Goal: Task Accomplishment & Management: Use online tool/utility

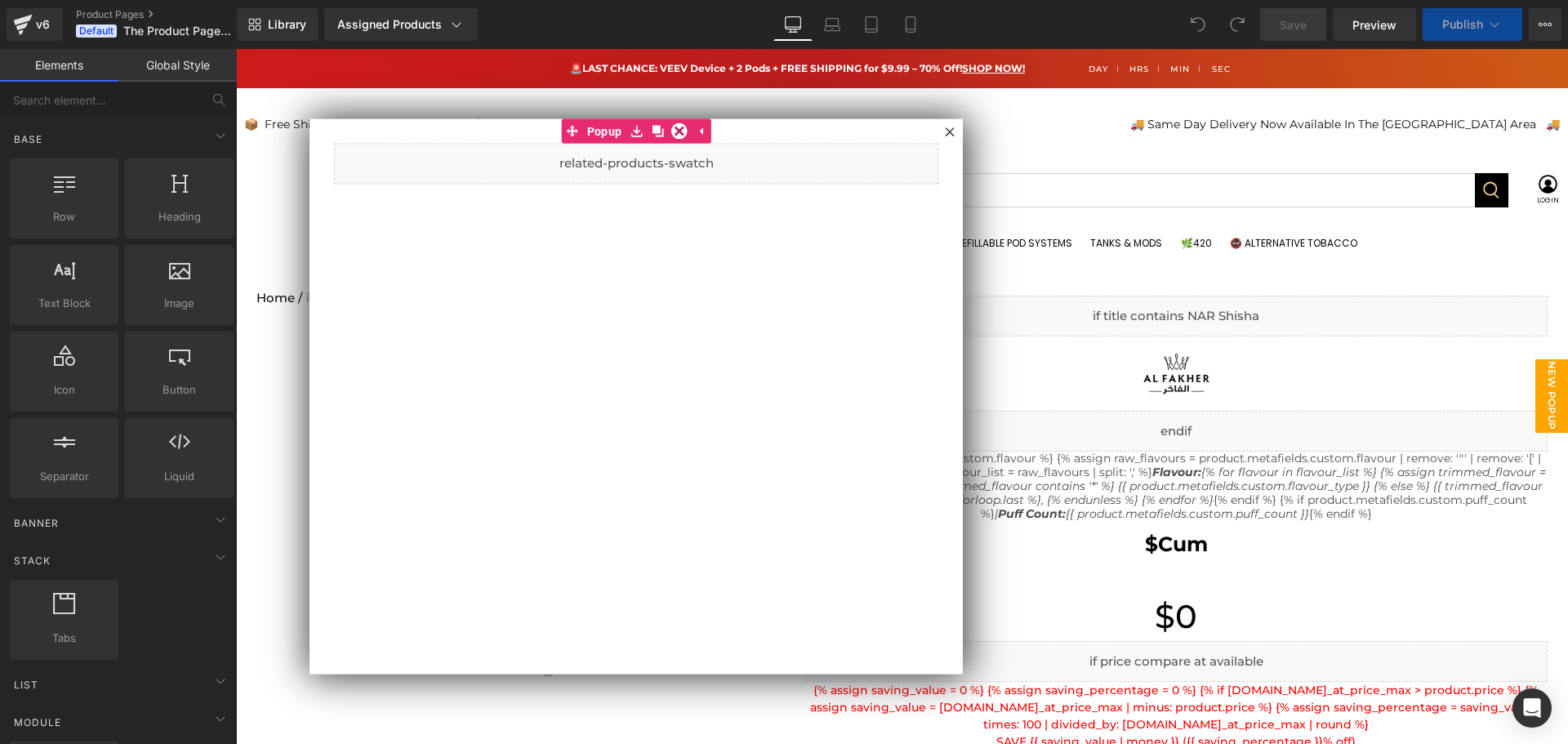
click at [950, 134] on icon at bounding box center [950, 131] width 10 height 10
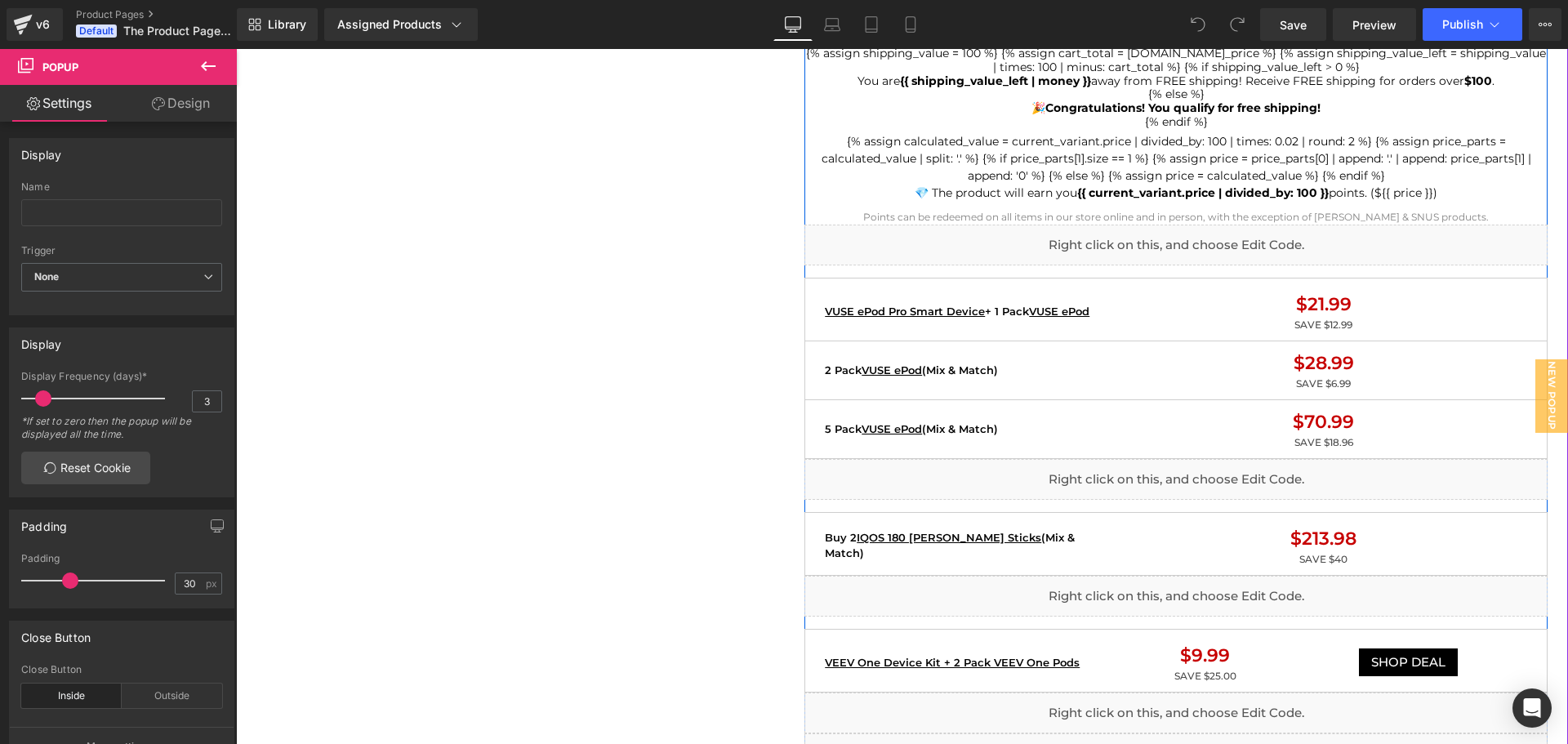
scroll to position [1225, 0]
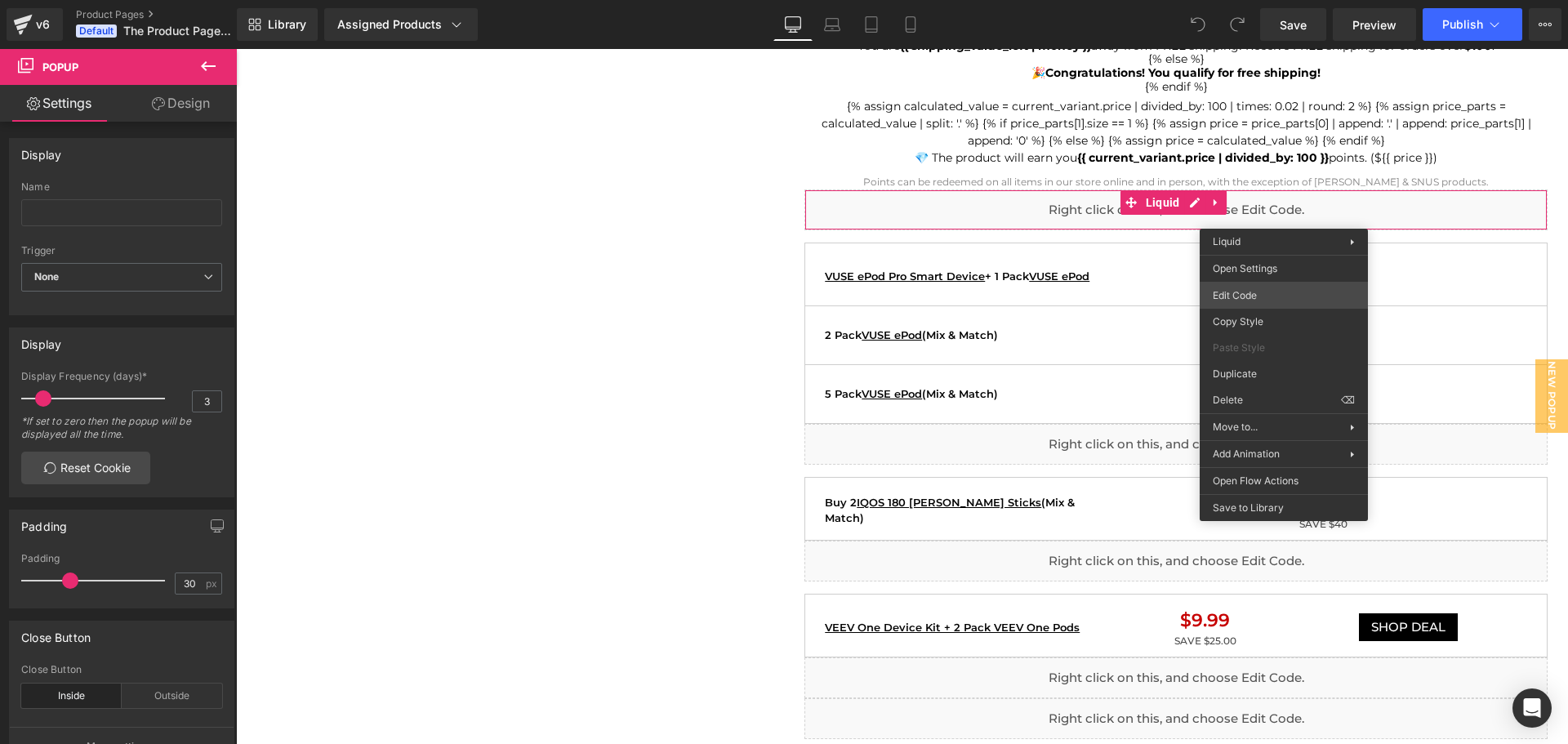
click at [1255, 291] on body "You are previewing how the will restyle your page. You can not edit Elements in…" at bounding box center [784, 372] width 1568 height 744
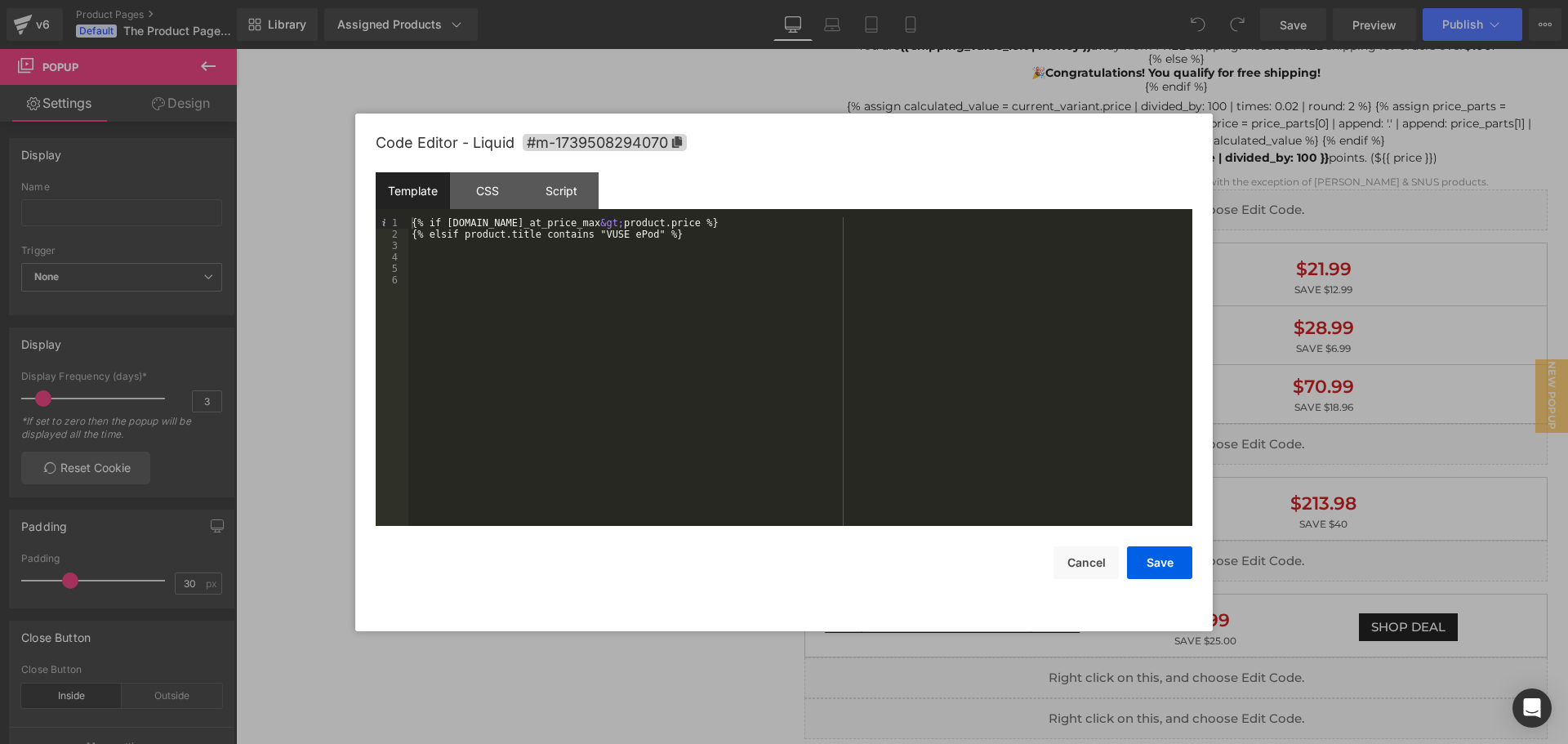
drag, startPoint x: 1269, startPoint y: 394, endPoint x: 1033, endPoint y: 345, distance: 241.0
click at [1269, 394] on div at bounding box center [784, 372] width 1568 height 744
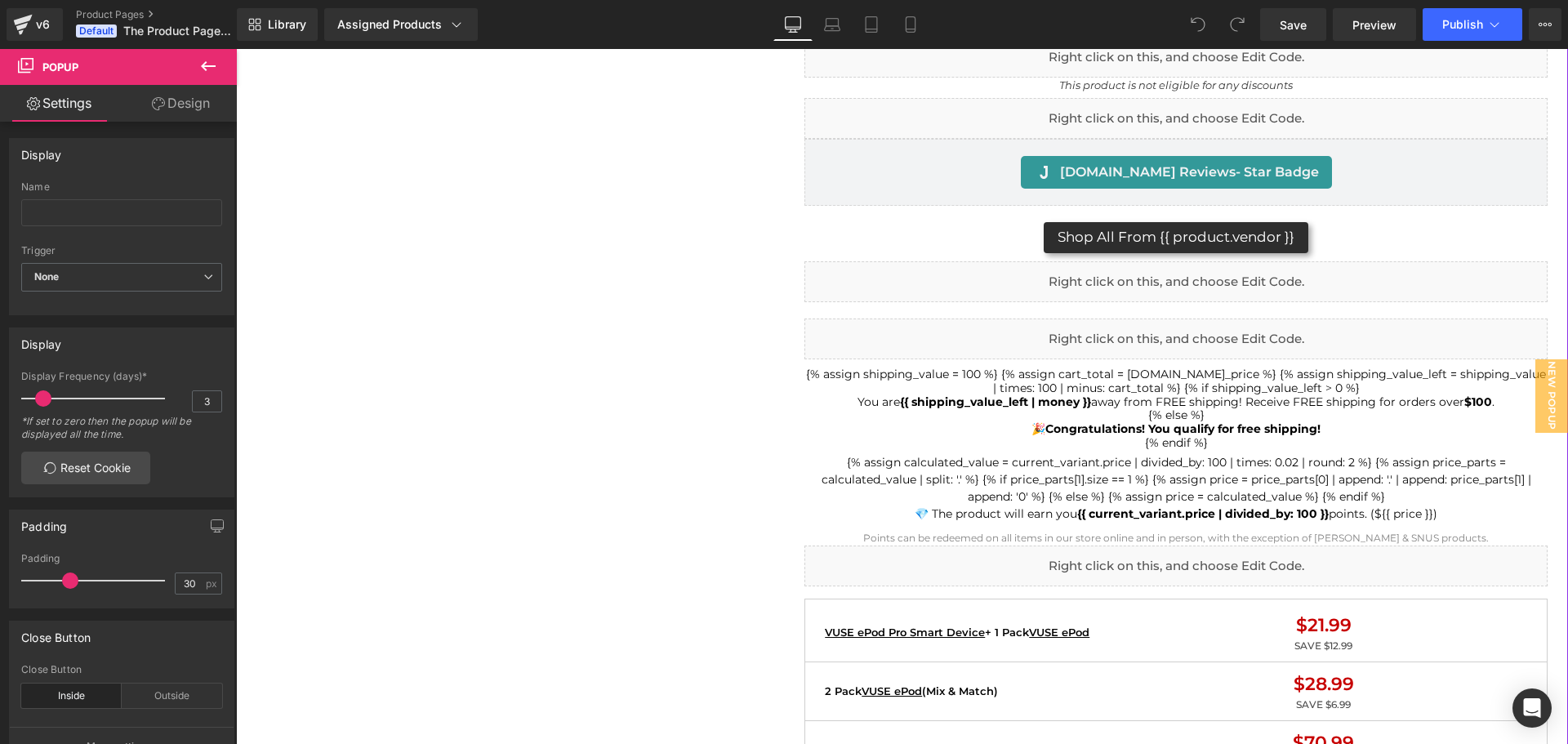
scroll to position [898, 0]
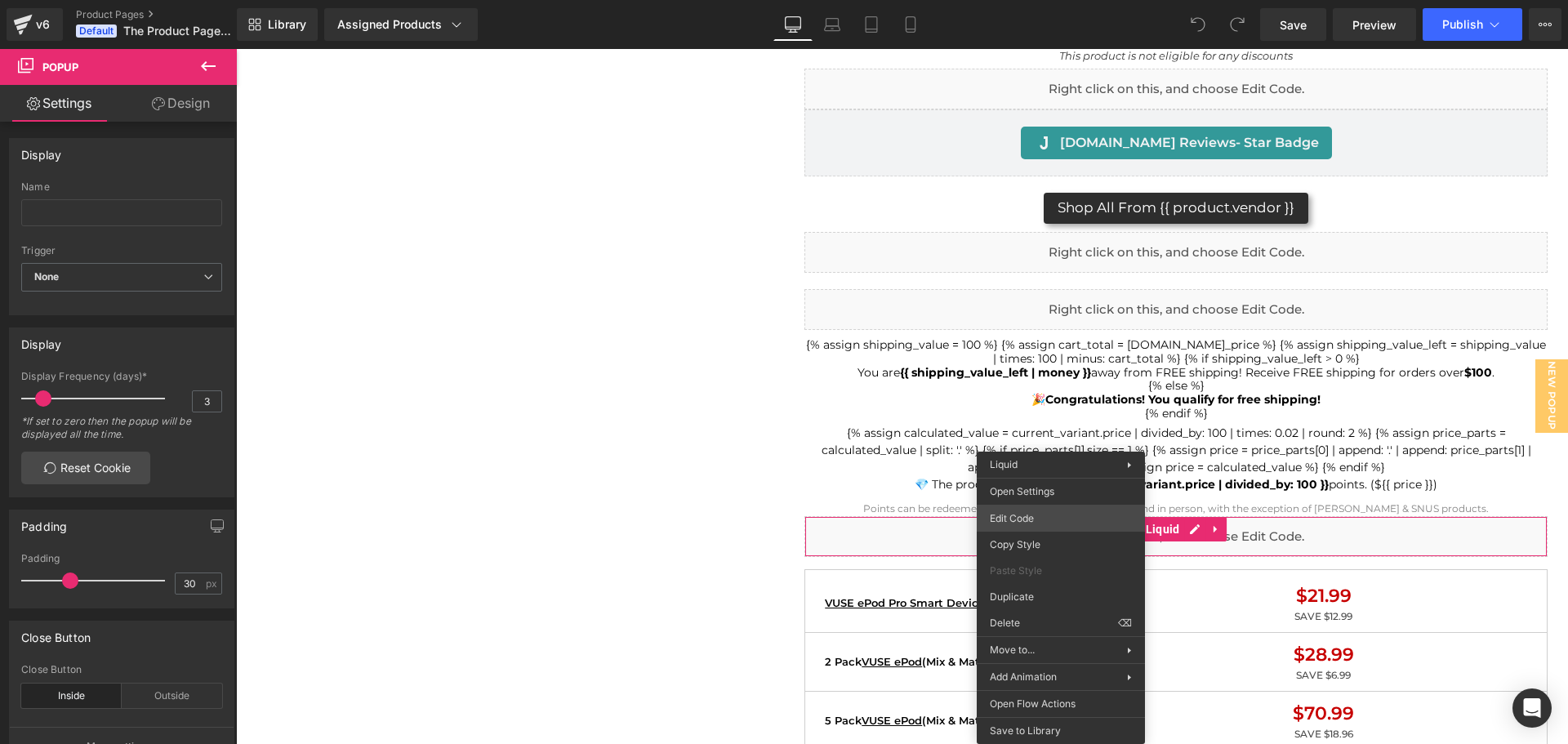
click at [1022, 0] on div "You are previewing how the will restyle your page. You can not edit Elements in…" at bounding box center [784, 0] width 1568 height 0
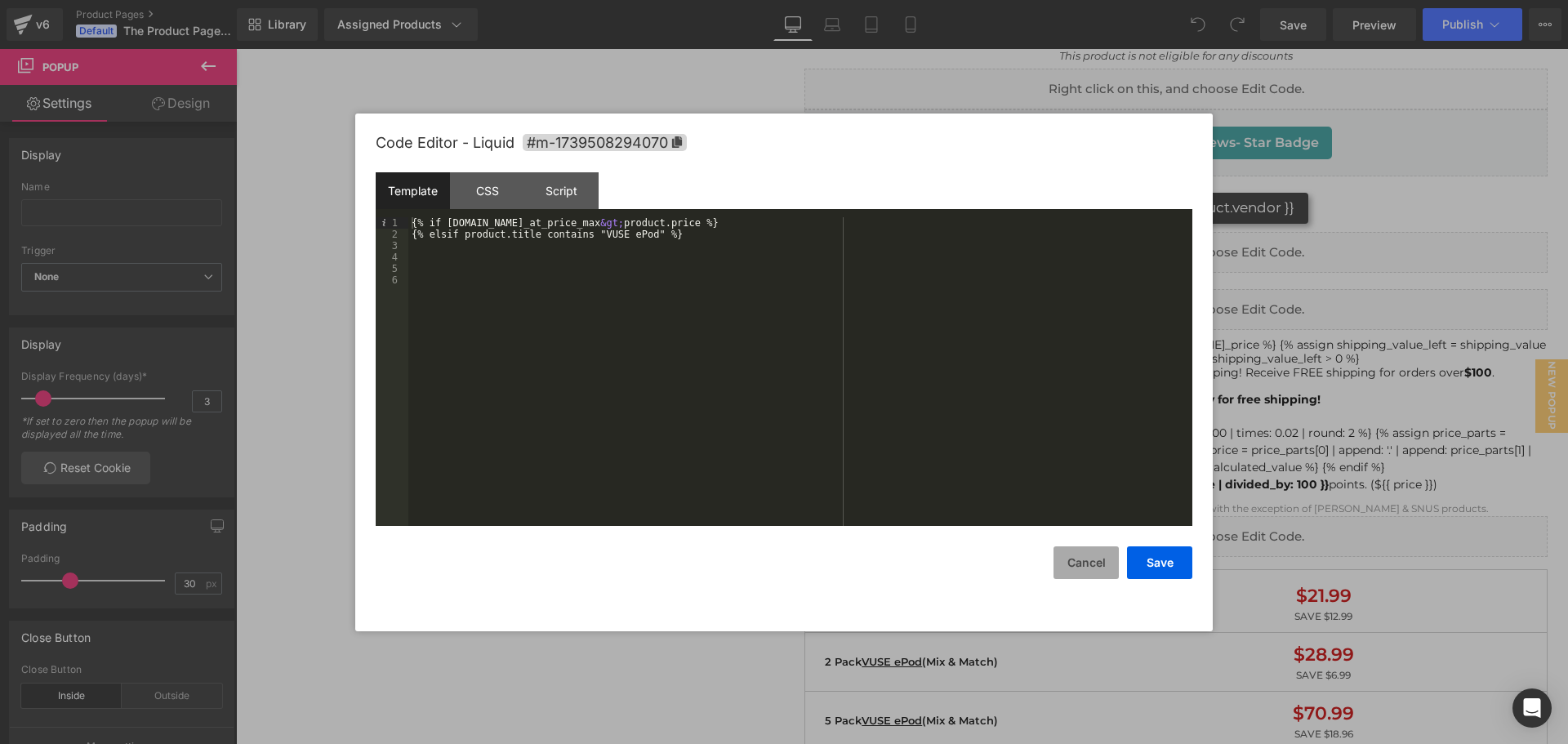
click at [1104, 569] on button "Cancel" at bounding box center [1085, 563] width 65 height 33
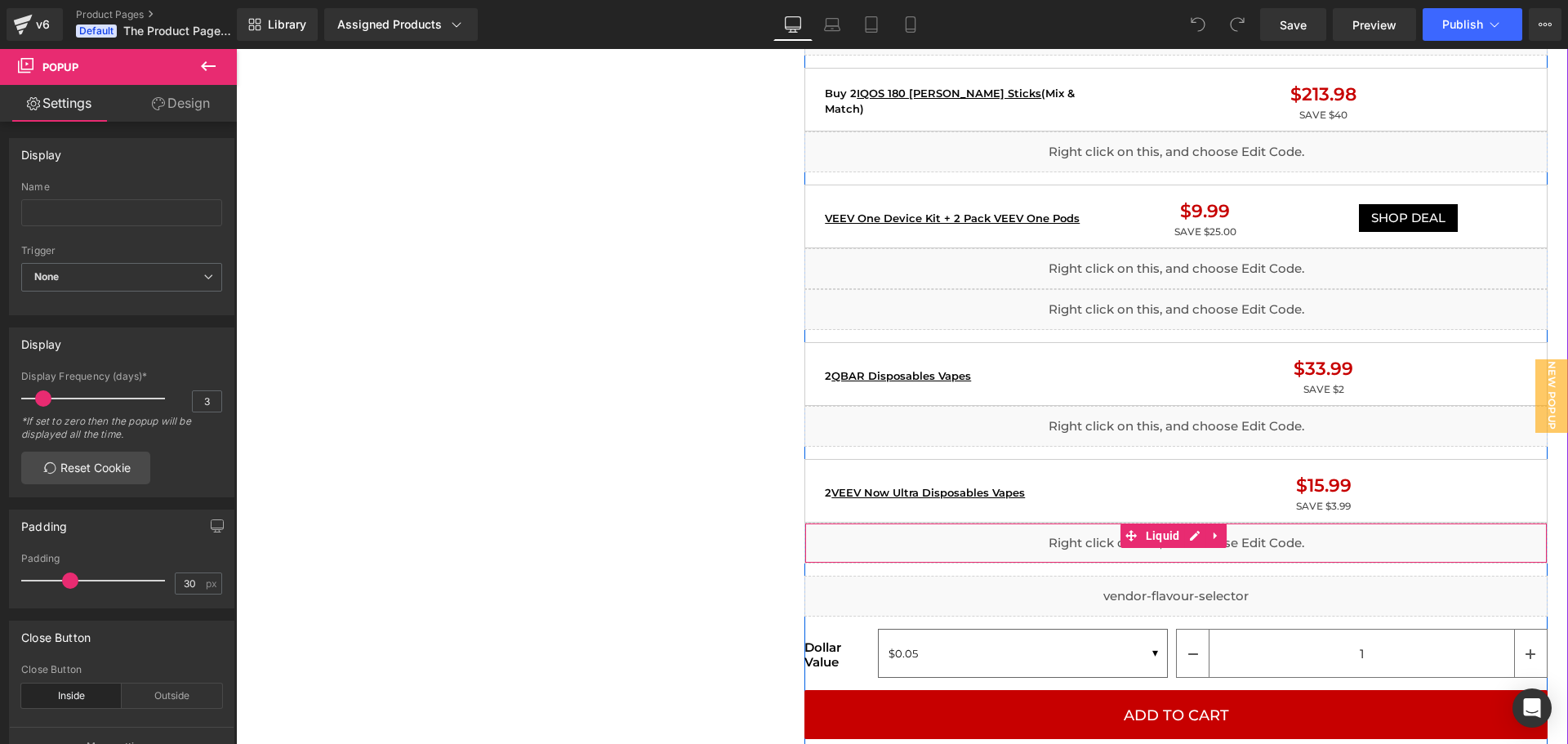
scroll to position [1663, 0]
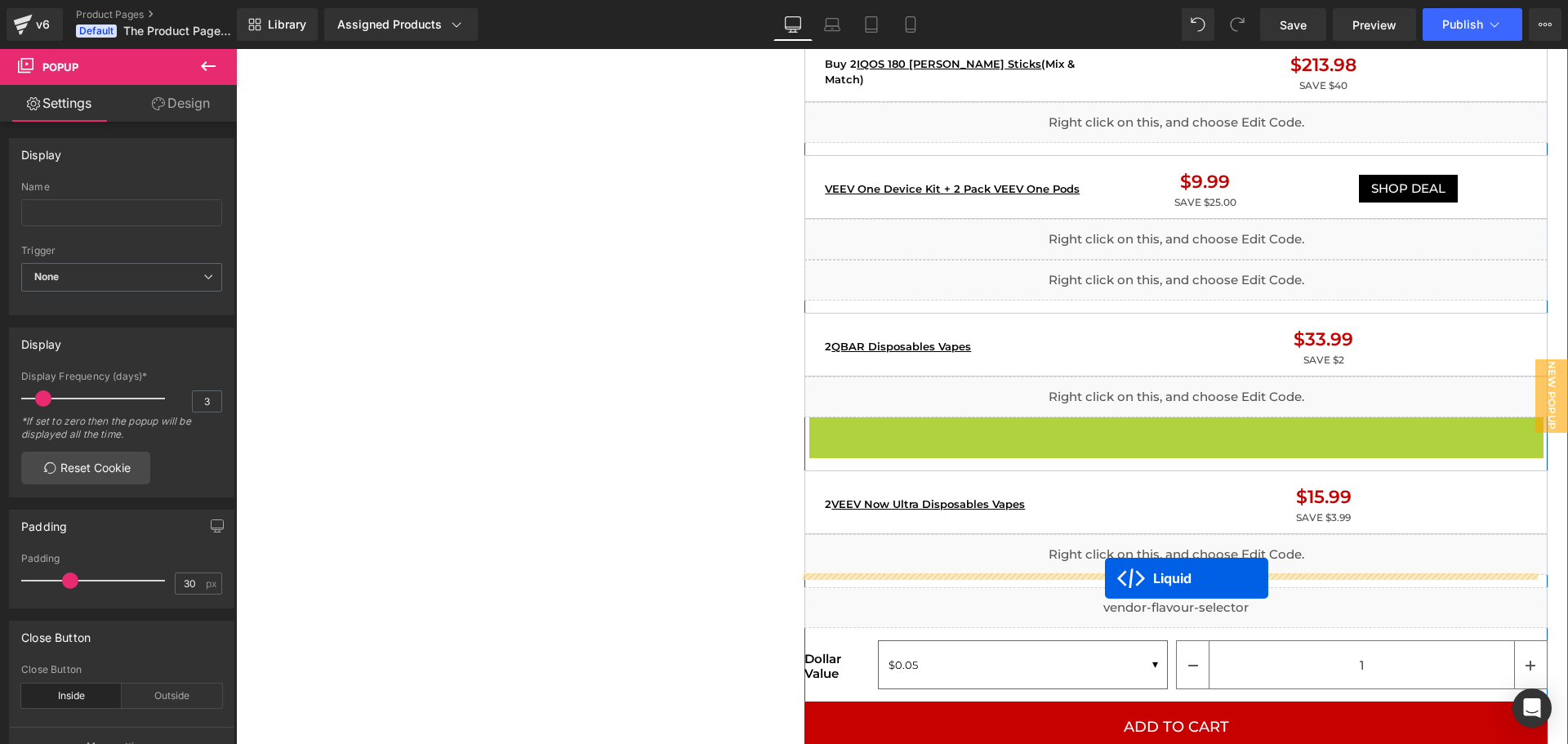
drag, startPoint x: 1123, startPoint y: 428, endPoint x: 1105, endPoint y: 578, distance: 151.1
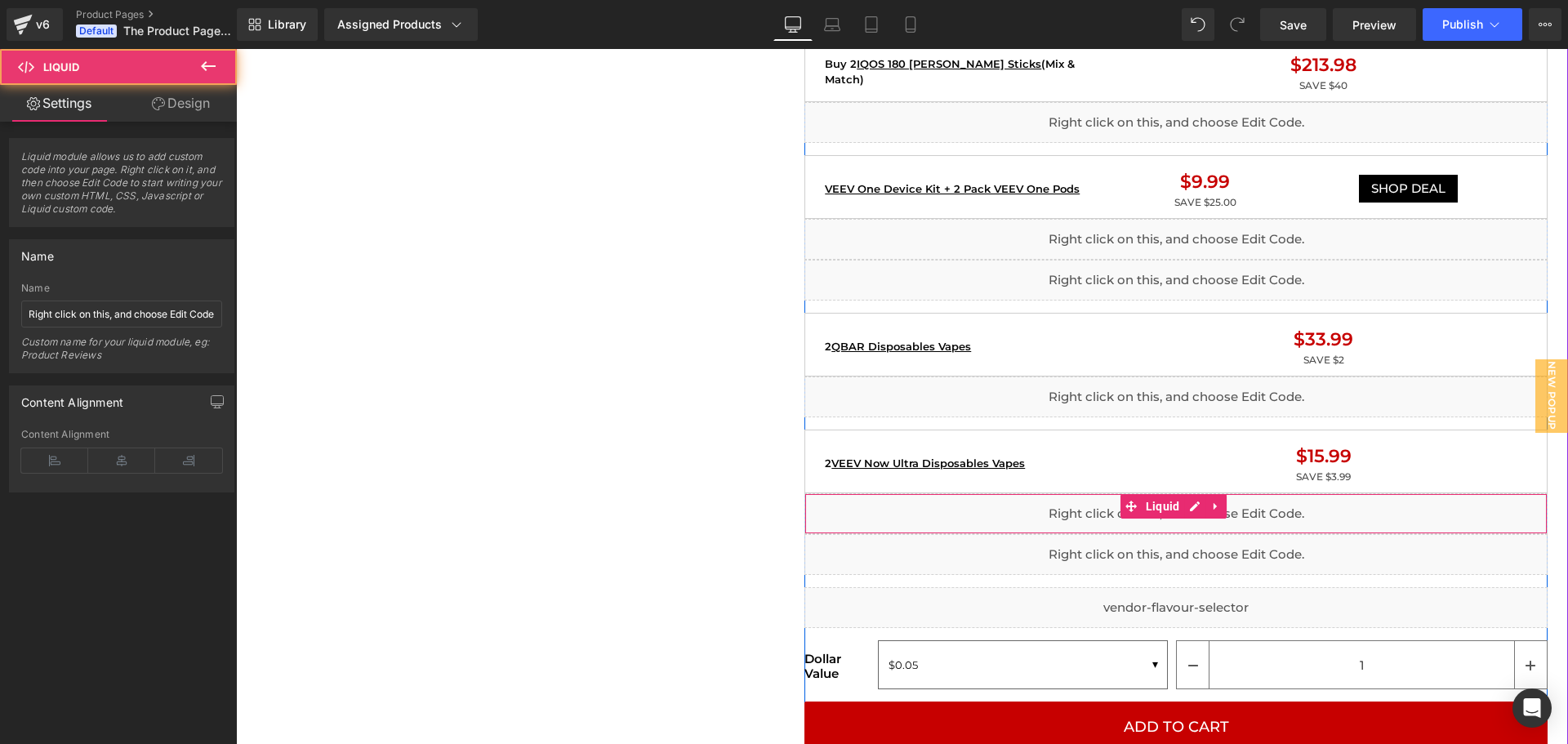
drag, startPoint x: 1052, startPoint y: 516, endPoint x: 1289, endPoint y: 568, distance: 242.6
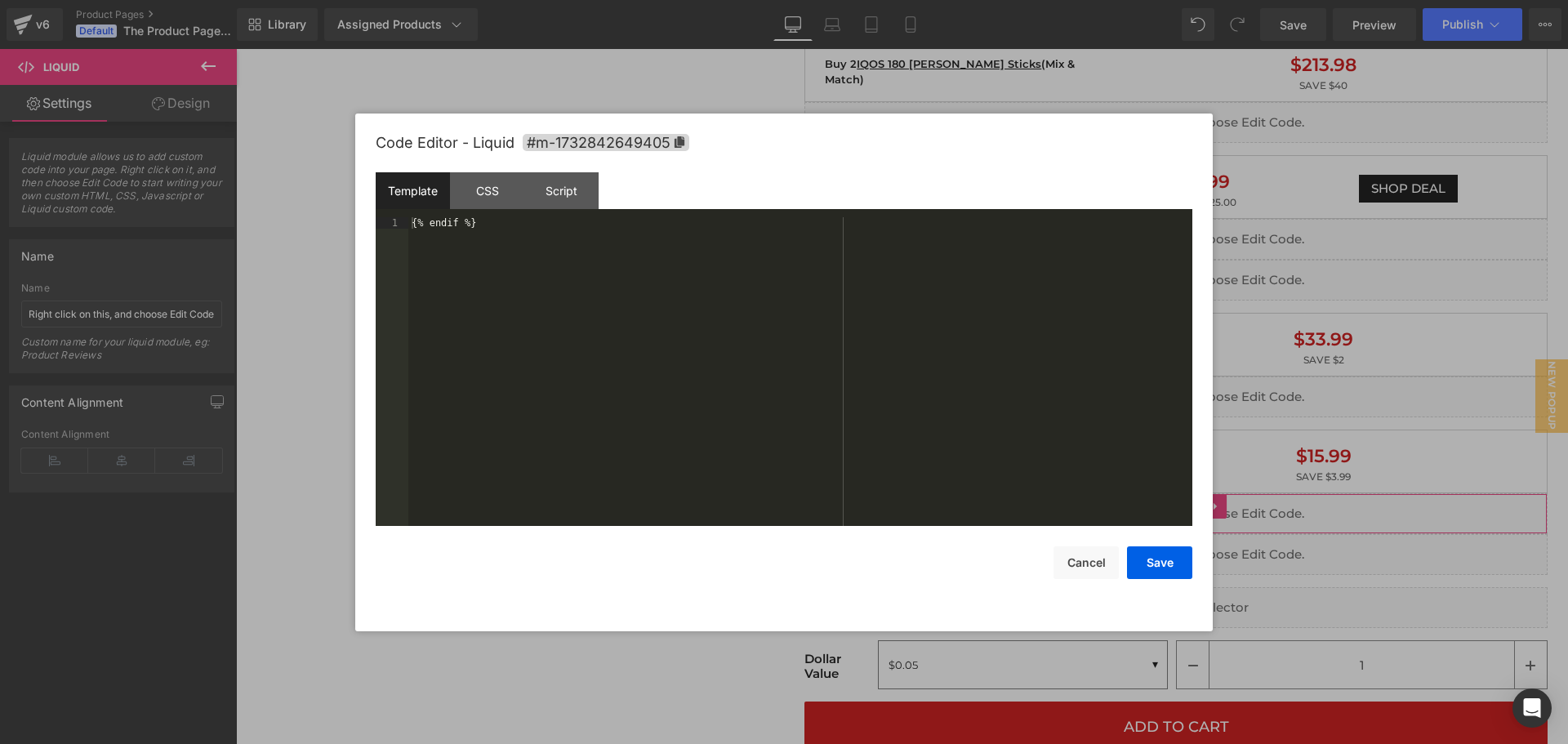
click at [1019, 0] on div "Liquid You are previewing how the will restyle your page. You can not edit Elem…" at bounding box center [784, 0] width 1568 height 0
click at [1099, 557] on button "Cancel" at bounding box center [1085, 563] width 65 height 33
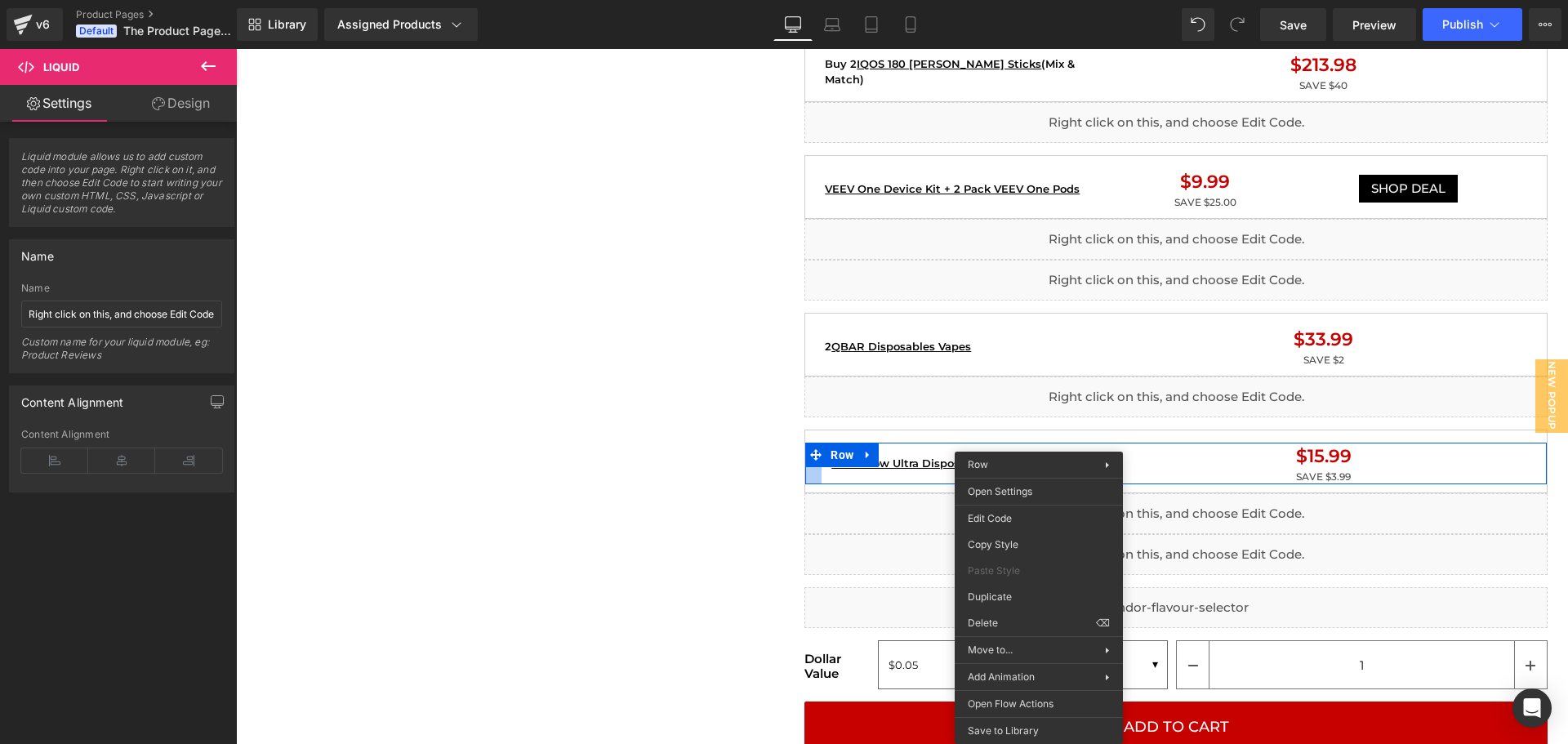
click at [650, 458] on div "Home / Product Title Breadcrumbs Sale Off (P) Image Liquid Image Liquid {% if p…" at bounding box center [902, 652] width 1316 height 4091
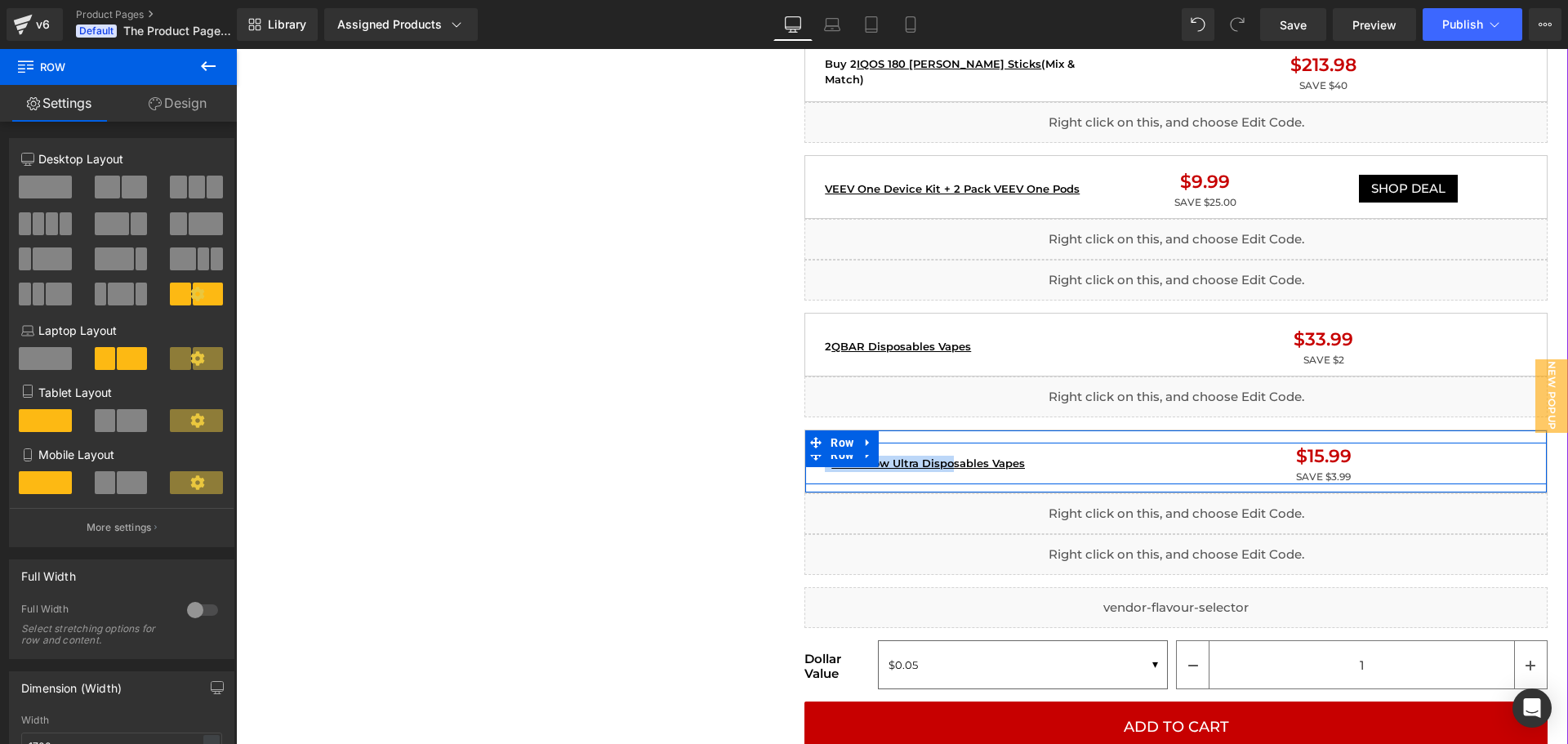
drag, startPoint x: 740, startPoint y: 448, endPoint x: 950, endPoint y: 477, distance: 212.0
click at [950, 477] on div "Home / Product Title Breadcrumbs Sale Off (P) Image Liquid Image Liquid {% if p…" at bounding box center [902, 652] width 1316 height 4091
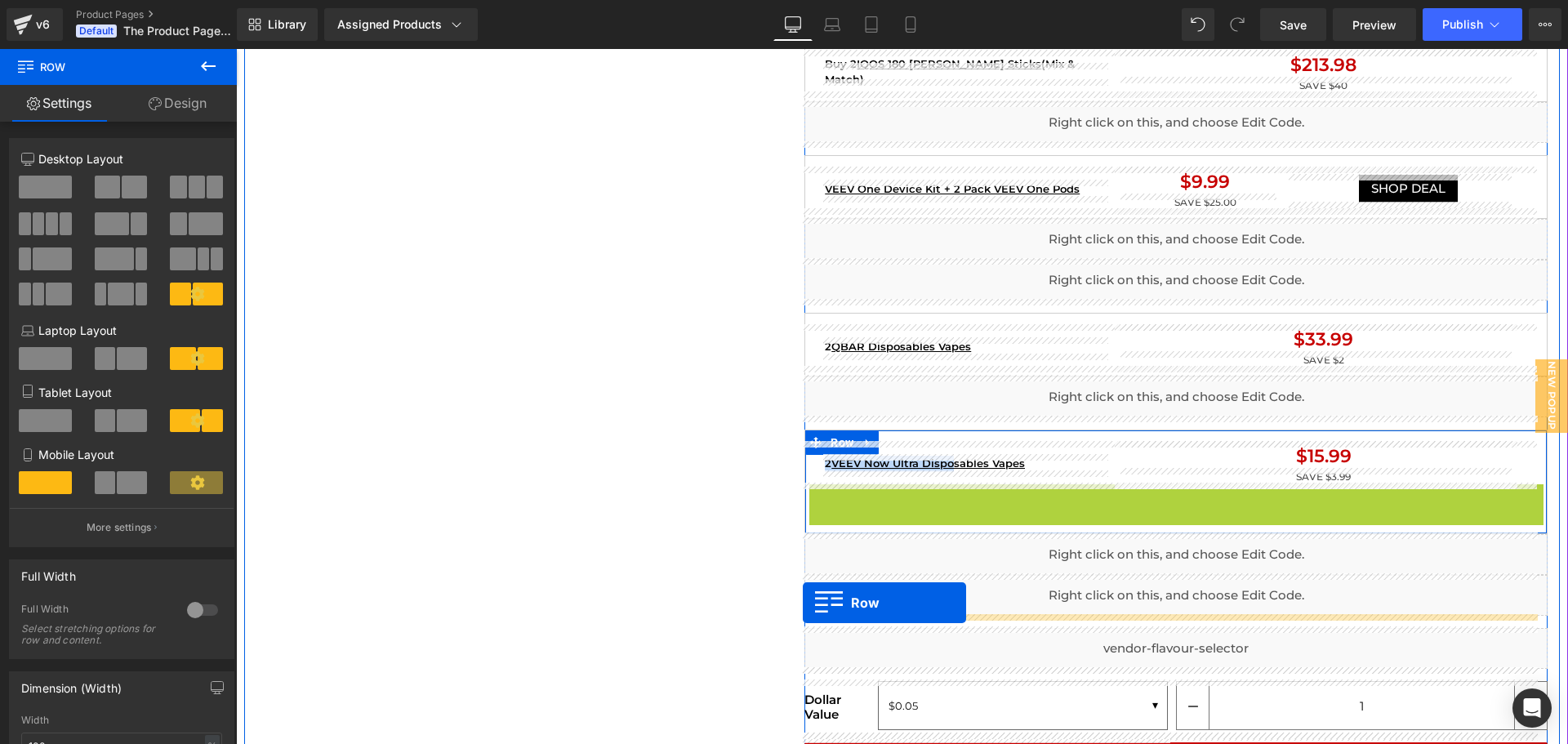
drag, startPoint x: 810, startPoint y: 494, endPoint x: 804, endPoint y: 603, distance: 109.2
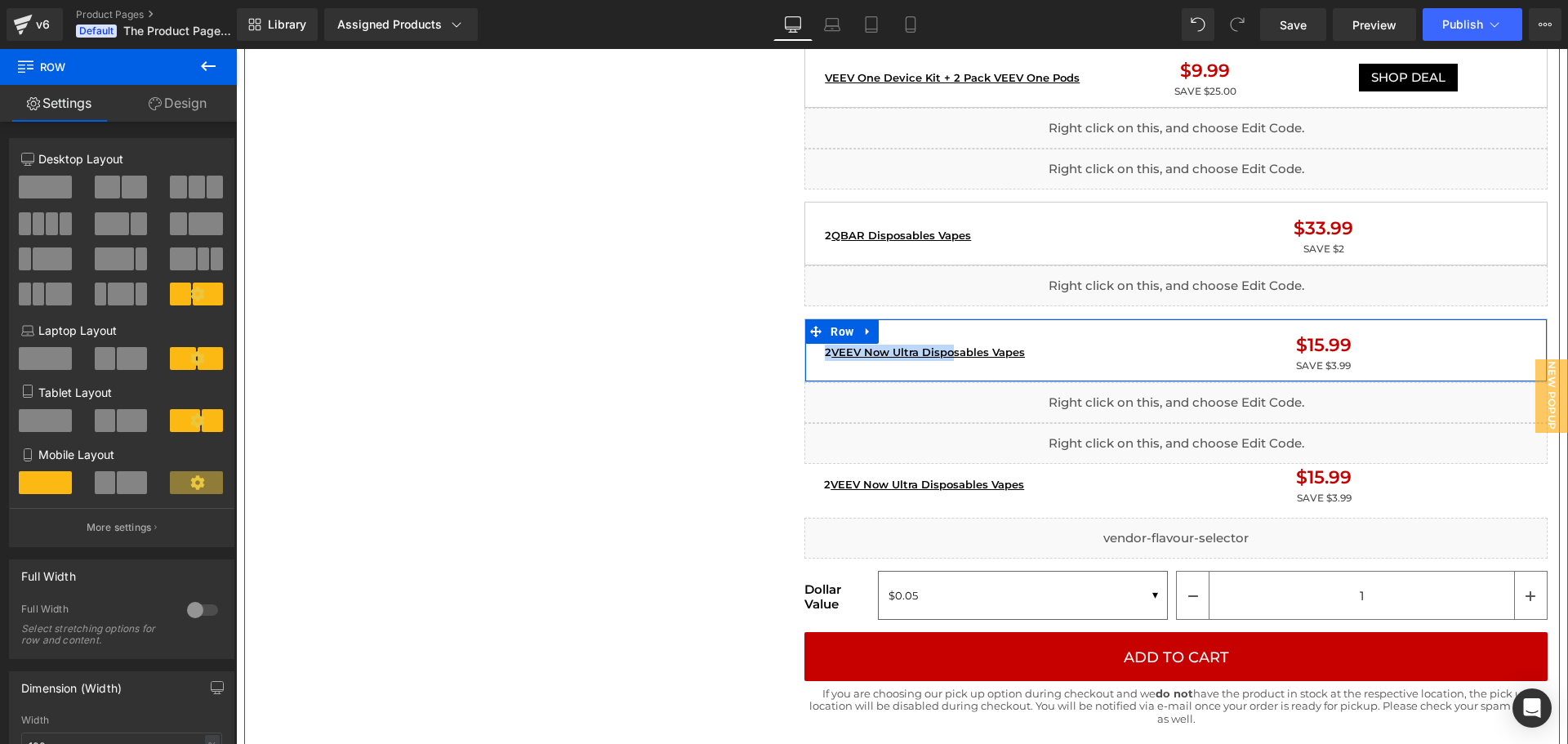
scroll to position [1745, 0]
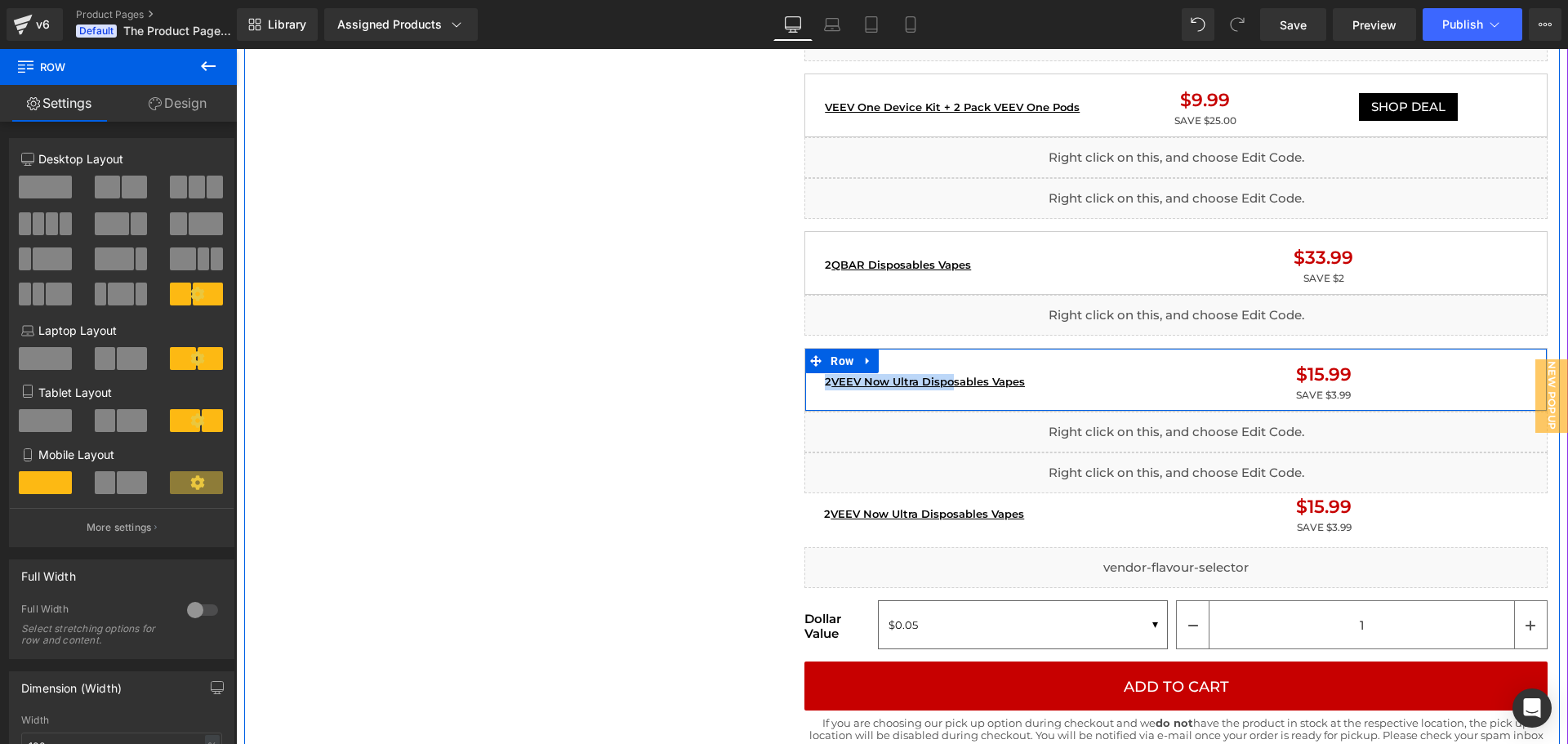
click at [752, 406] on div "Home / Product Title Breadcrumbs Sale Off (P) Image Liquid Image Liquid {% if p…" at bounding box center [902, 592] width 1316 height 4132
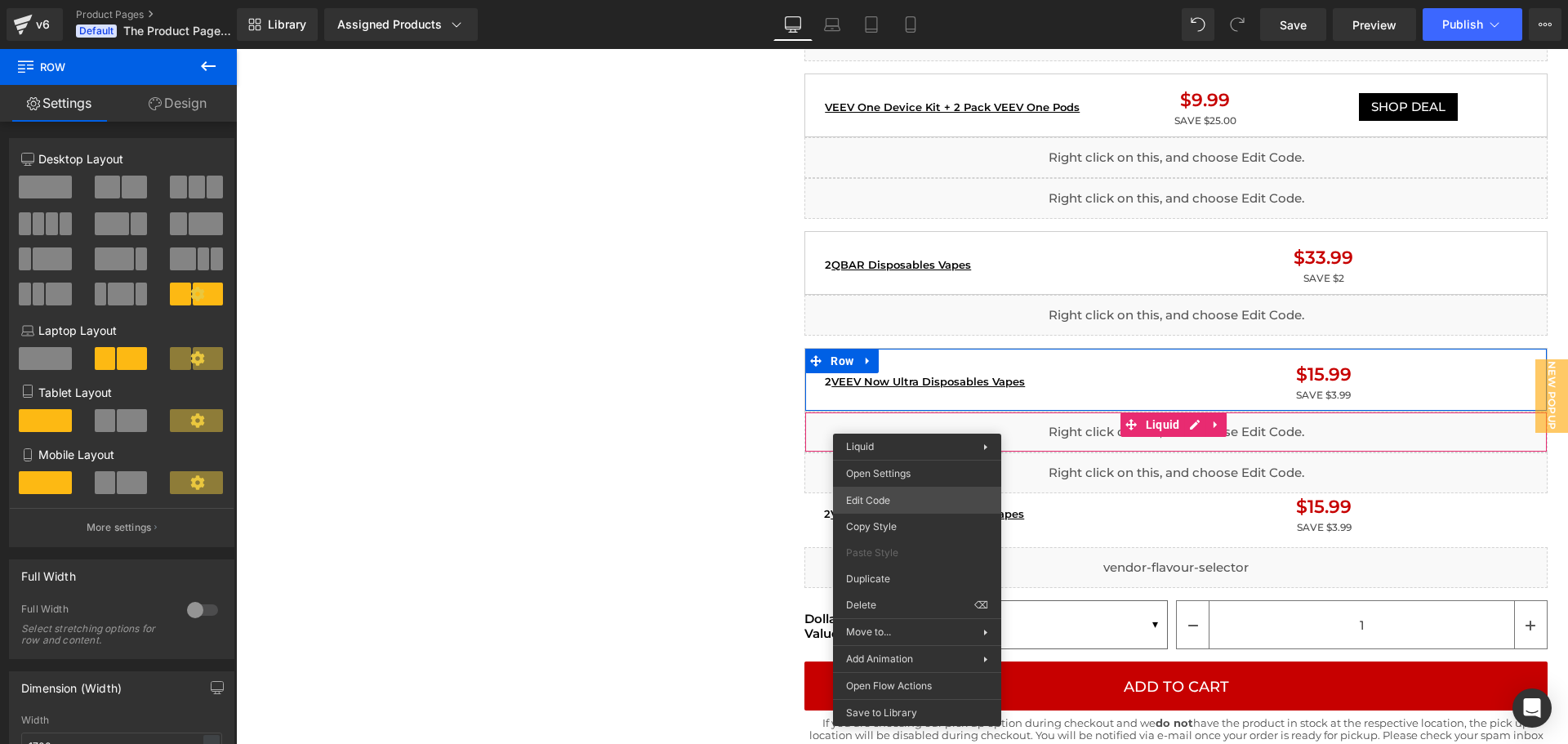
click at [874, 0] on div "Row You are previewing how the will restyle your page. You can not edit Element…" at bounding box center [784, 0] width 1568 height 0
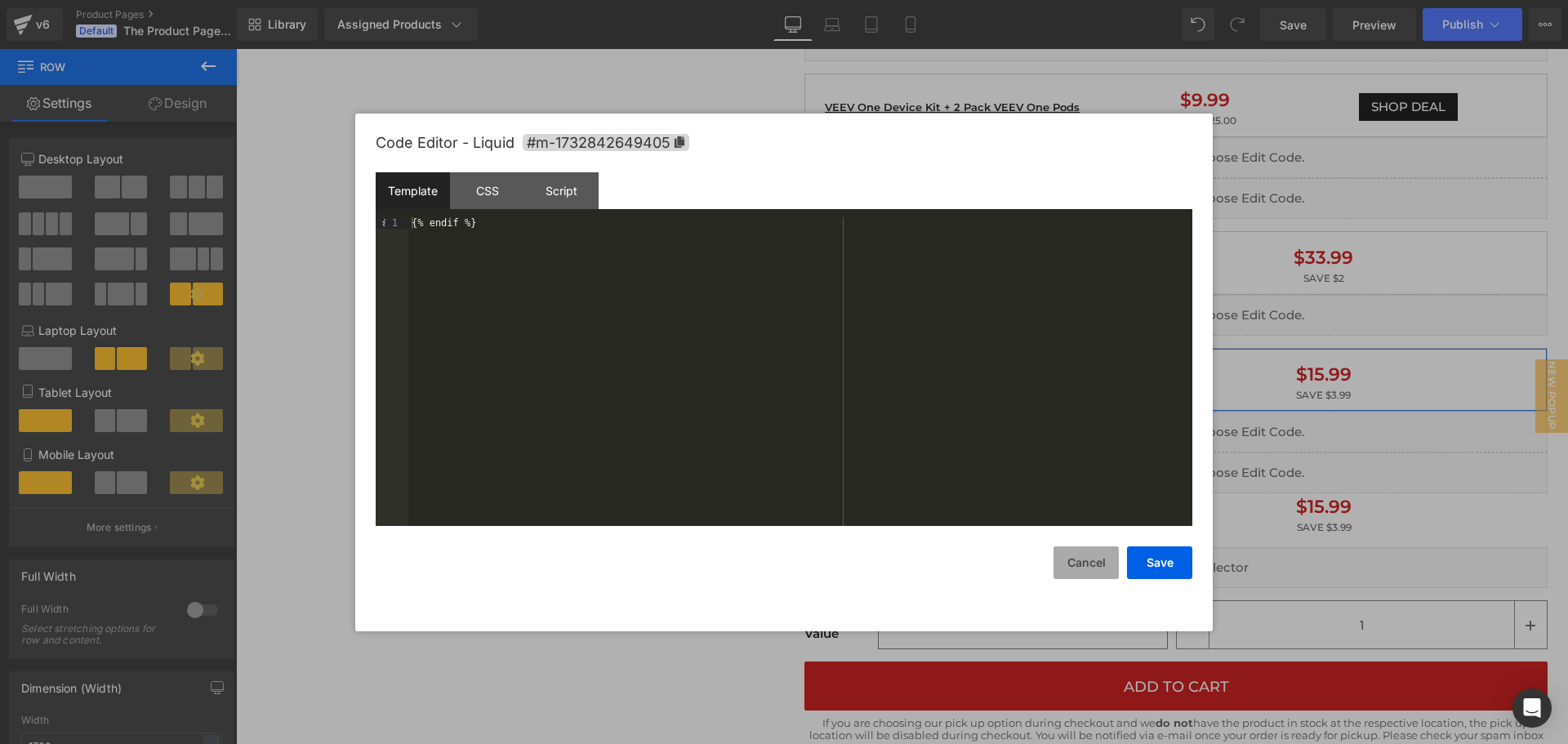
click at [1082, 563] on button "Cancel" at bounding box center [1085, 563] width 65 height 33
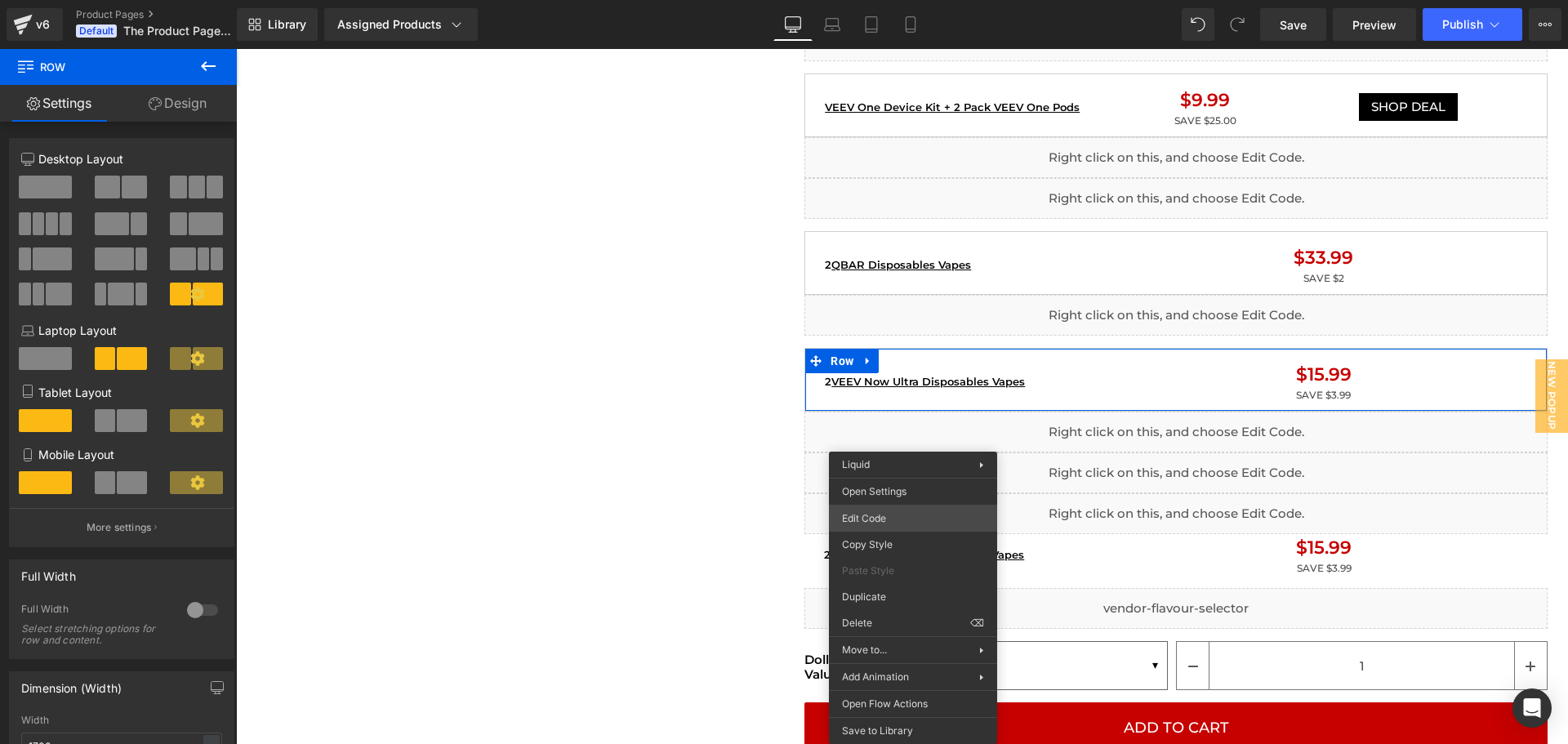
click at [884, 0] on div "Row You are previewing how the will restyle your page. You can not edit Element…" at bounding box center [784, 0] width 1568 height 0
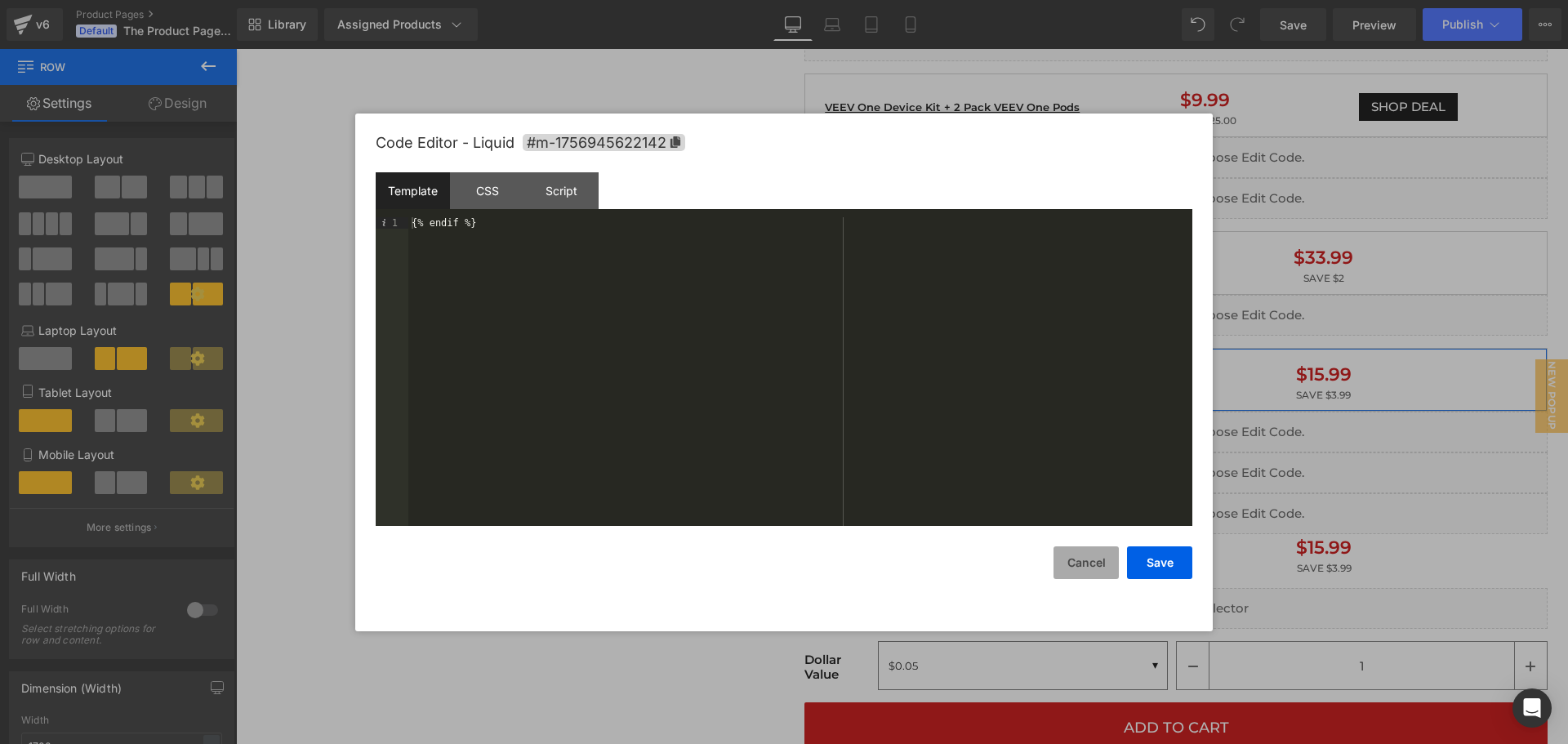
click at [1074, 557] on button "Cancel" at bounding box center [1085, 563] width 65 height 33
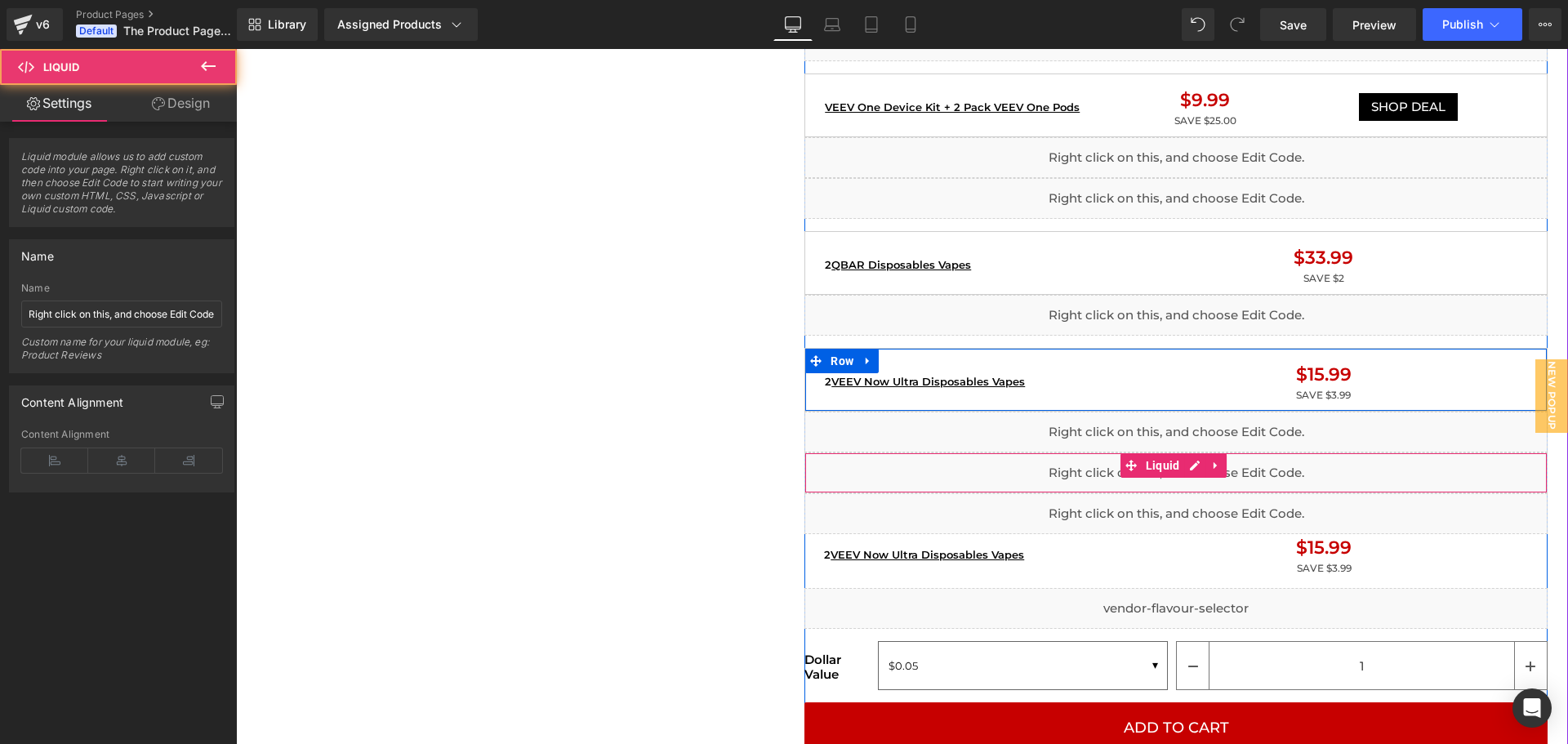
click at [860, 477] on div "Liquid" at bounding box center [1176, 472] width 743 height 41
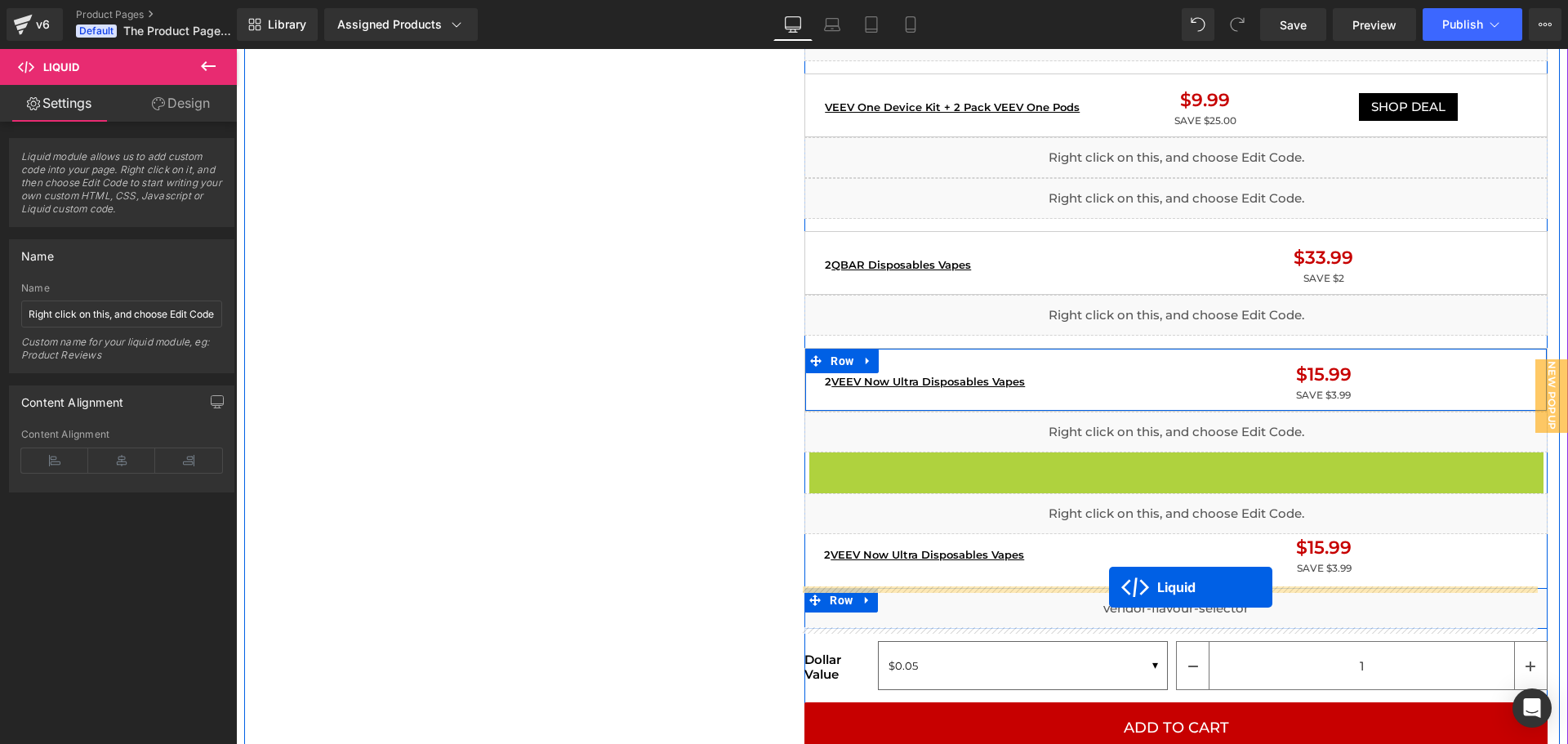
drag, startPoint x: 1125, startPoint y: 466, endPoint x: 1109, endPoint y: 587, distance: 122.1
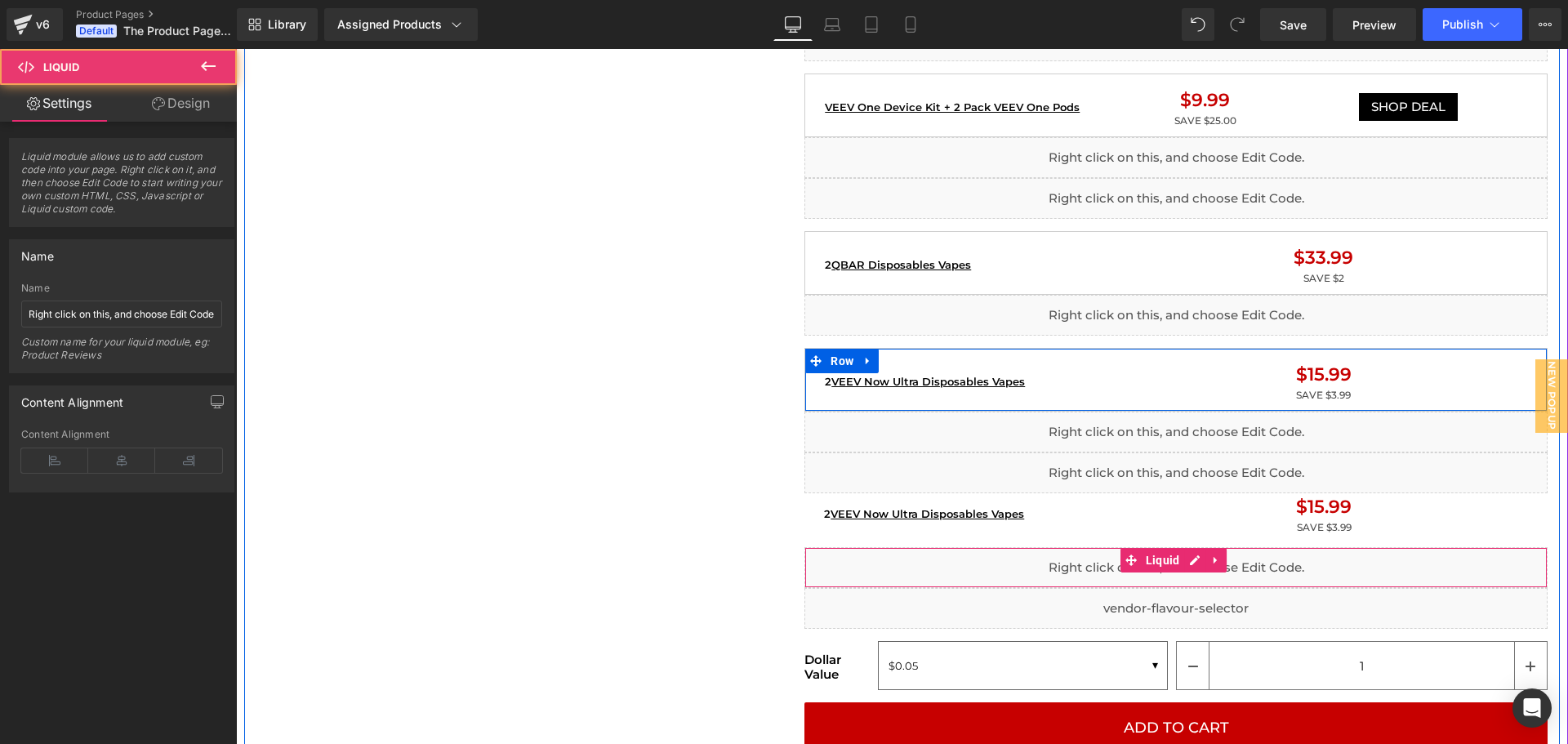
click at [647, 495] on div "Home / Product Title Breadcrumbs Sale Off (P) Image Liquid Image Liquid {% if p…" at bounding box center [902, 612] width 1316 height 4173
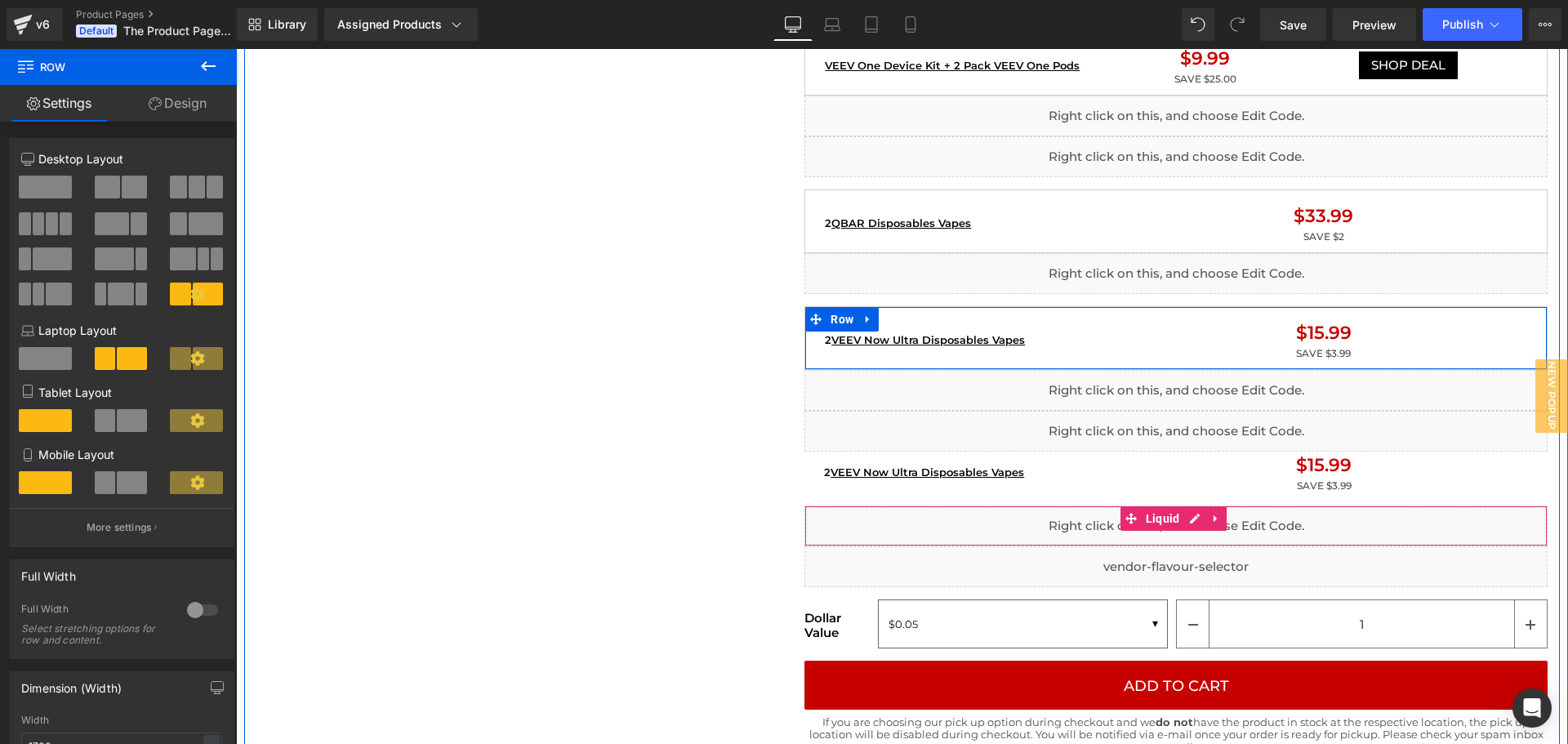
scroll to position [1827, 0]
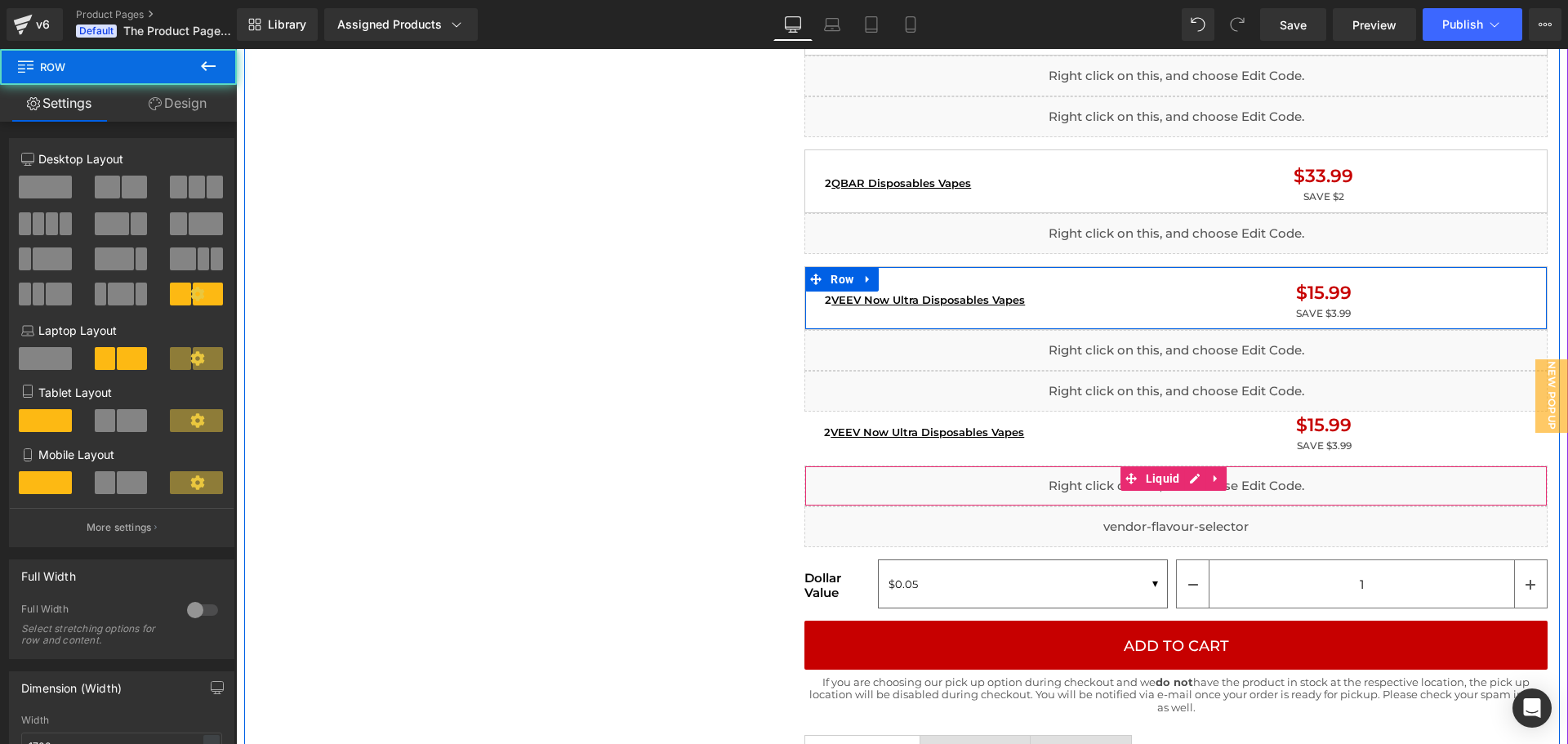
click at [740, 509] on div "Home / Product Title Breadcrumbs Sale Off (P) Image Liquid Image Liquid {% if p…" at bounding box center [902, 530] width 1316 height 4173
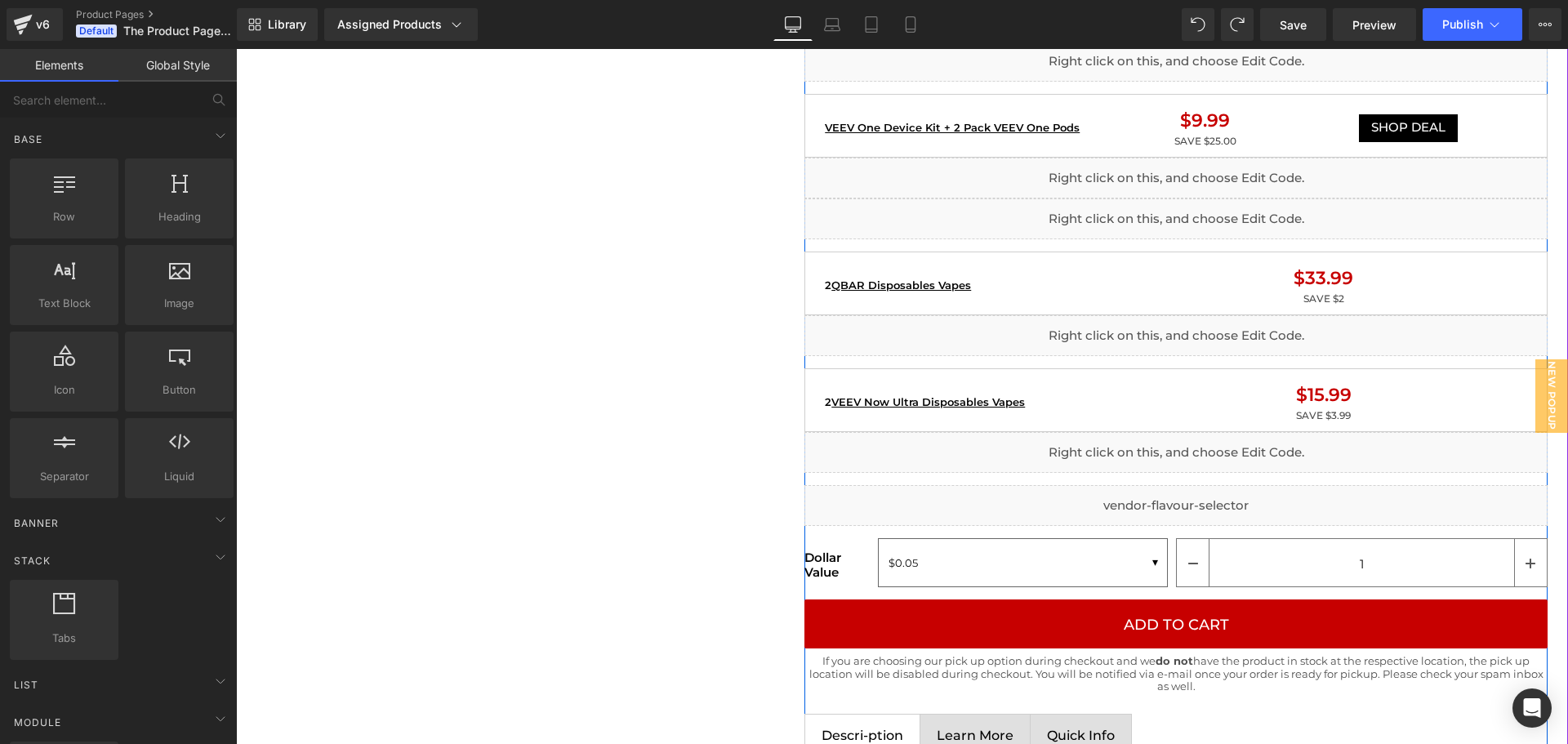
scroll to position [5686, 0]
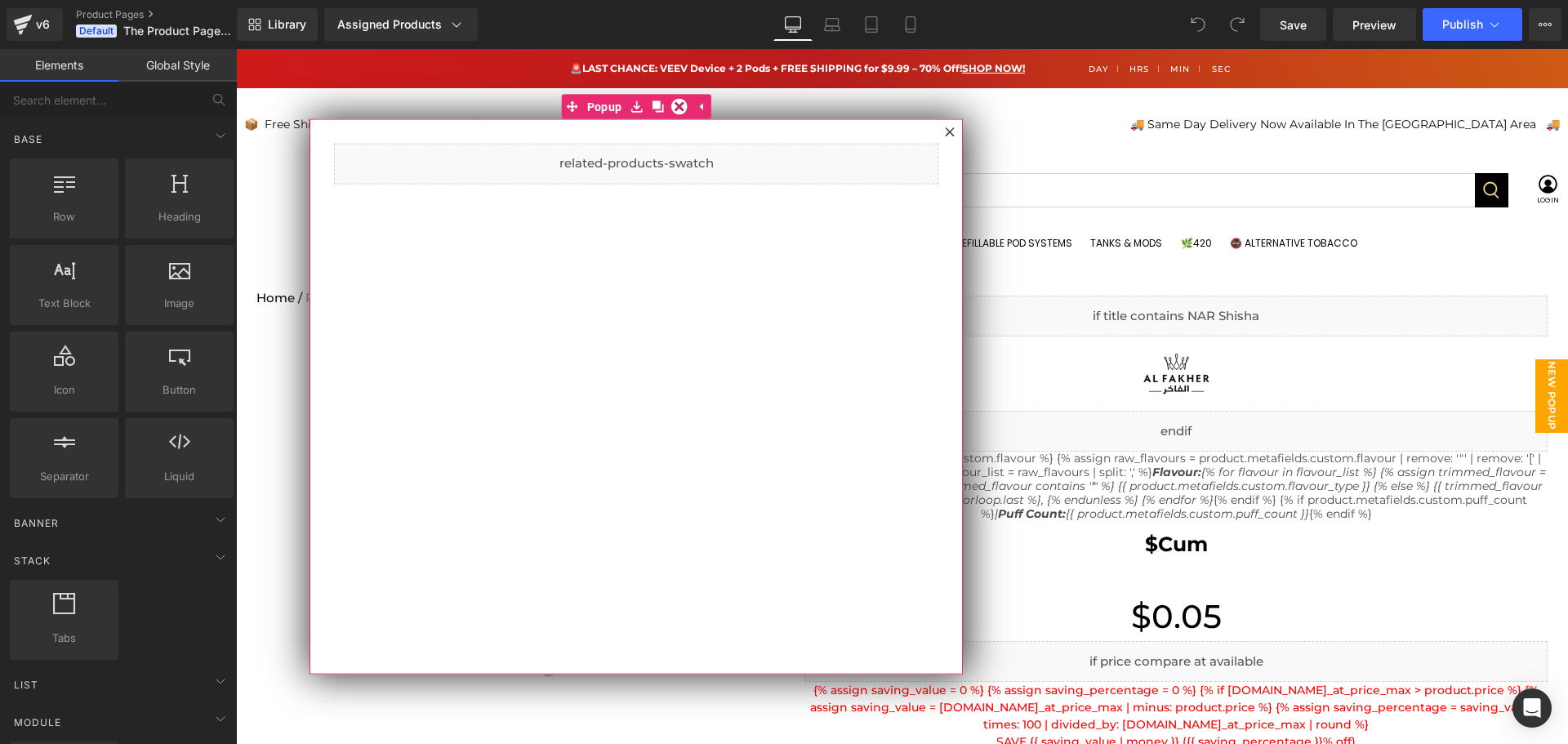
drag, startPoint x: 949, startPoint y: 134, endPoint x: 834, endPoint y: 450, distance: 336.3
click at [949, 134] on icon at bounding box center [950, 131] width 10 height 10
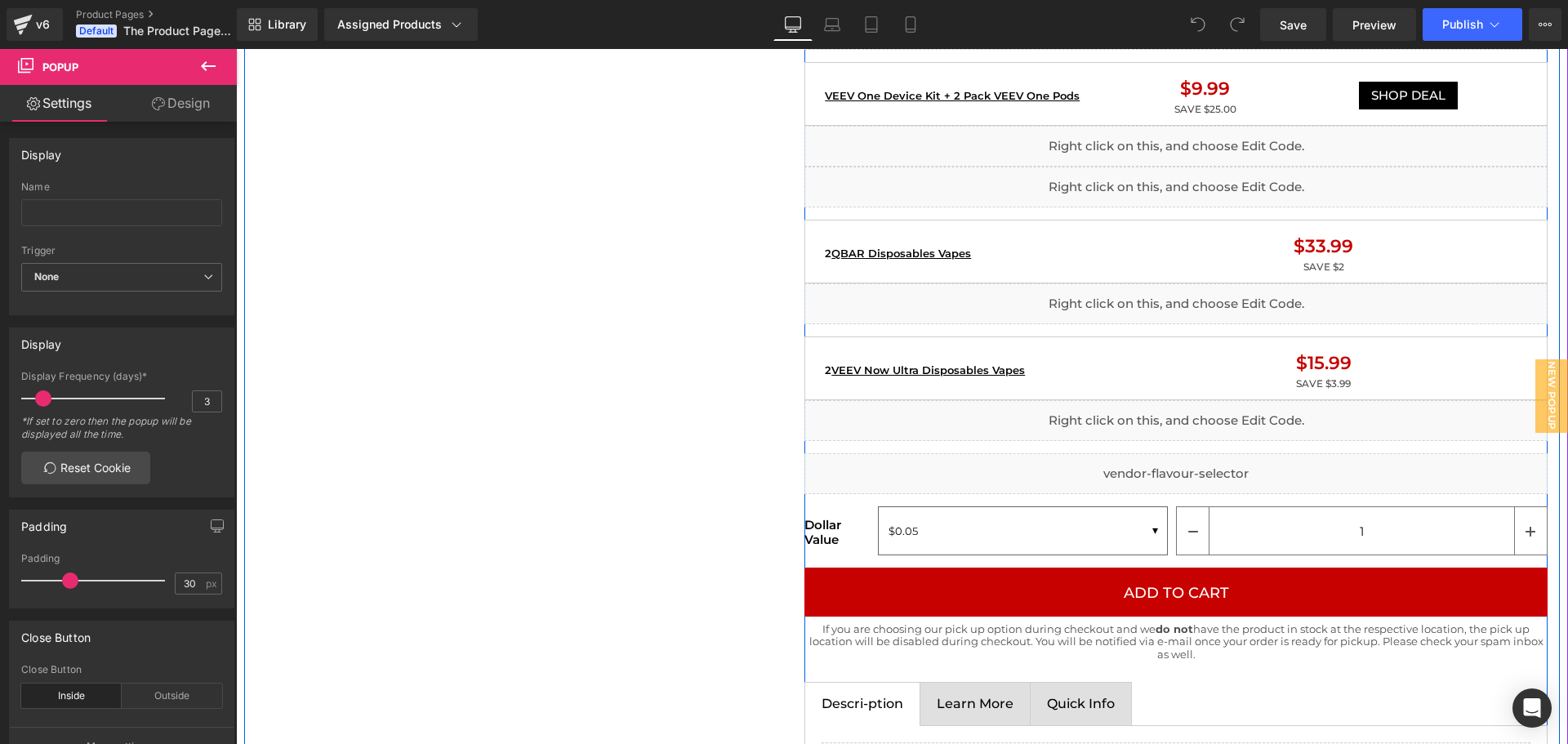
scroll to position [1796, 0]
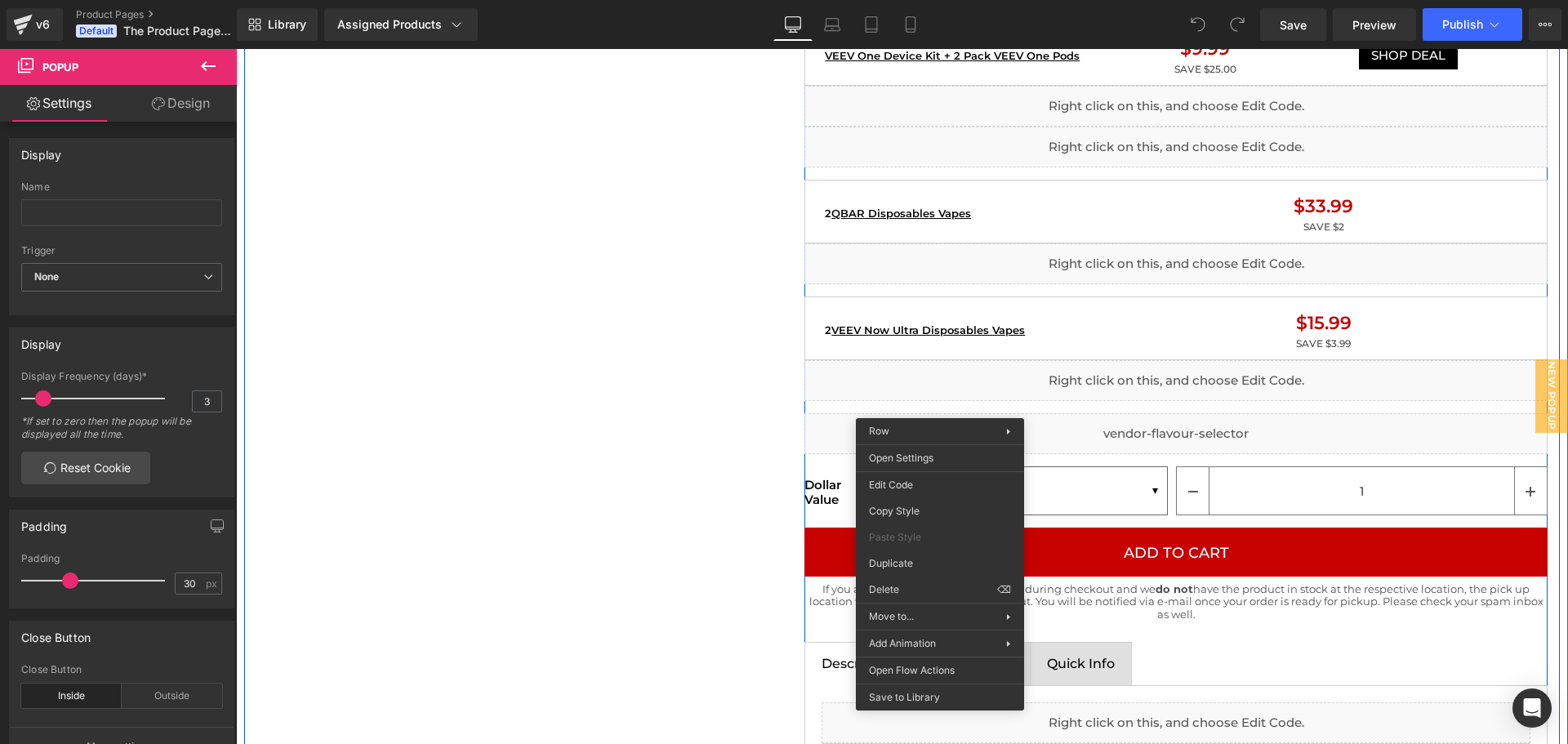
click at [724, 423] on div "Home / Product Title Breadcrumbs Sale Off (P) Image Liquid Image Liquid {% if p…" at bounding box center [902, 499] width 1316 height 4049
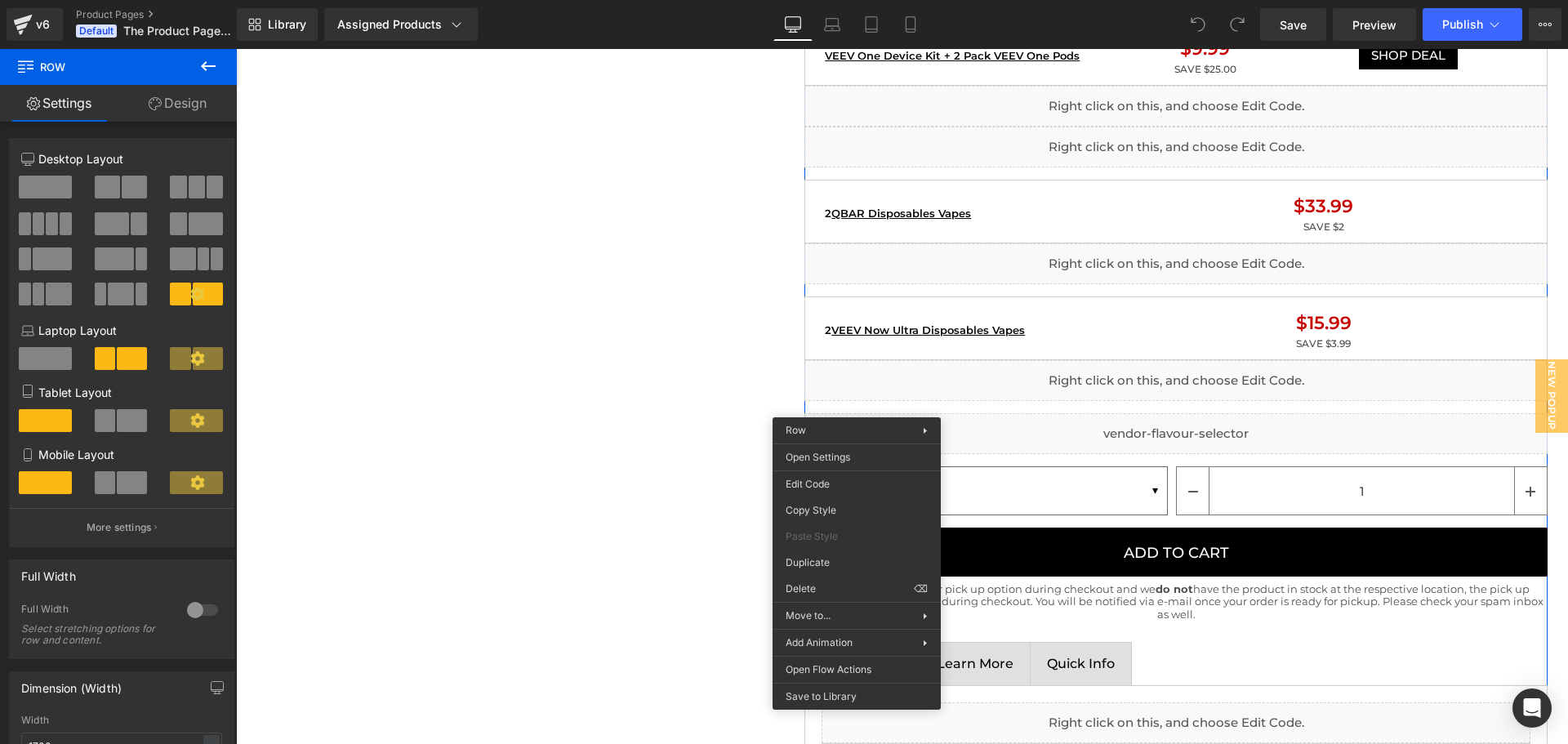
click at [745, 384] on div "Home / Product Title Breadcrumbs Sale Off (P) Image Liquid Image Liquid {% if p…" at bounding box center [902, 499] width 1316 height 4049
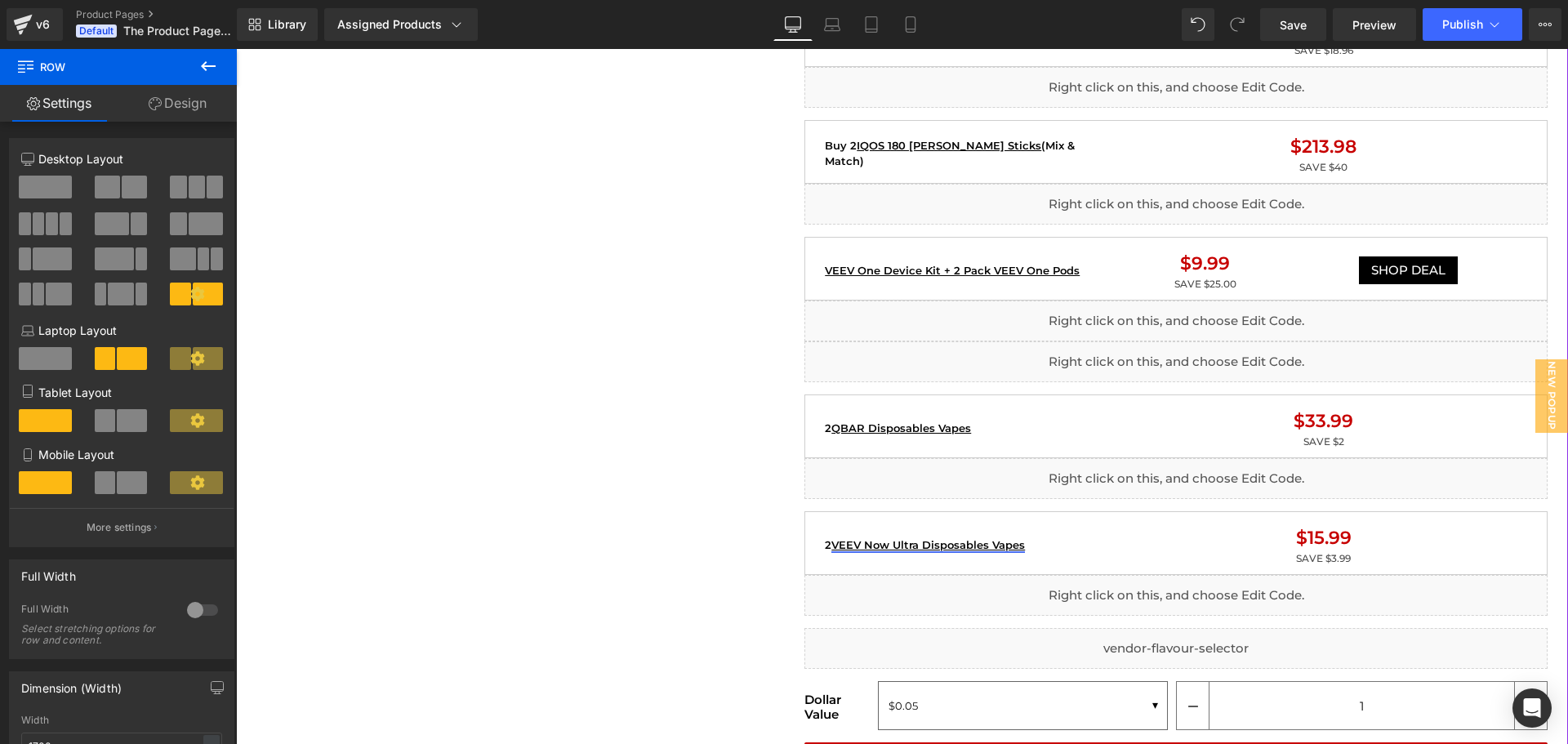
scroll to position [1603, 0]
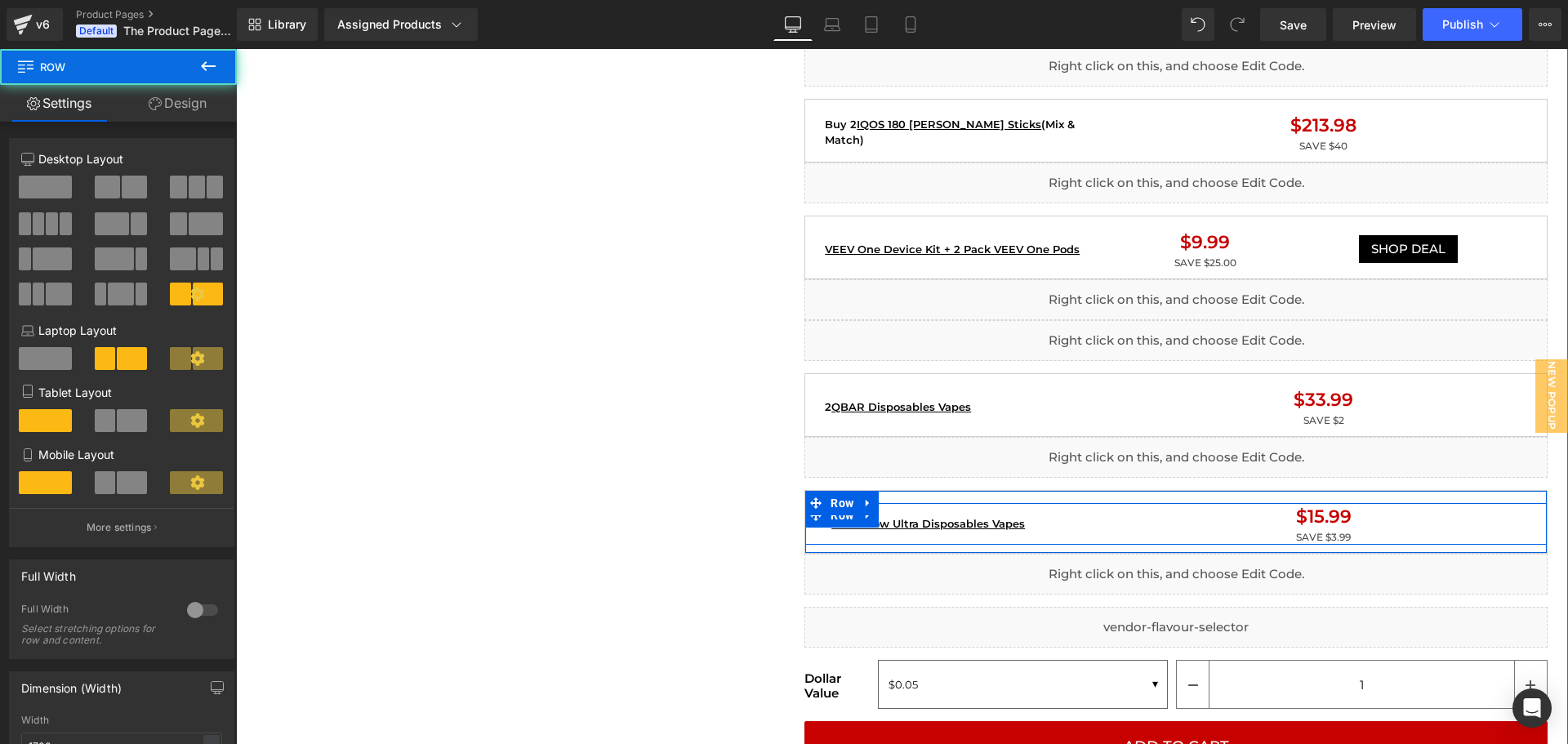
drag, startPoint x: 756, startPoint y: 456, endPoint x: 709, endPoint y: 497, distance: 62.4
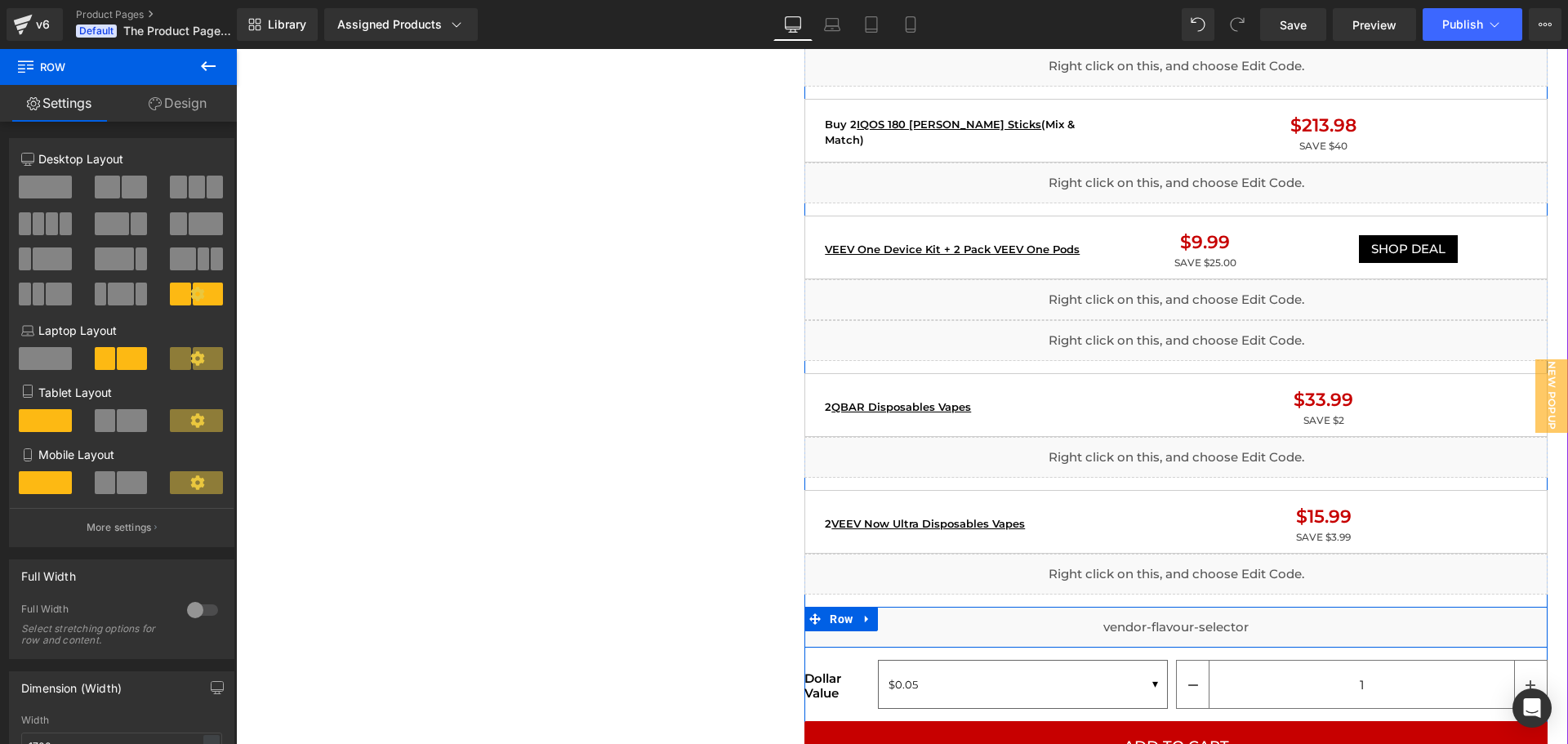
click at [870, 599] on div "Liquid Image Liquid {% if product.metafields.custom.flavour %} {% assign raw_fl…" at bounding box center [1176, 705] width 743 height 4025
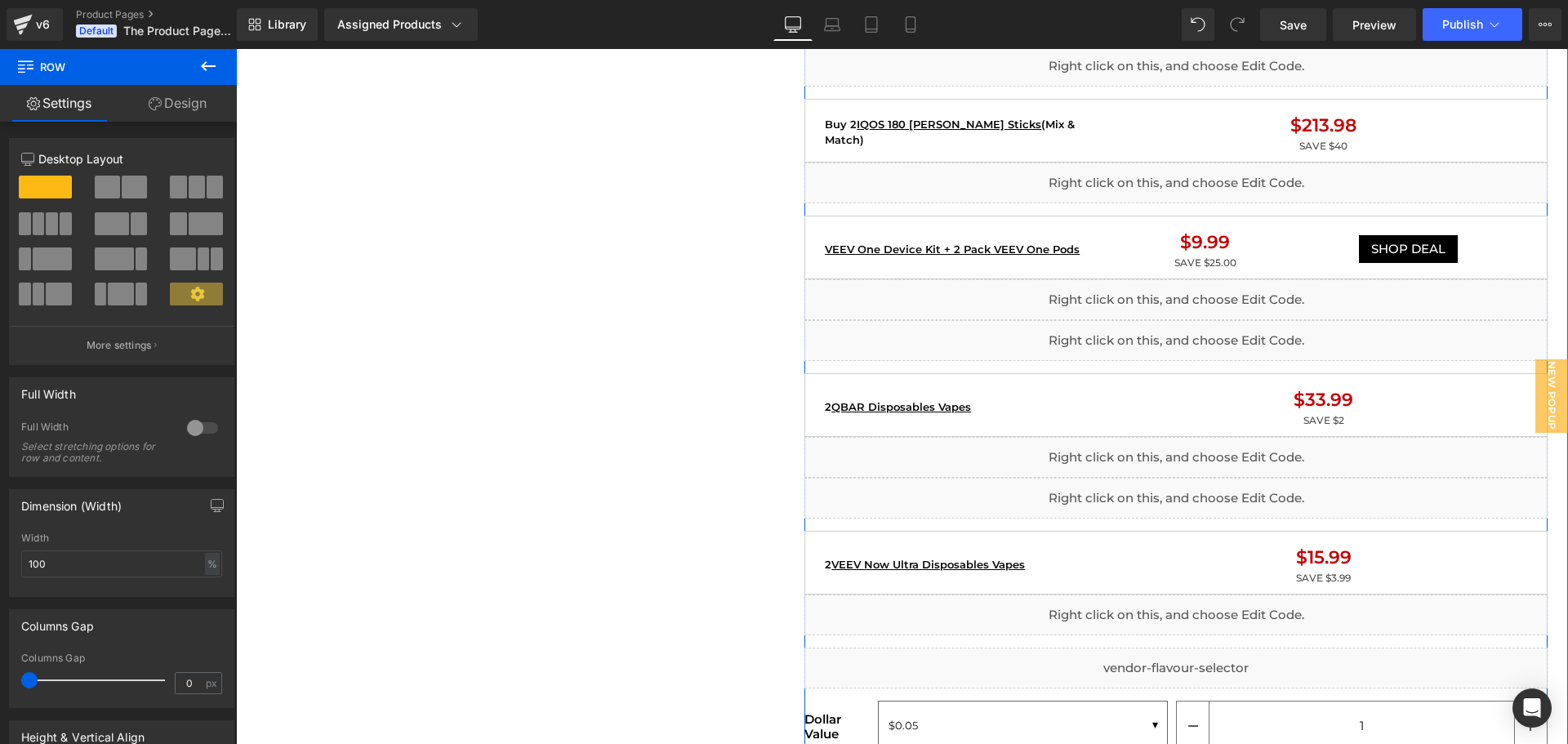
scroll to position [1684, 0]
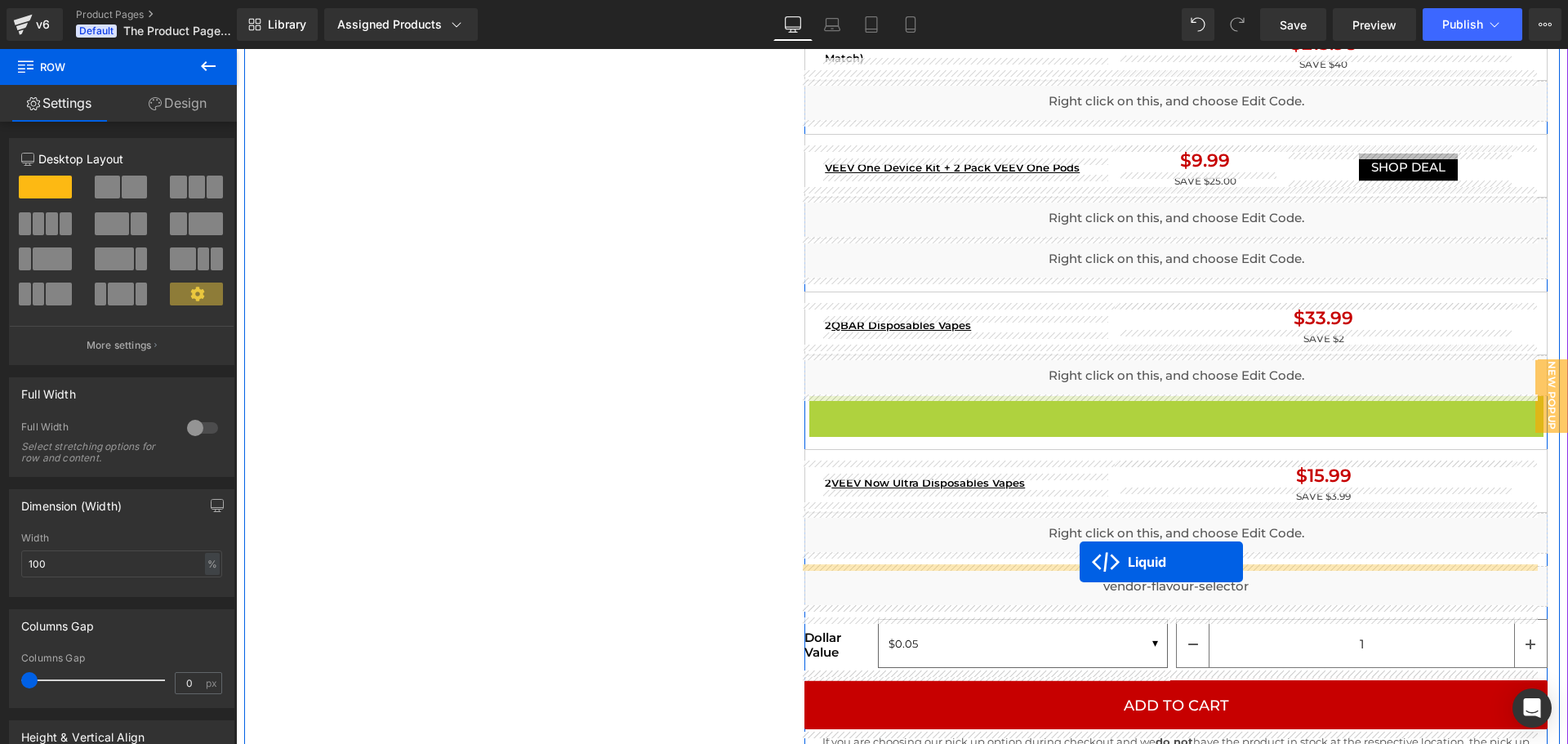
drag, startPoint x: 1121, startPoint y: 405, endPoint x: 1080, endPoint y: 561, distance: 161.3
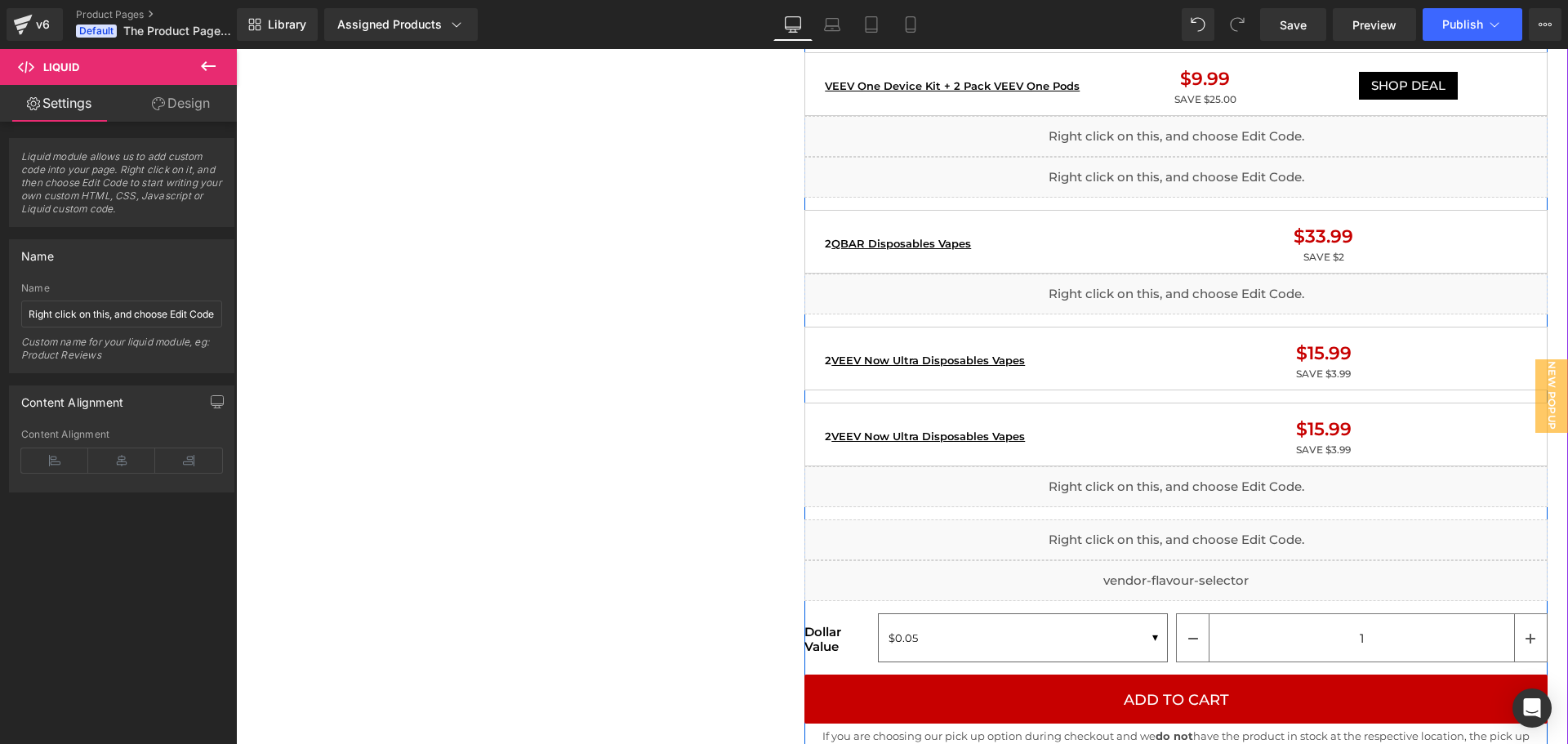
scroll to position [1848, 0]
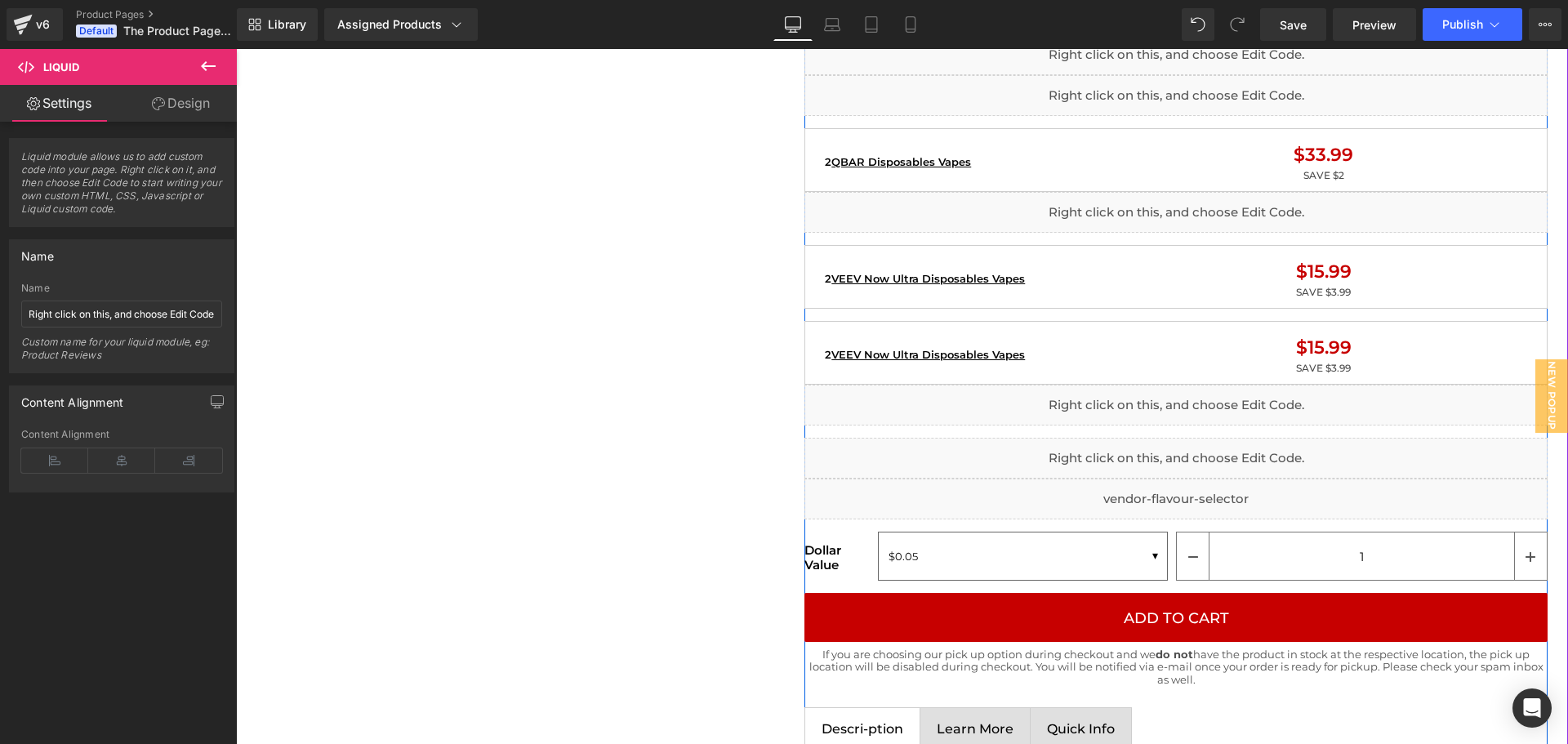
click at [1161, 343] on span "Row" at bounding box center [1157, 346] width 25 height 19
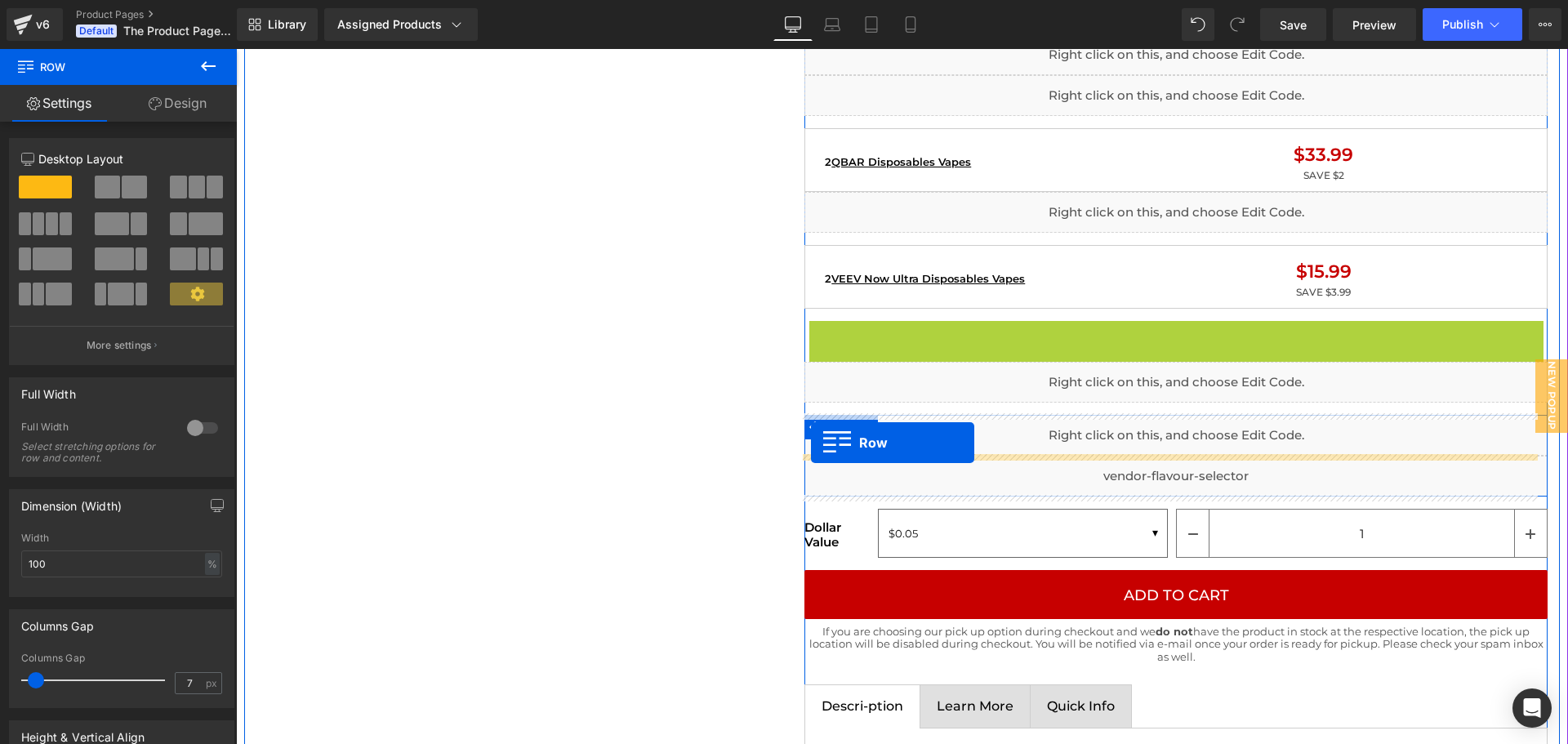
drag, startPoint x: 813, startPoint y: 331, endPoint x: 811, endPoint y: 442, distance: 111.0
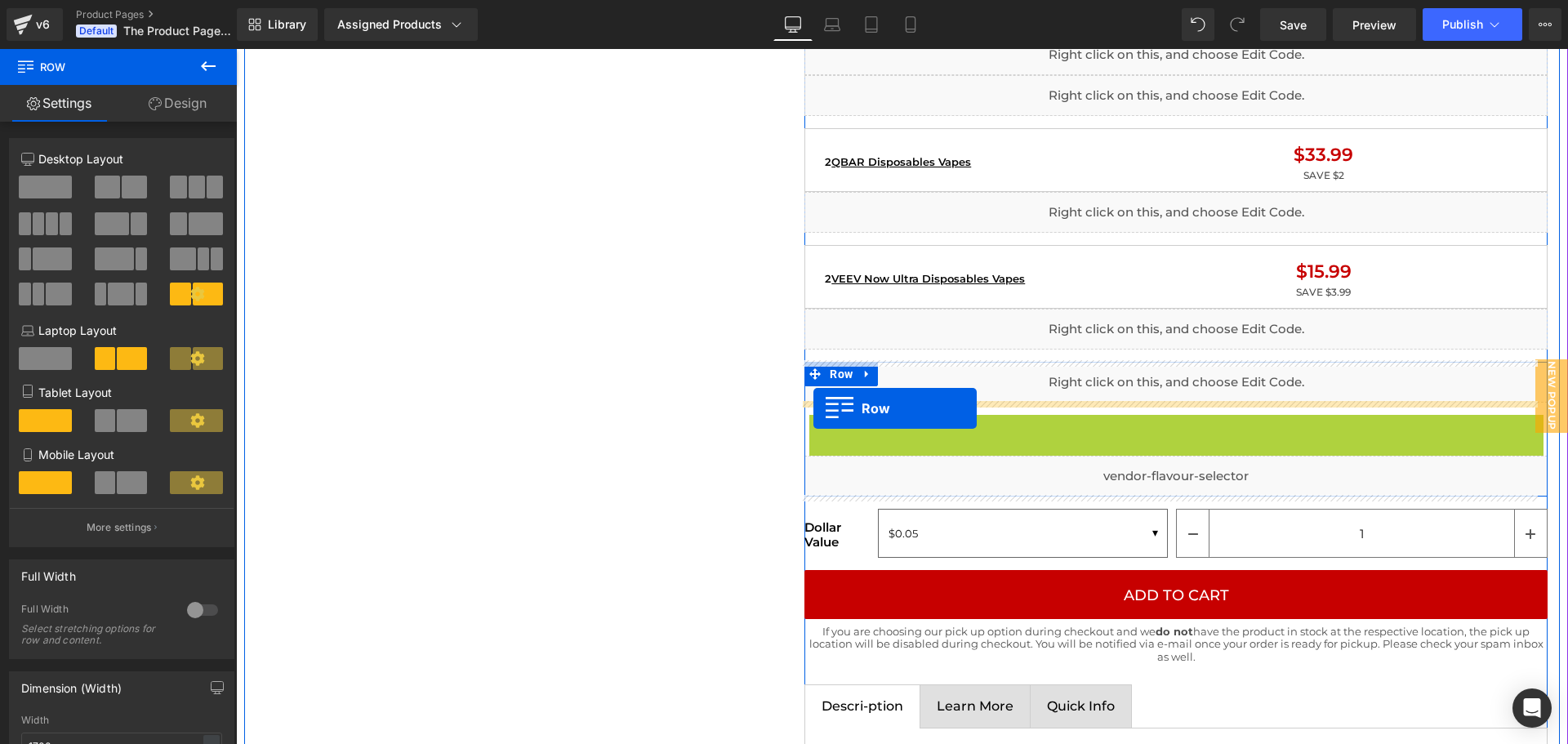
drag, startPoint x: 809, startPoint y: 422, endPoint x: 814, endPoint y: 408, distance: 14.9
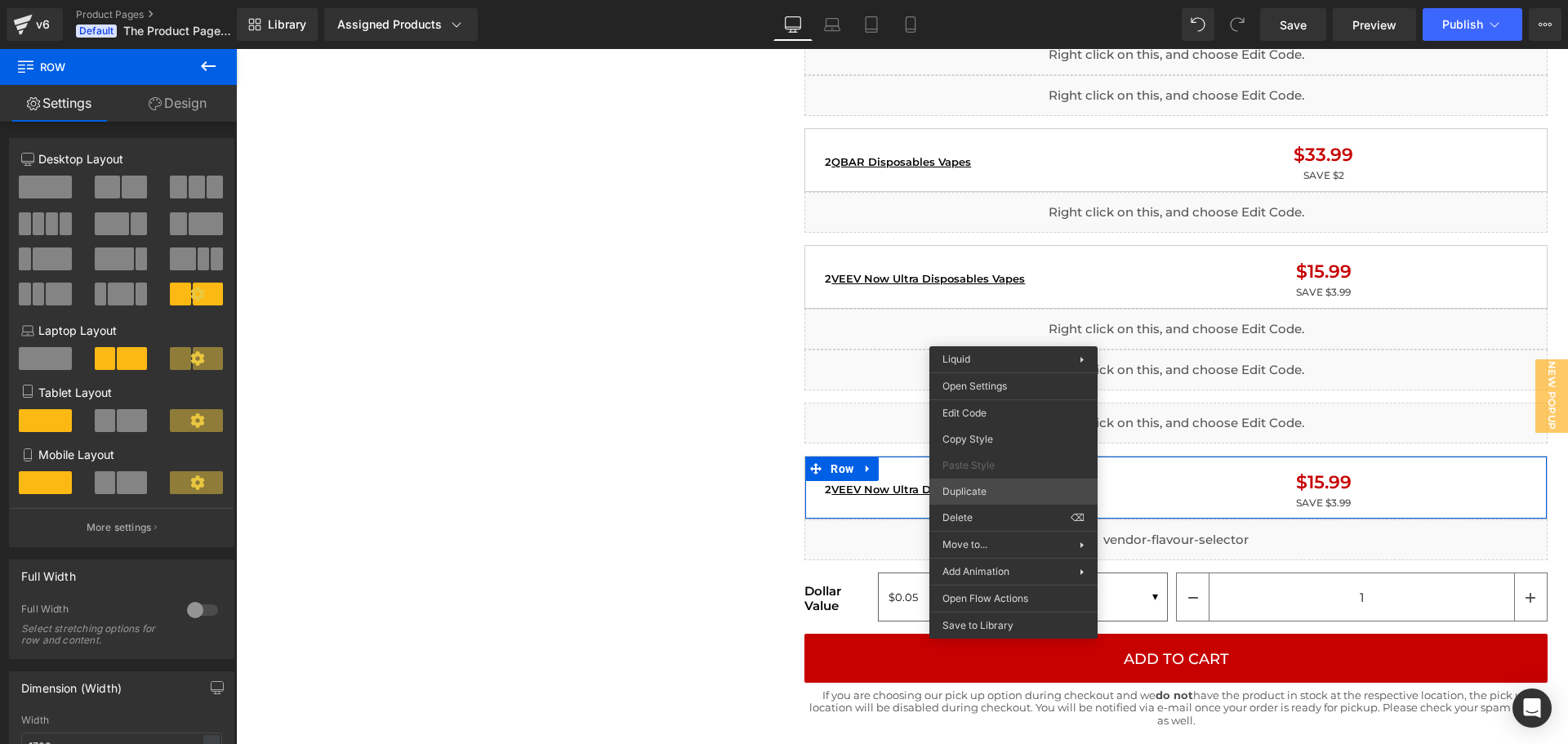
drag, startPoint x: 1210, startPoint y: 537, endPoint x: 974, endPoint y: 487, distance: 241.2
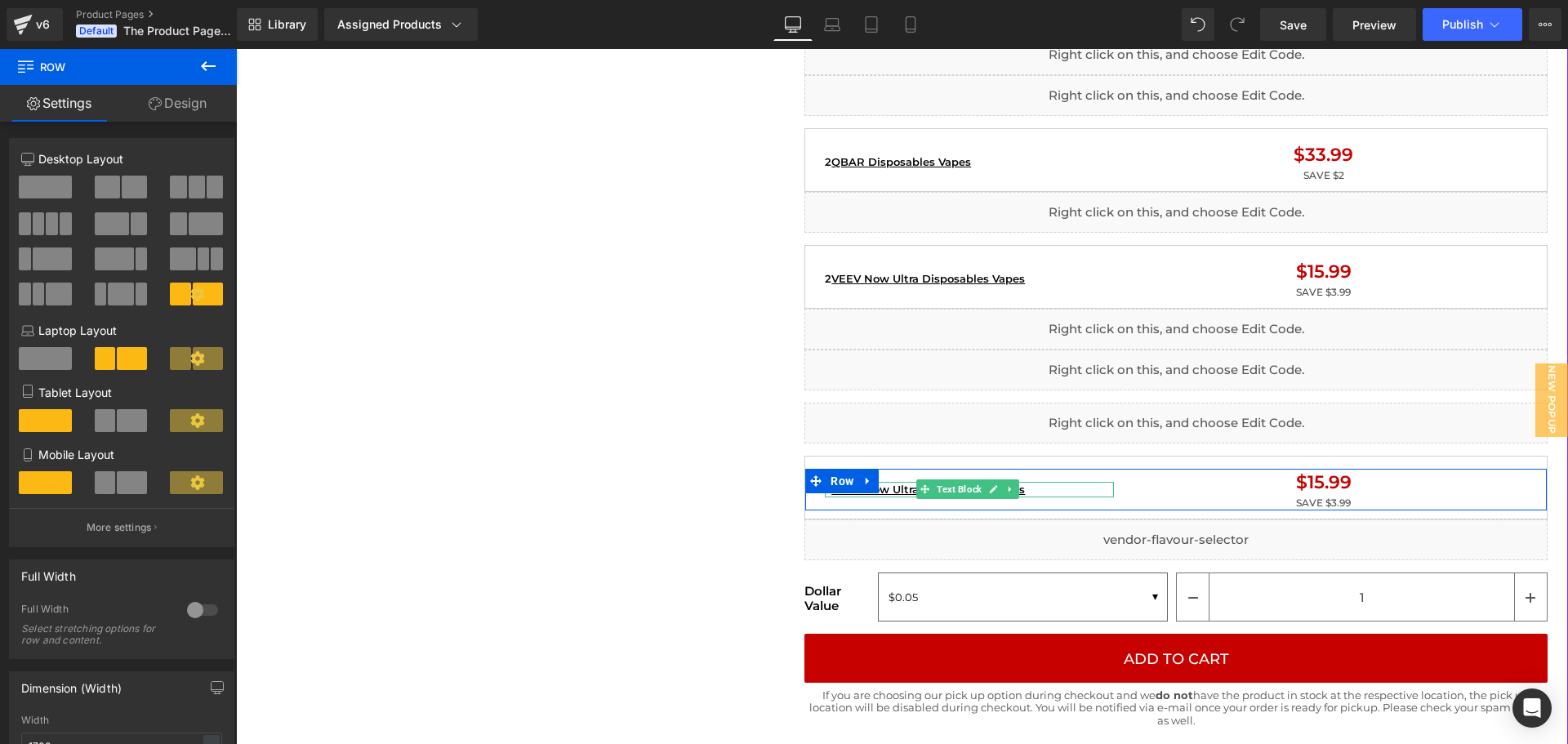
click at [866, 359] on div "Liquid" at bounding box center [1176, 370] width 743 height 41
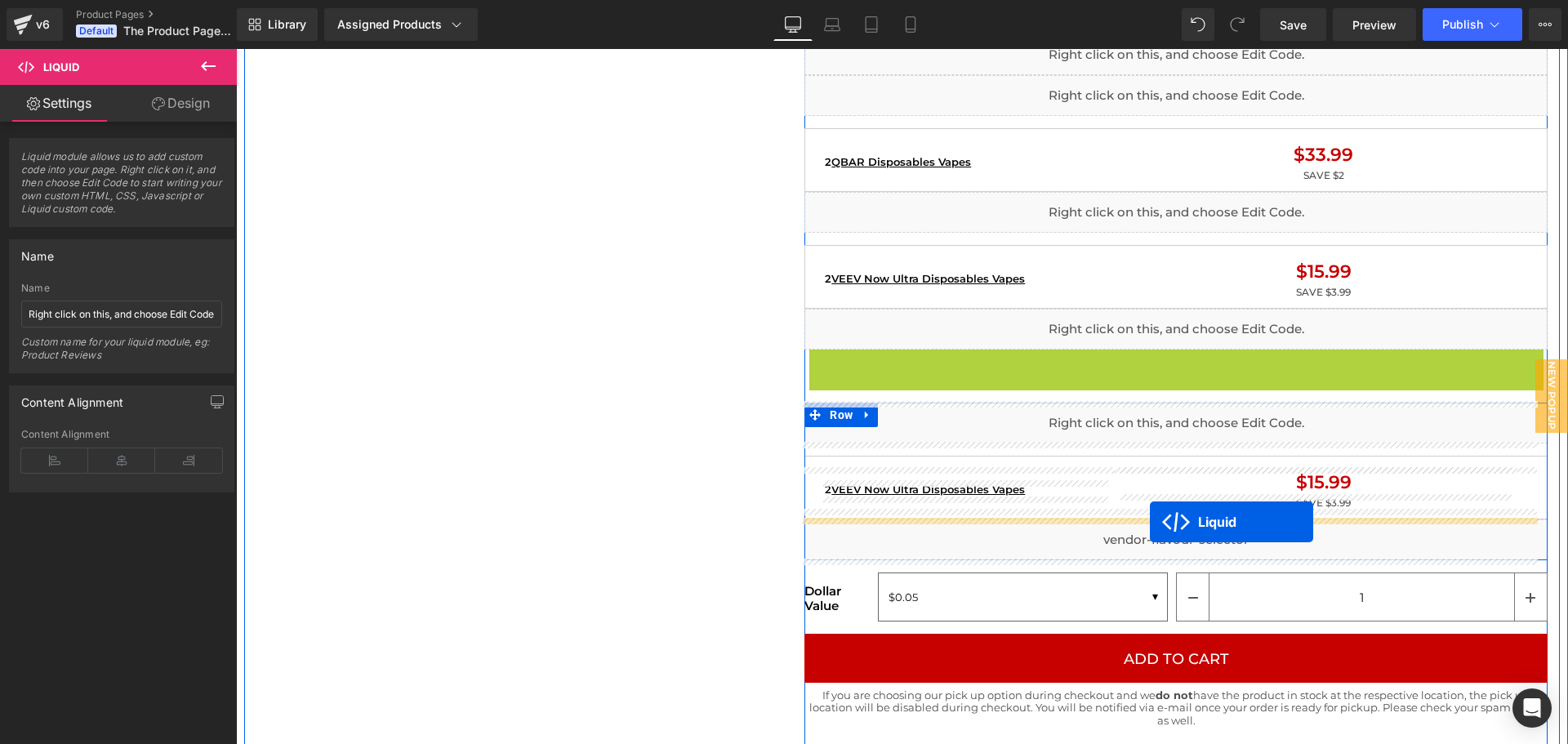
drag, startPoint x: 1127, startPoint y: 361, endPoint x: 1150, endPoint y: 522, distance: 162.6
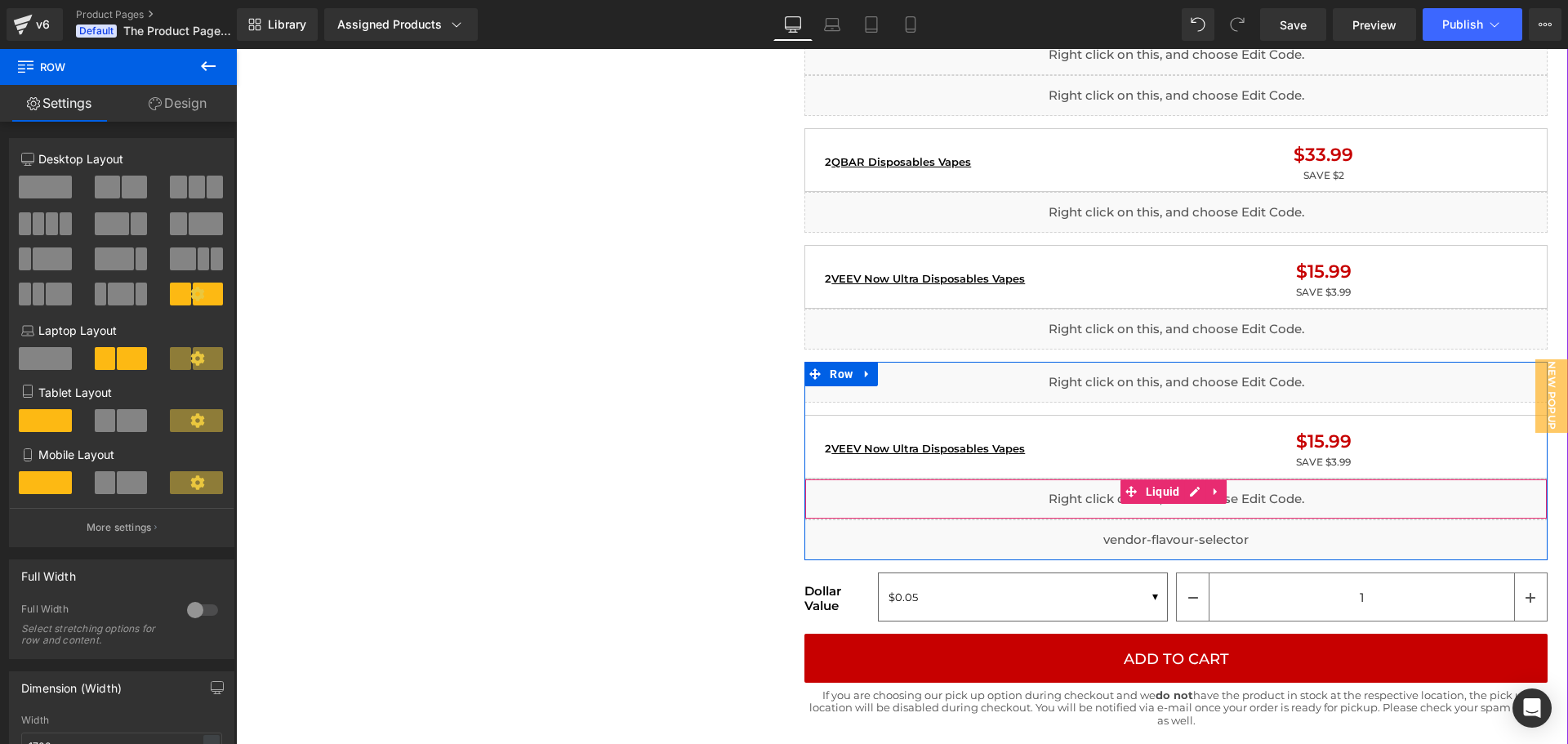
click at [910, 492] on div "Liquid" at bounding box center [1176, 499] width 743 height 41
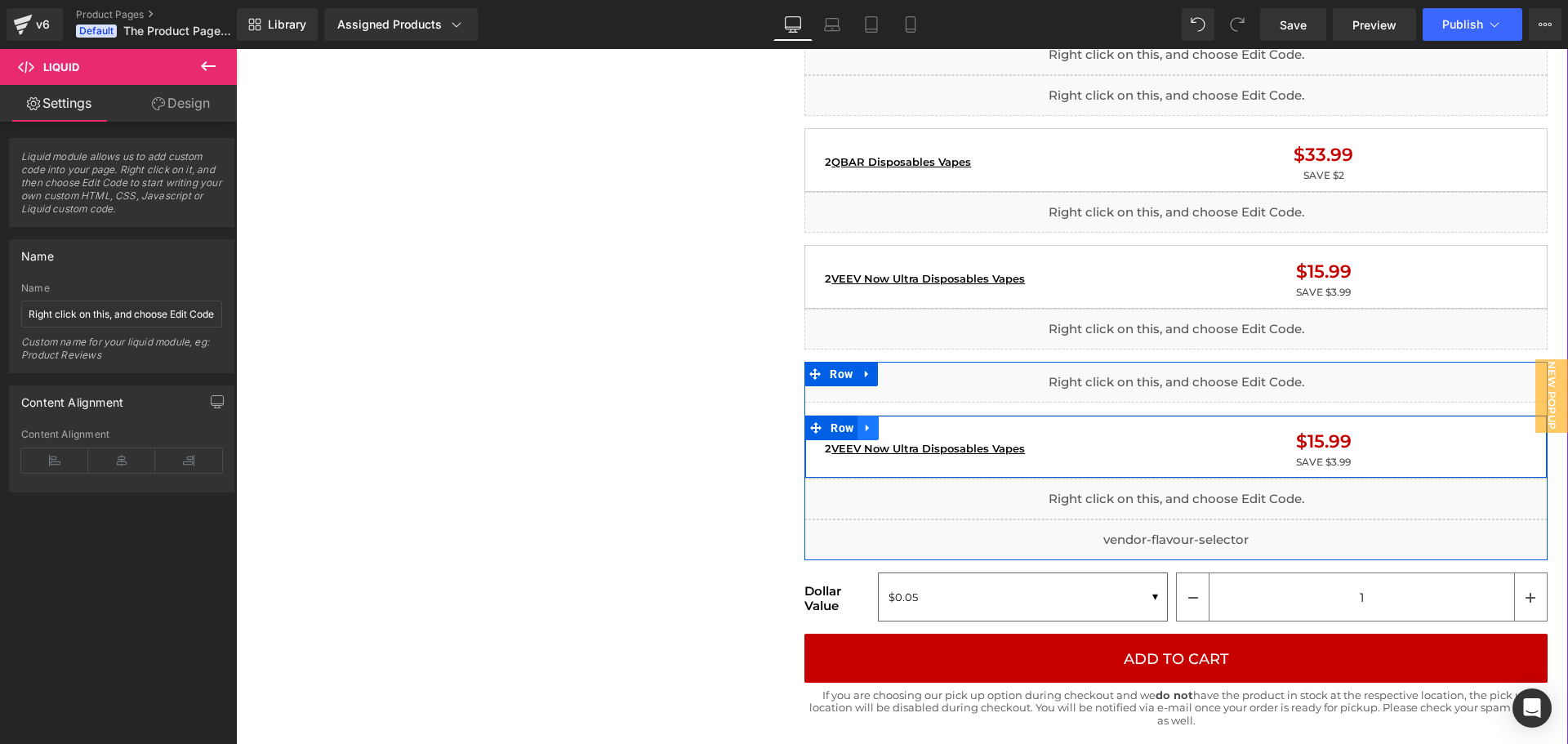
click at [862, 424] on icon at bounding box center [868, 427] width 11 height 12
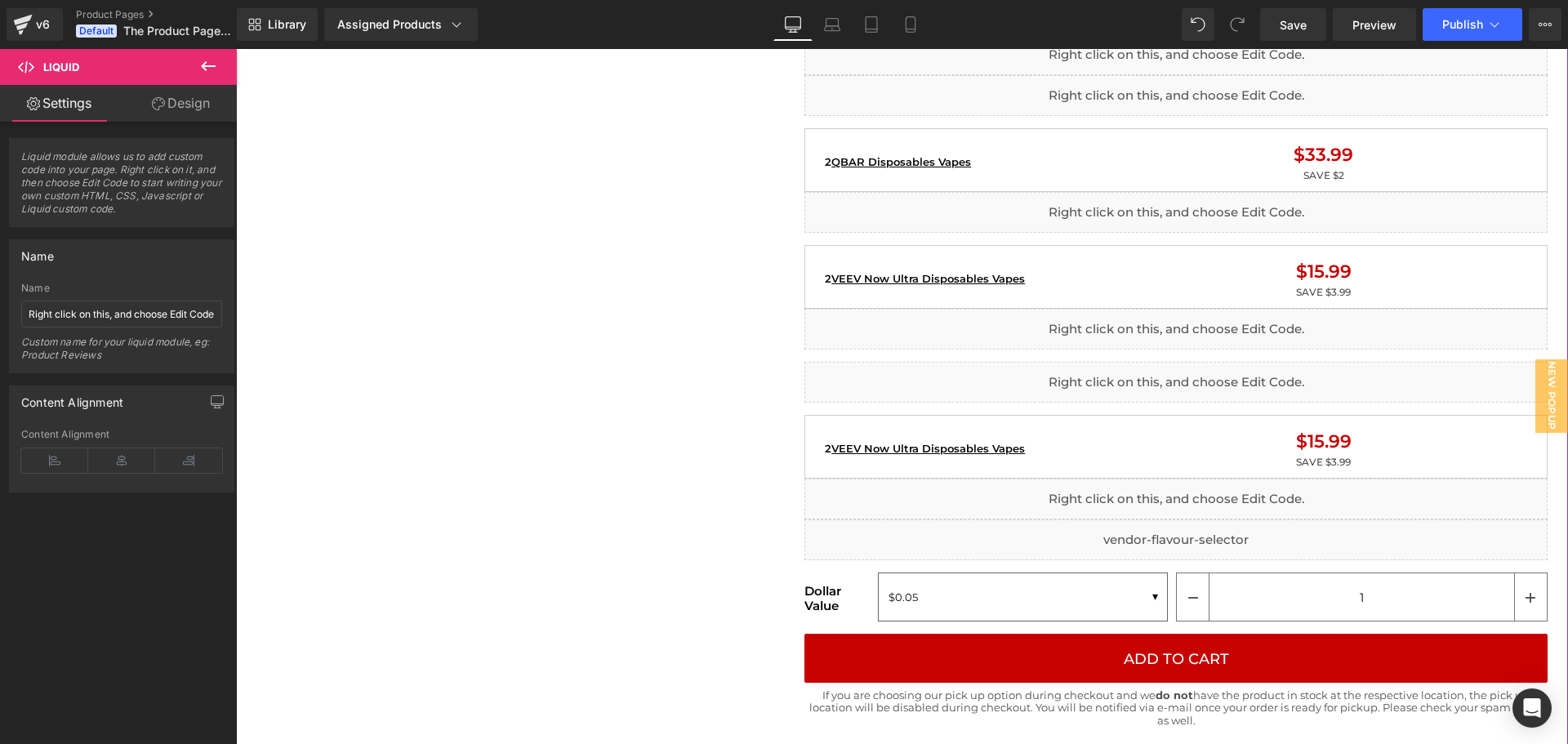
click at [920, 355] on div "Liquid Image Liquid {% if product.metafields.custom.flavour %} {% assign raw_fl…" at bounding box center [1176, 539] width 743 height 4182
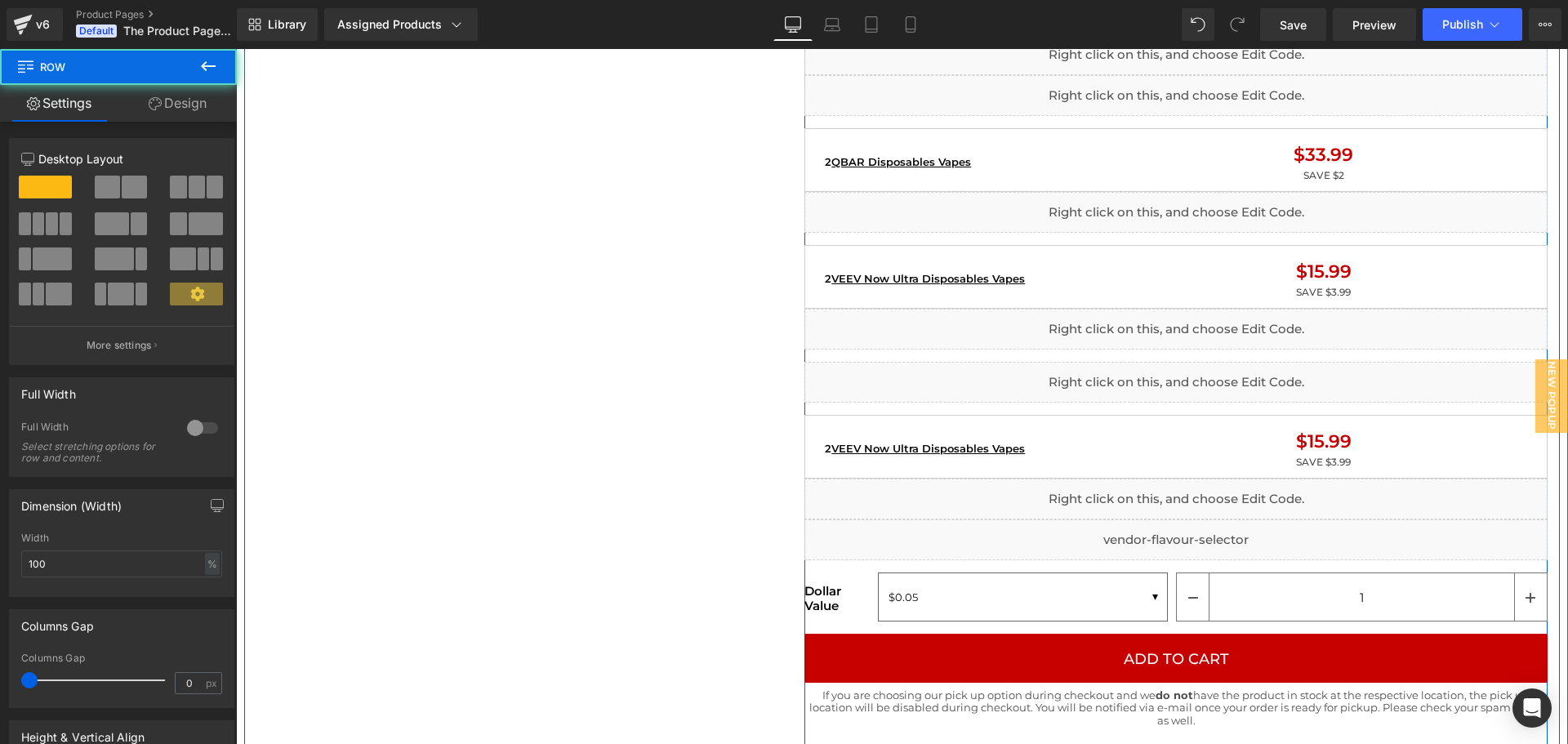
click at [920, 354] on div "Liquid Image Liquid {% if product.metafields.custom.flavour %} {% assign raw_fl…" at bounding box center [1176, 539] width 743 height 4182
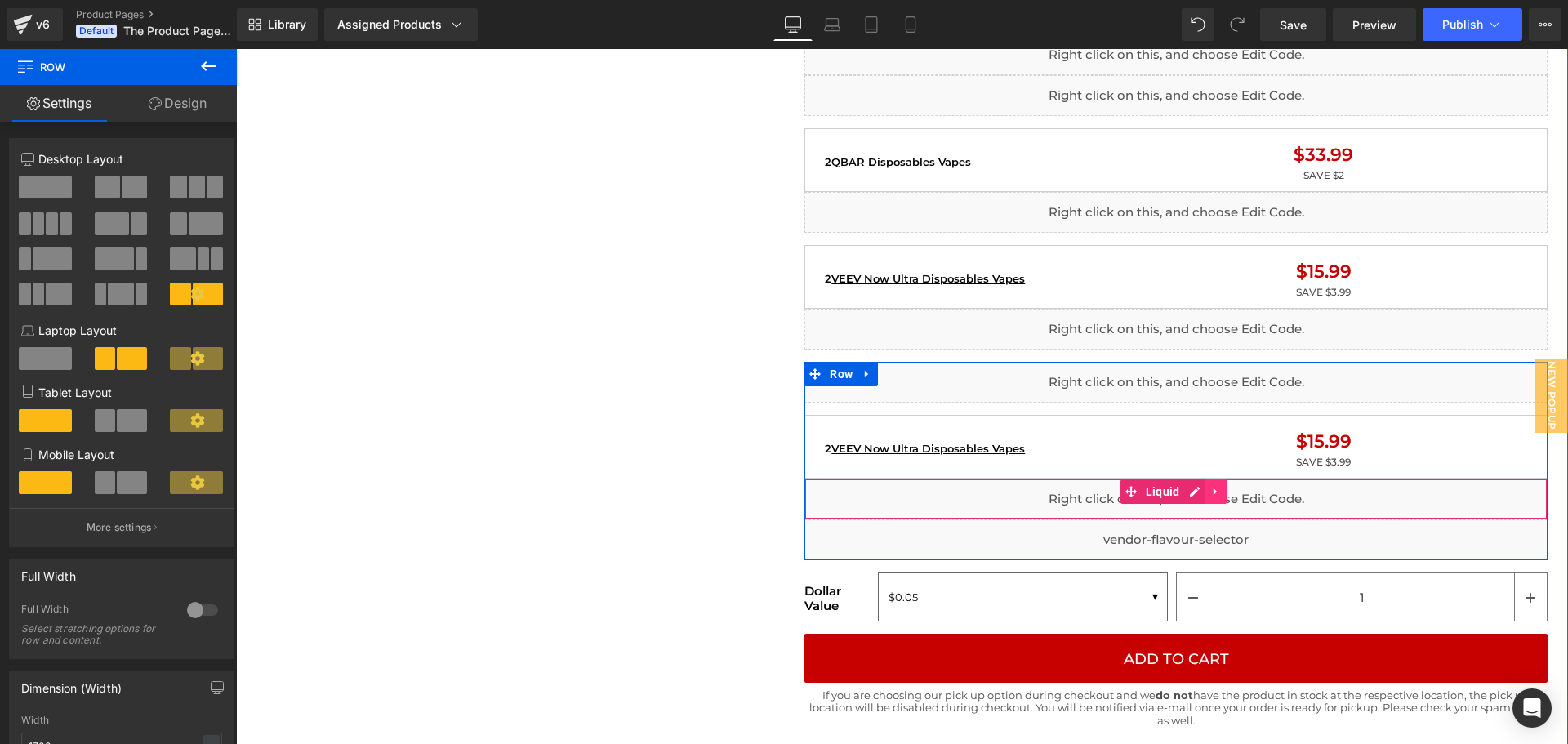
click at [1212, 494] on icon at bounding box center [1216, 491] width 11 height 12
click at [1242, 493] on icon at bounding box center [1248, 491] width 11 height 12
click at [843, 531] on div "Liquid" at bounding box center [1176, 539] width 743 height 41
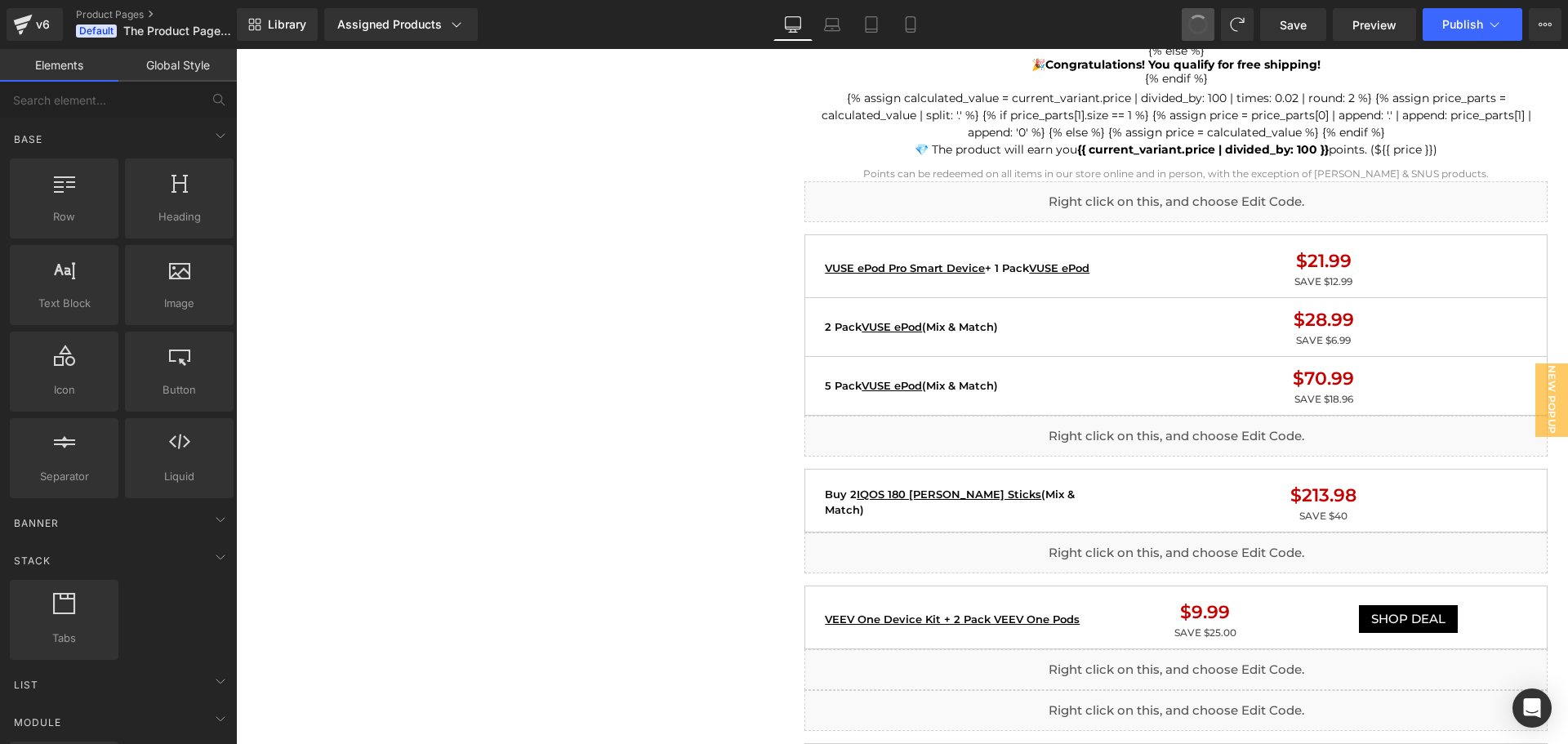
scroll to position [2077, 0]
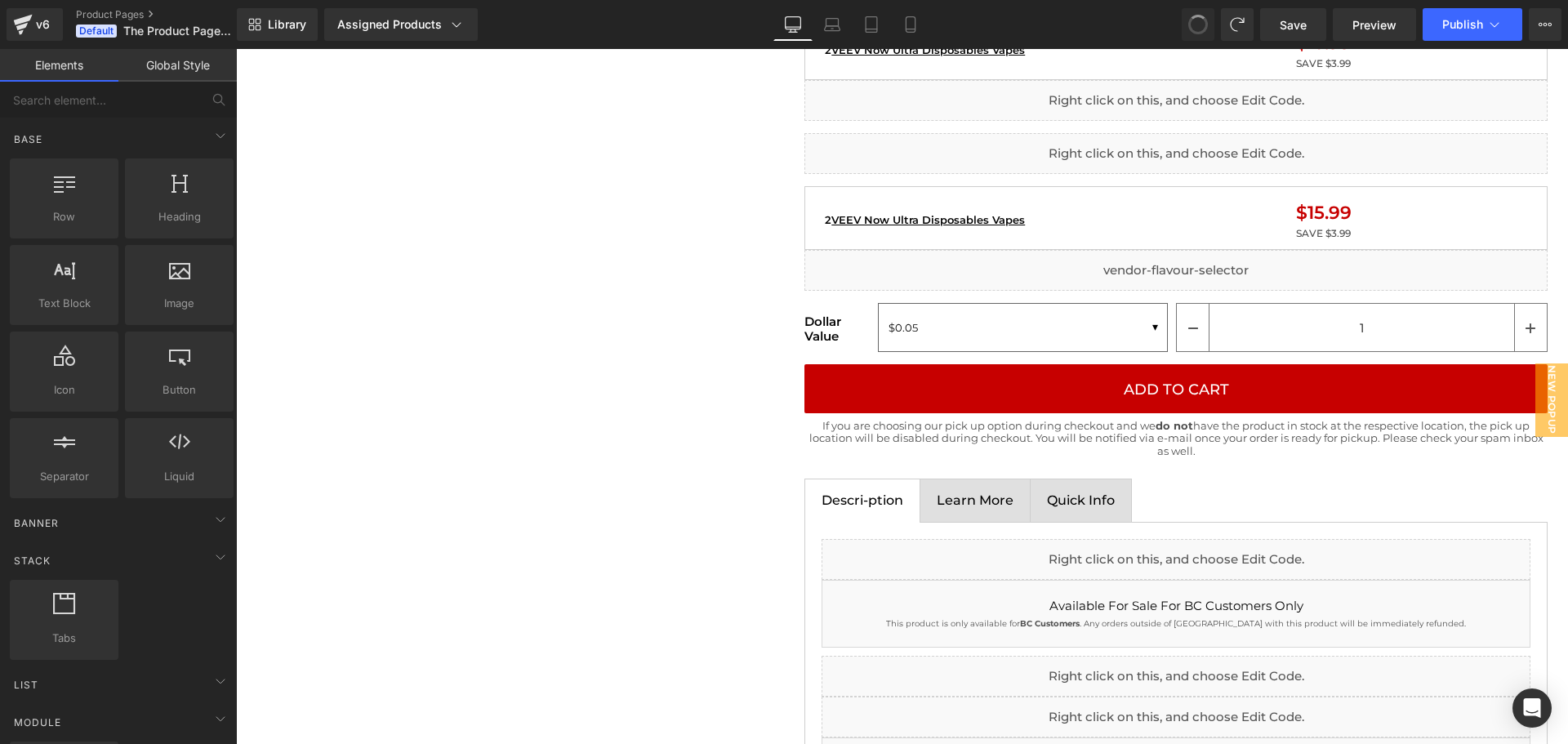
click at [1195, 26] on span at bounding box center [1198, 25] width 28 height 28
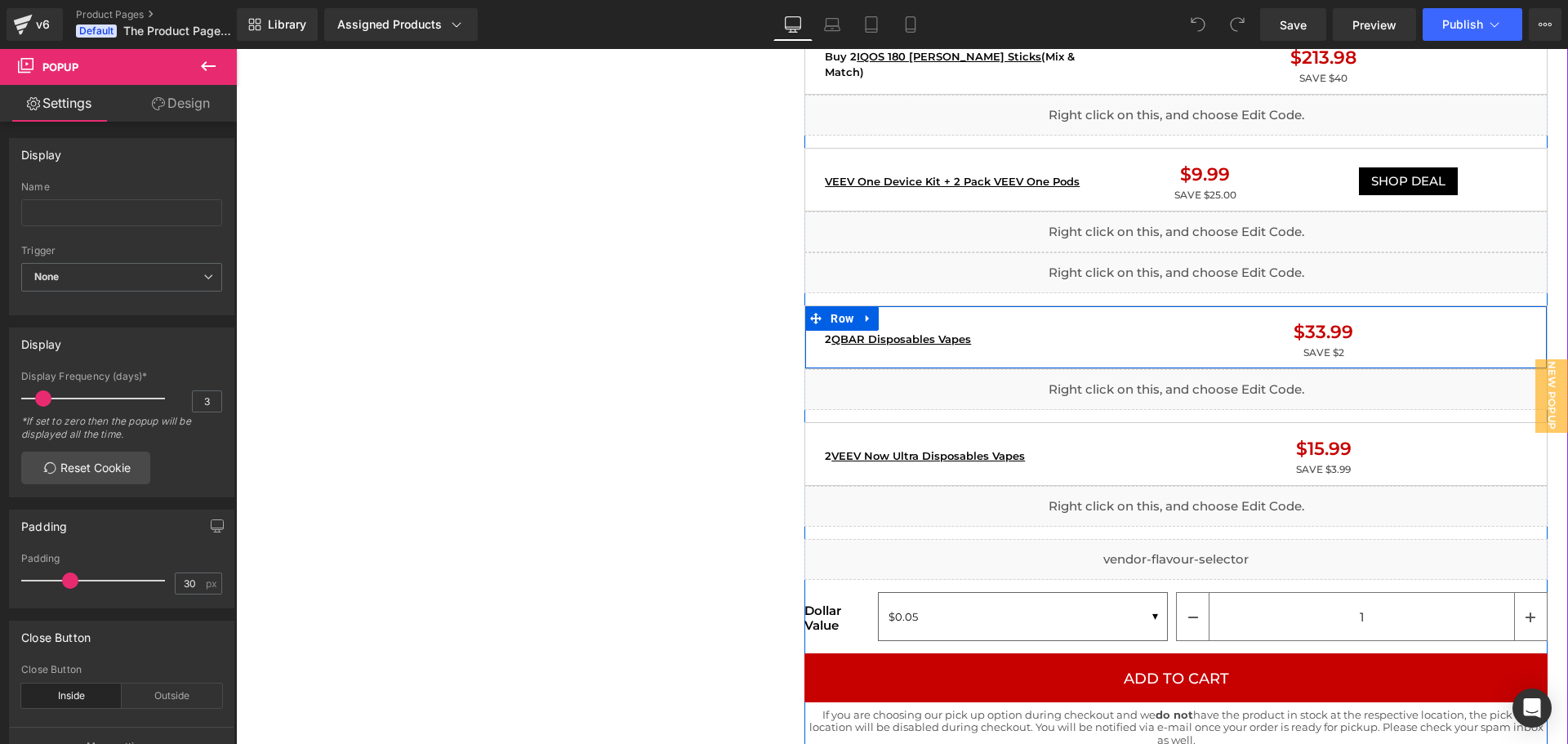
scroll to position [1633, 0]
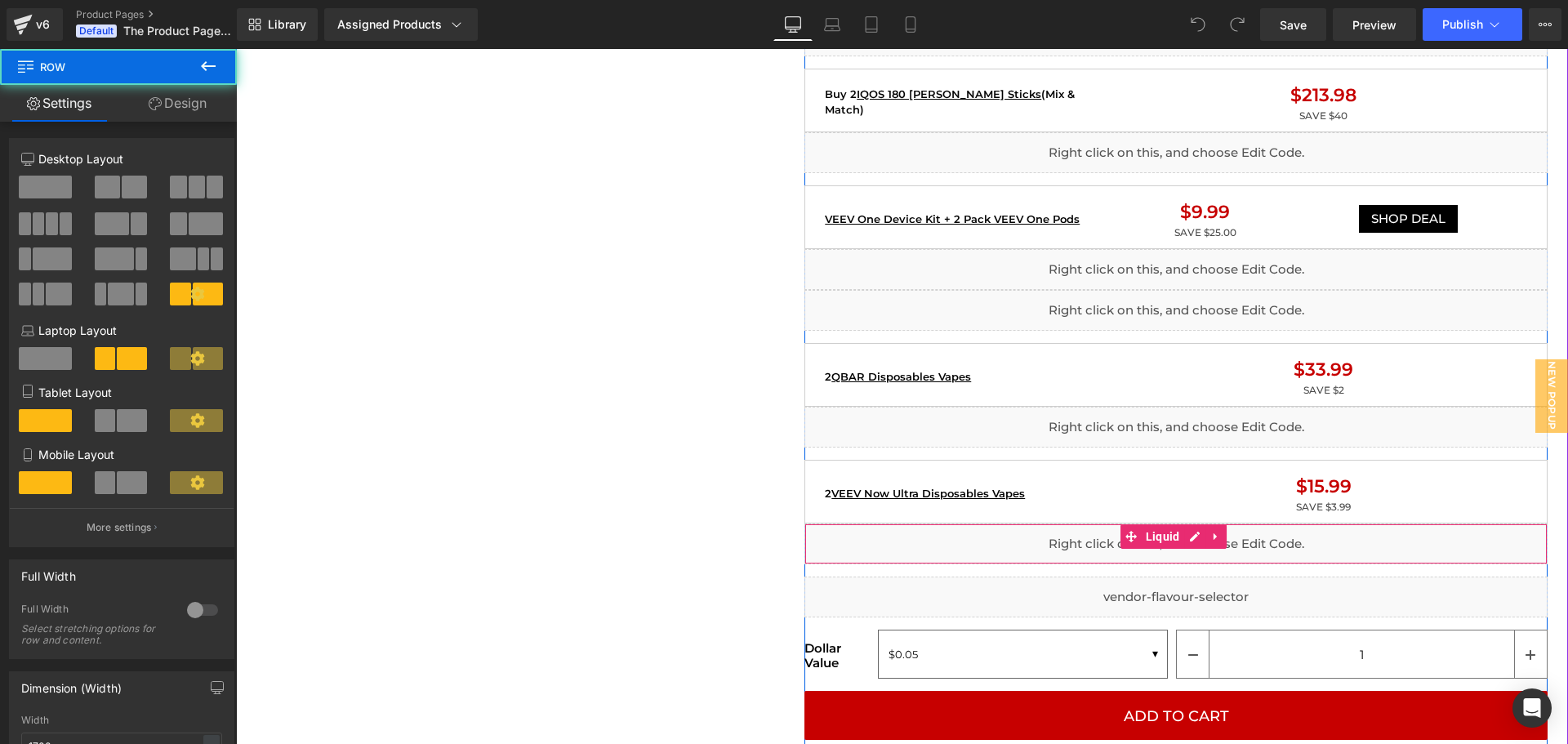
drag, startPoint x: 855, startPoint y: 561, endPoint x: 867, endPoint y: 565, distance: 12.6
click at [867, 565] on div "Home / Product Title Breadcrumbs Sale Off (P) Image Liquid Image Liquid {% if p…" at bounding box center [902, 662] width 1316 height 4049
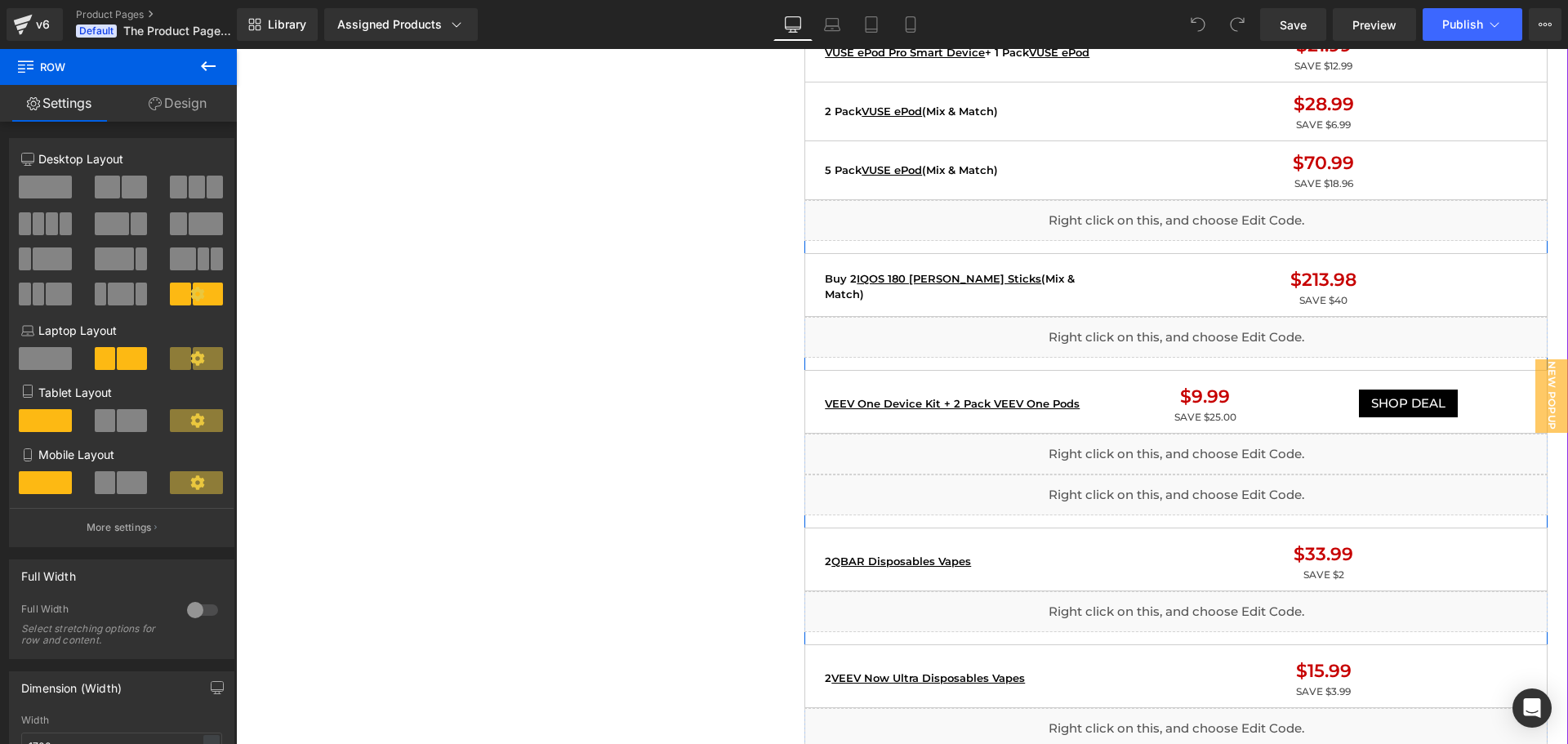
scroll to position [1470, 0]
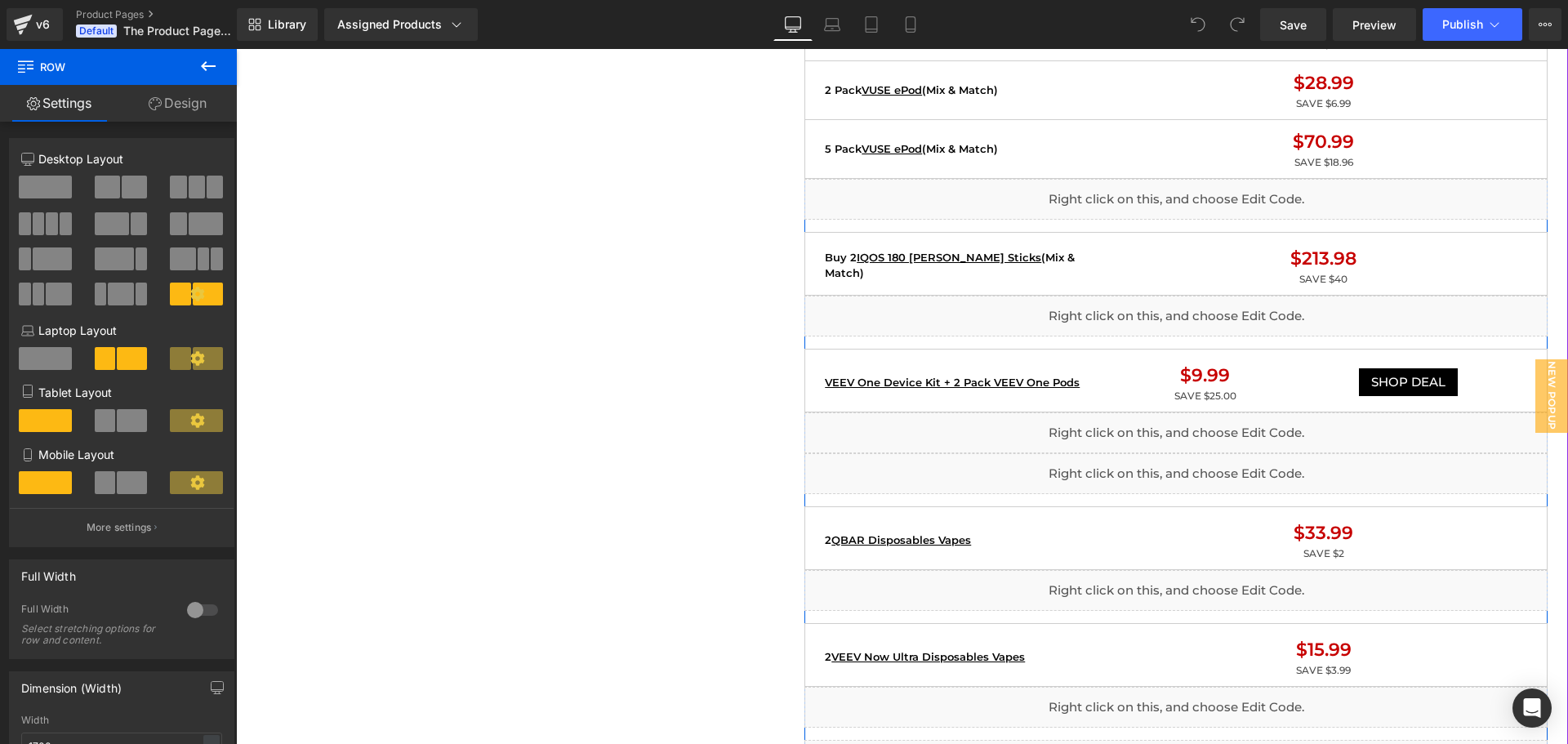
click at [1074, 455] on div "Liquid" at bounding box center [1176, 473] width 743 height 41
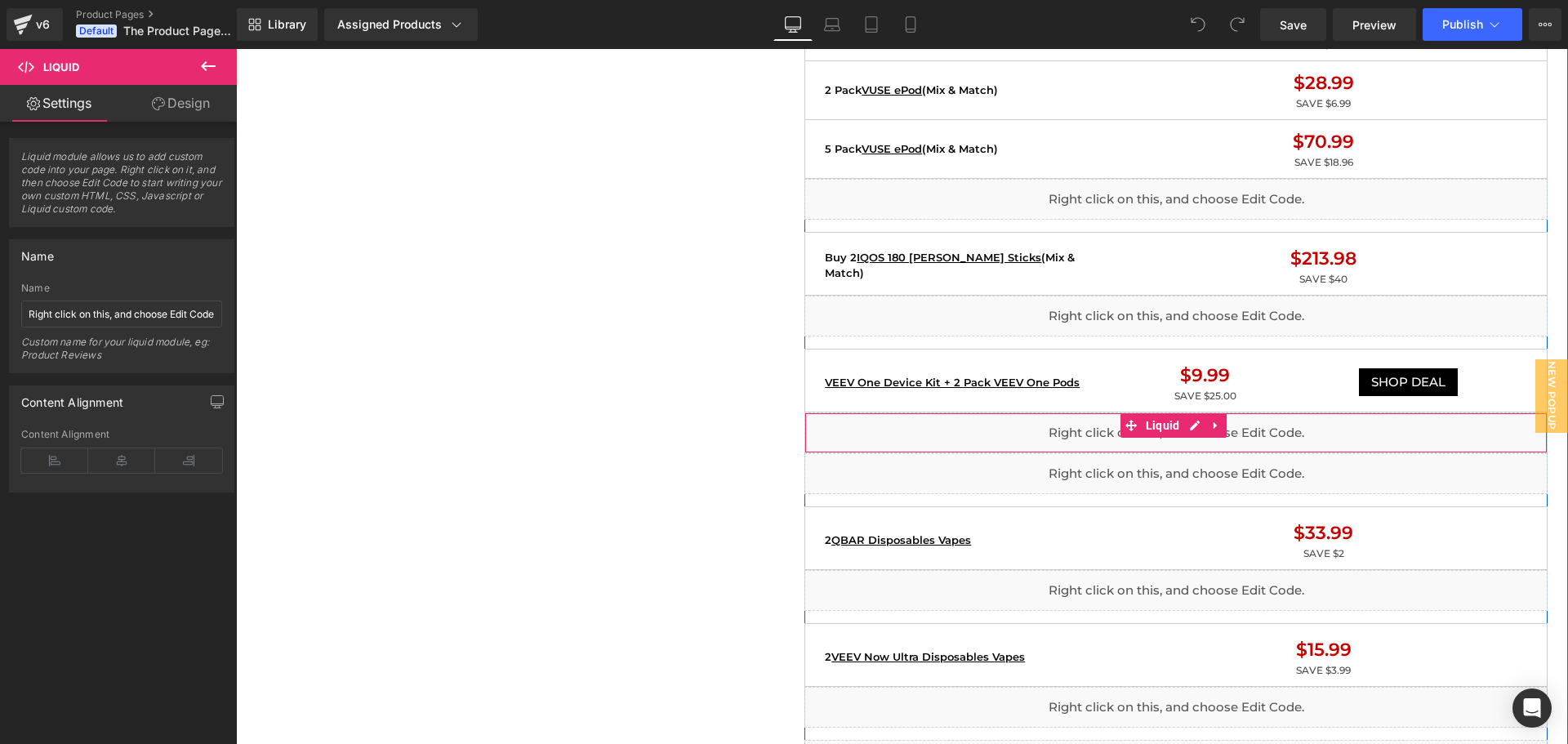
click at [908, 425] on div "Liquid" at bounding box center [1176, 433] width 743 height 41
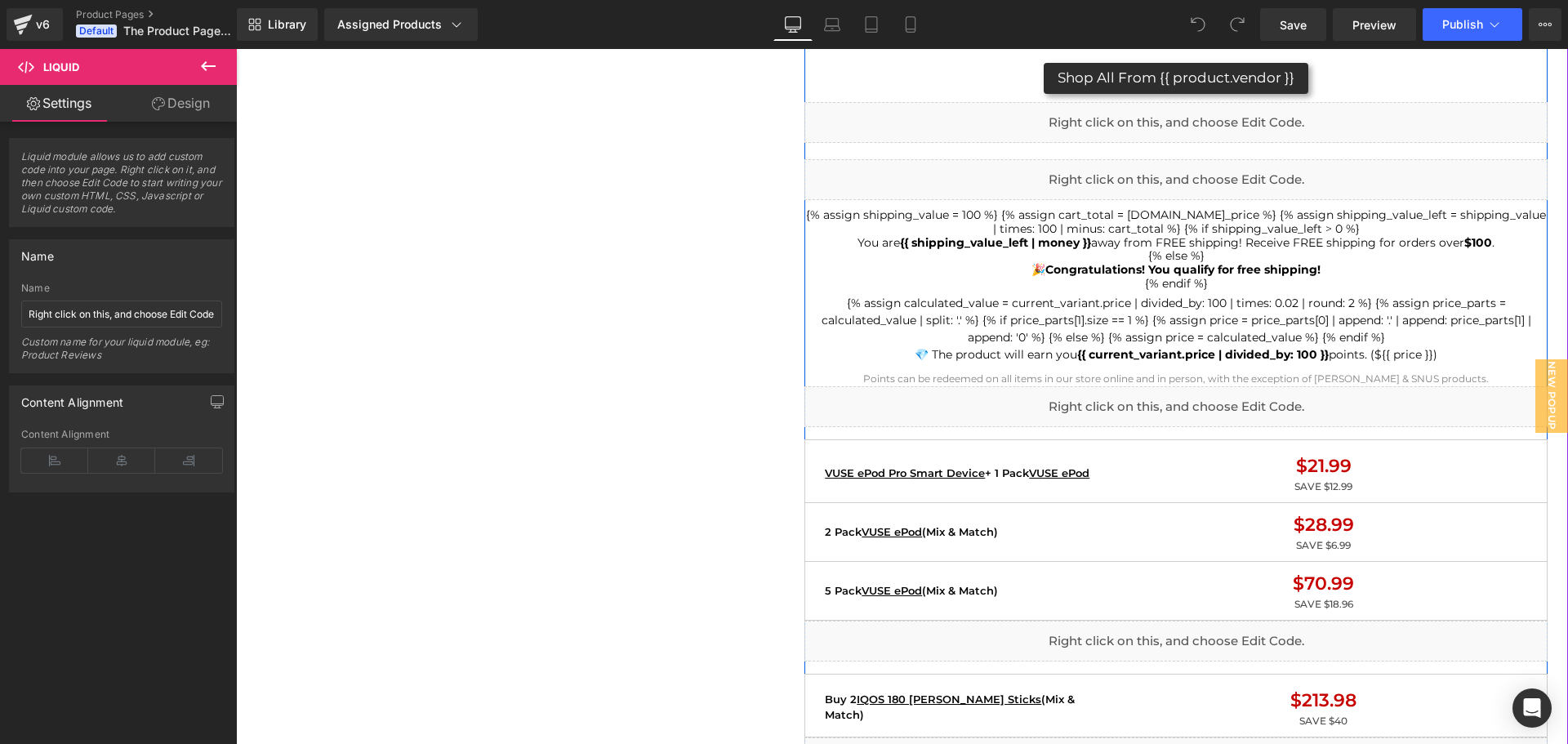
scroll to position [1061, 0]
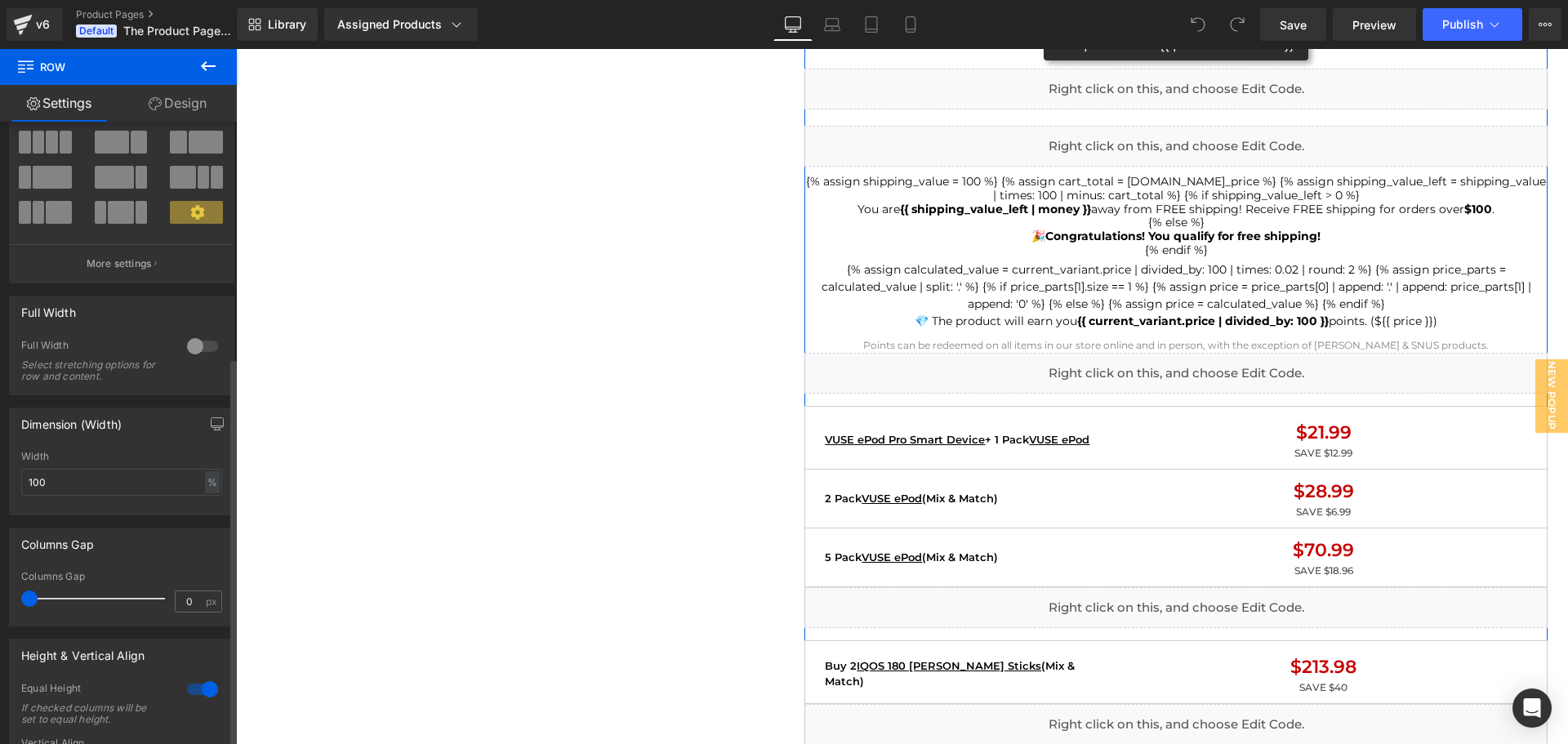
scroll to position [0, 0]
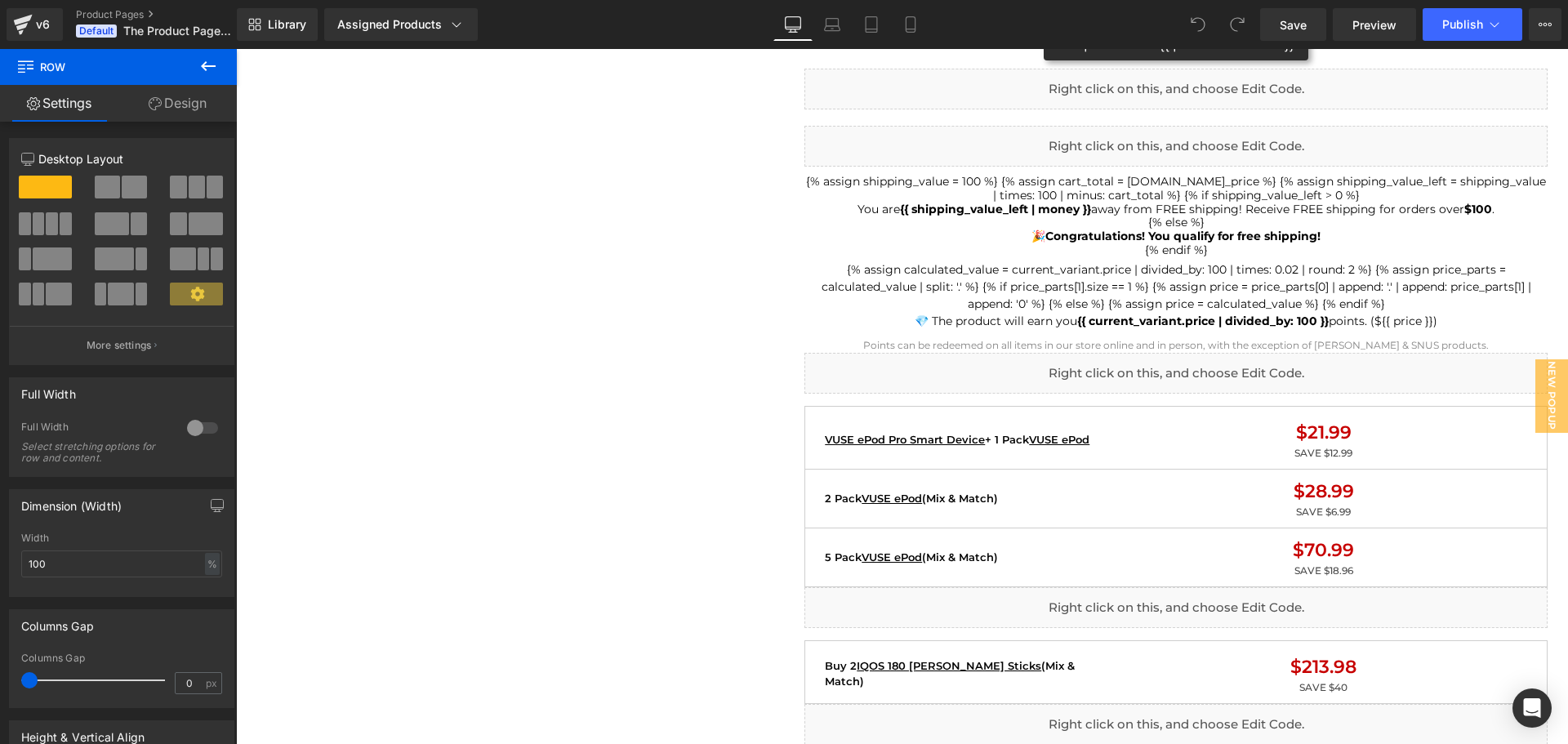
click at [211, 66] on icon at bounding box center [208, 66] width 15 height 10
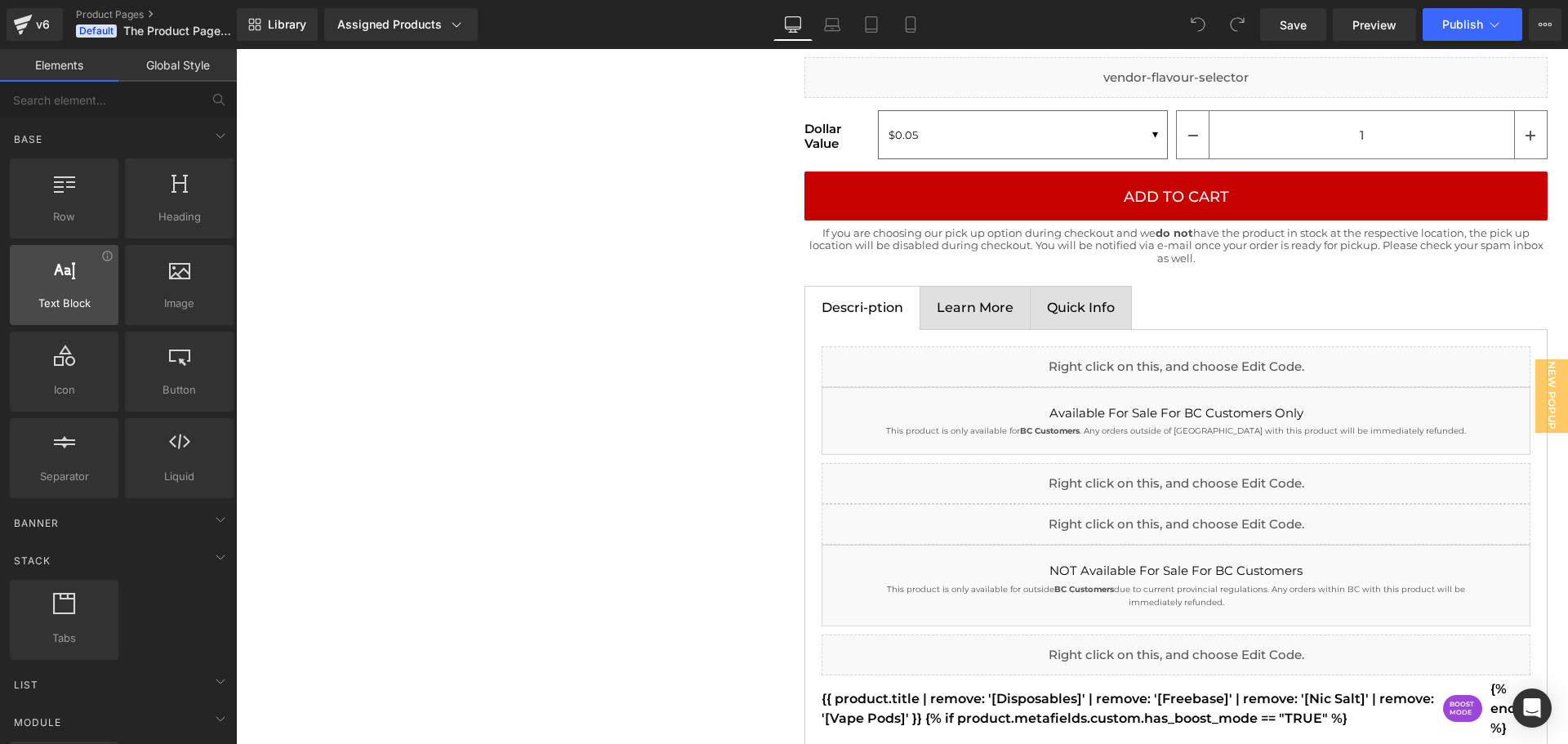
scroll to position [2123, 0]
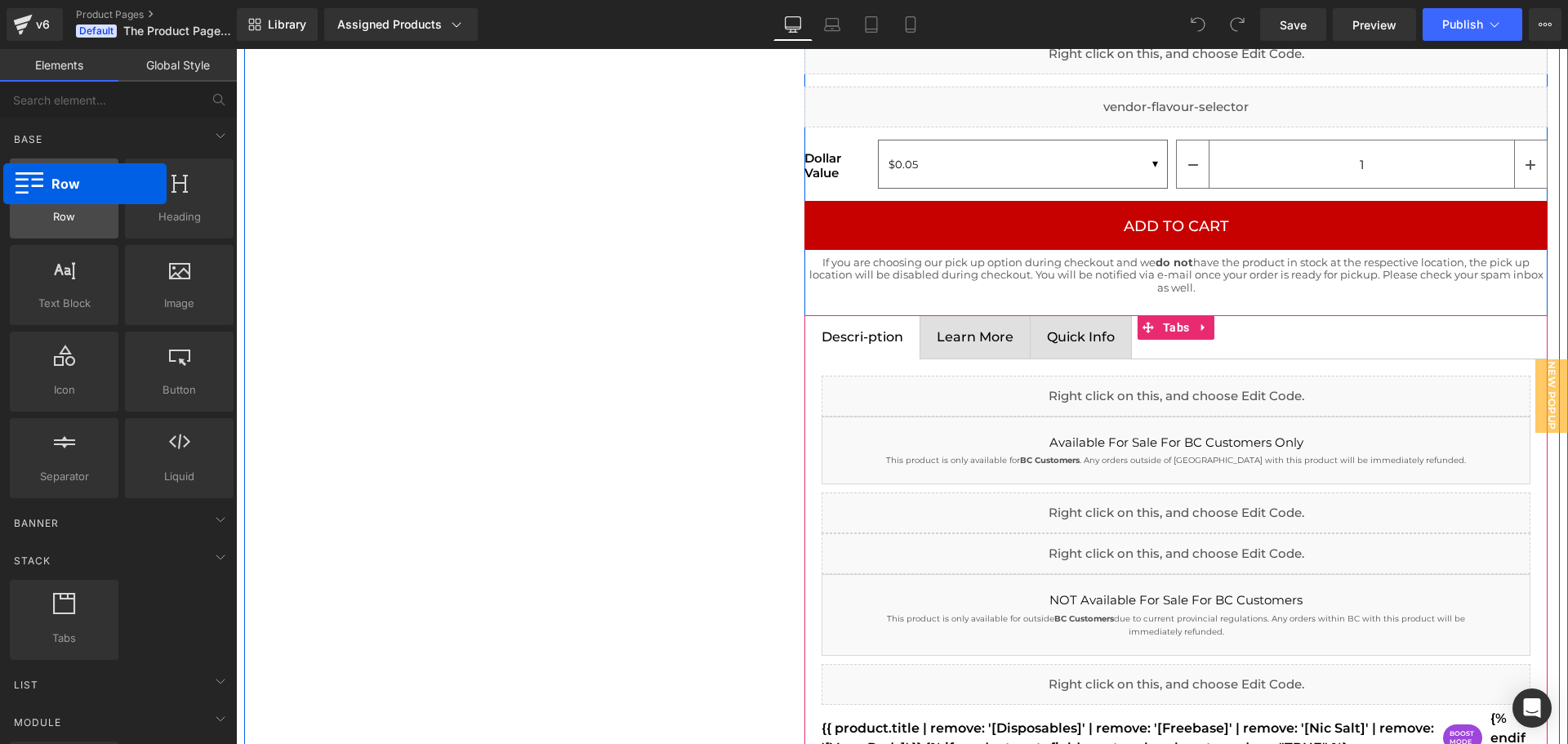
drag, startPoint x: 86, startPoint y: 205, endPoint x: 33, endPoint y: 200, distance: 53.2
click at [33, 200] on div at bounding box center [64, 190] width 99 height 37
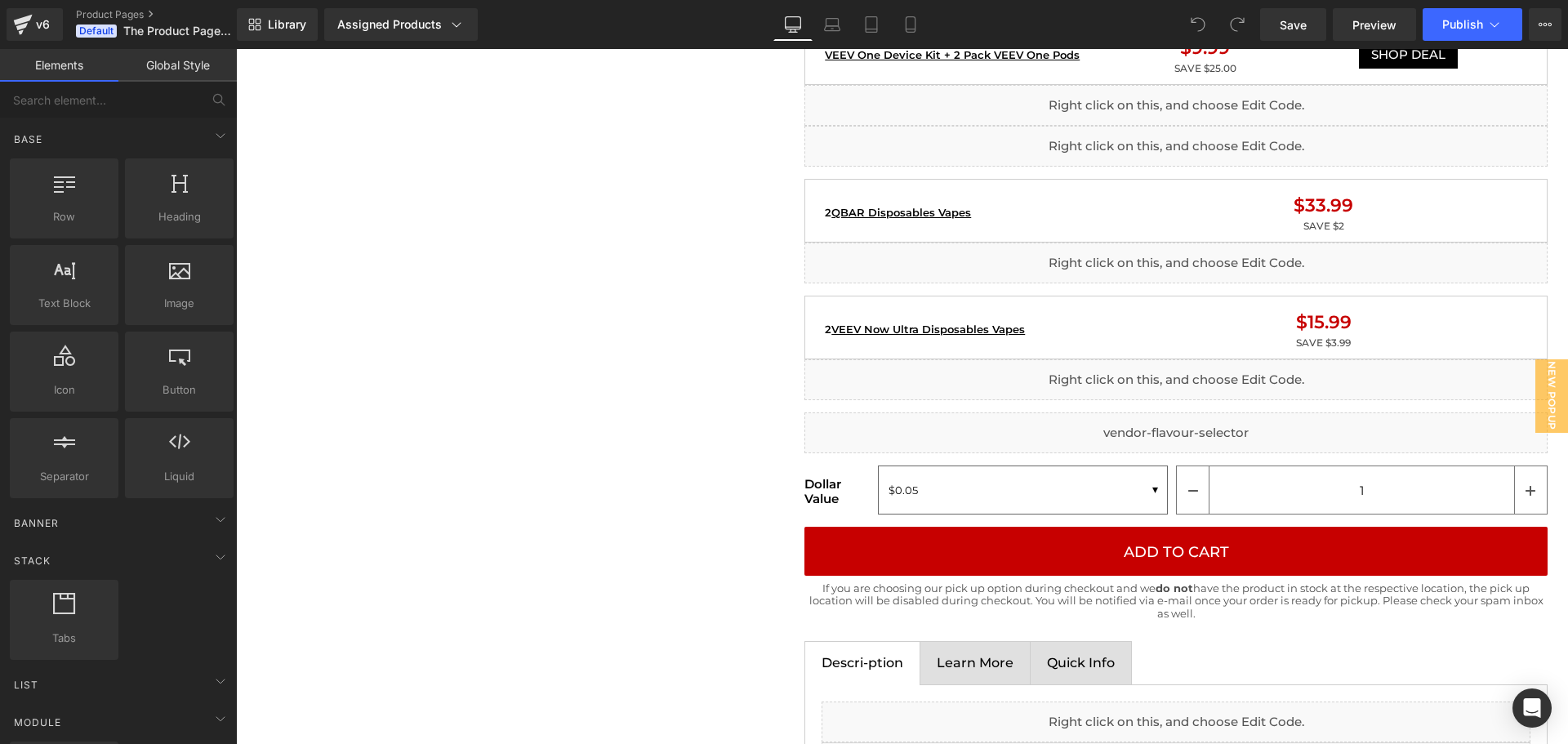
scroll to position [1796, 0]
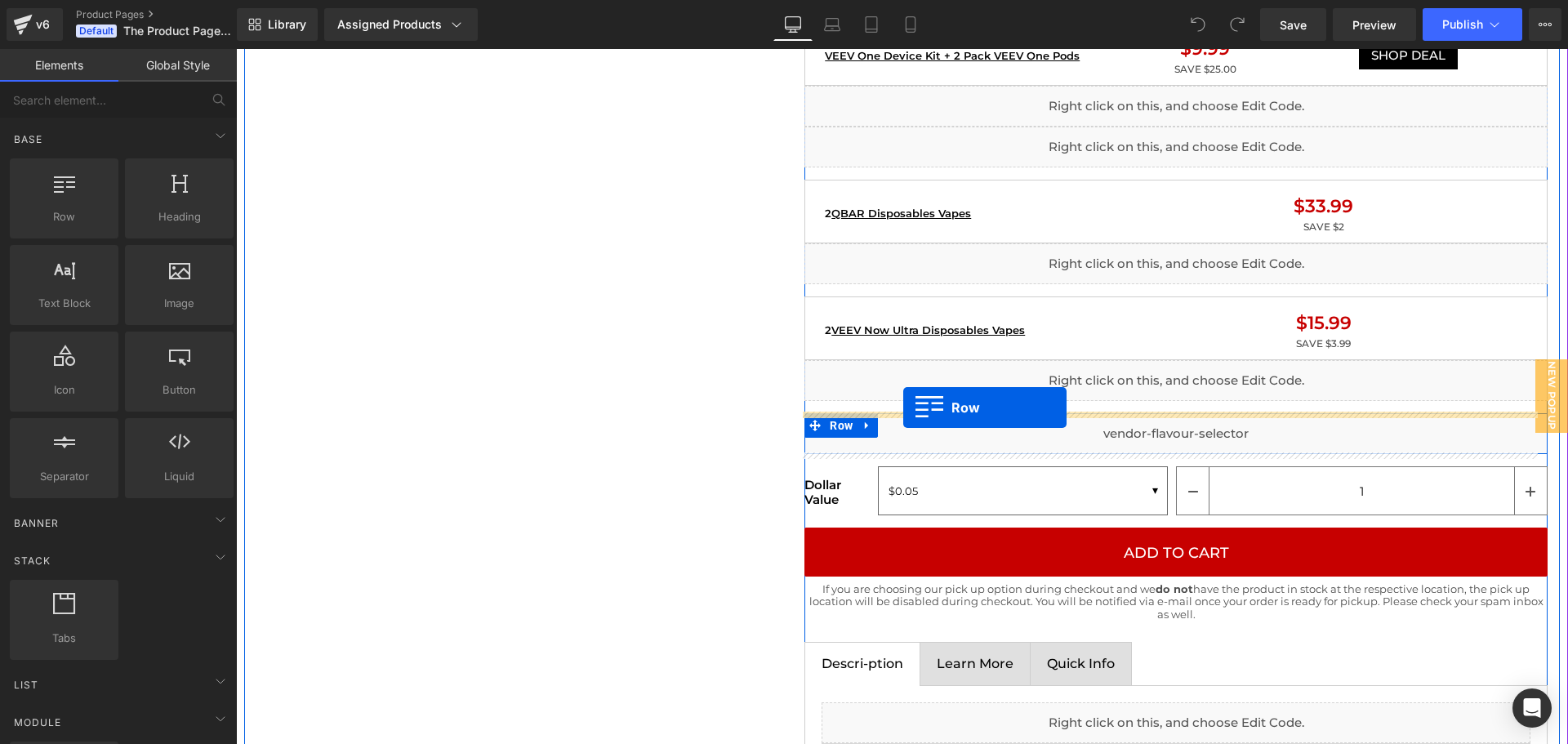
drag, startPoint x: 340, startPoint y: 257, endPoint x: 904, endPoint y: 407, distance: 583.6
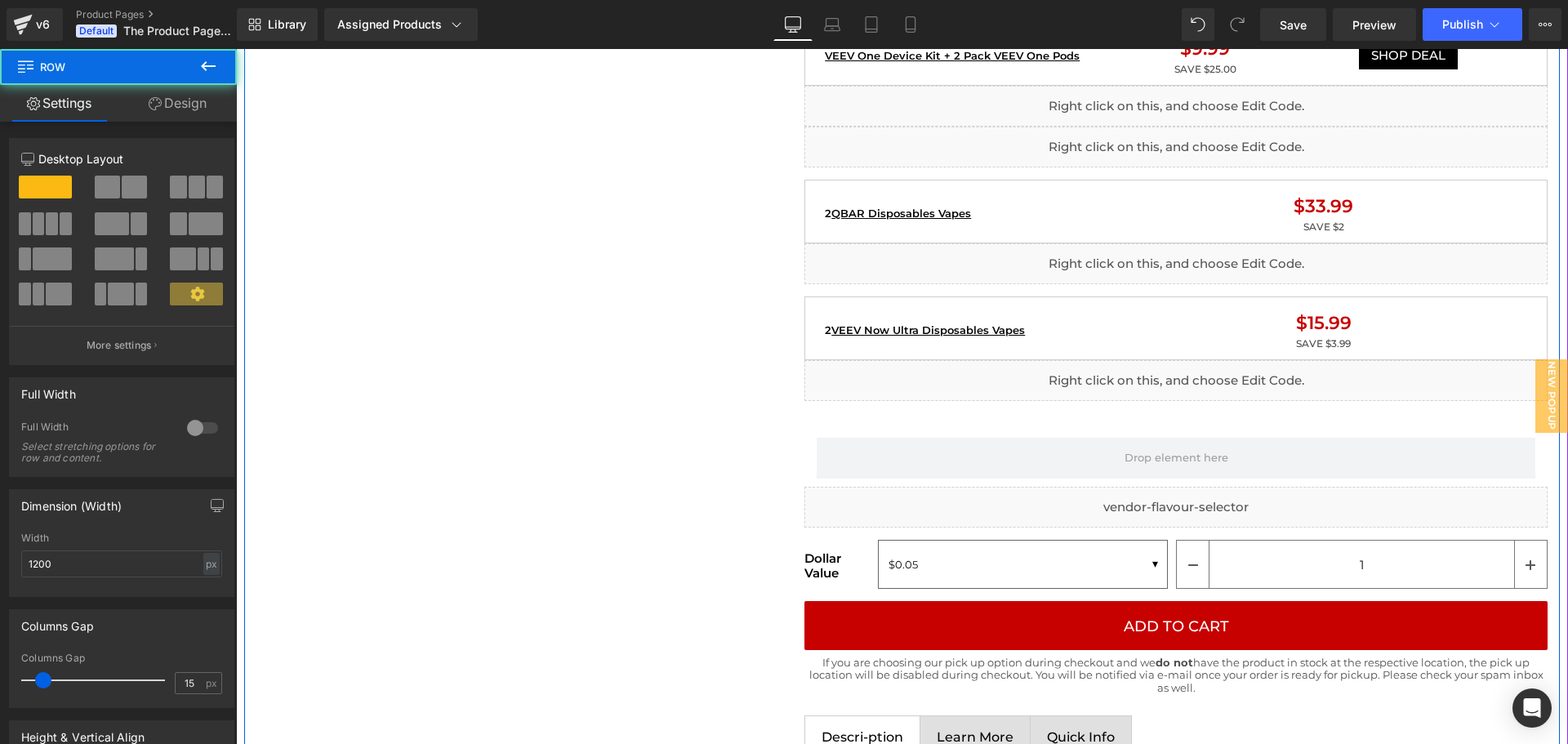
click at [723, 438] on div "Home / Product Title Breadcrumbs Sale Off (P) Image Liquid Image Liquid {% if p…" at bounding box center [902, 536] width 1316 height 4123
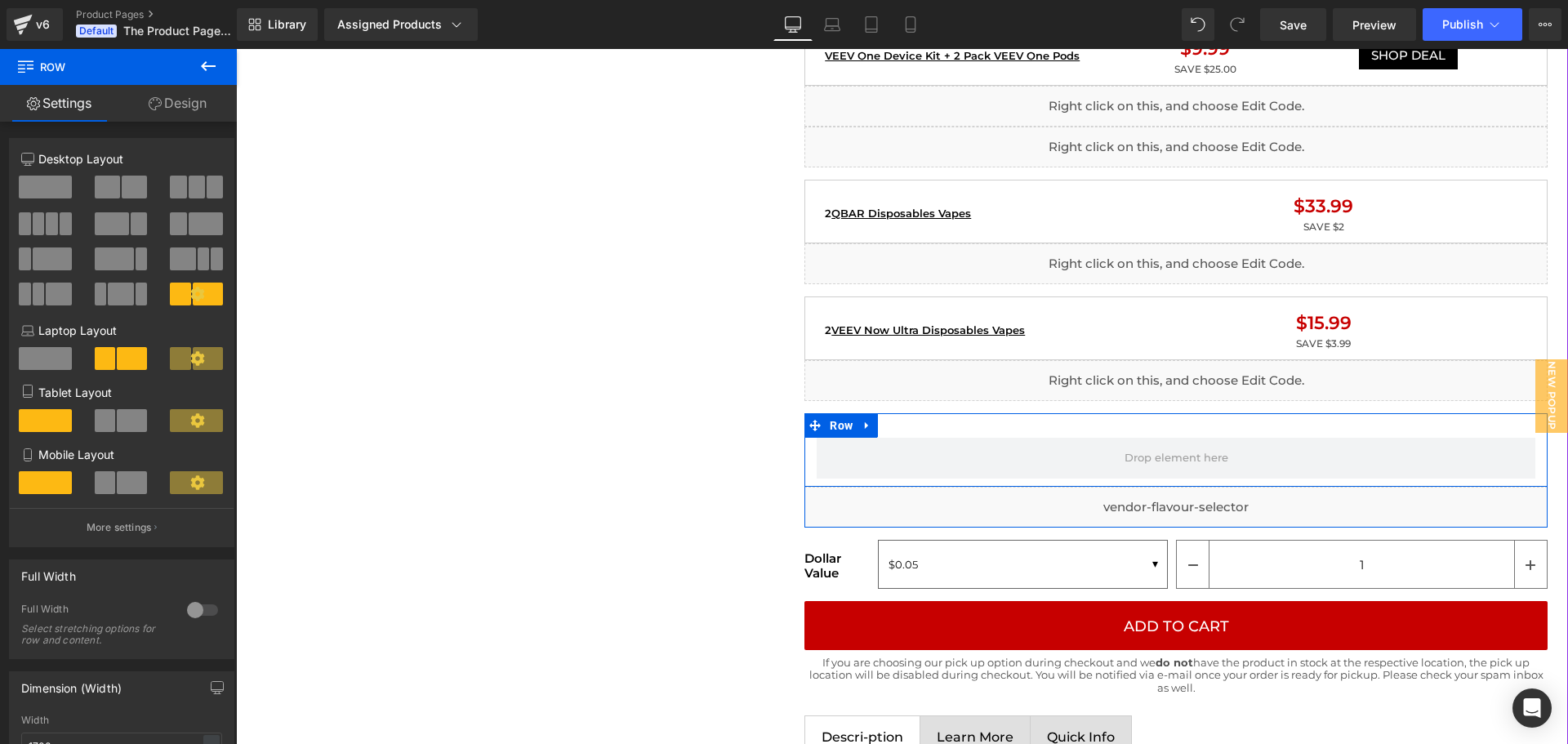
click at [1037, 428] on div "Row" at bounding box center [1176, 450] width 743 height 73
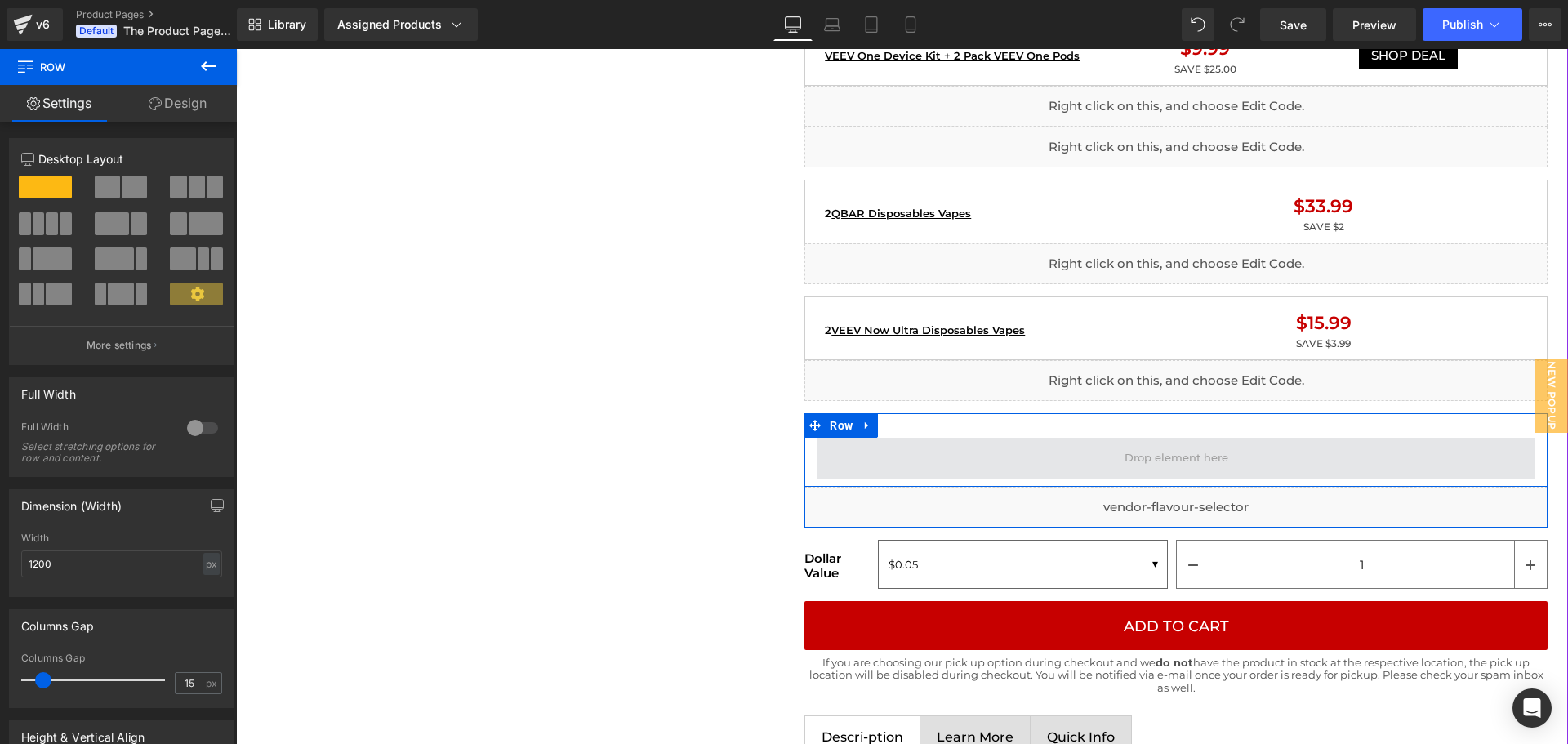
click at [1068, 454] on span at bounding box center [1175, 458] width 718 height 41
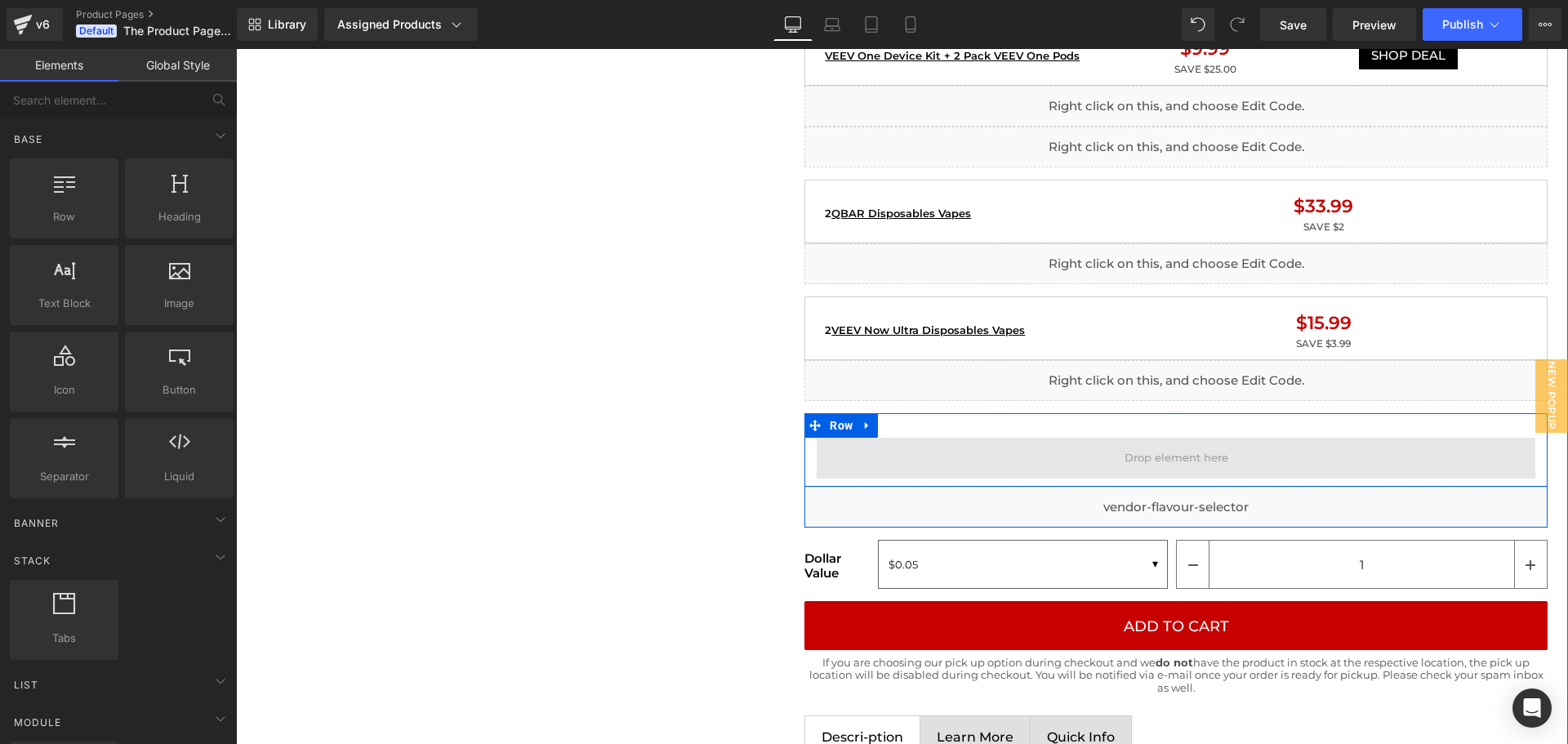
click at [1222, 464] on span at bounding box center [1177, 458] width 116 height 25
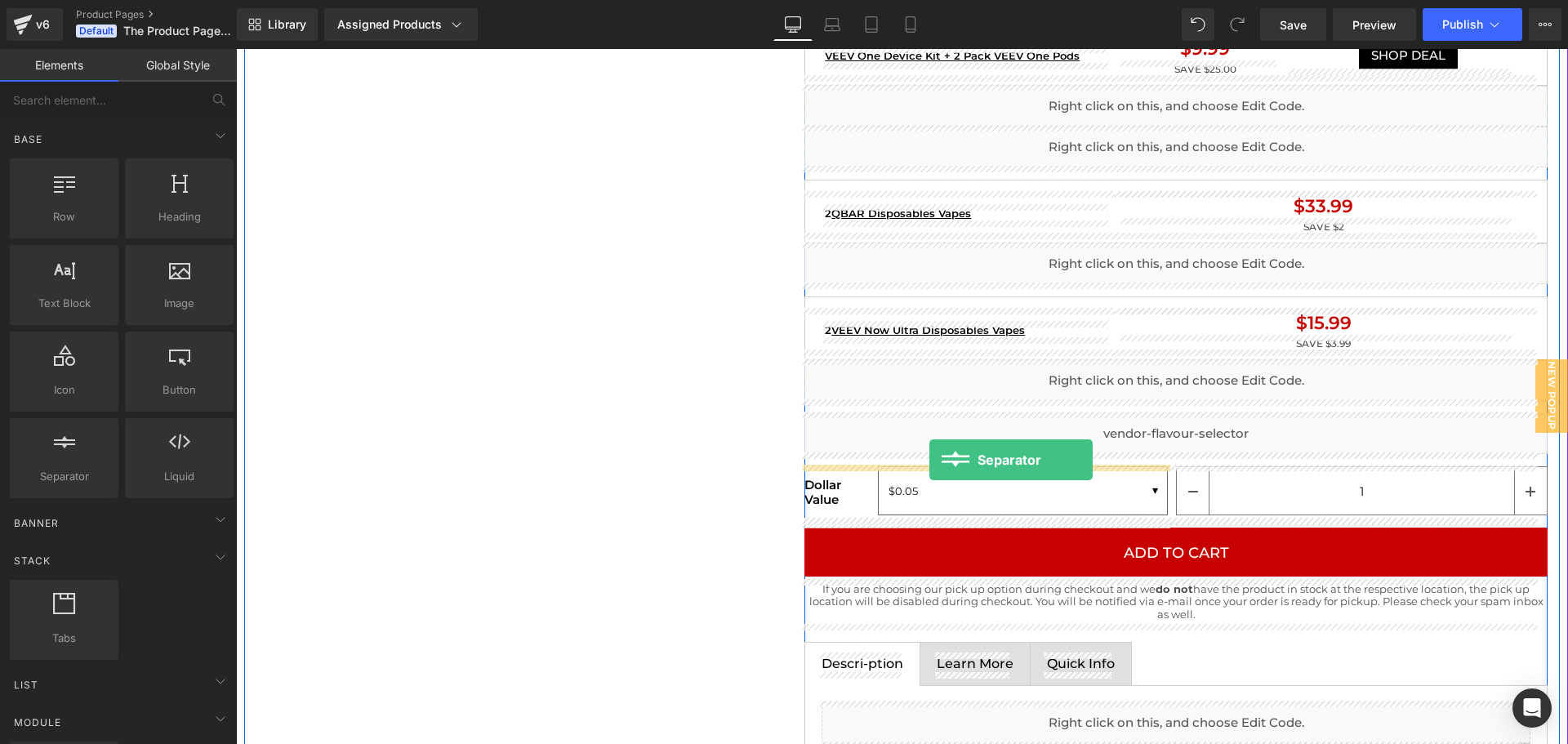
drag, startPoint x: 329, startPoint y: 502, endPoint x: 929, endPoint y: 460, distance: 601.5
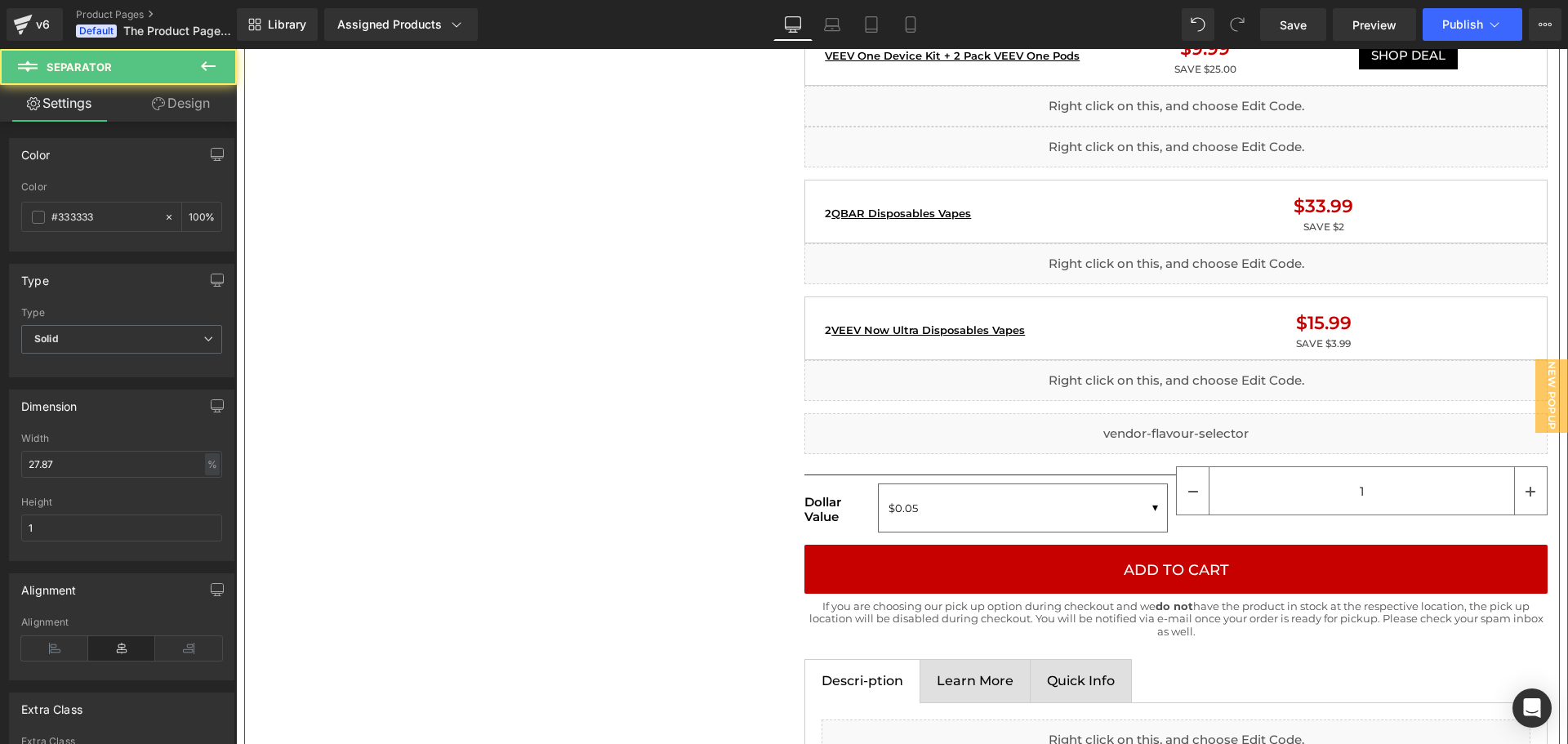
click at [656, 476] on div "Home / Product Title Breadcrumbs Sale Off (P) Image Liquid Image Liquid {% if p…" at bounding box center [902, 507] width 1316 height 4067
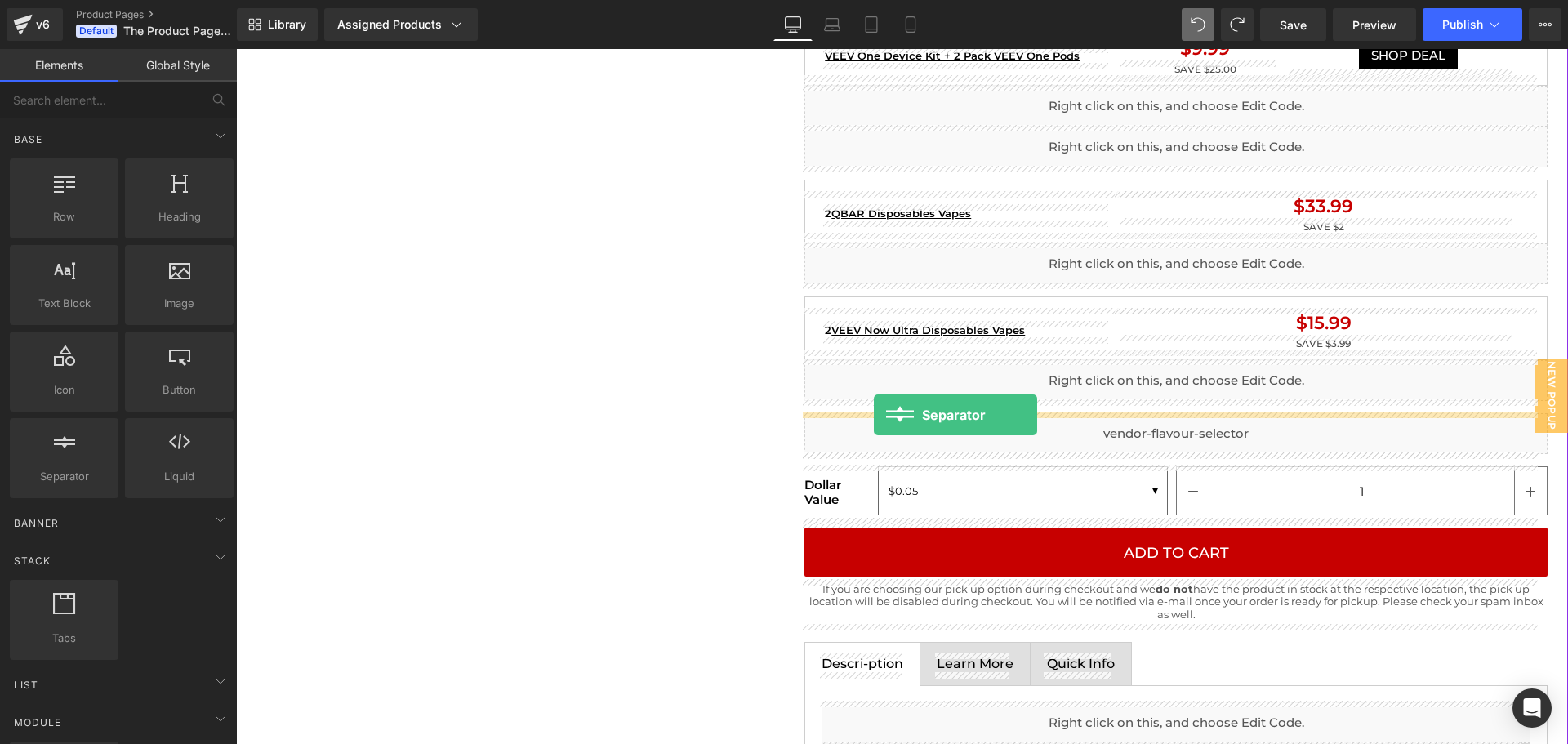
drag, startPoint x: 428, startPoint y: 520, endPoint x: 873, endPoint y: 415, distance: 457.2
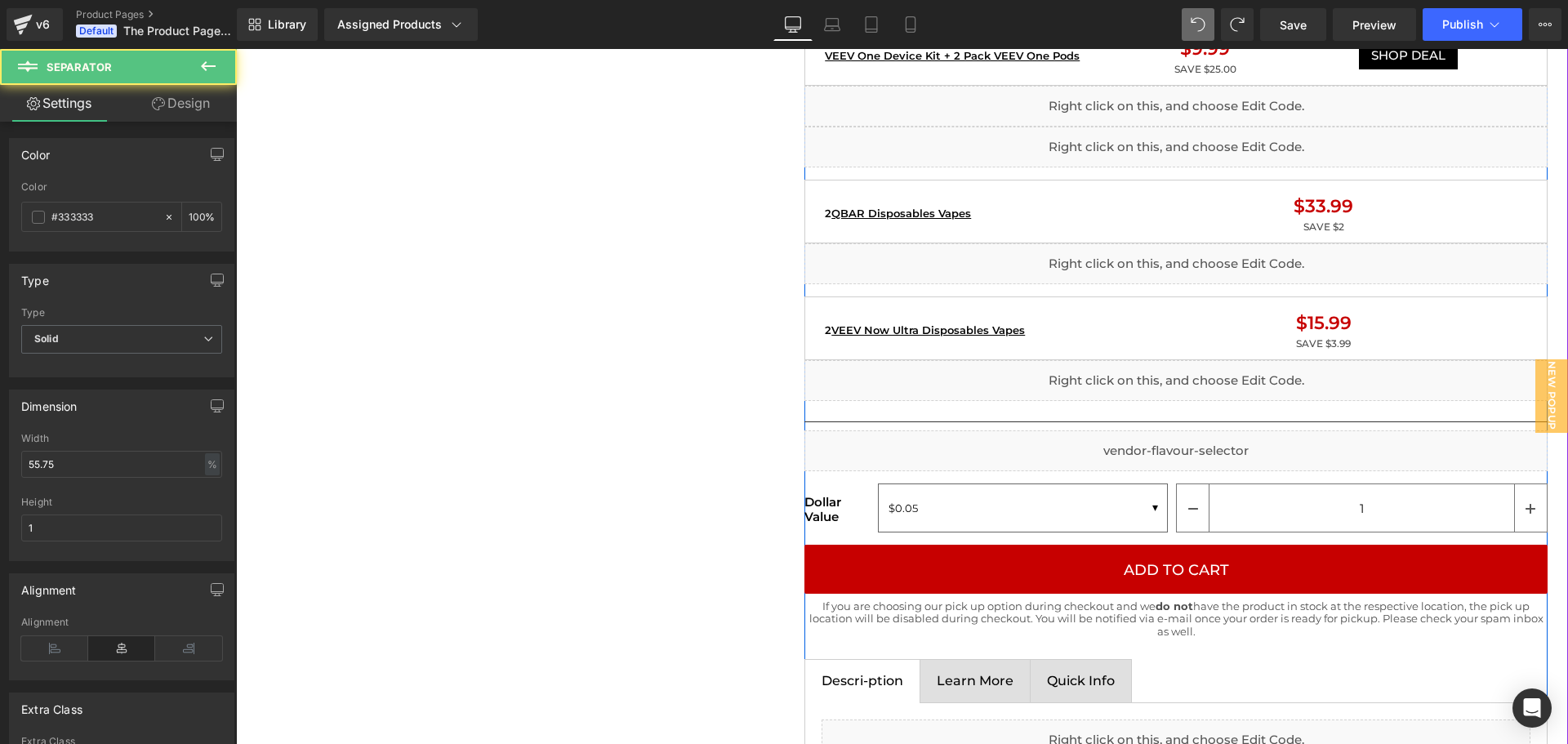
click at [744, 447] on div "Home / Product Title Breadcrumbs Sale Off (P) Image Liquid Image Liquid {% if p…" at bounding box center [902, 507] width 1316 height 4067
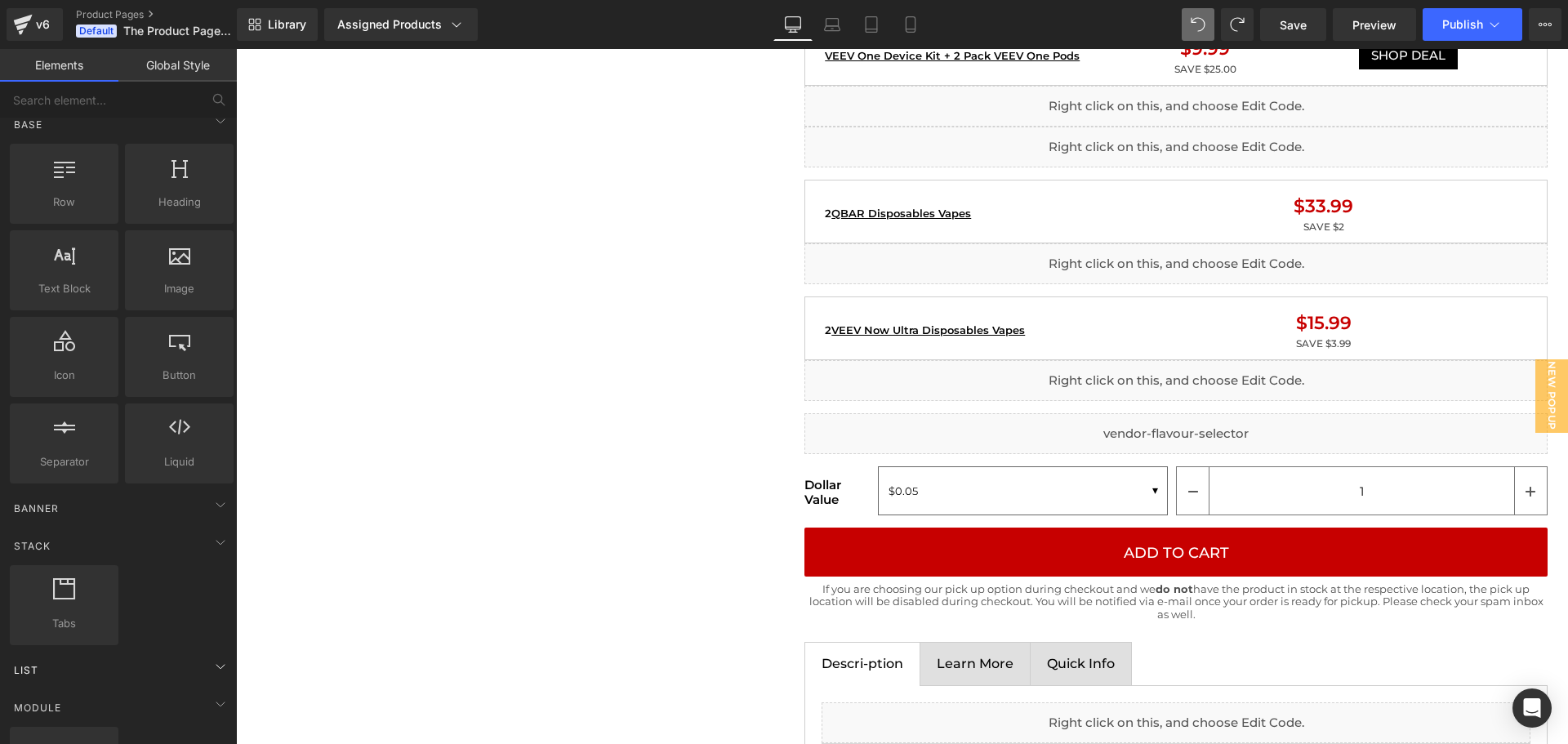
scroll to position [0, 0]
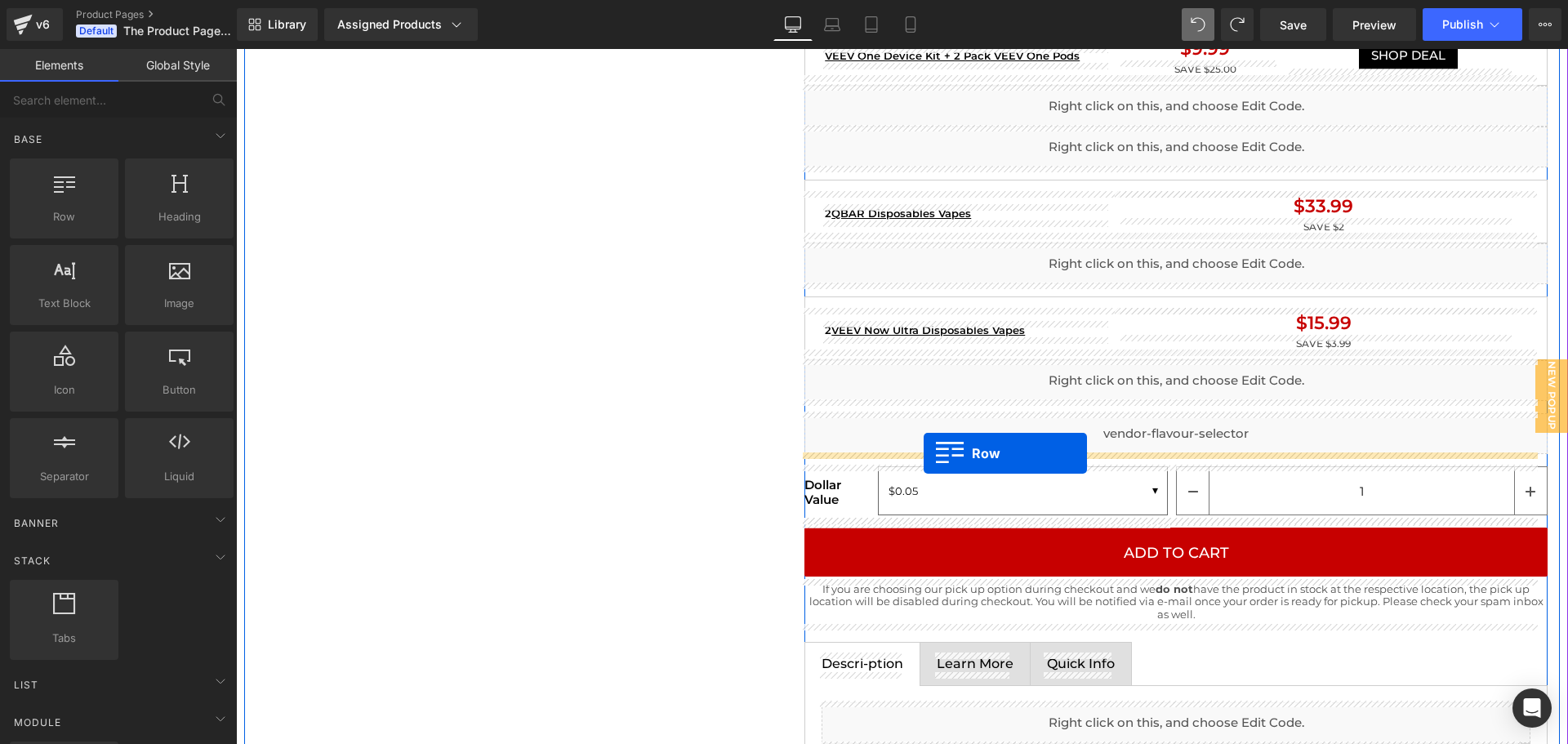
drag, startPoint x: 338, startPoint y: 276, endPoint x: 924, endPoint y: 453, distance: 612.1
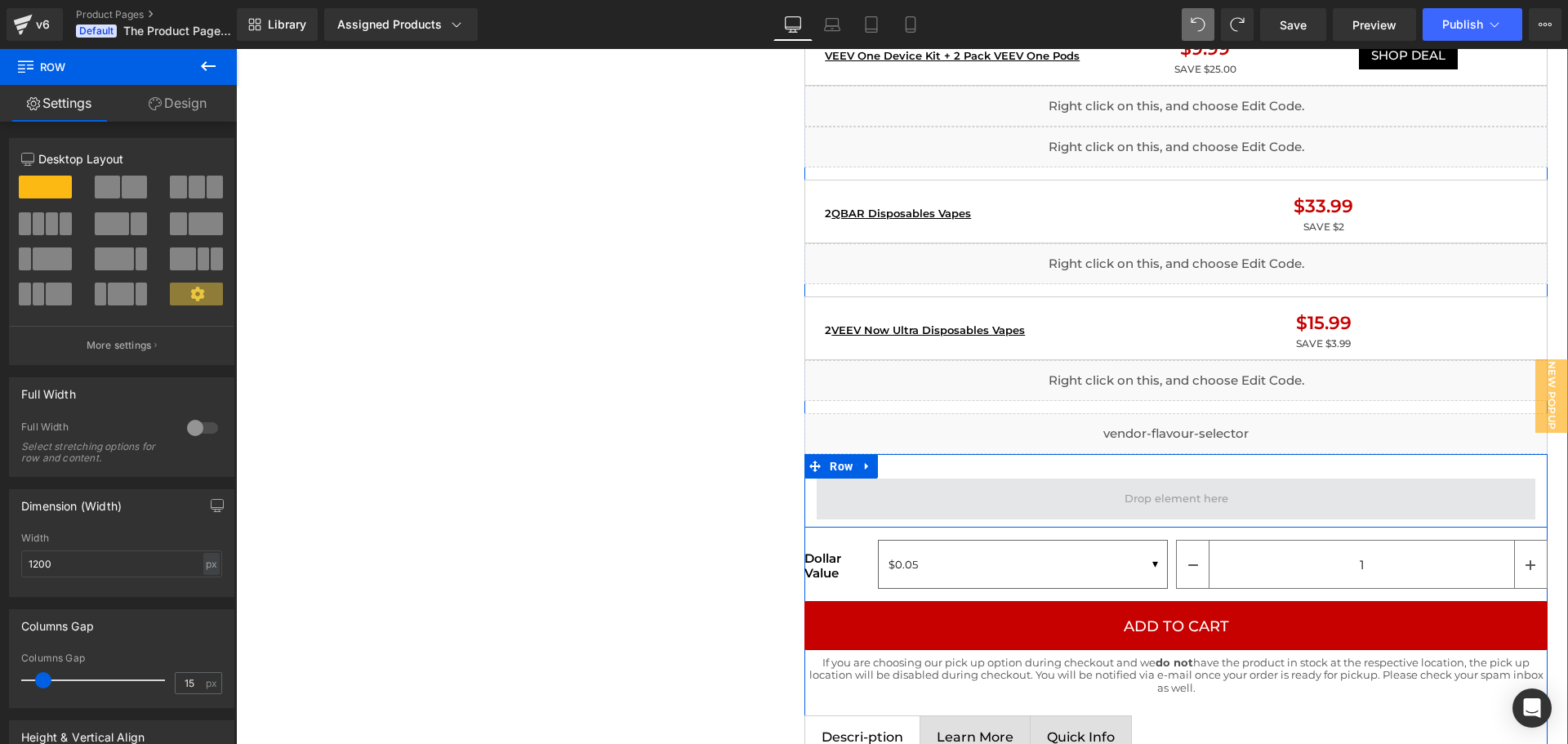
click at [1099, 502] on span at bounding box center [1175, 499] width 718 height 41
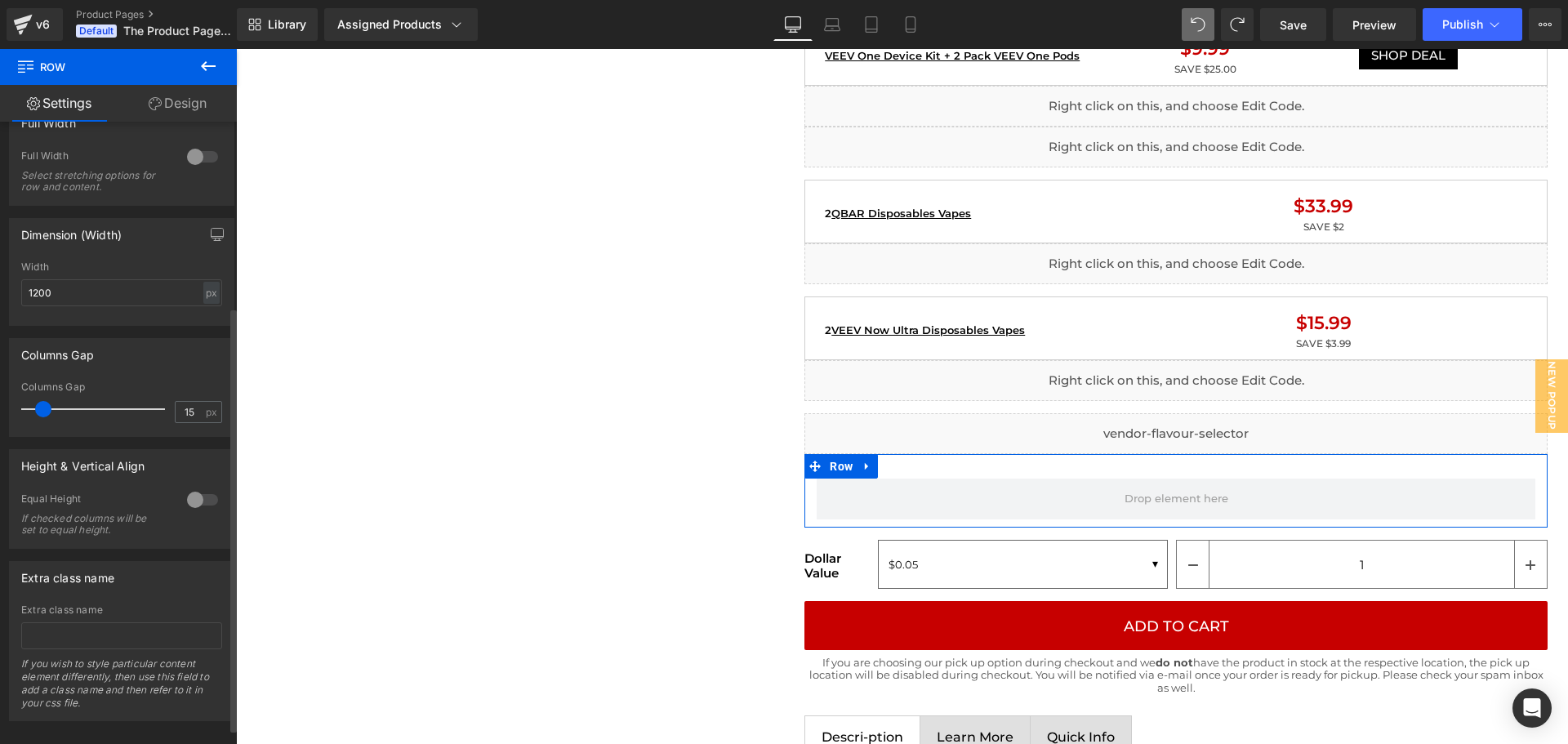
scroll to position [294, 0]
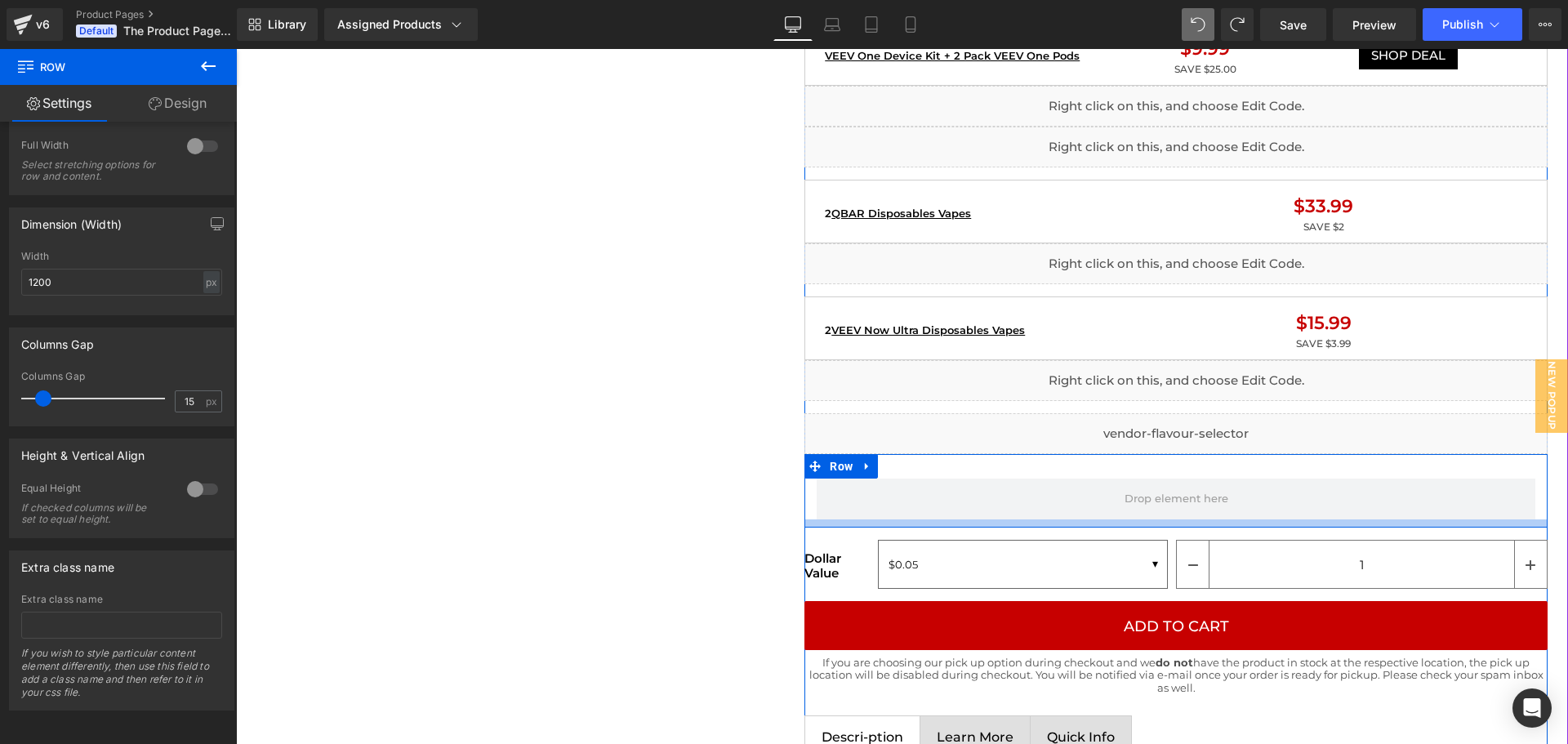
click at [876, 521] on div at bounding box center [1176, 523] width 743 height 8
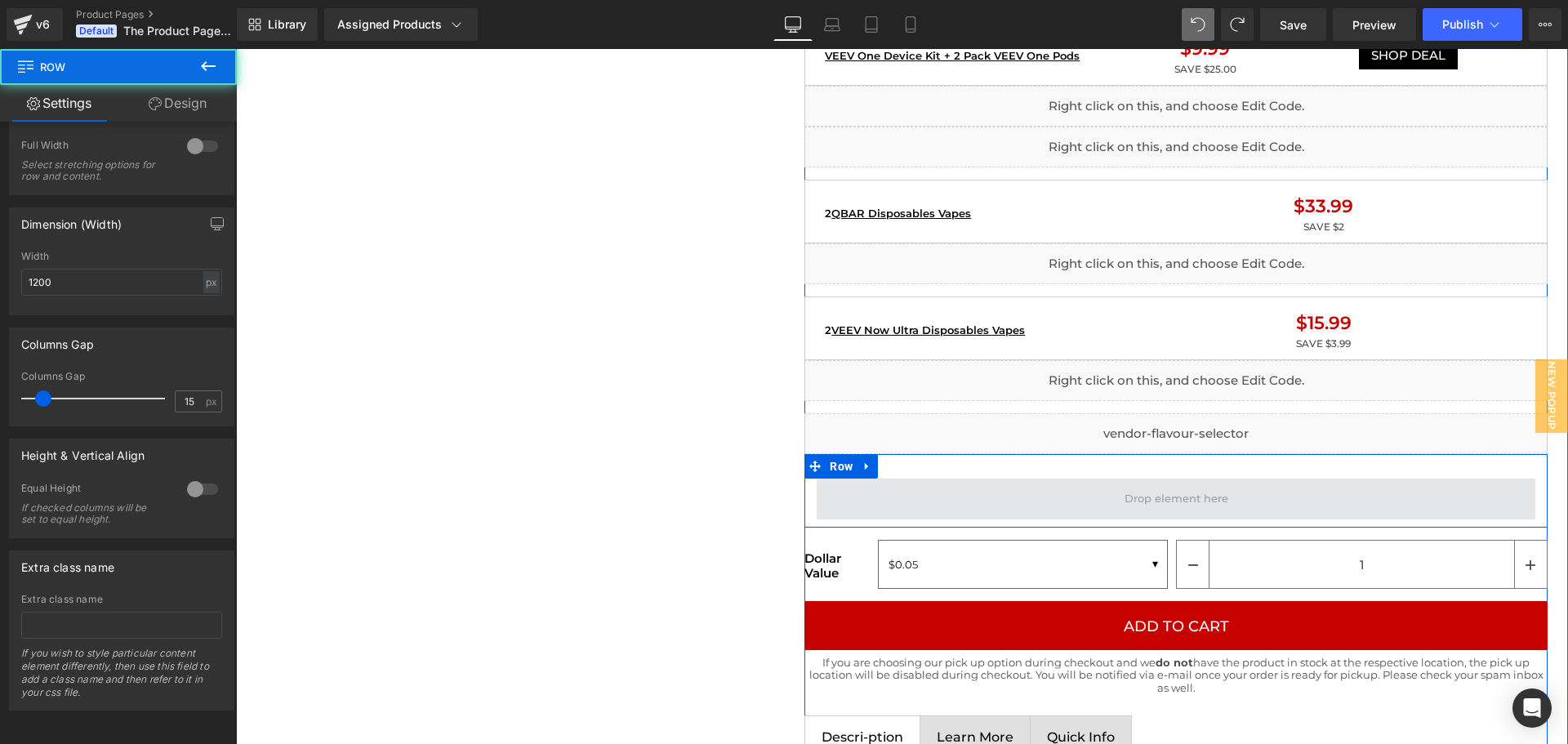
click at [909, 492] on span at bounding box center [1175, 499] width 718 height 41
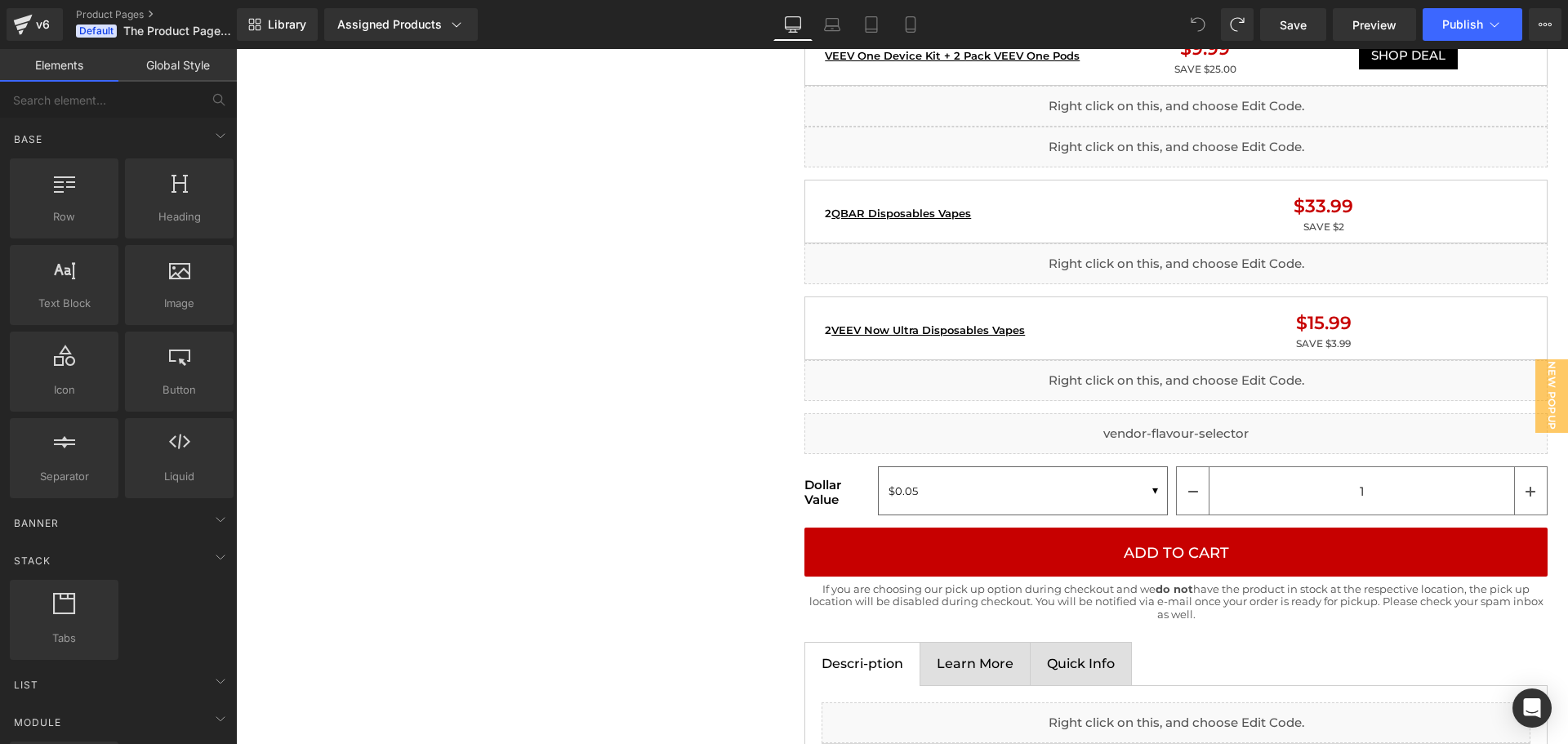
click at [1200, 24] on icon at bounding box center [1198, 25] width 15 height 15
click at [1192, 18] on icon at bounding box center [1198, 25] width 15 height 15
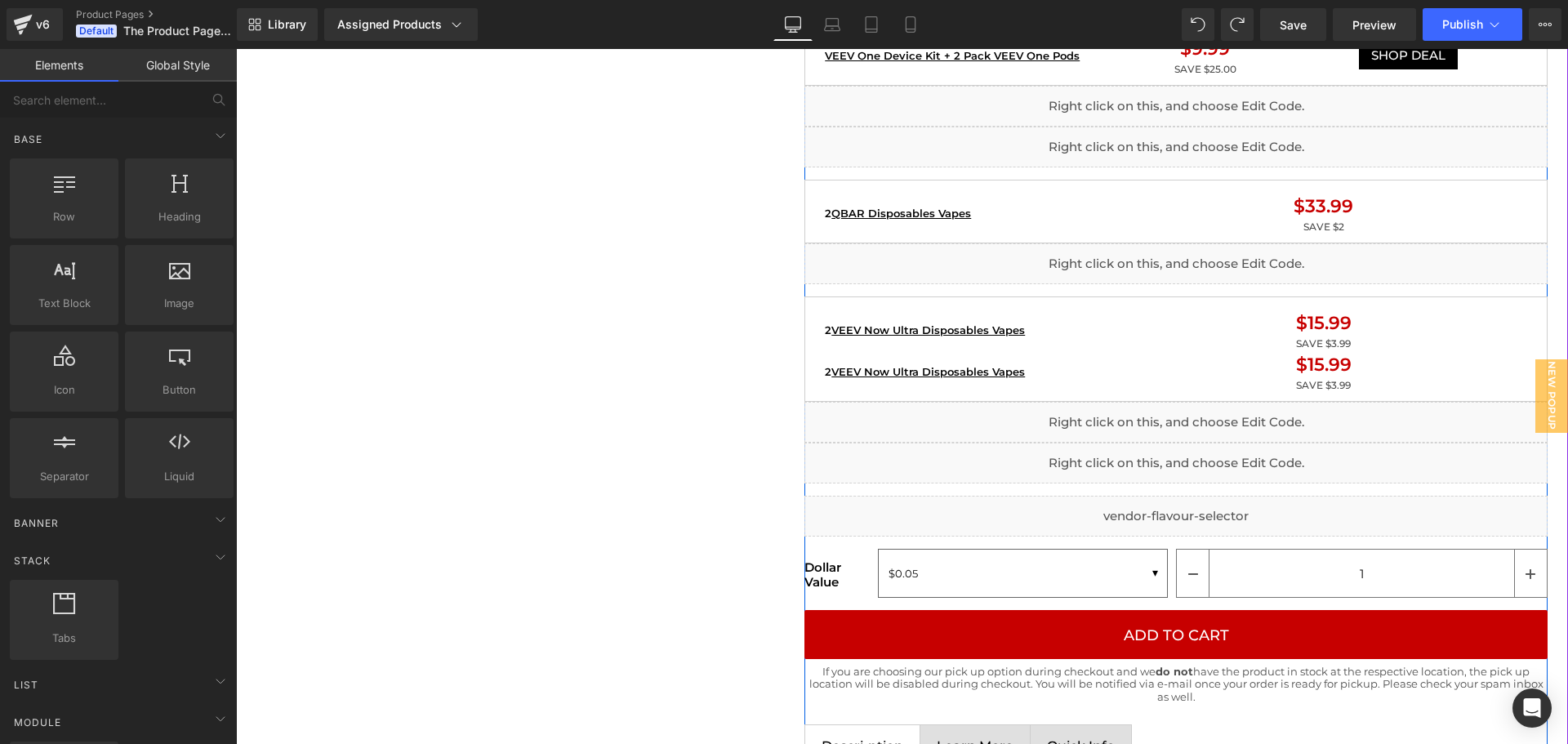
click at [1052, 378] on div "2 VEEV Now Ultra Disposables Vapes Text Block" at bounding box center [969, 372] width 289 height 17
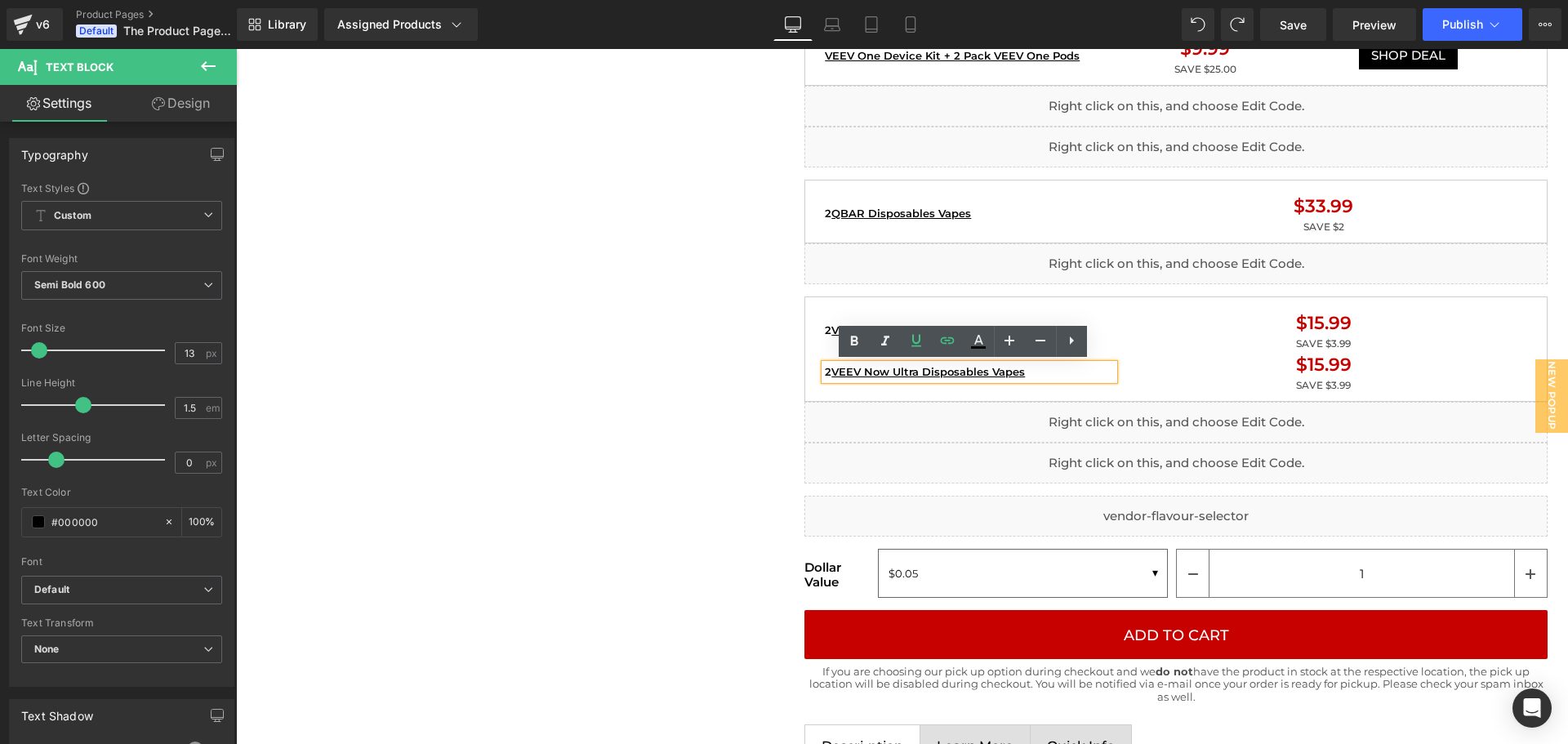
click at [1213, 372] on div "$15.99 Text Block" at bounding box center [1324, 364] width 395 height 27
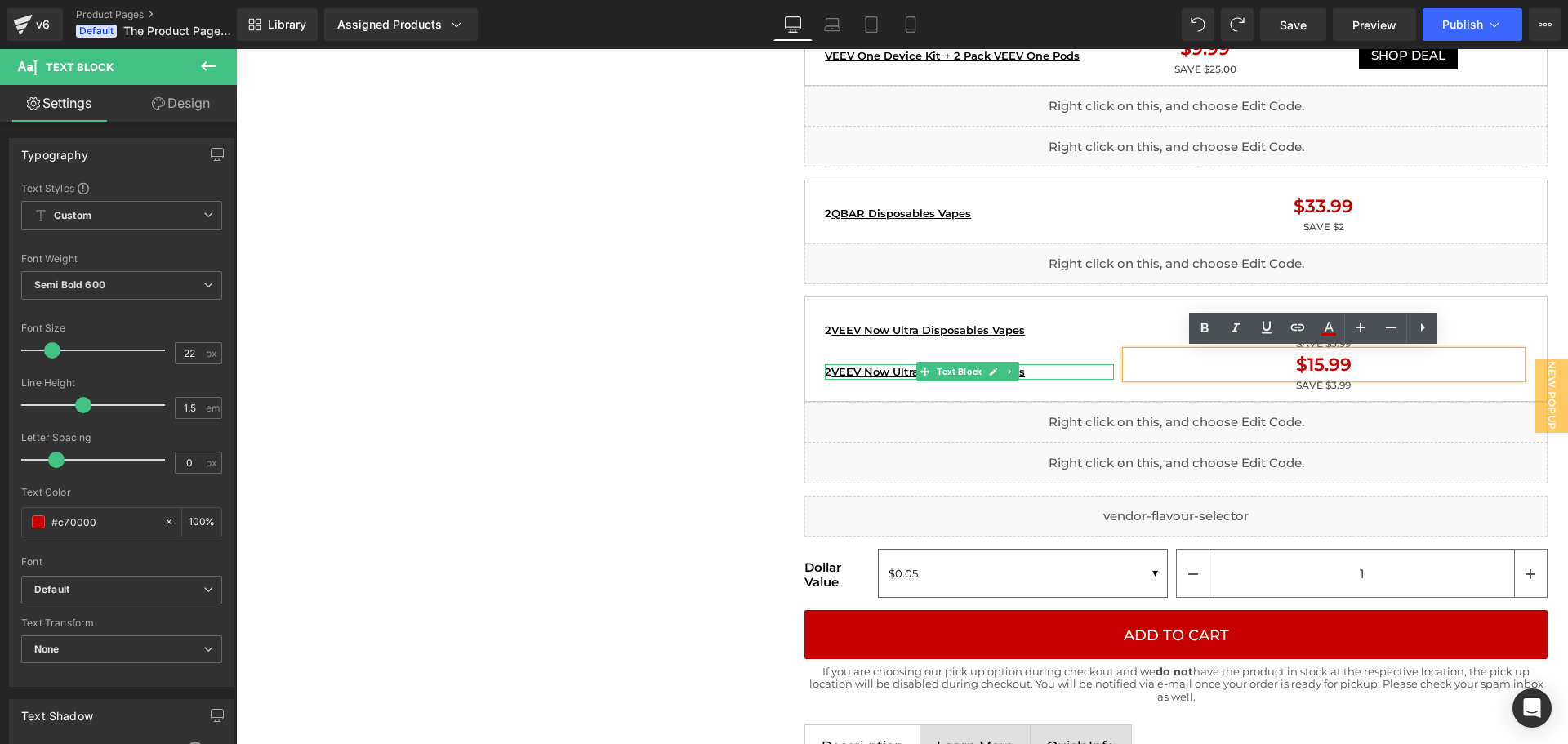
click at [821, 383] on div "2 VEEV Now Ultra Disposables Vapes Text Block" at bounding box center [969, 372] width 295 height 41
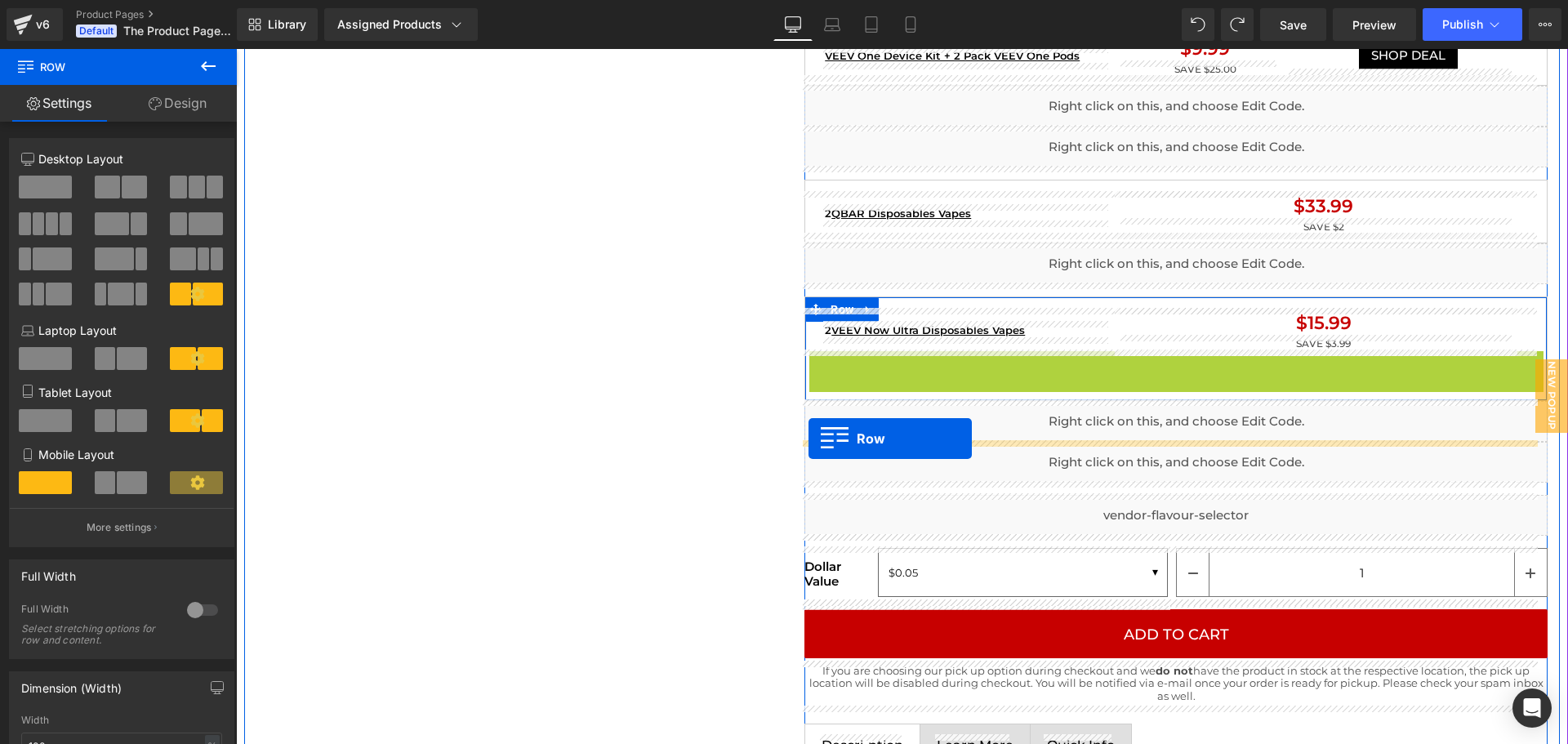
drag, startPoint x: 806, startPoint y: 358, endPoint x: 808, endPoint y: 439, distance: 81.0
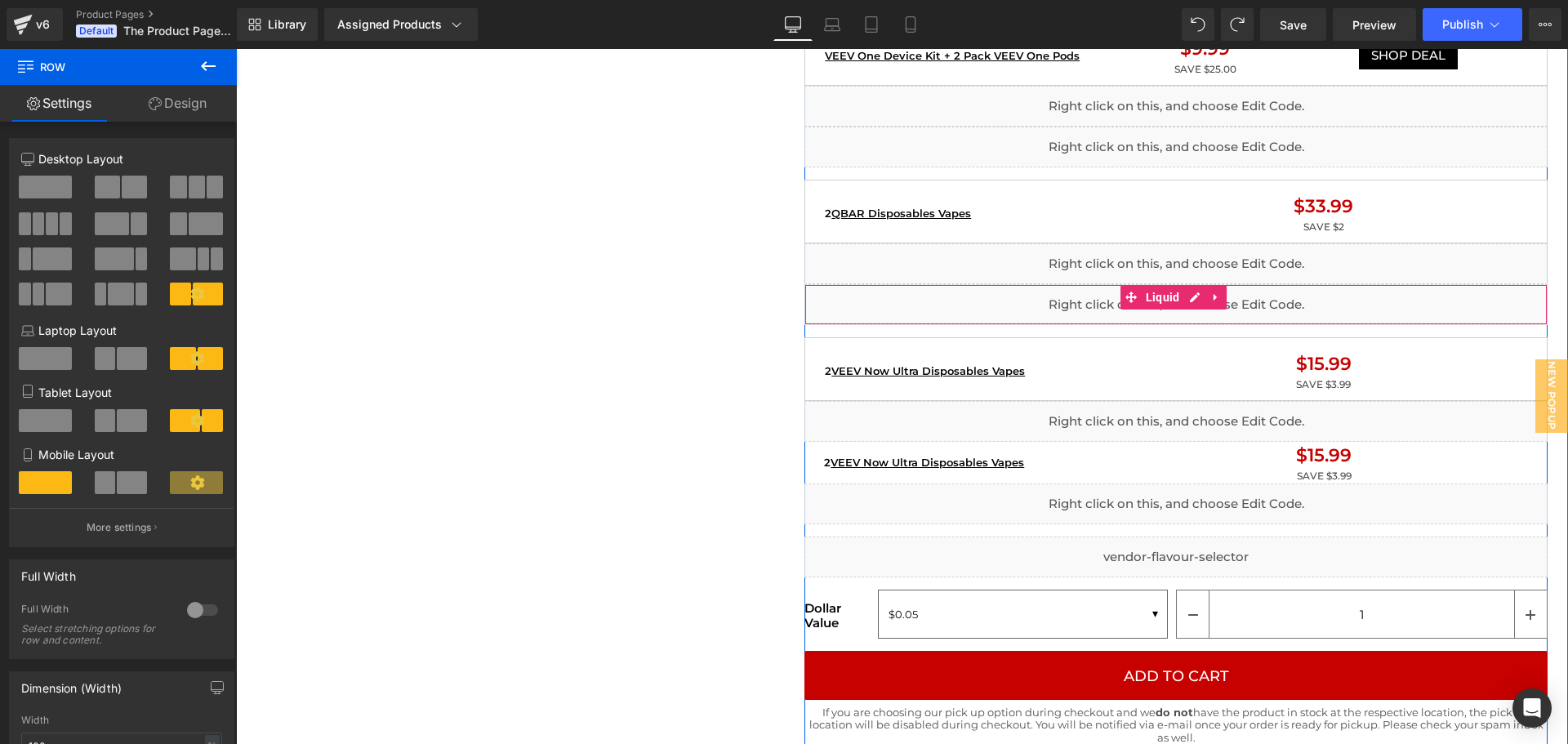
click at [835, 301] on div "Liquid" at bounding box center [1176, 305] width 743 height 41
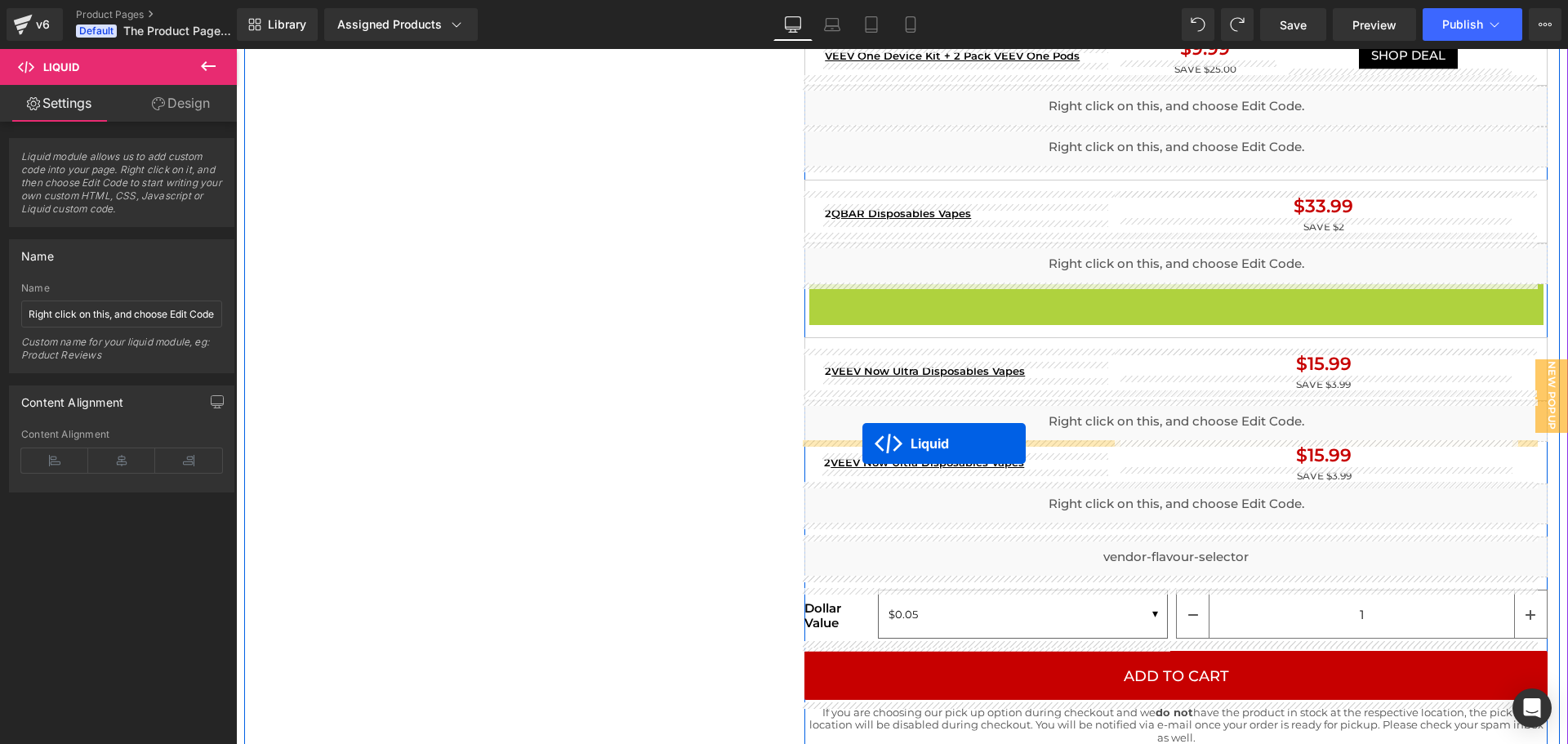
drag, startPoint x: 1125, startPoint y: 297, endPoint x: 862, endPoint y: 443, distance: 300.8
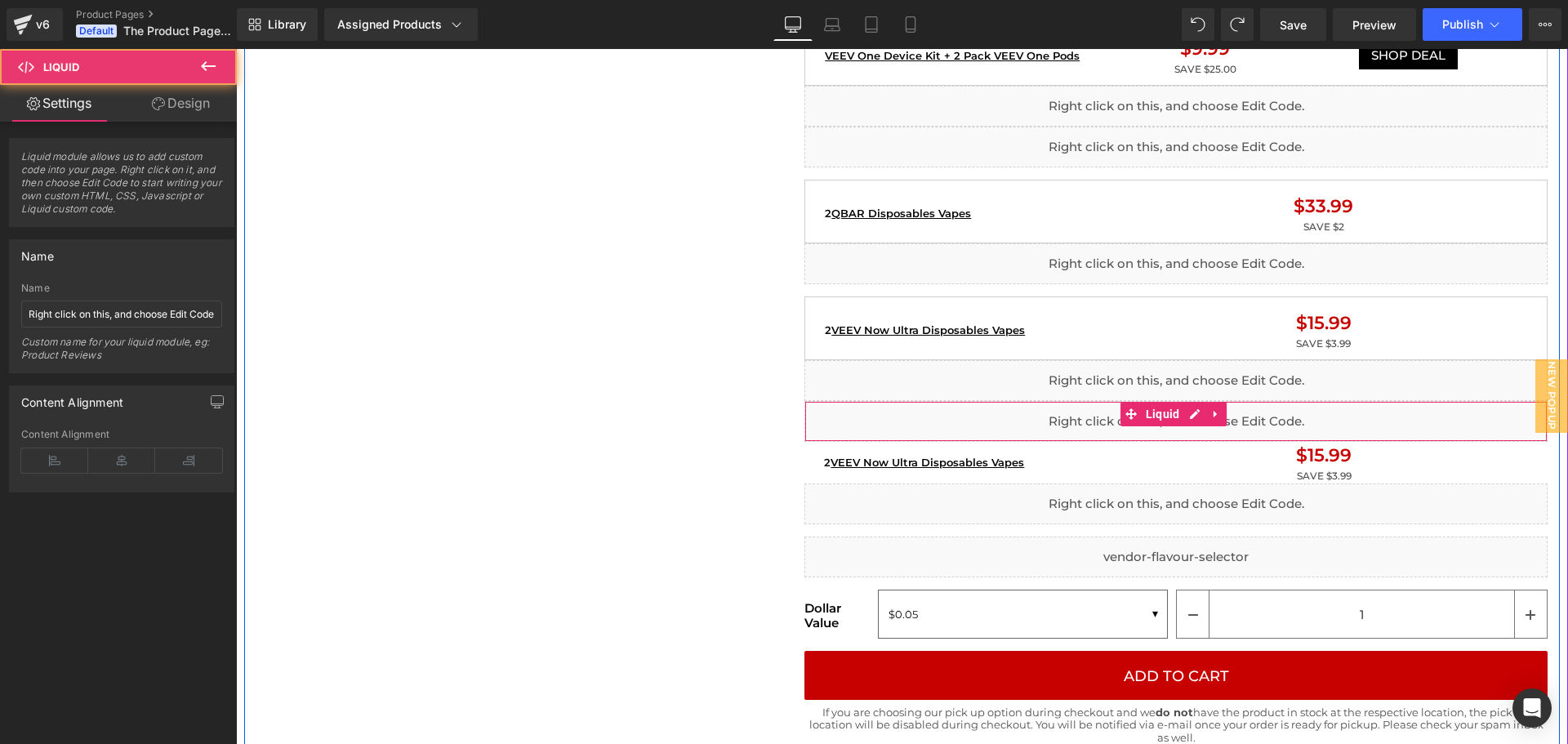
click at [695, 421] on div "Home / Product Title Breadcrumbs Sale Off (P) Image Liquid Image Liquid {% if p…" at bounding box center [902, 561] width 1316 height 4173
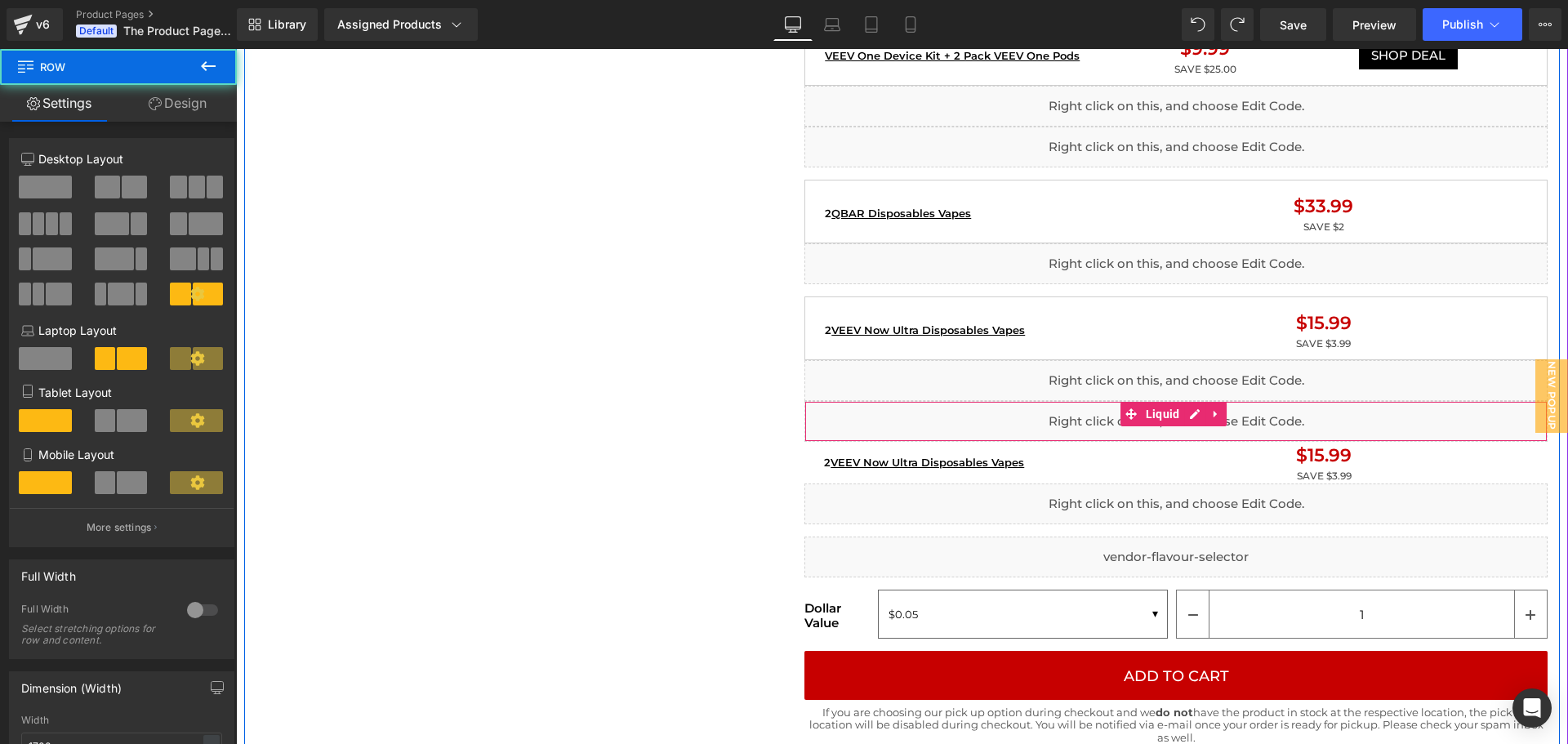
click at [740, 402] on div "Home / Product Title Breadcrumbs Sale Off (P) Image Liquid Image Liquid {% if p…" at bounding box center [902, 561] width 1316 height 4173
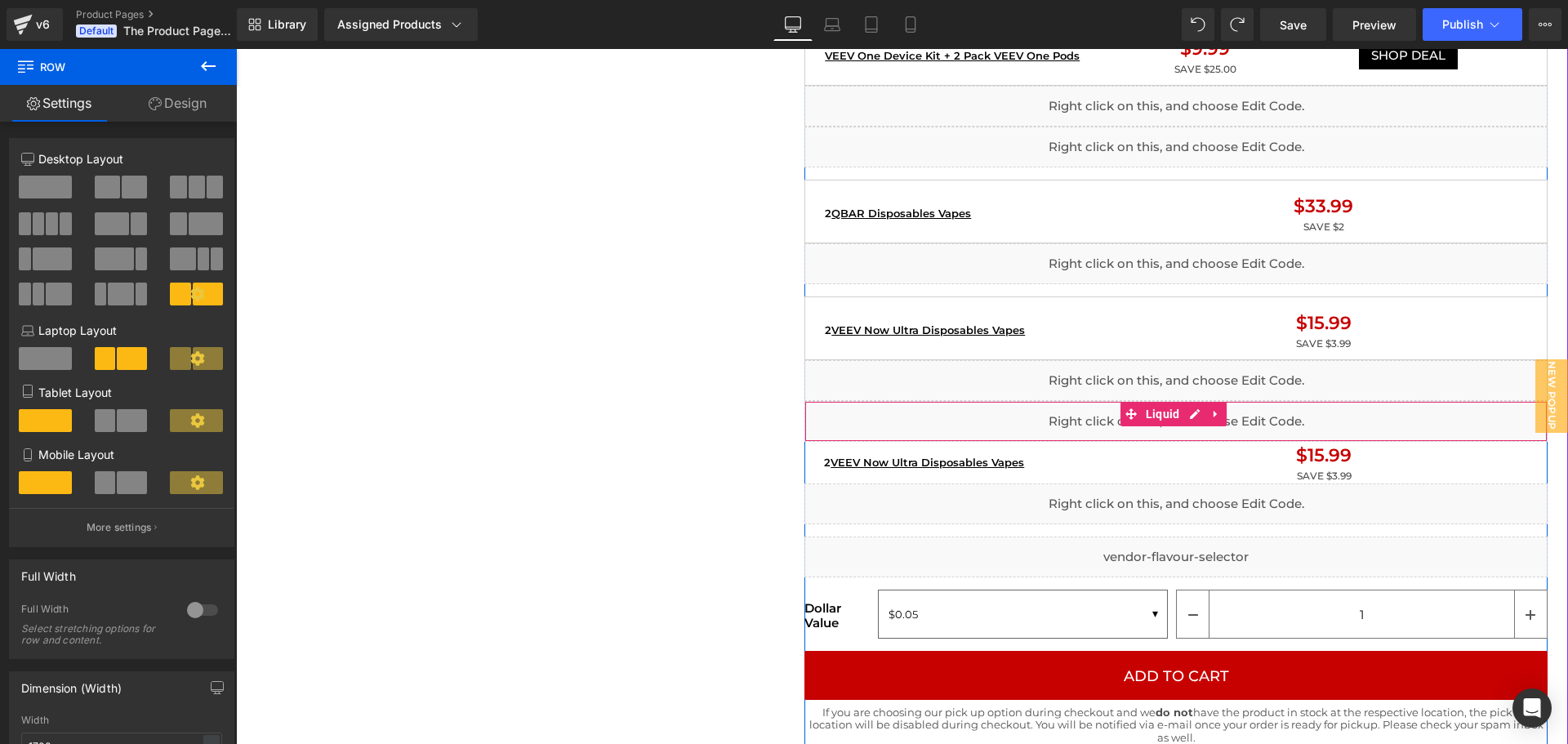
click at [1029, 418] on div "Liquid" at bounding box center [1176, 421] width 743 height 41
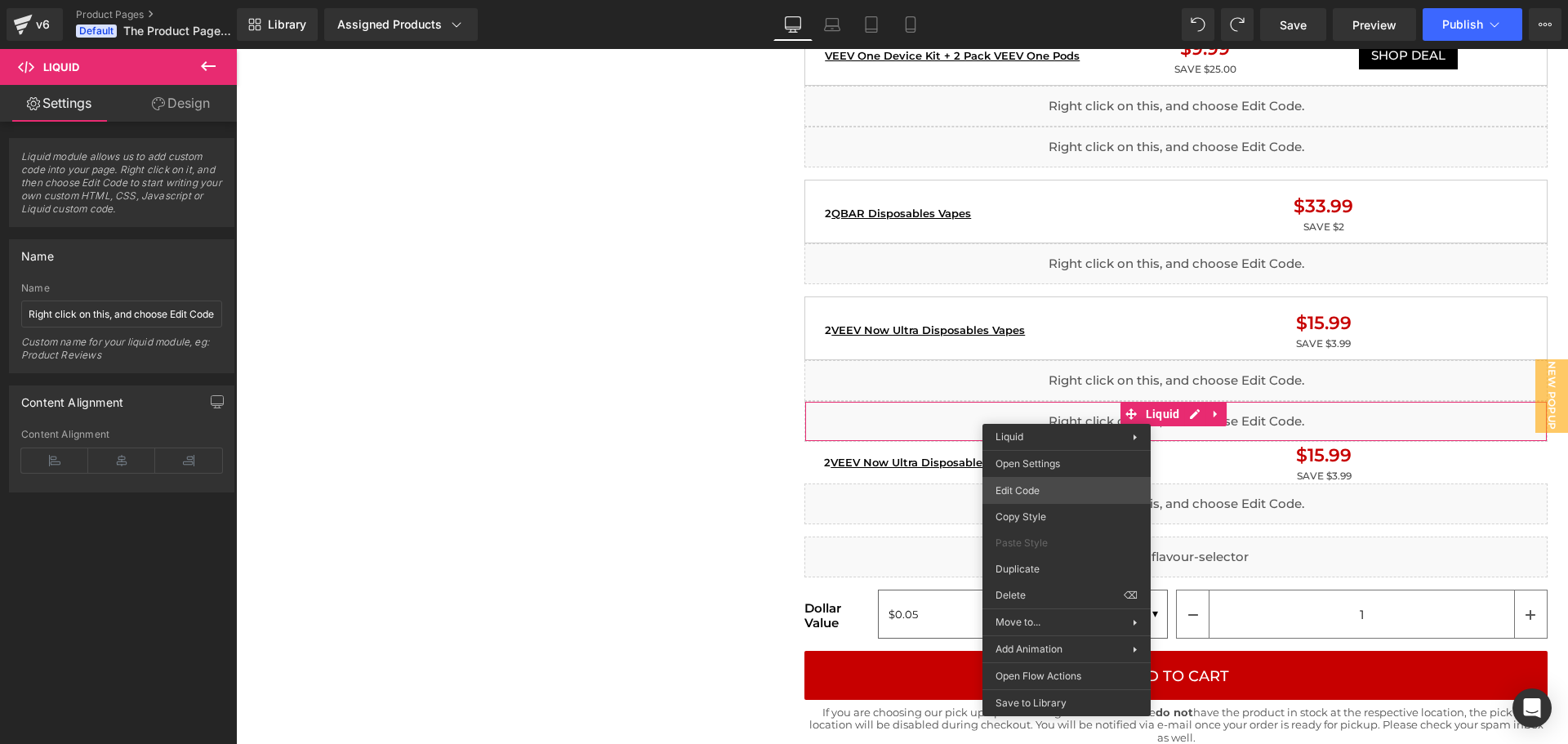
click at [1035, 0] on div "Liquid You are previewing how the will restyle your page. You can not edit Elem…" at bounding box center [784, 0] width 1568 height 0
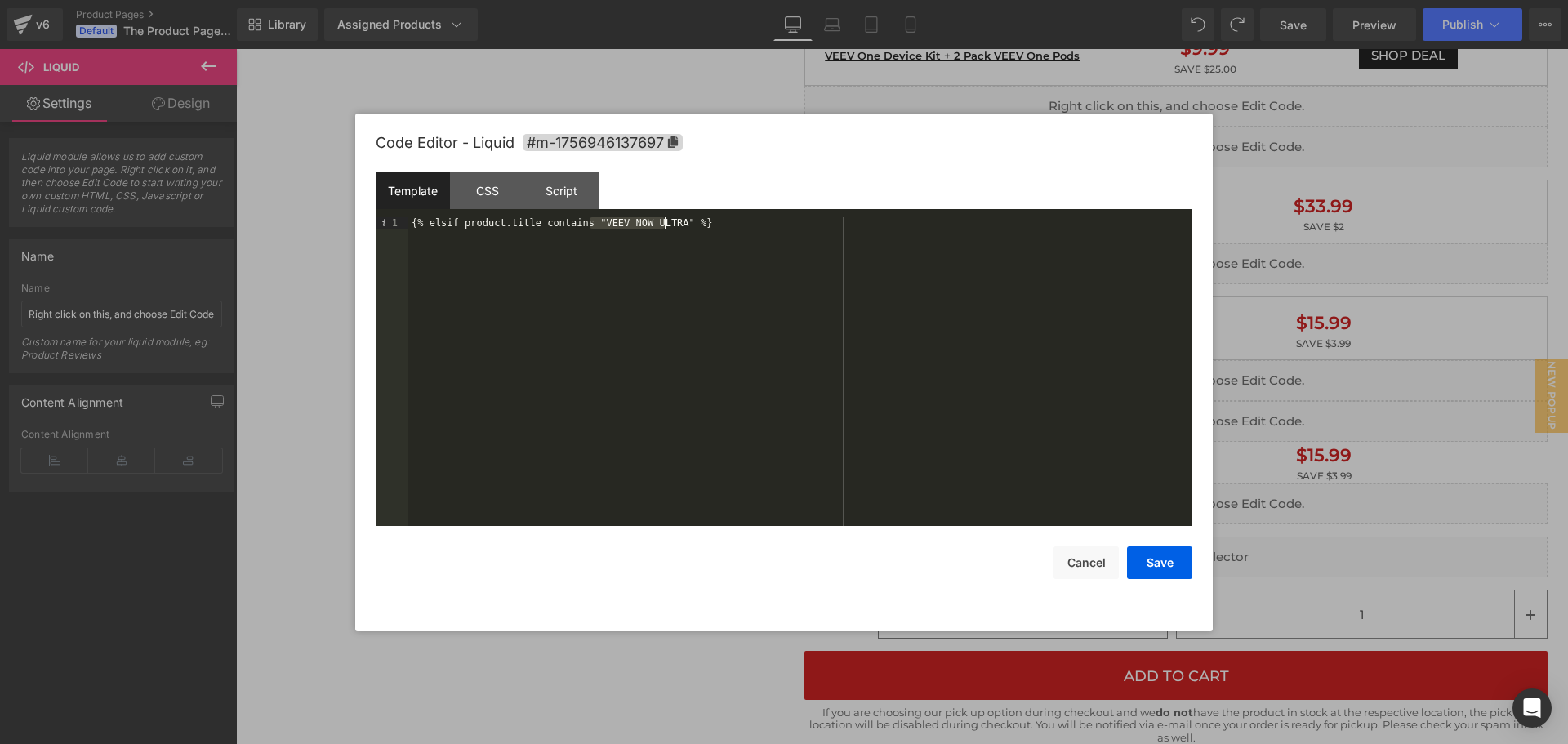
drag, startPoint x: 591, startPoint y: 227, endPoint x: 654, endPoint y: 249, distance: 66.7
click at [662, 226] on div "{% elsif product.title contains "VEEV NOW ULTRA" %}" at bounding box center [800, 383] width 784 height 331
click at [1177, 574] on button "Save" at bounding box center [1159, 563] width 65 height 33
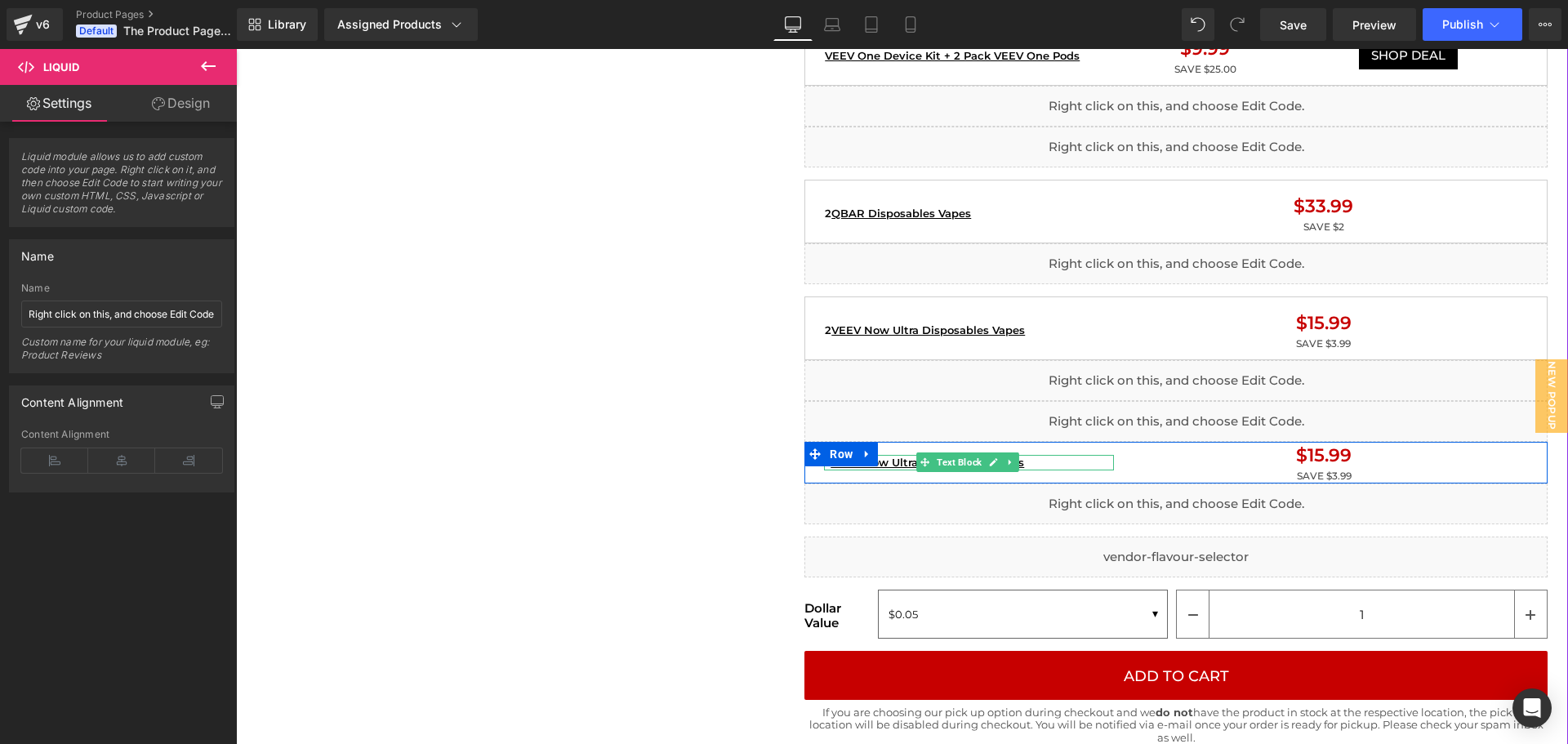
click at [1054, 461] on p "2 VEEV Now Ultra Disposables Vapes" at bounding box center [968, 463] width 289 height 17
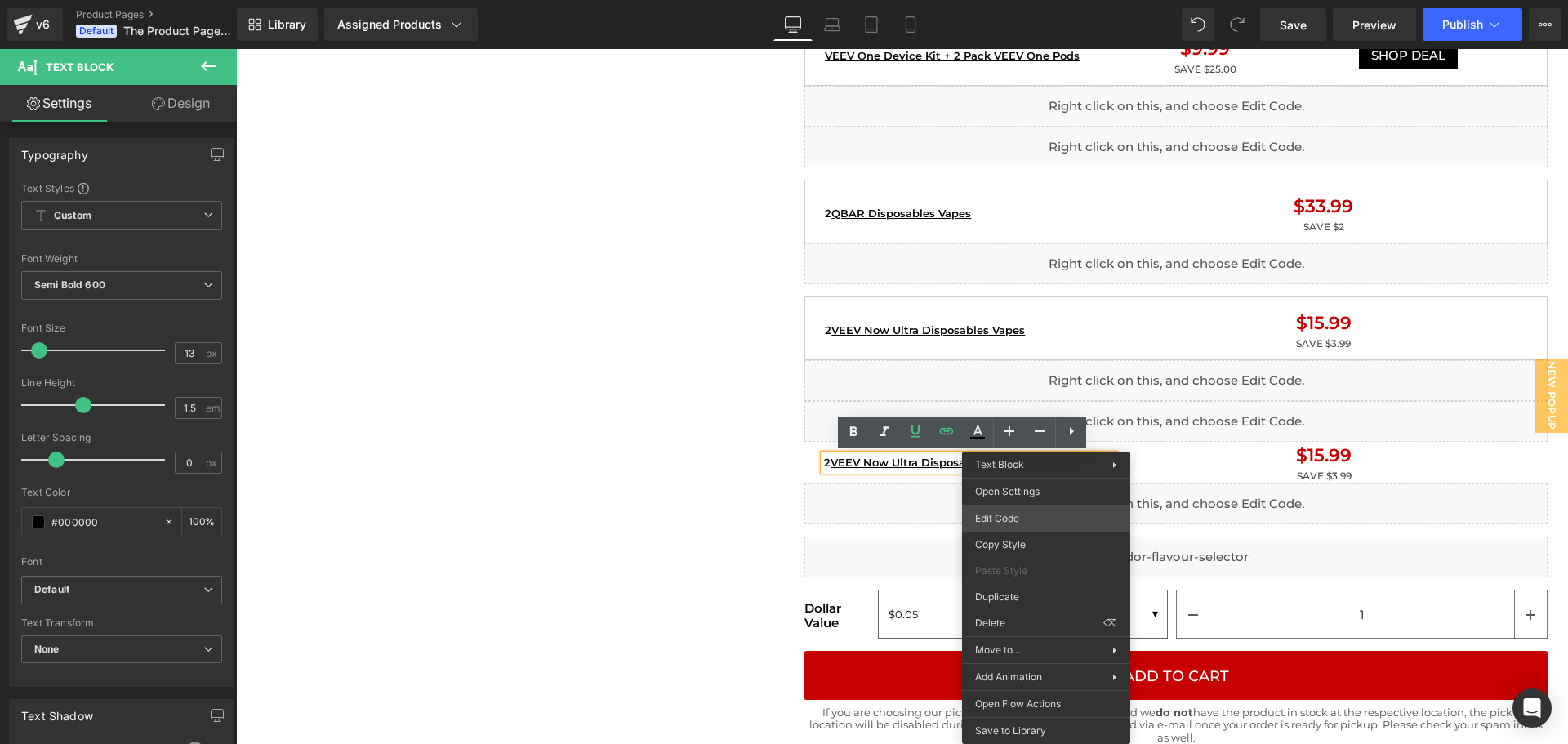
click at [1045, 0] on div "Liquid You are previewing how the will restyle your page. You can not edit Elem…" at bounding box center [784, 0] width 1568 height 0
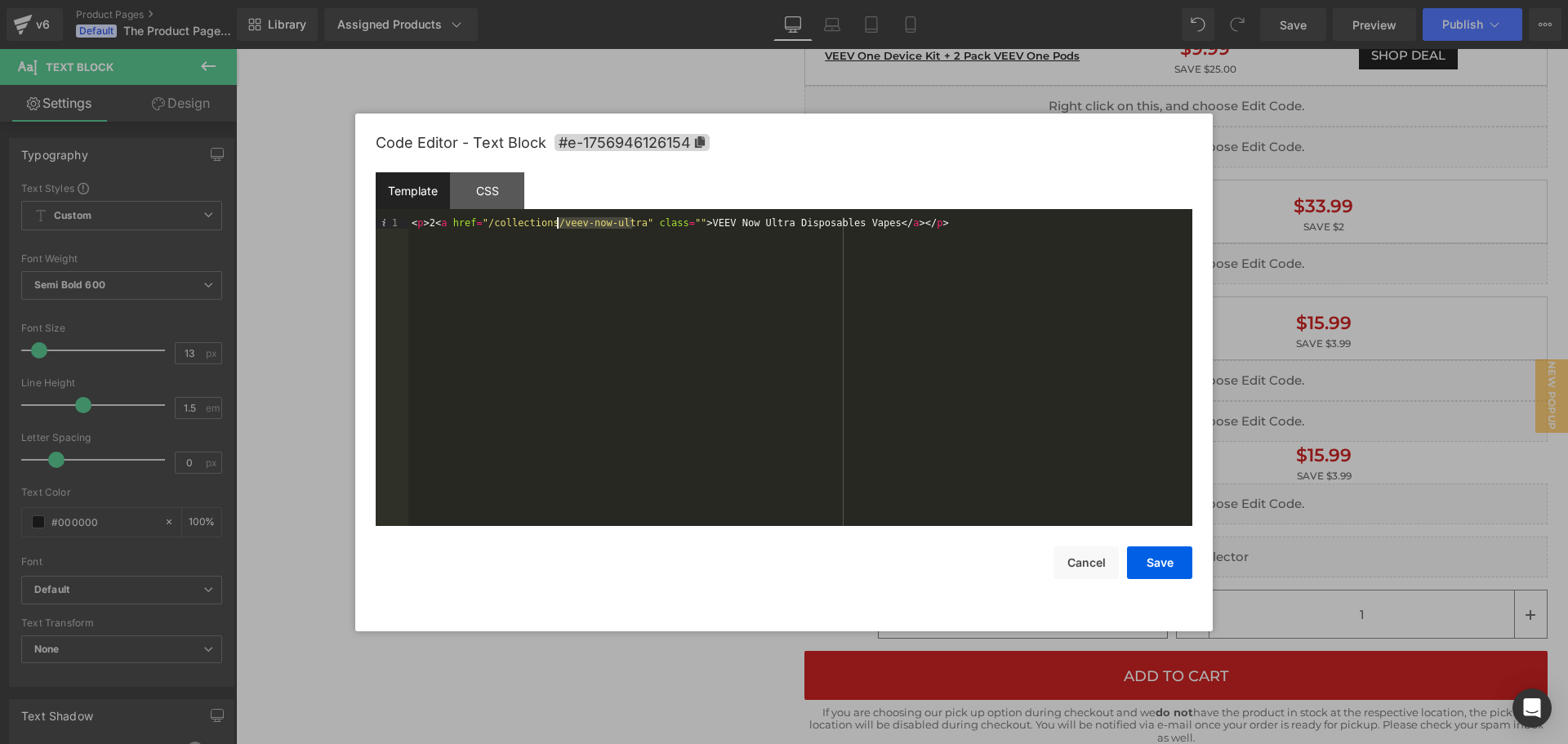
drag, startPoint x: 631, startPoint y: 221, endPoint x: 559, endPoint y: 225, distance: 72.1
click at [559, 225] on div "< p > 2 < a href = "/collections/veev-now-ultra" class = "" > VEEV Now Ultra Di…" at bounding box center [800, 383] width 784 height 331
click at [551, 223] on div "< p > 2 < a href = "/collections/veev-now-ultra" class = "" > VEEV Now Ultra Di…" at bounding box center [800, 383] width 784 height 331
drag, startPoint x: 555, startPoint y: 224, endPoint x: 635, endPoint y: 224, distance: 80.0
click at [635, 224] on div "< p > 2 < a href = "/collections/veev-now-ultra" class = "" > VEEV Now Ultra Di…" at bounding box center [800, 383] width 784 height 331
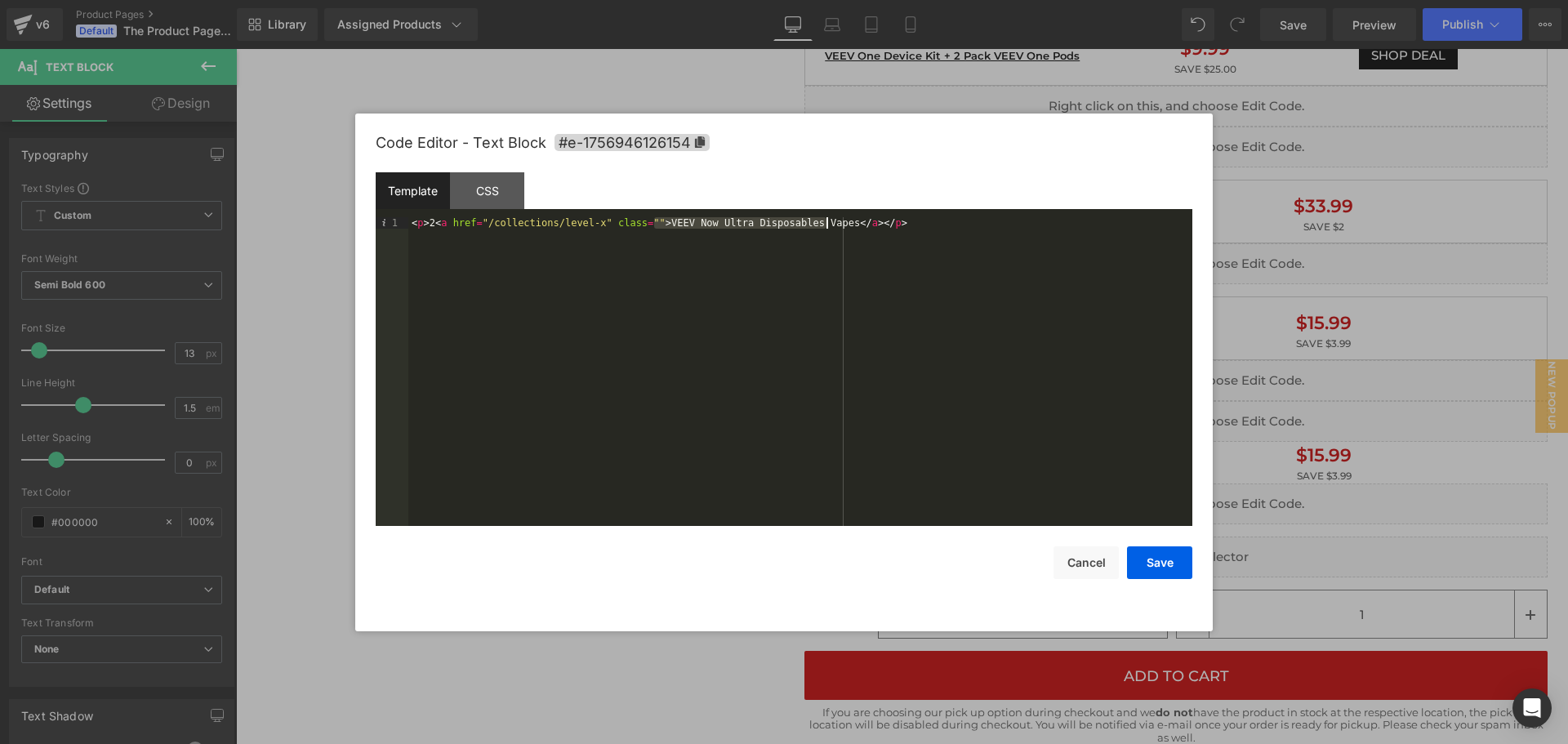
drag, startPoint x: 655, startPoint y: 223, endPoint x: 828, endPoint y: 224, distance: 173.0
click at [828, 224] on div "< p > 2 < a href = "/collections/level-x" class = "" > VEEV Now Ultra Disposabl…" at bounding box center [800, 383] width 784 height 331
click at [1169, 554] on button "Save" at bounding box center [1159, 563] width 65 height 33
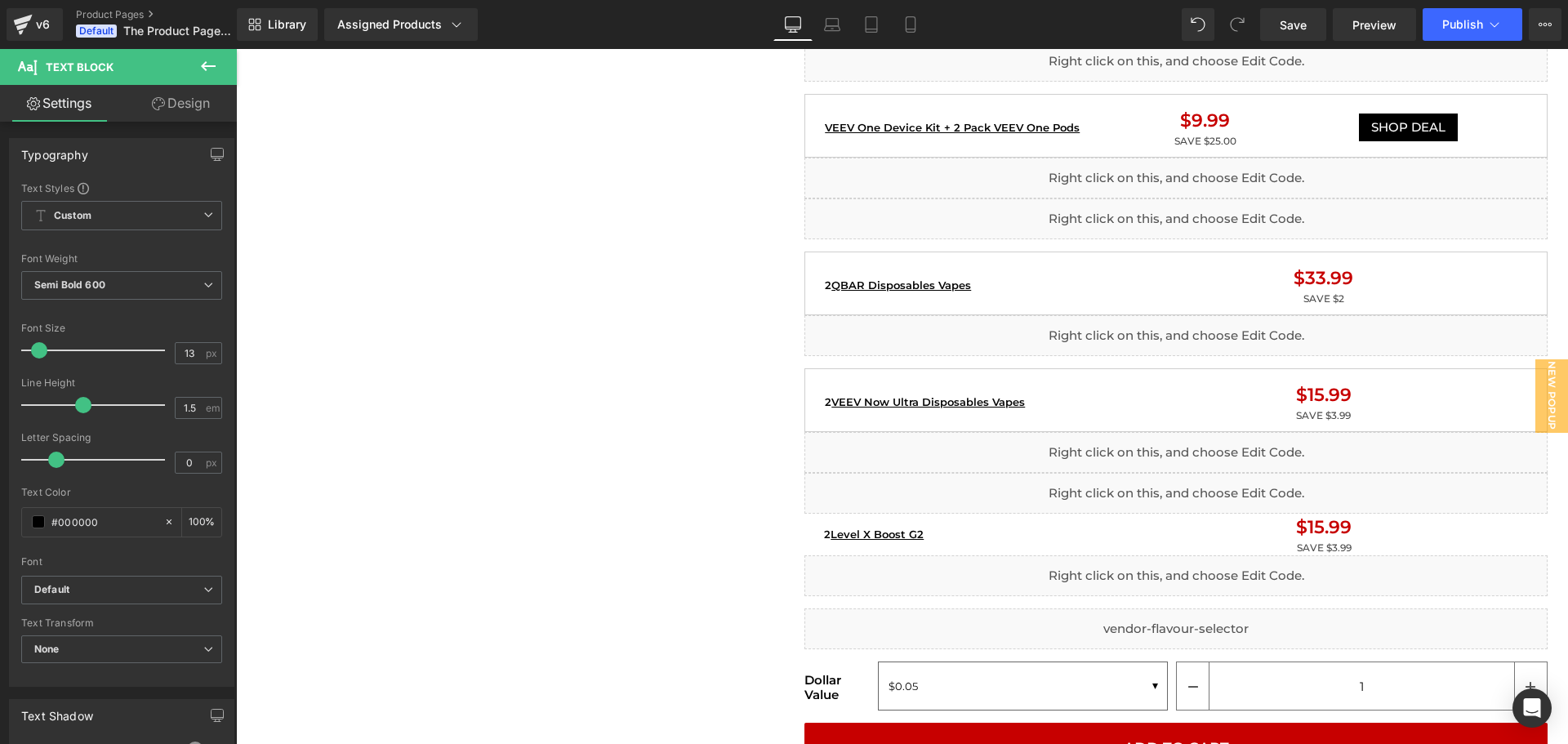
scroll to position [1715, 0]
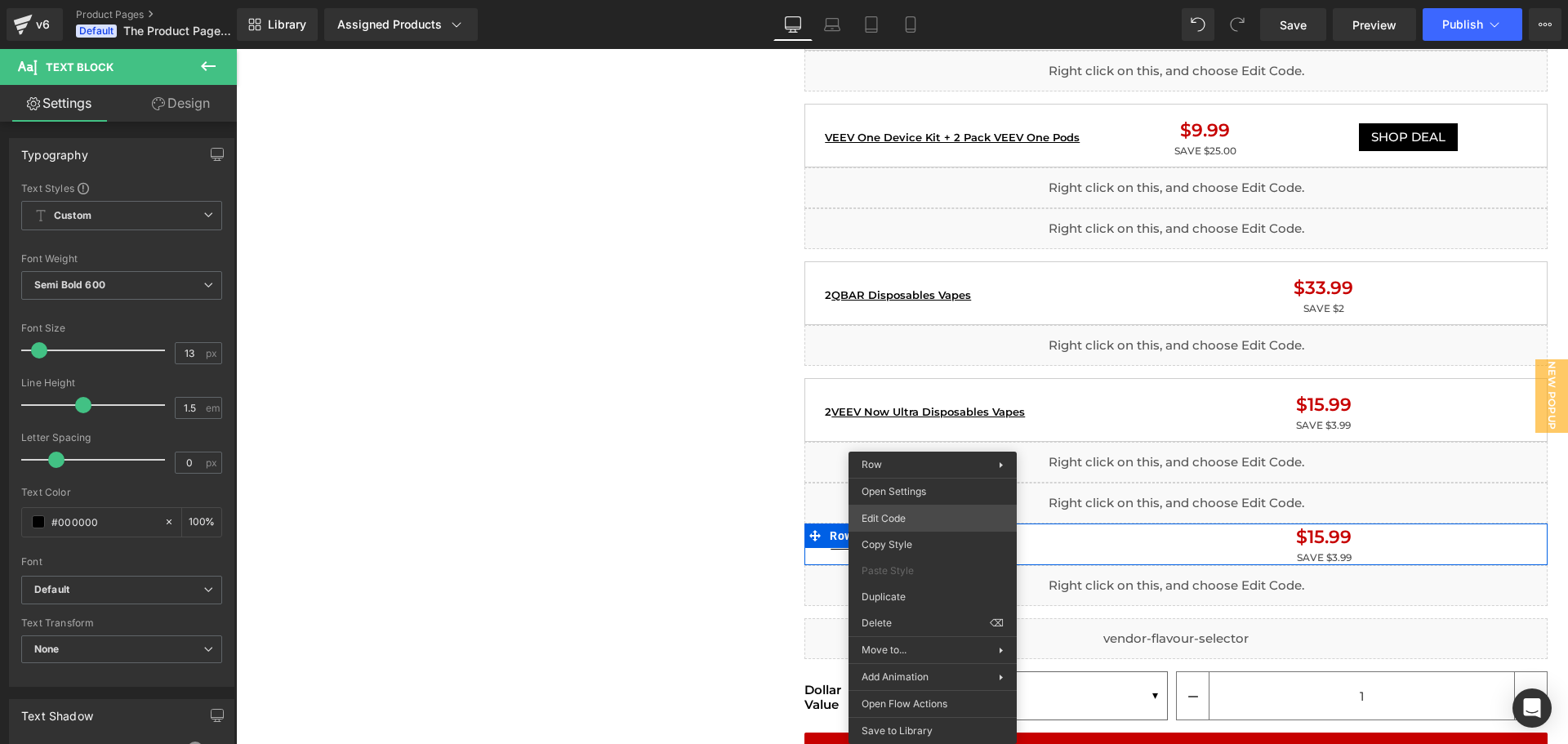
click at [906, 0] on div "Liquid You are previewing how the will restyle your page. You can not edit Elem…" at bounding box center [784, 0] width 1568 height 0
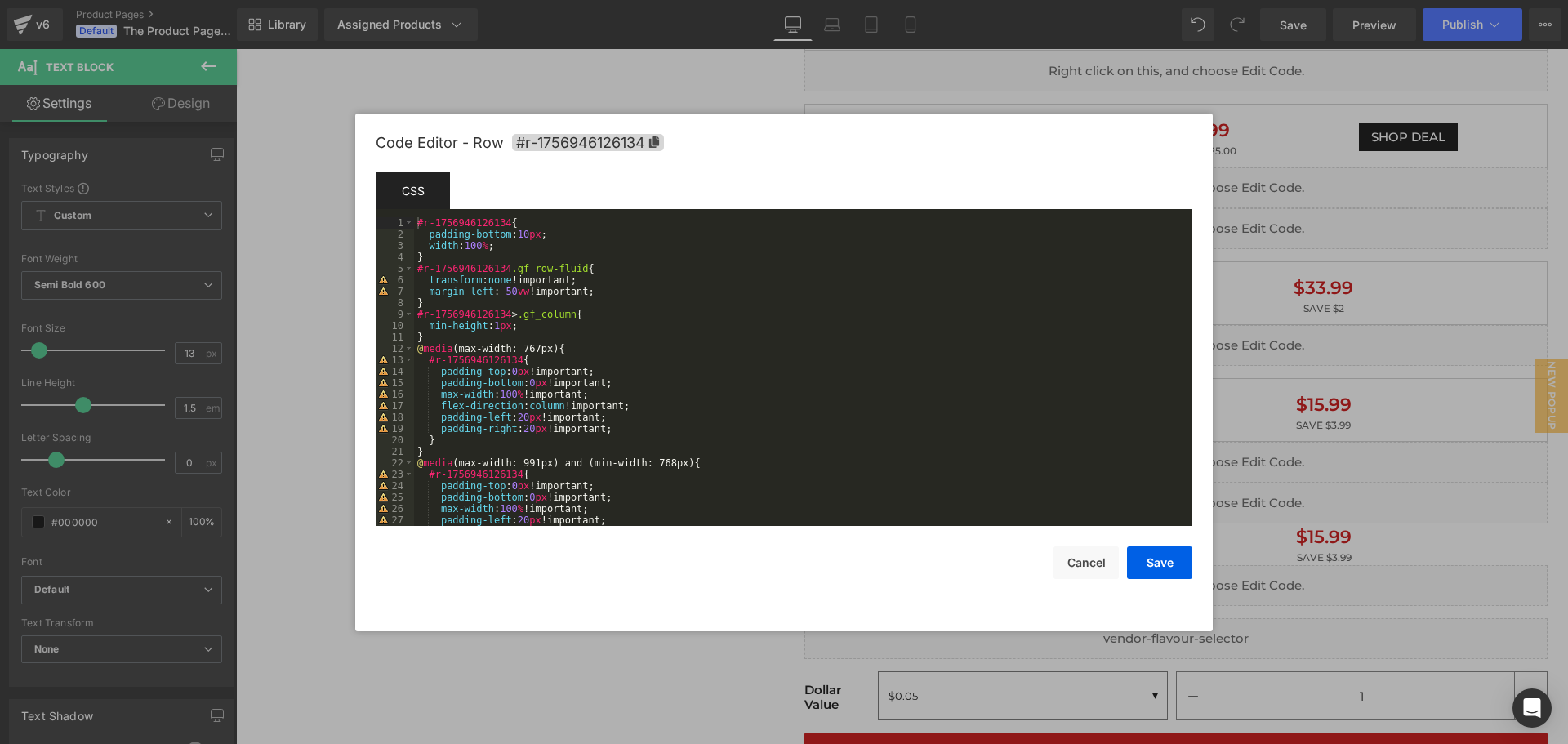
click at [1324, 489] on div at bounding box center [784, 372] width 1568 height 744
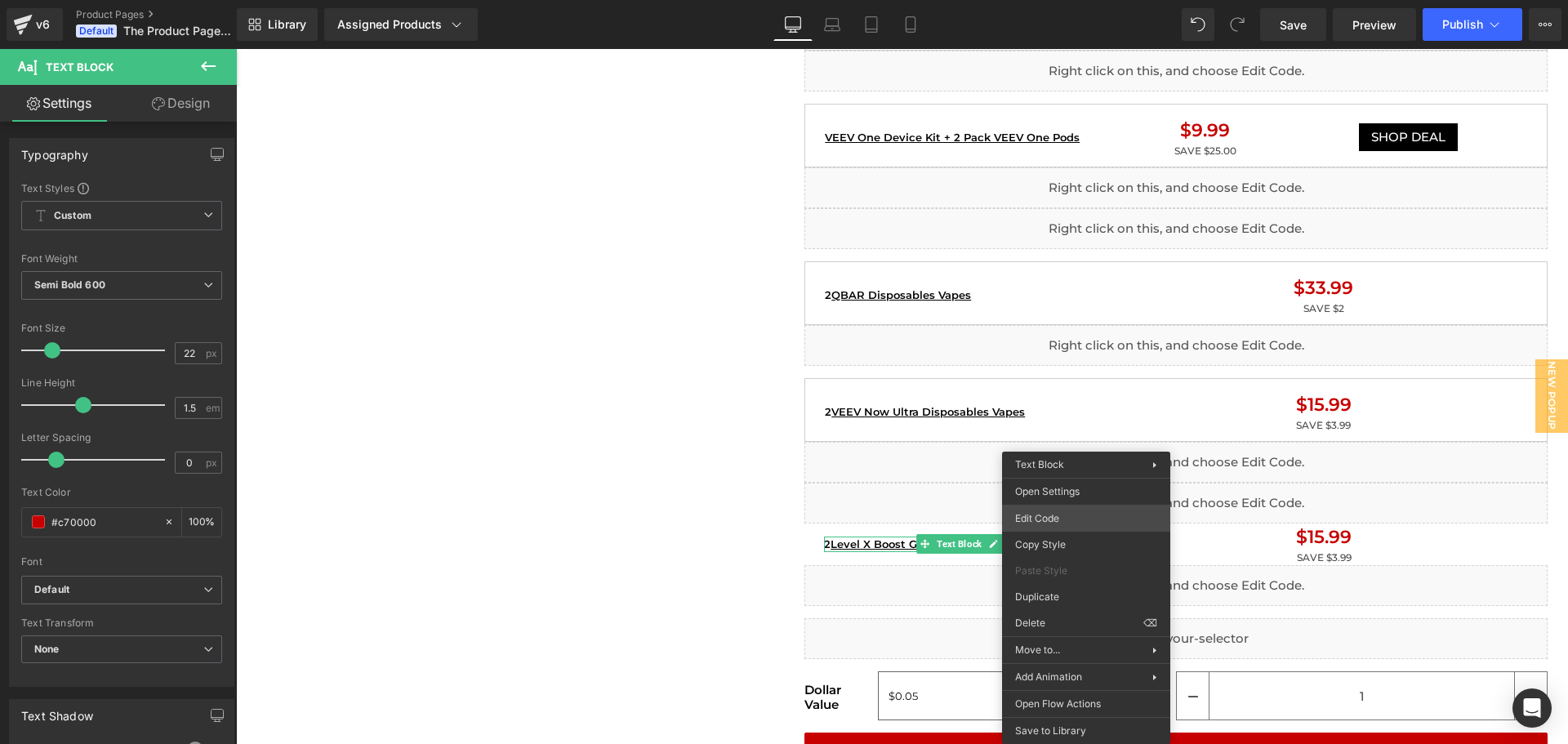
click at [1038, 0] on div "Liquid You are previewing how the will restyle your page. You can not edit Elem…" at bounding box center [784, 0] width 1568 height 0
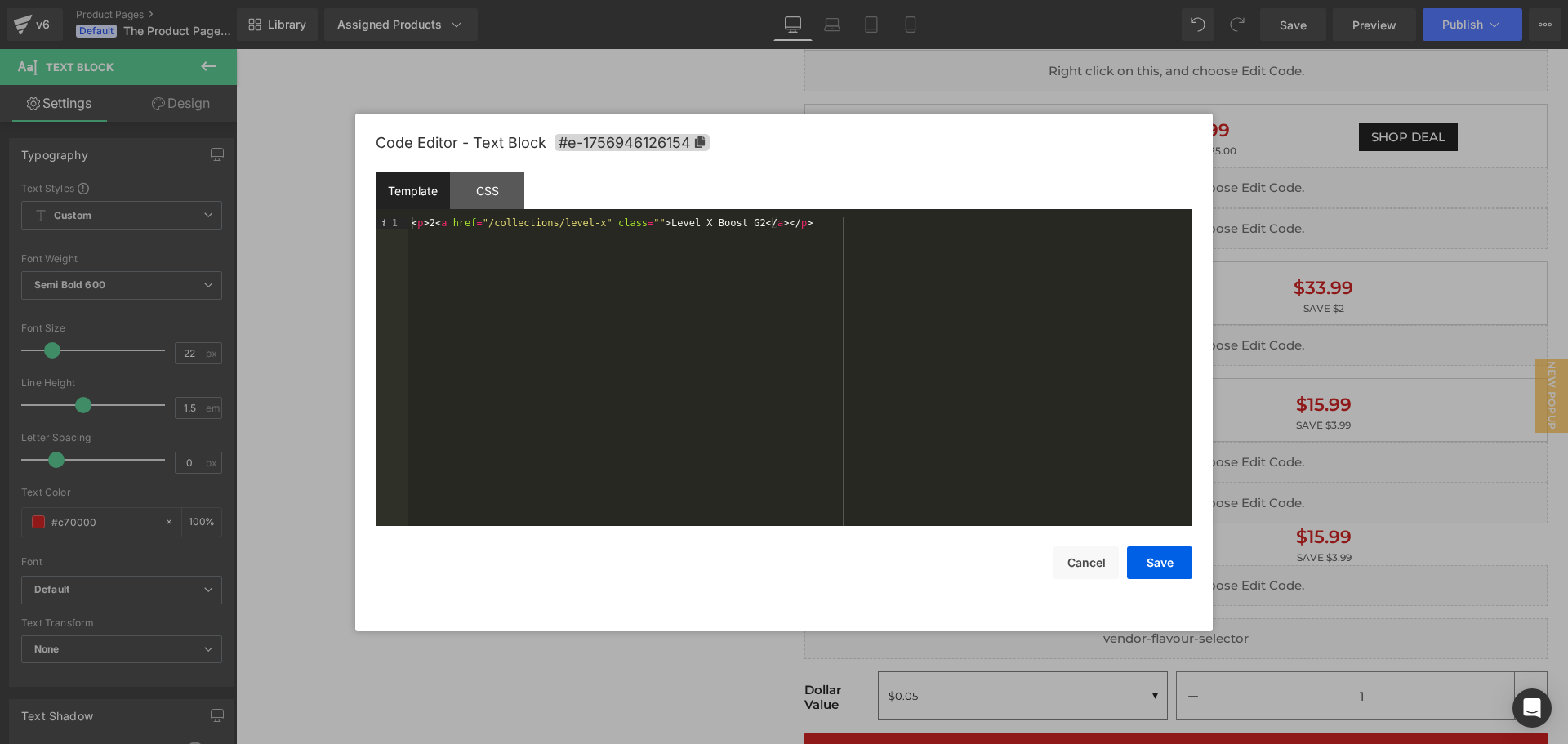
click at [439, 224] on div "< p > 2 < a href = "/collections/level-x" class = "" > Level X Boost G2 </ a > …" at bounding box center [800, 383] width 784 height 331
click at [1178, 561] on button "Save" at bounding box center [1159, 563] width 65 height 33
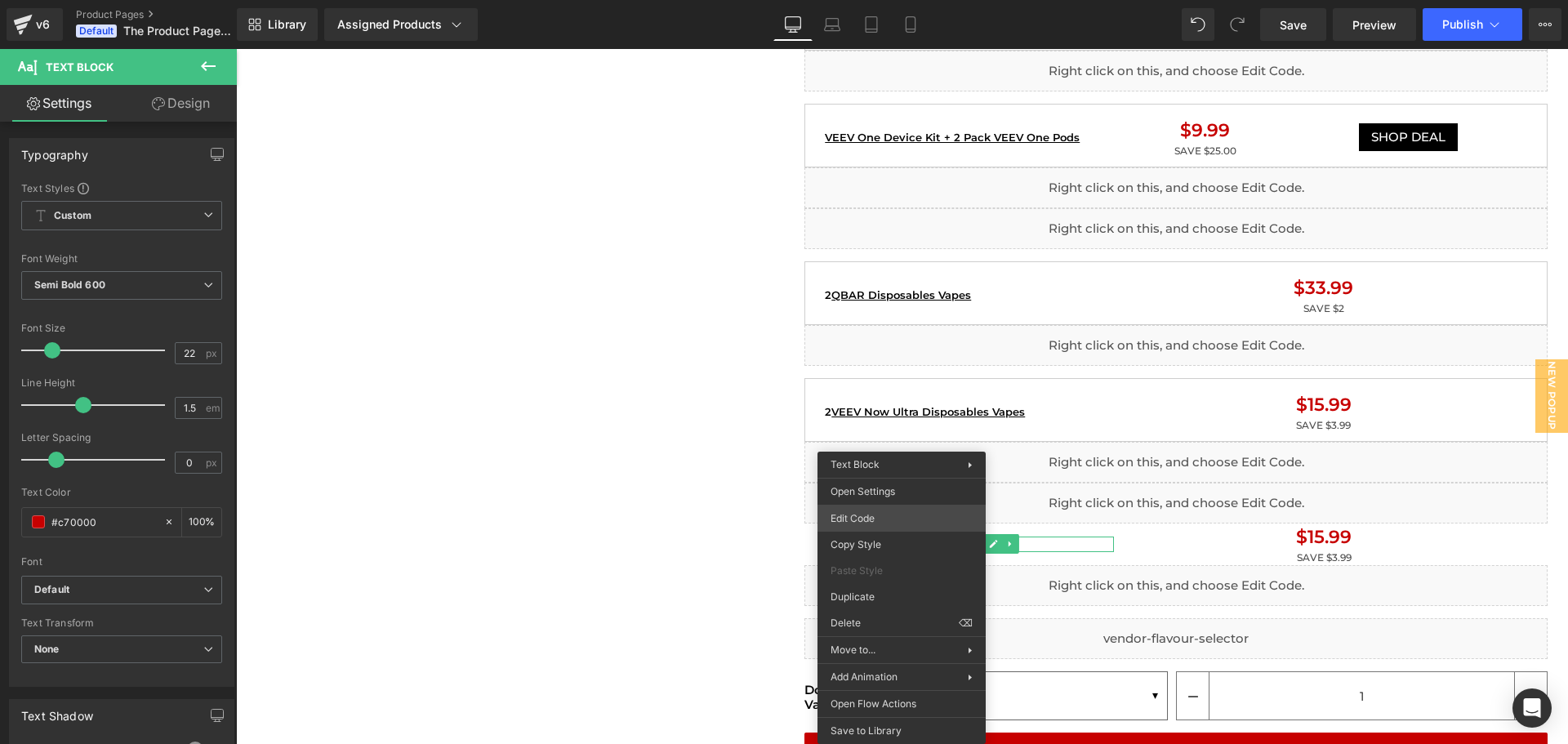
click at [890, 0] on div "Liquid You are previewing how the will restyle your page. You can not edit Elem…" at bounding box center [784, 0] width 1568 height 0
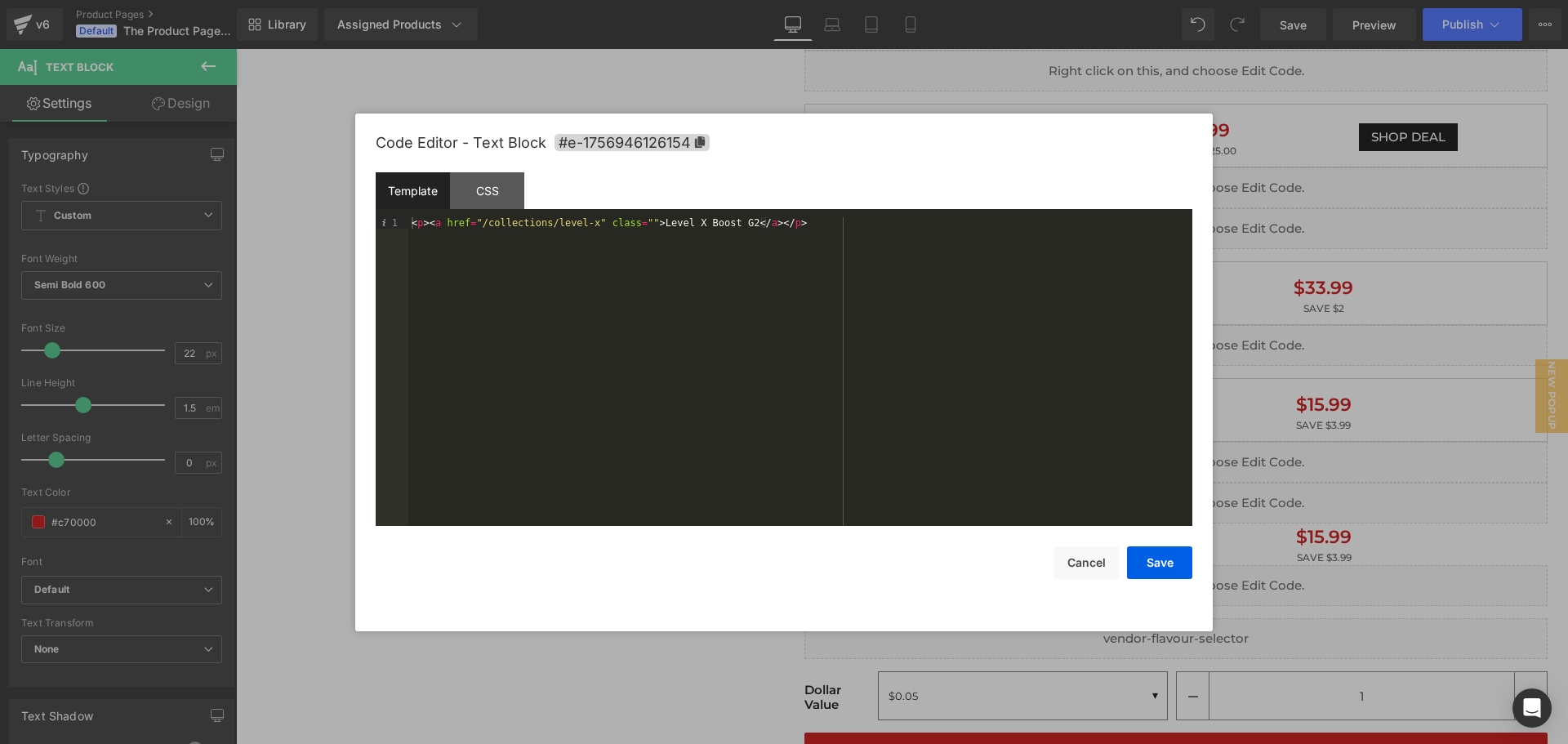
click at [642, 226] on div "< p > < a href = "/collections/level-x" class = "" > Level X Boost G2 </ a > </…" at bounding box center [800, 383] width 784 height 331
click at [1106, 561] on button "Cancel" at bounding box center [1085, 563] width 65 height 33
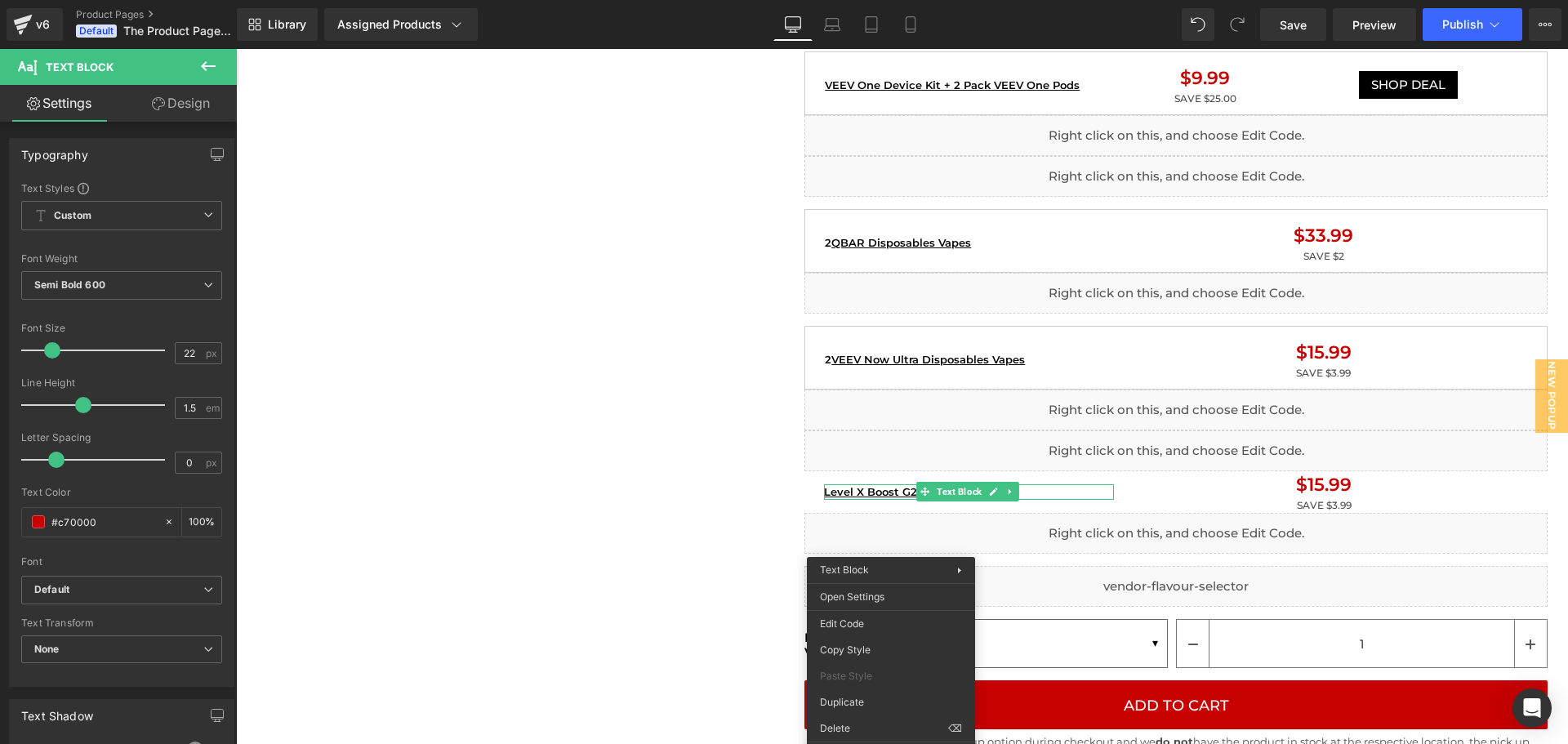
scroll to position [1796, 0]
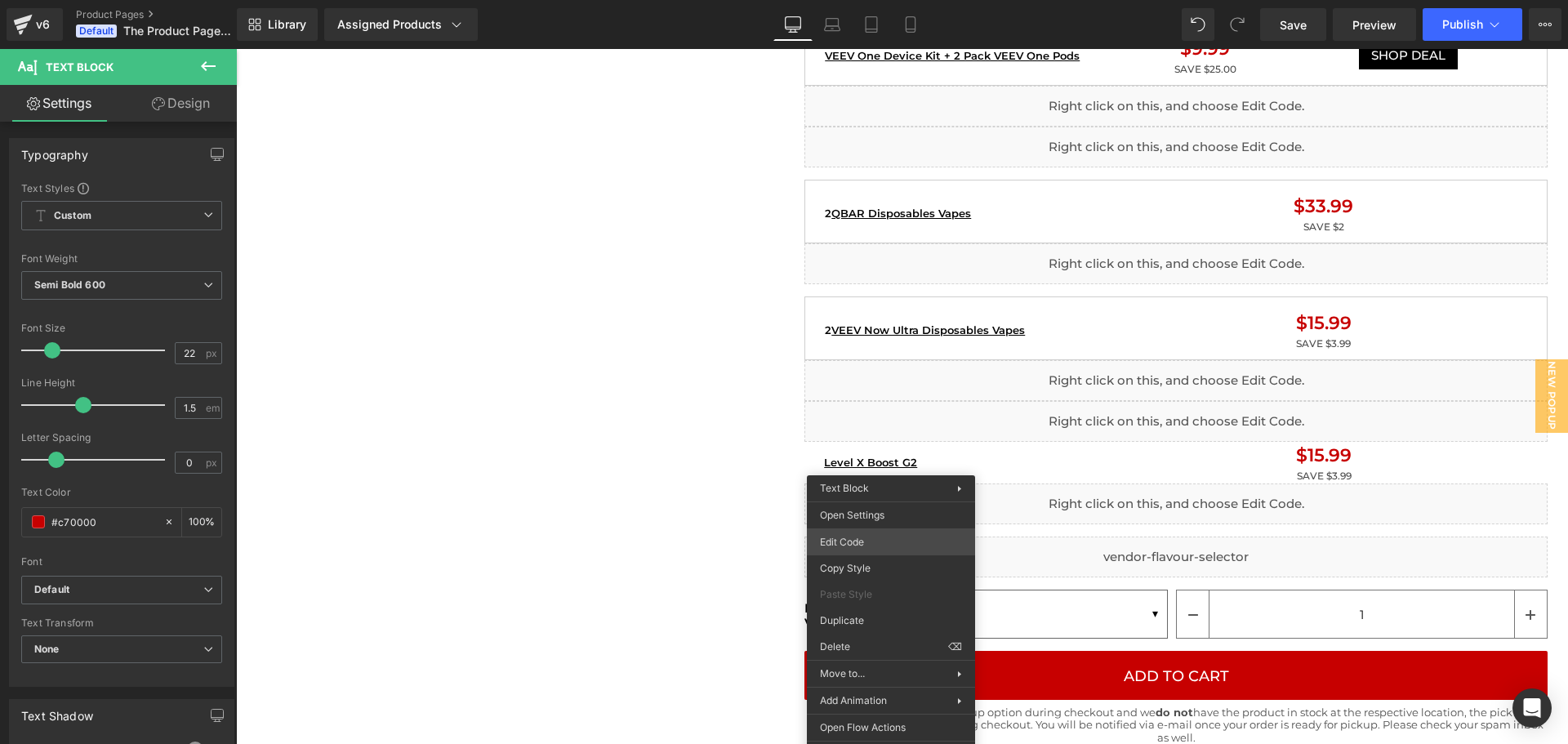
click at [865, 0] on div "Liquid You are previewing how the will restyle your page. You can not edit Elem…" at bounding box center [784, 0] width 1568 height 0
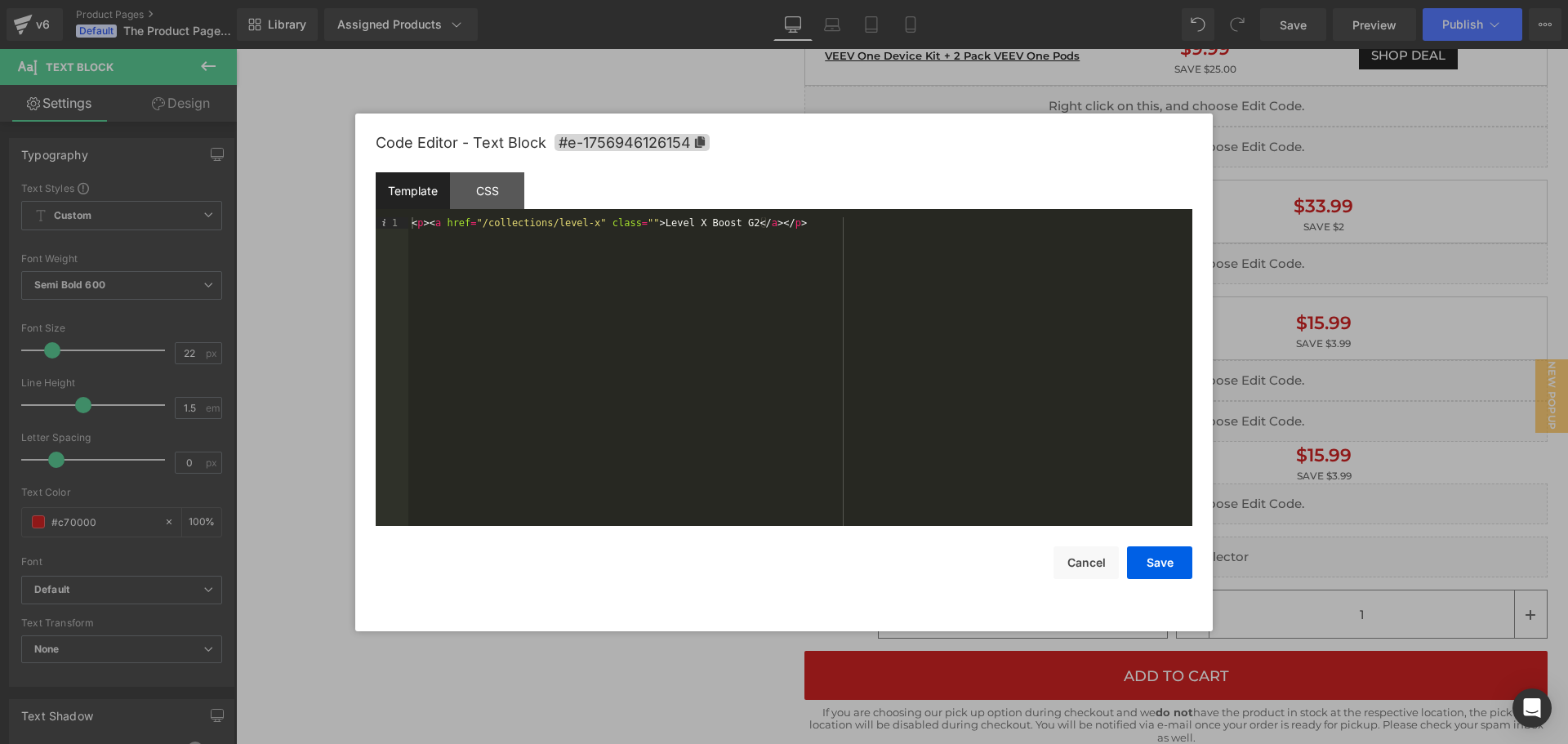
click at [732, 225] on div "< p > < a href = "/collections/level-x" class = "" > Level X Boost G2 </ a > </…" at bounding box center [800, 383] width 784 height 331
click at [728, 228] on div "< p > < a href = "/collections/level-x" class = "" > Level X Boost G2 </ a > </…" at bounding box center [800, 383] width 784 height 331
click at [729, 217] on div "< p > < a href = "/collections/level-x" class = "" > Level X Boost G2 </ a > </…" at bounding box center [800, 383] width 784 height 331
click at [853, 225] on div "< p > < a href = "/collections/level-x" class = "" > Level X Boost G2 Boost Pod…" at bounding box center [800, 383] width 784 height 331
drag, startPoint x: 428, startPoint y: 225, endPoint x: 643, endPoint y: 226, distance: 215.0
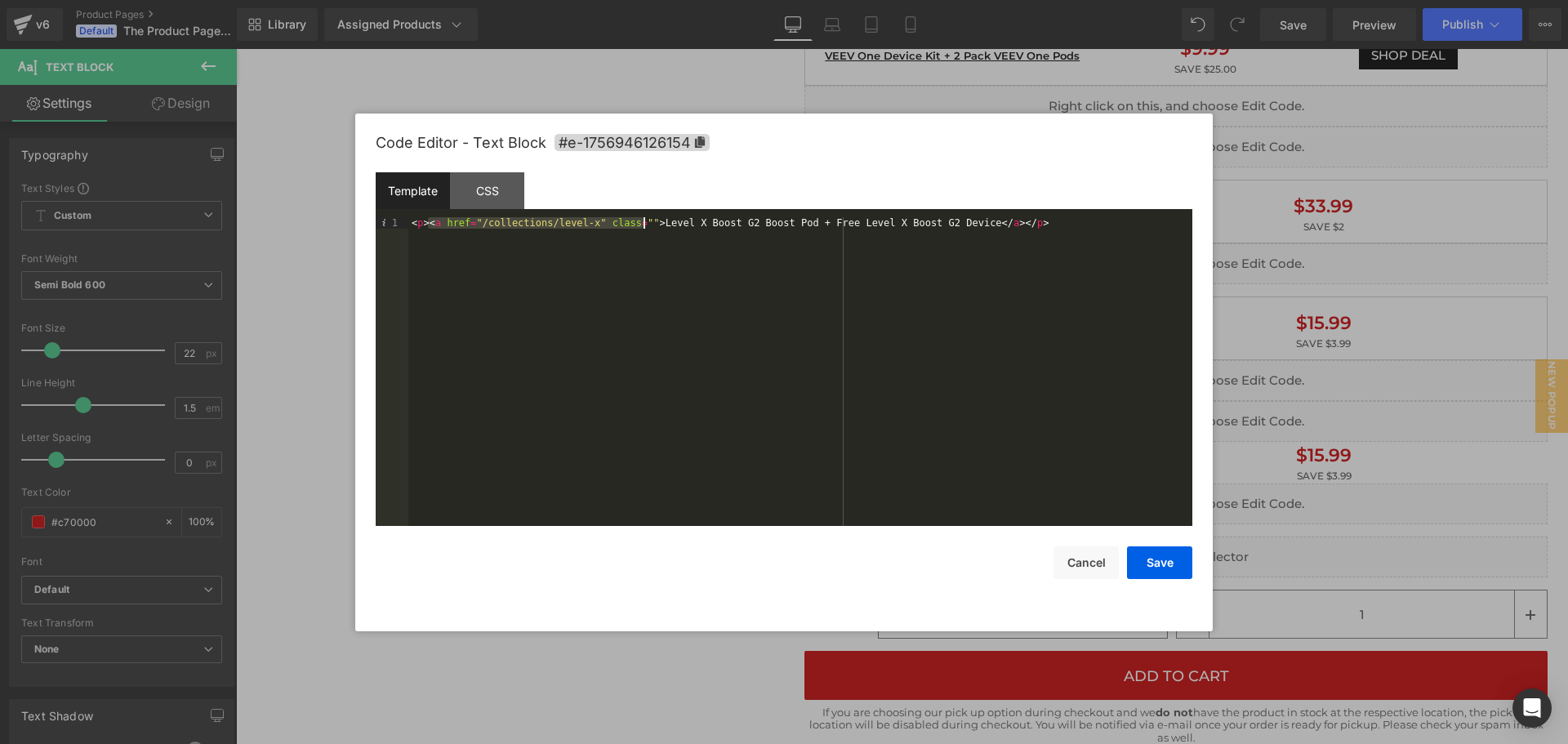
click at [643, 226] on div "< p > < a href = "/collections/level-x" class = "" > Level X Boost G2 Boost Pod…" at bounding box center [800, 383] width 784 height 331
click at [802, 223] on div "< p > < a href = "/collections/level-x" class = "" > Level X Boost G2 Boost Pod…" at bounding box center [800, 383] width 784 height 331
click at [783, 225] on div "< p > < a href = "/collections/level-x" class = "" > Level X Boost G2 Boost Pod…" at bounding box center [800, 394] width 784 height 354
click at [1161, 566] on button "Save" at bounding box center [1159, 563] width 65 height 33
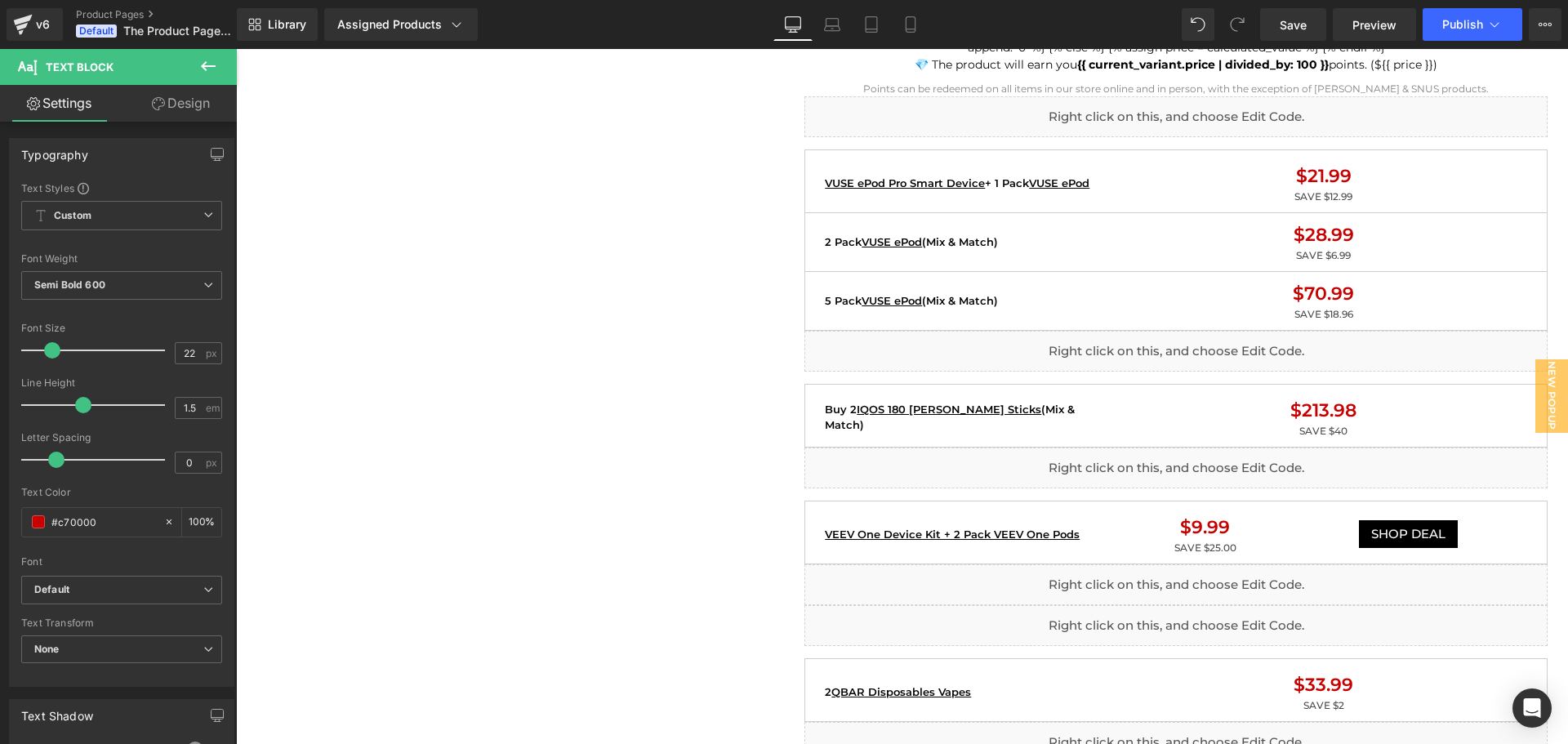
scroll to position [1225, 0]
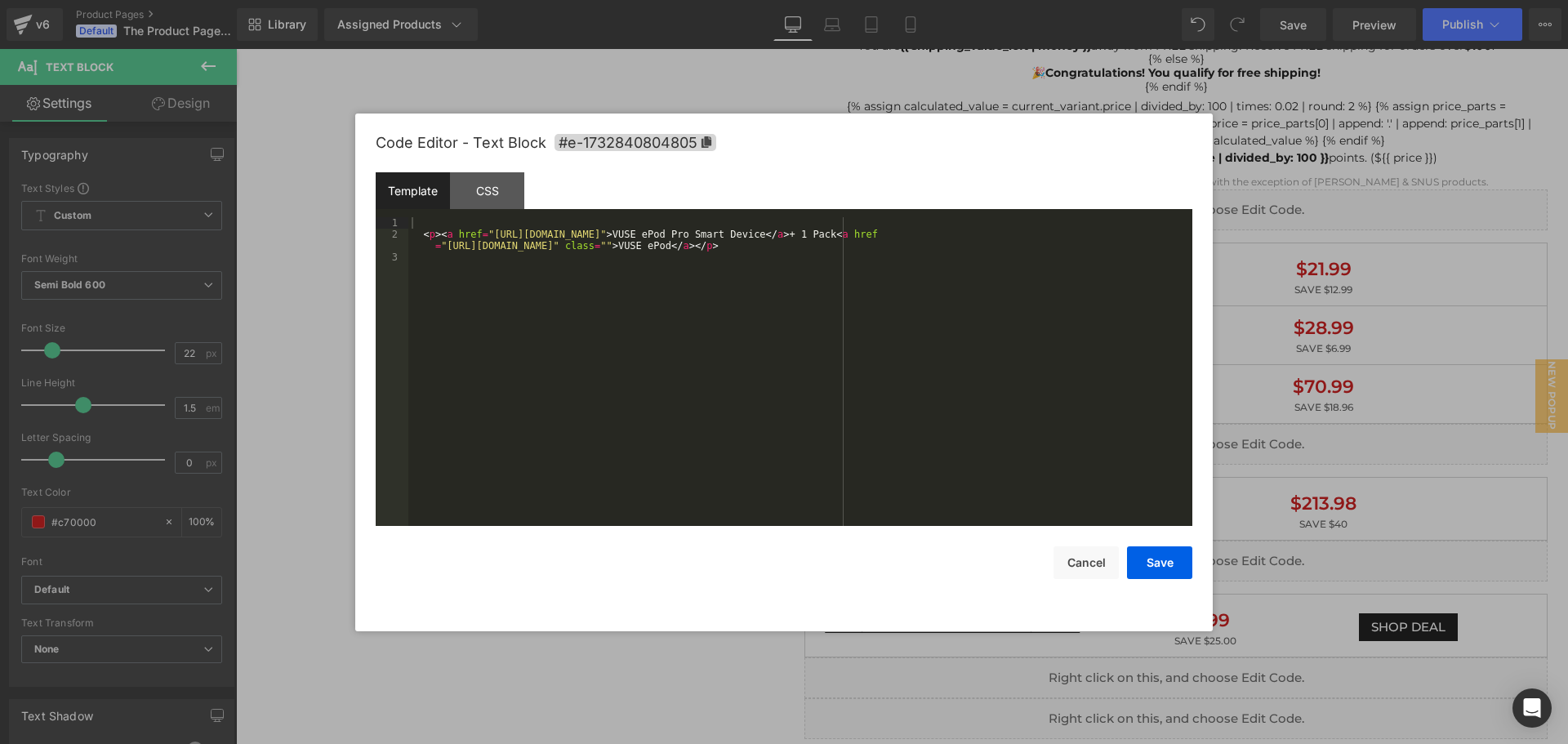
click at [1029, 0] on div "Liquid You are previewing how the will restyle your page. You can not edit Elem…" at bounding box center [784, 0] width 1568 height 0
click at [1099, 570] on button "Cancel" at bounding box center [1085, 563] width 65 height 33
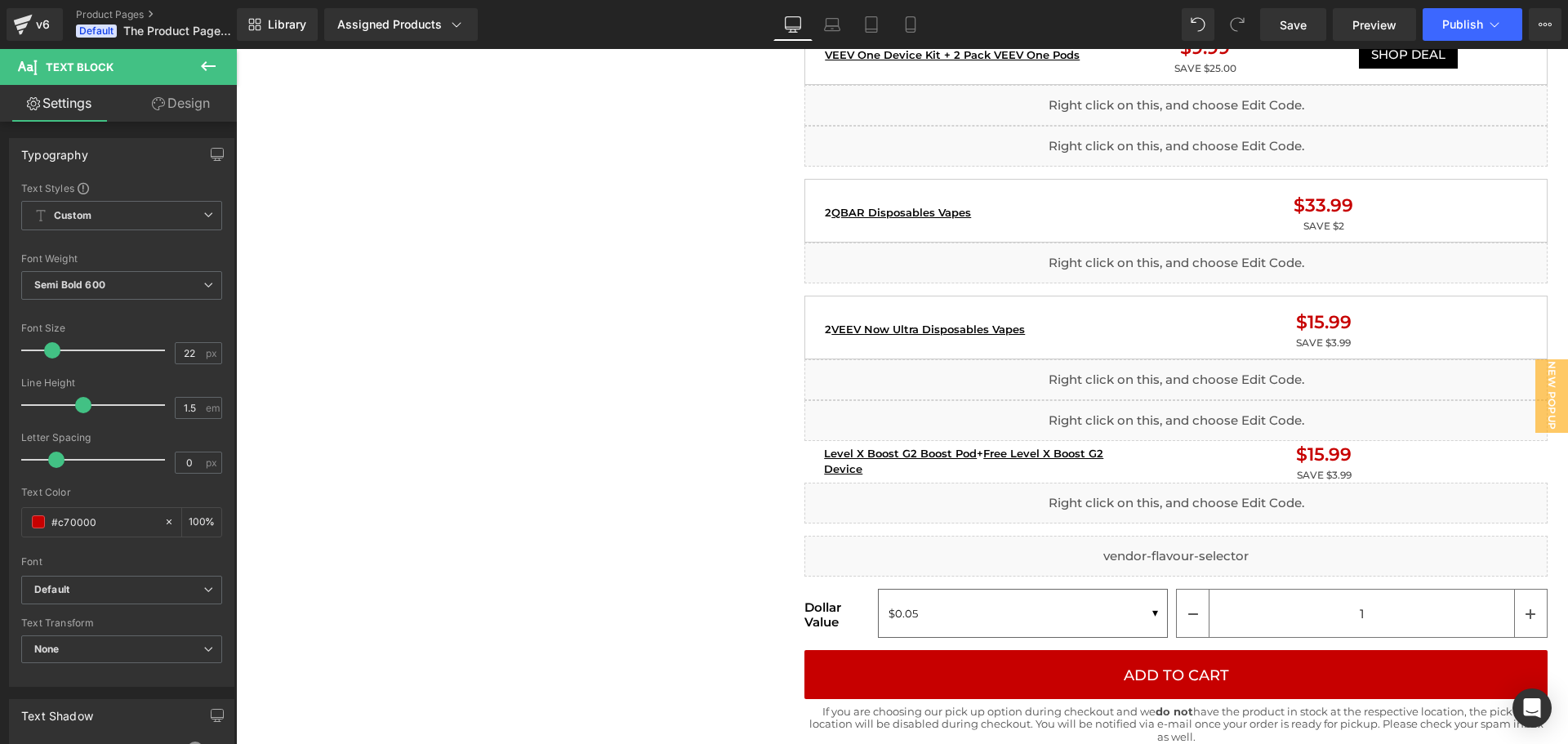
scroll to position [1796, 0]
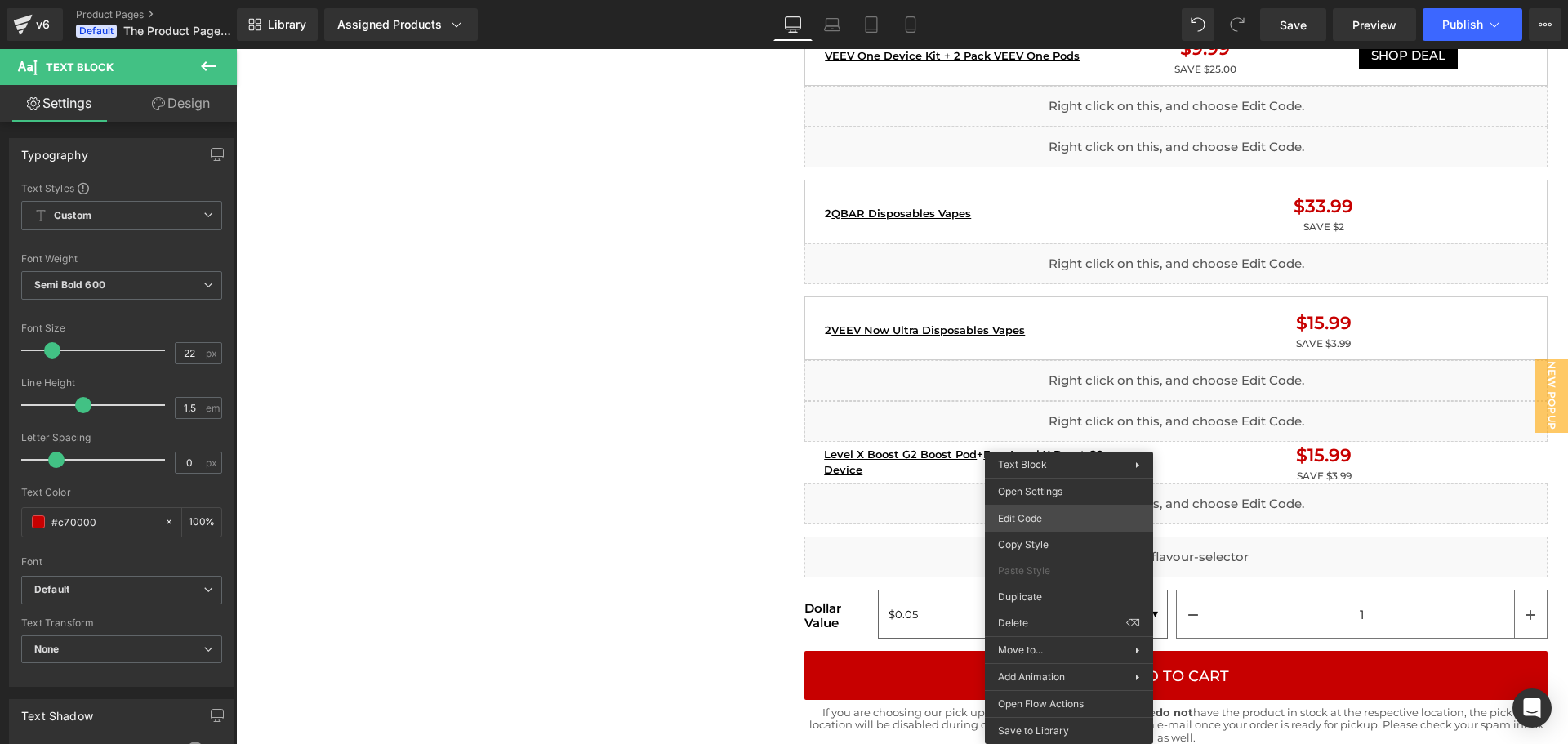
click at [1047, 0] on div "Liquid You are previewing how the will restyle your page. You can not edit Elem…" at bounding box center [784, 0] width 1568 height 0
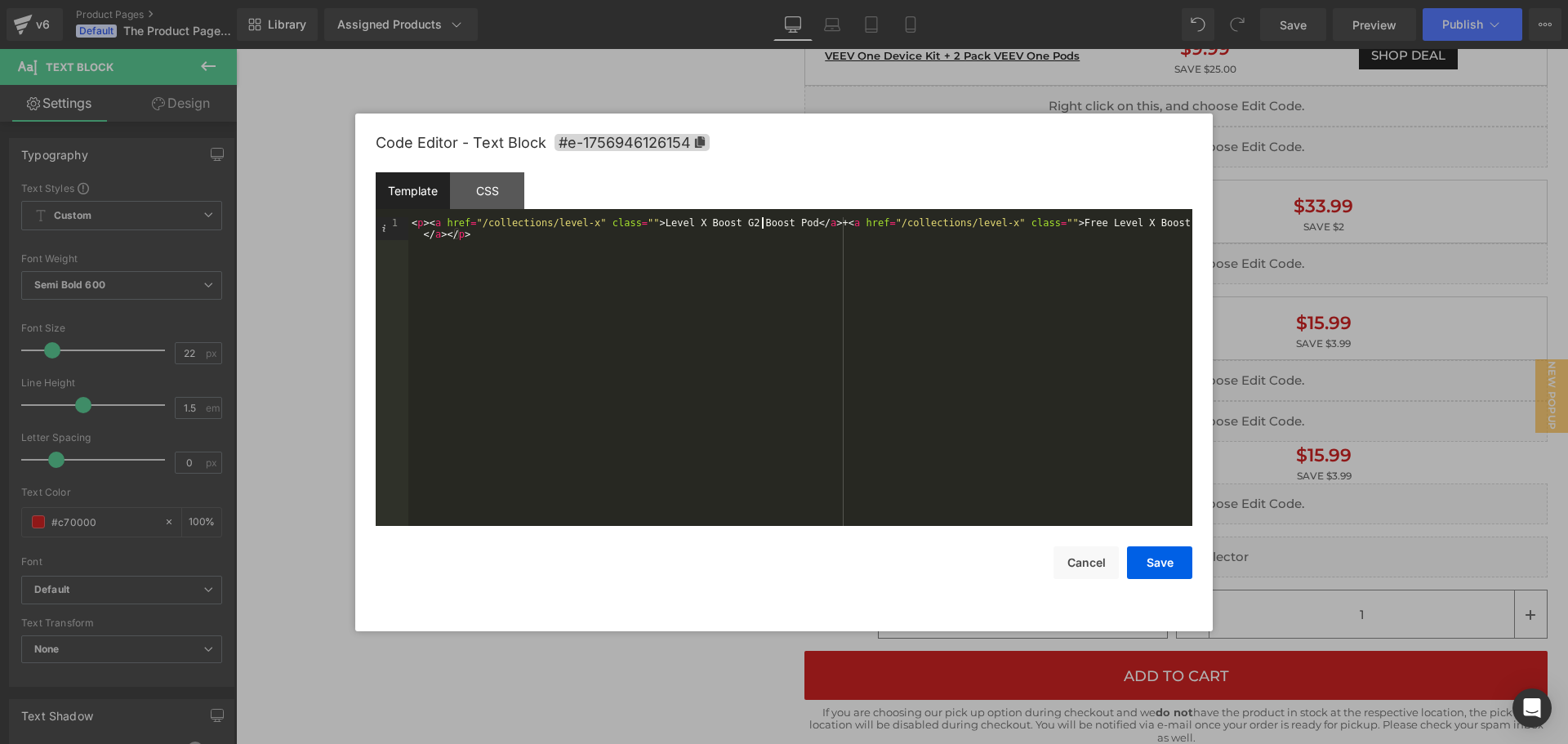
click at [762, 221] on div "< p > < a href = "/collections/level-x" class = "" > Level X Boost G2 Boost Pod…" at bounding box center [800, 394] width 784 height 354
drag, startPoint x: 852, startPoint y: 223, endPoint x: 795, endPoint y: 226, distance: 57.1
click at [795, 226] on div "< p > < a href = "/collections/level-x" class = "" > Level X Pod </ a > + < a h…" at bounding box center [800, 383] width 784 height 331
drag, startPoint x: 844, startPoint y: 219, endPoint x: 881, endPoint y: 221, distance: 37.1
click at [881, 221] on div "< p > < a href = "/collections/level-x" class = "" > Level X Pod </ a > + < a h…" at bounding box center [800, 383] width 784 height 331
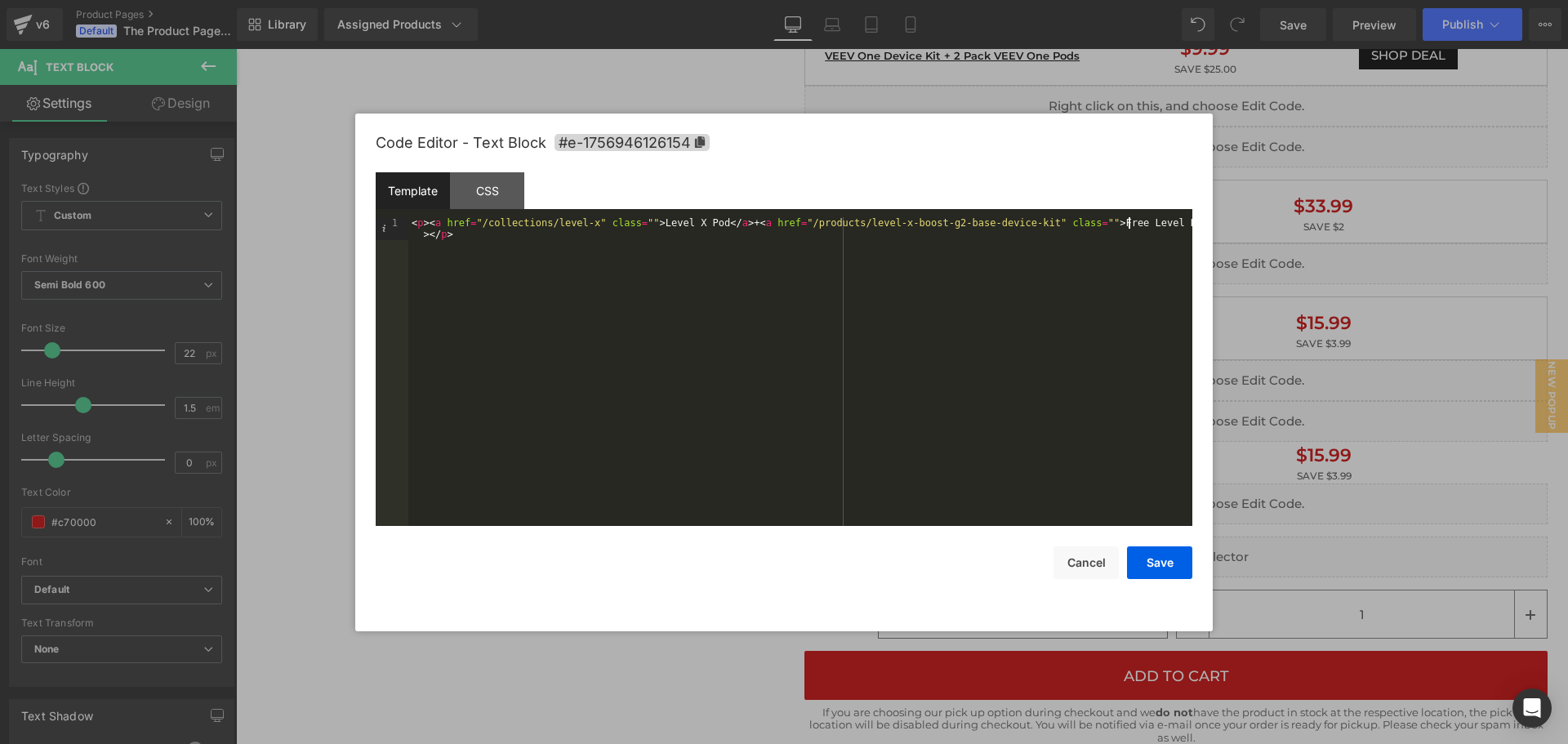
click at [1129, 227] on div "< p > < a href = "/collections/level-x" class = "" > Level X Pod </ a > + < a h…" at bounding box center [800, 394] width 784 height 354
click at [1168, 563] on button "Save" at bounding box center [1159, 563] width 65 height 33
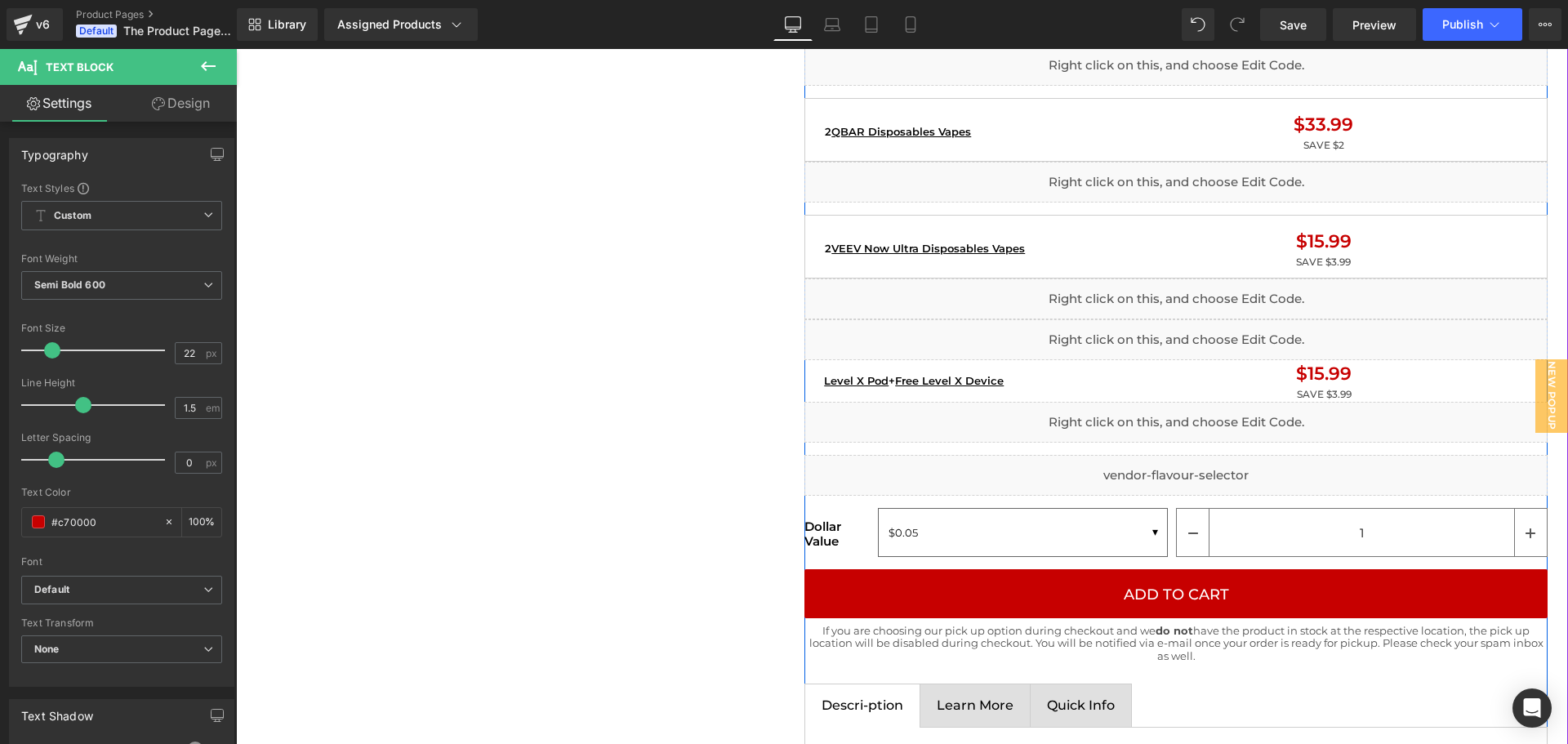
scroll to position [1960, 0]
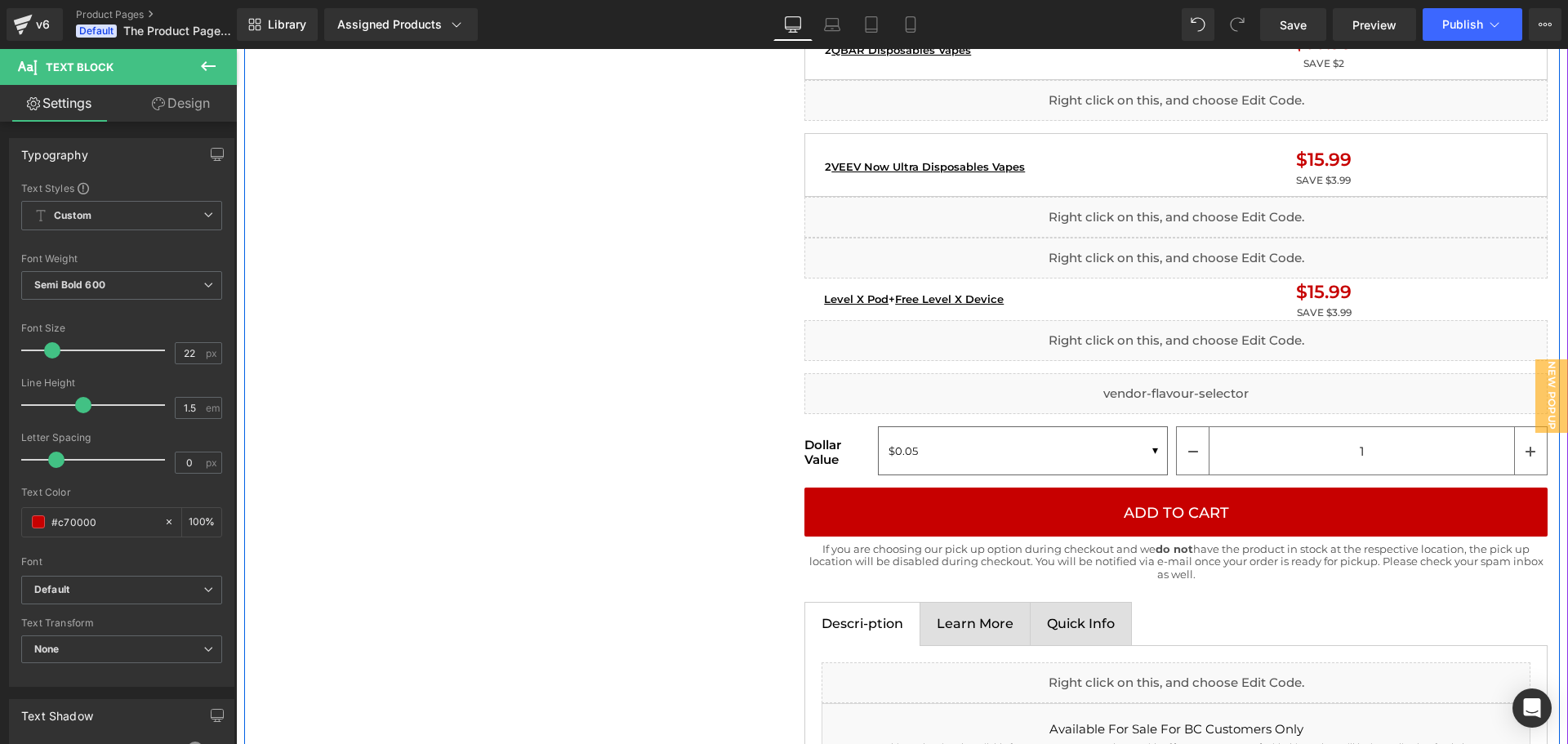
click at [710, 364] on div "Home / Product Title Breadcrumbs Sale Off (P) Image Liquid Image Liquid {% if p…" at bounding box center [902, 397] width 1316 height 4173
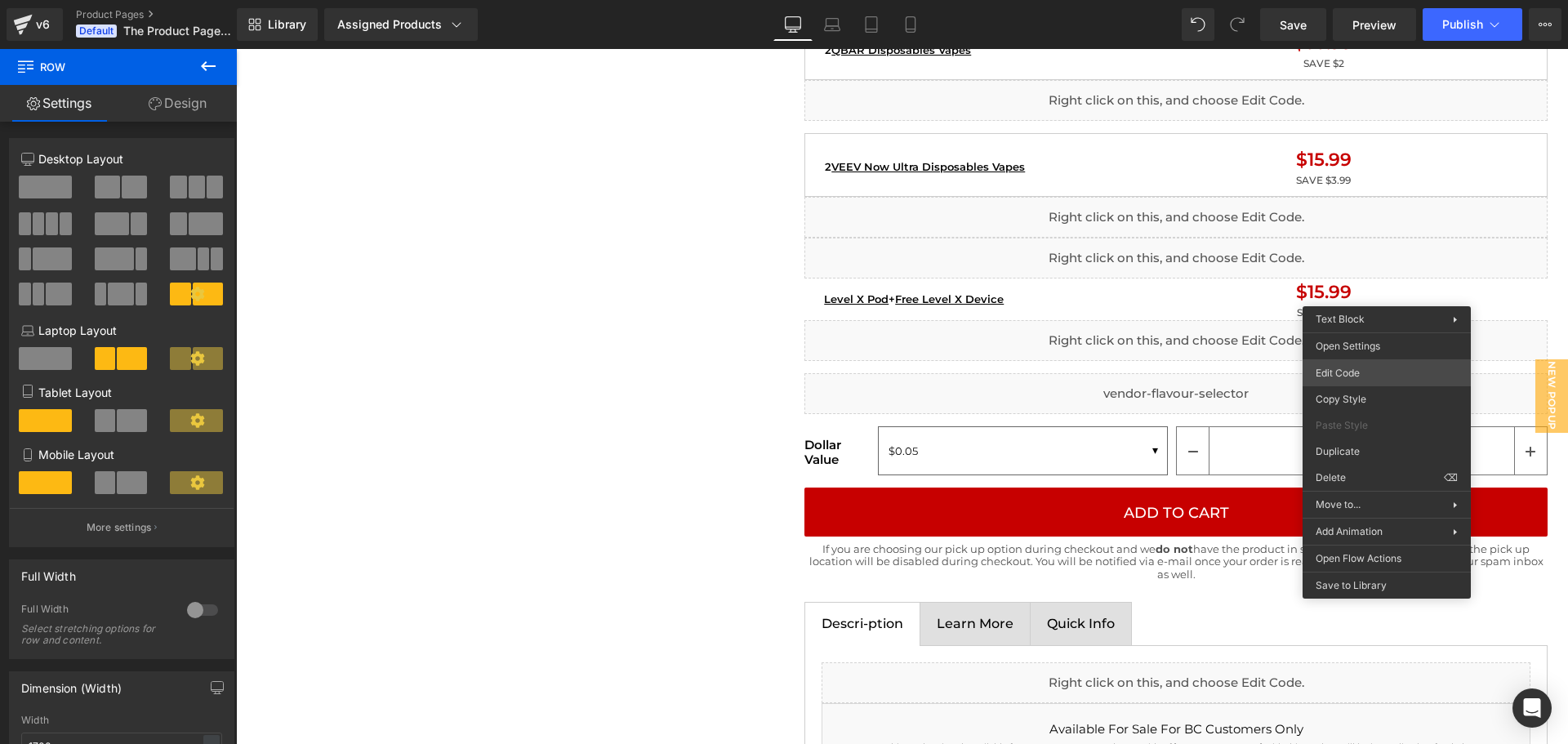
click at [1349, 375] on body "Liquid You are previewing how the will restyle your page. You can not edit Elem…" at bounding box center [784, 372] width 1568 height 744
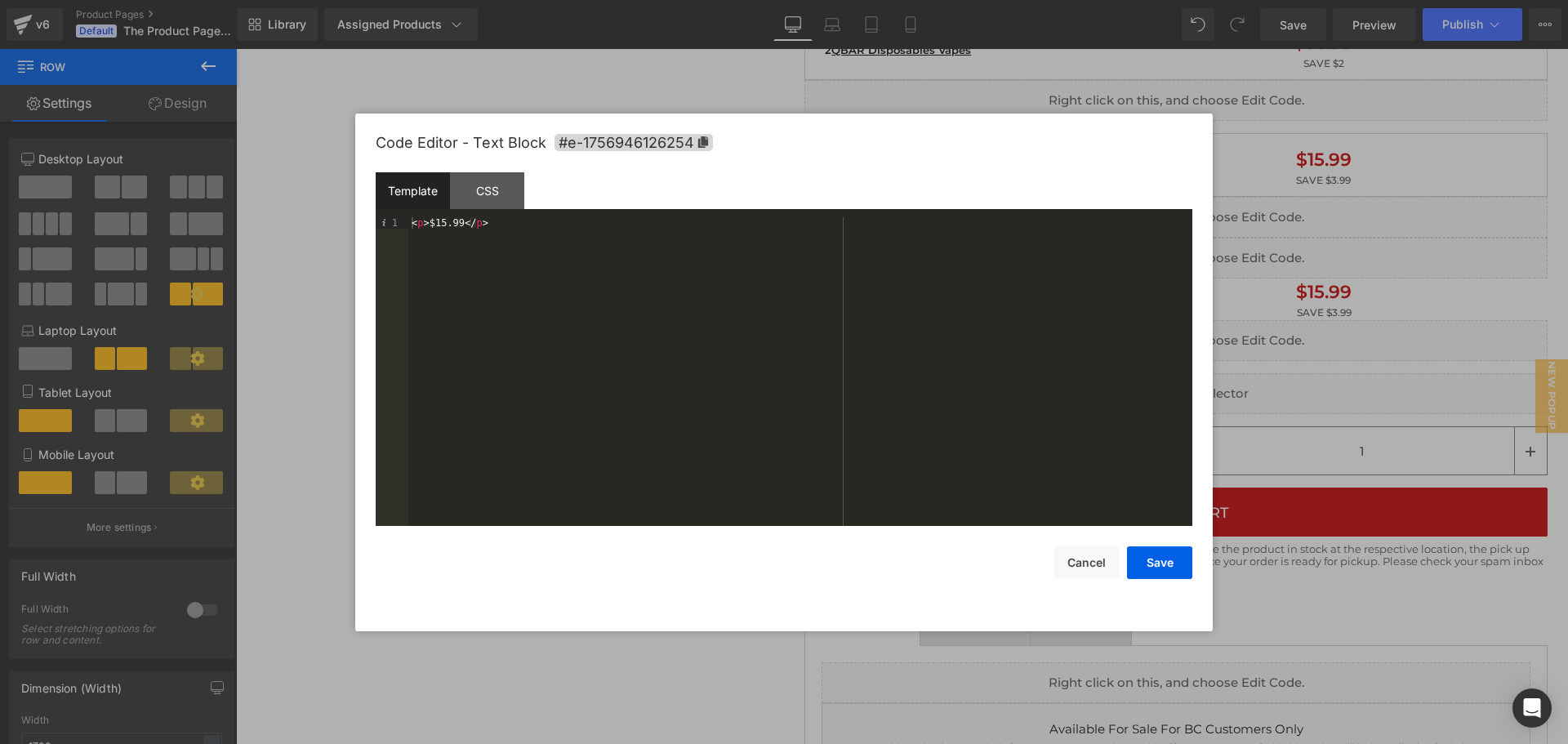
click at [459, 224] on div "< p > $15.99 </ p >" at bounding box center [800, 383] width 784 height 331
click at [1293, 323] on div at bounding box center [784, 372] width 1568 height 744
click at [1187, 0] on div "Liquid You are previewing how the will restyle your page. You can not edit Elem…" at bounding box center [784, 0] width 1568 height 0
click at [465, 227] on div "< p > SAVE $3.99 </ p >" at bounding box center [800, 383] width 784 height 331
click at [1155, 558] on button "Save" at bounding box center [1159, 563] width 65 height 33
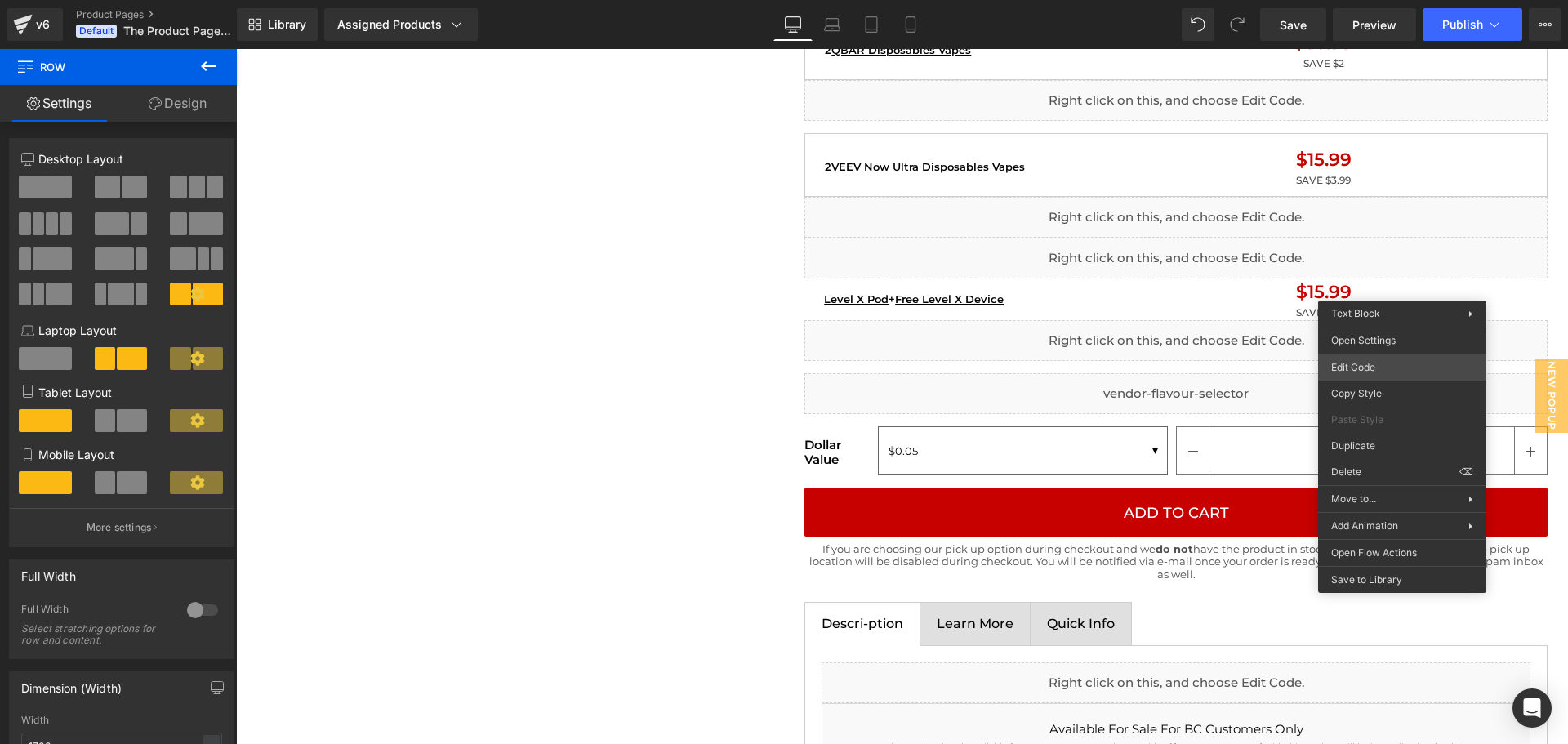
click at [1369, 372] on body "Liquid You are previewing how the will restyle your page. You can not edit Elem…" at bounding box center [784, 372] width 1568 height 744
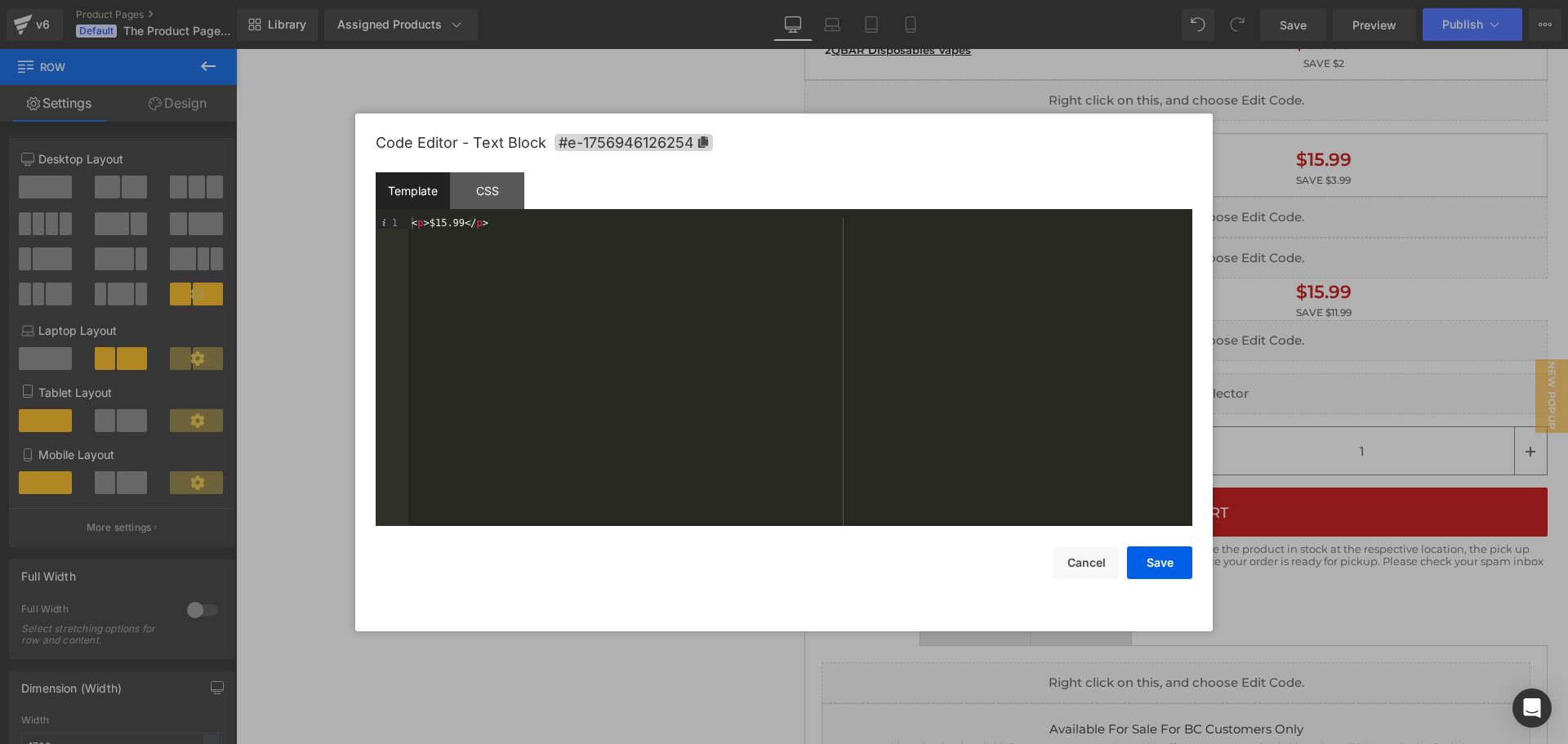
click at [443, 225] on div "< p > $15.99 </ p >" at bounding box center [800, 383] width 784 height 331
click at [1173, 555] on button "Save" at bounding box center [1159, 563] width 65 height 33
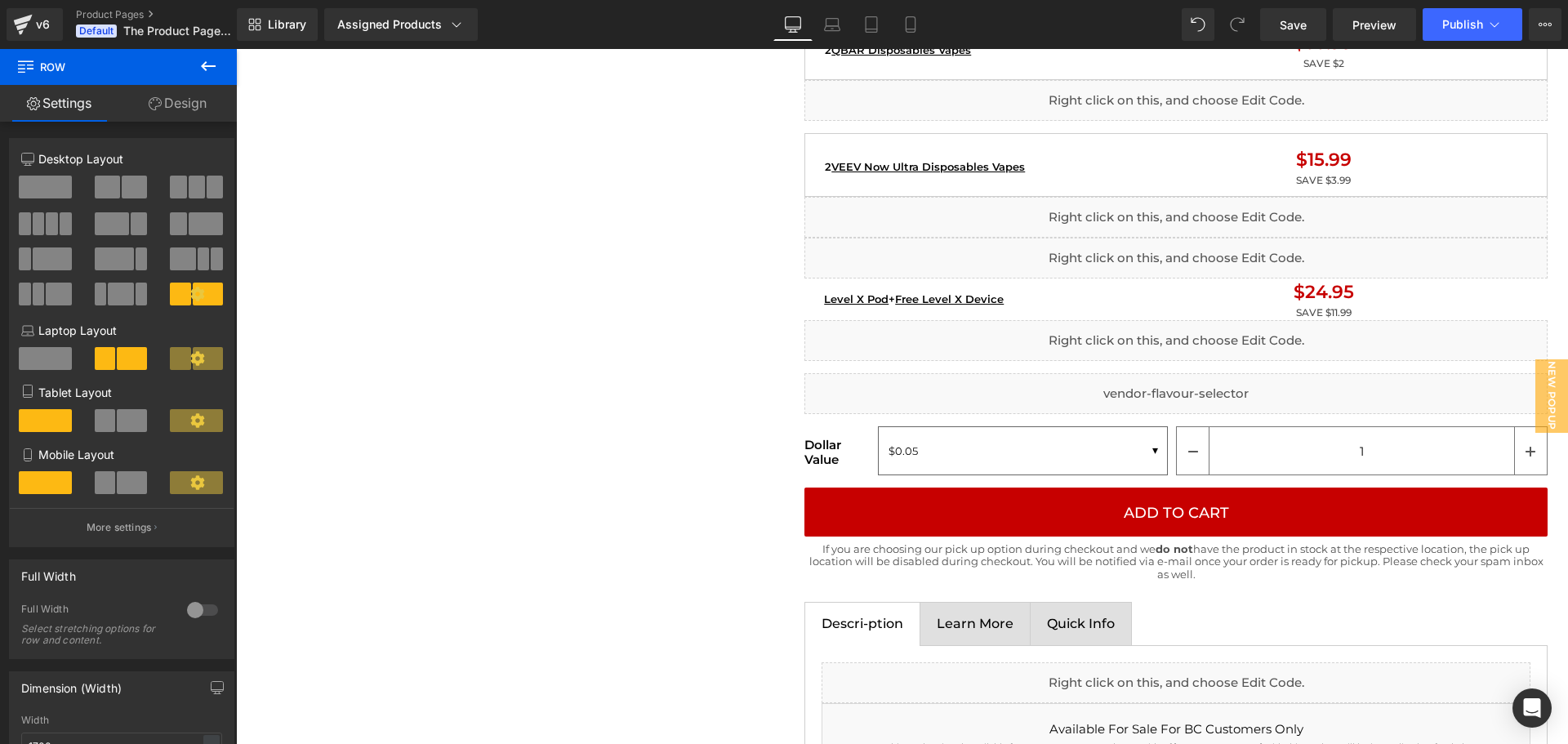
click at [587, 424] on div "Home / Product Title Breadcrumbs Sale Off (P) Image Liquid Image Liquid {% if p…" at bounding box center [902, 397] width 1316 height 4173
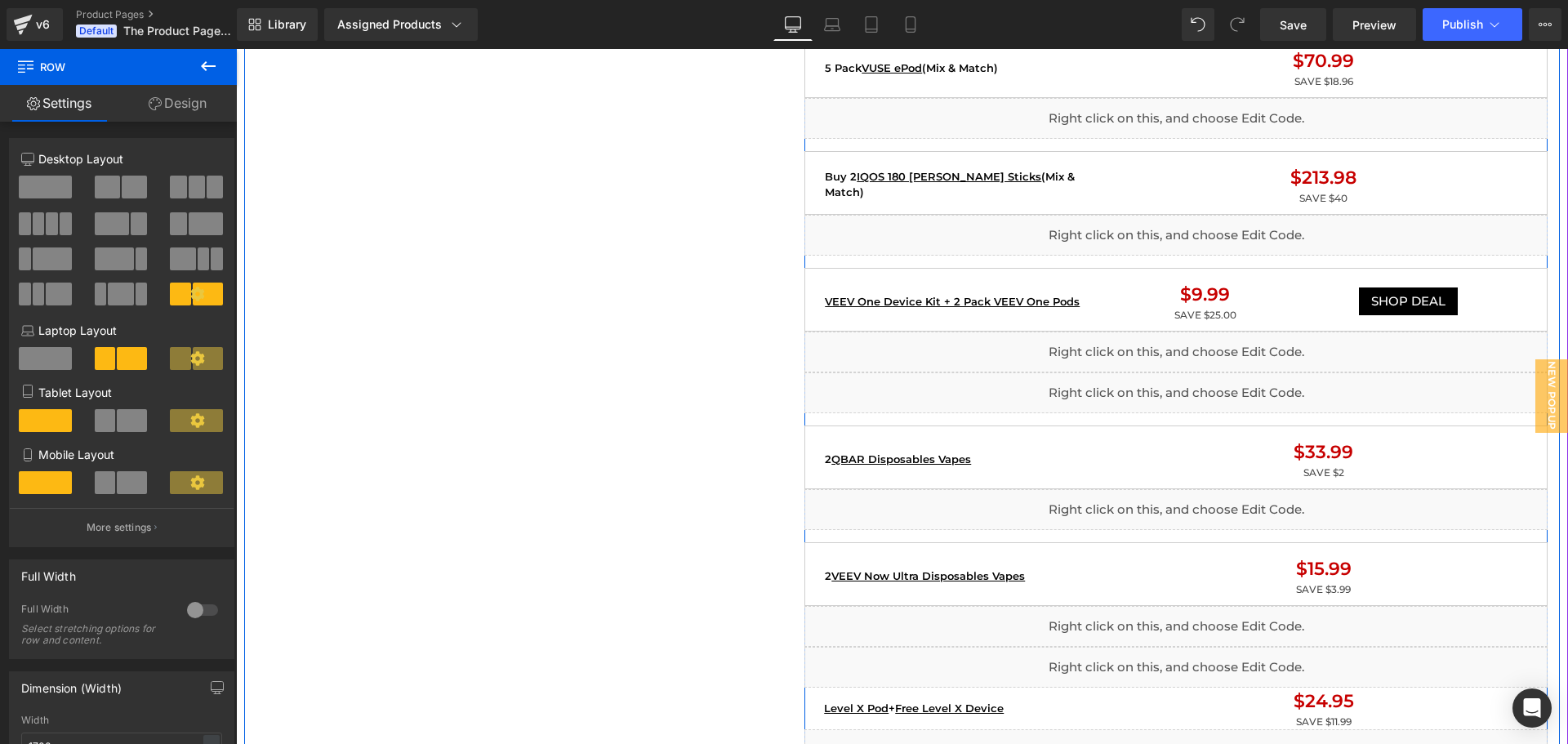
scroll to position [1796, 0]
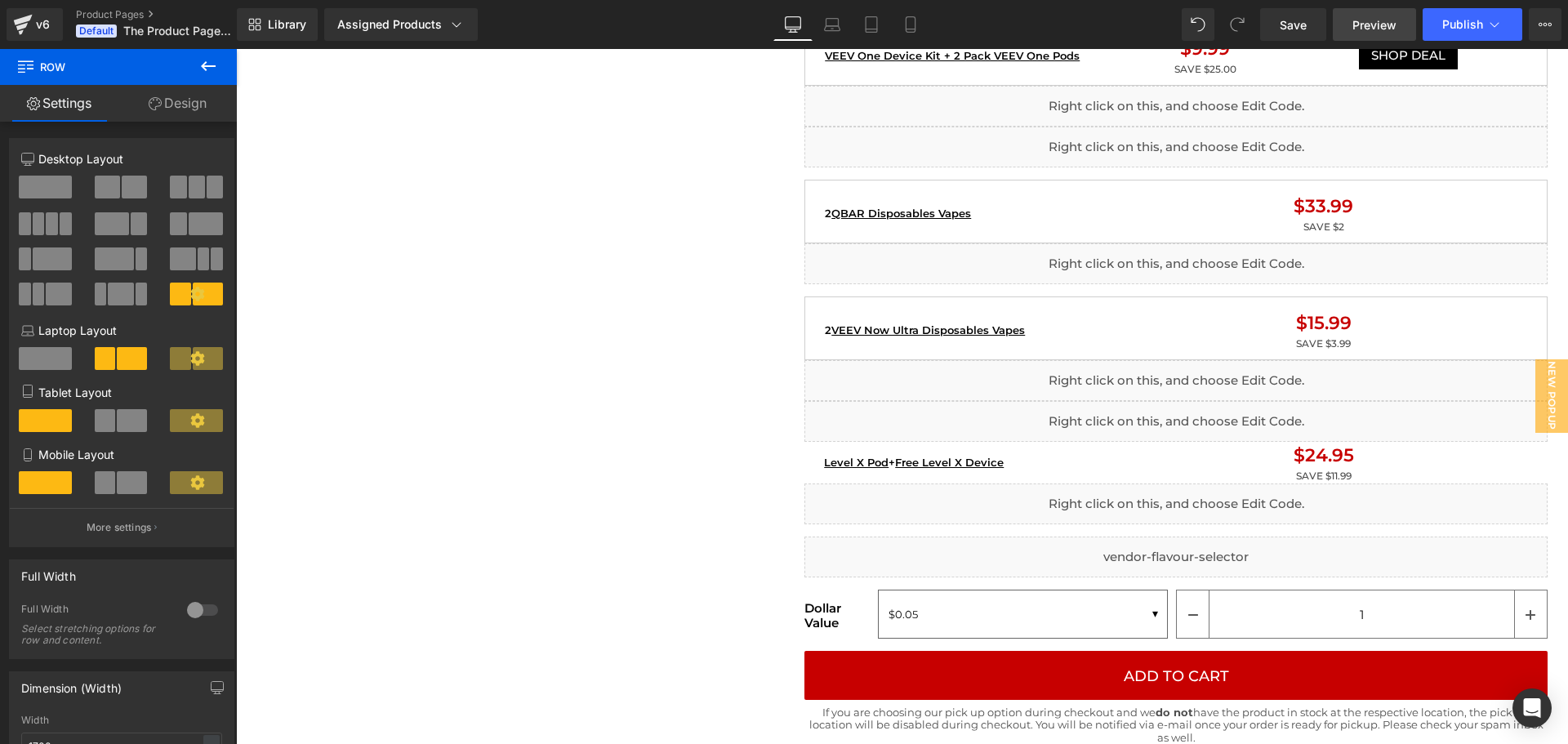
click at [1362, 23] on span "Preview" at bounding box center [1374, 25] width 44 height 17
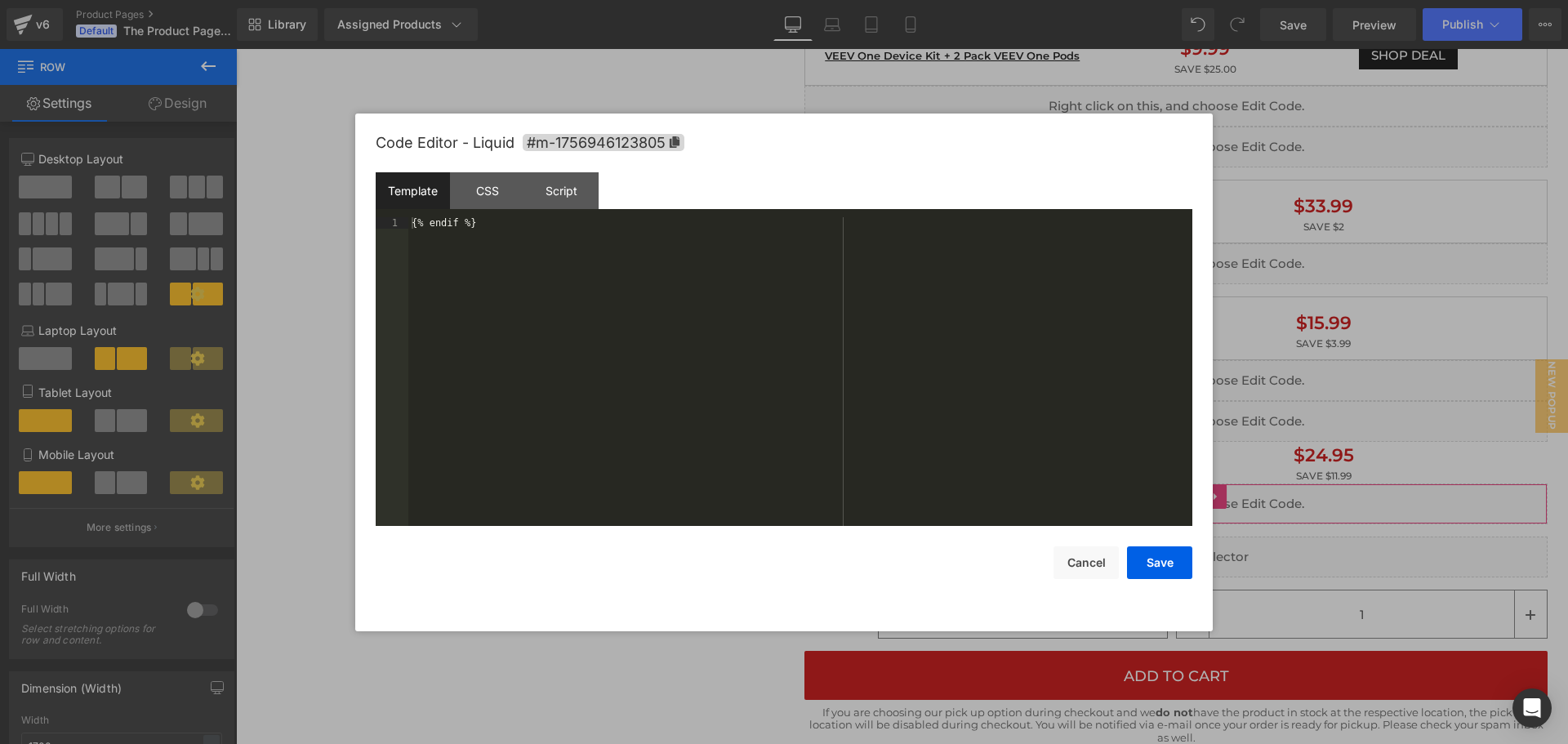
click at [957, 0] on div "Liquid You are previewing how the will restyle your page. You can not edit Elem…" at bounding box center [784, 0] width 1568 height 0
click at [1094, 561] on button "Cancel" at bounding box center [1085, 563] width 65 height 33
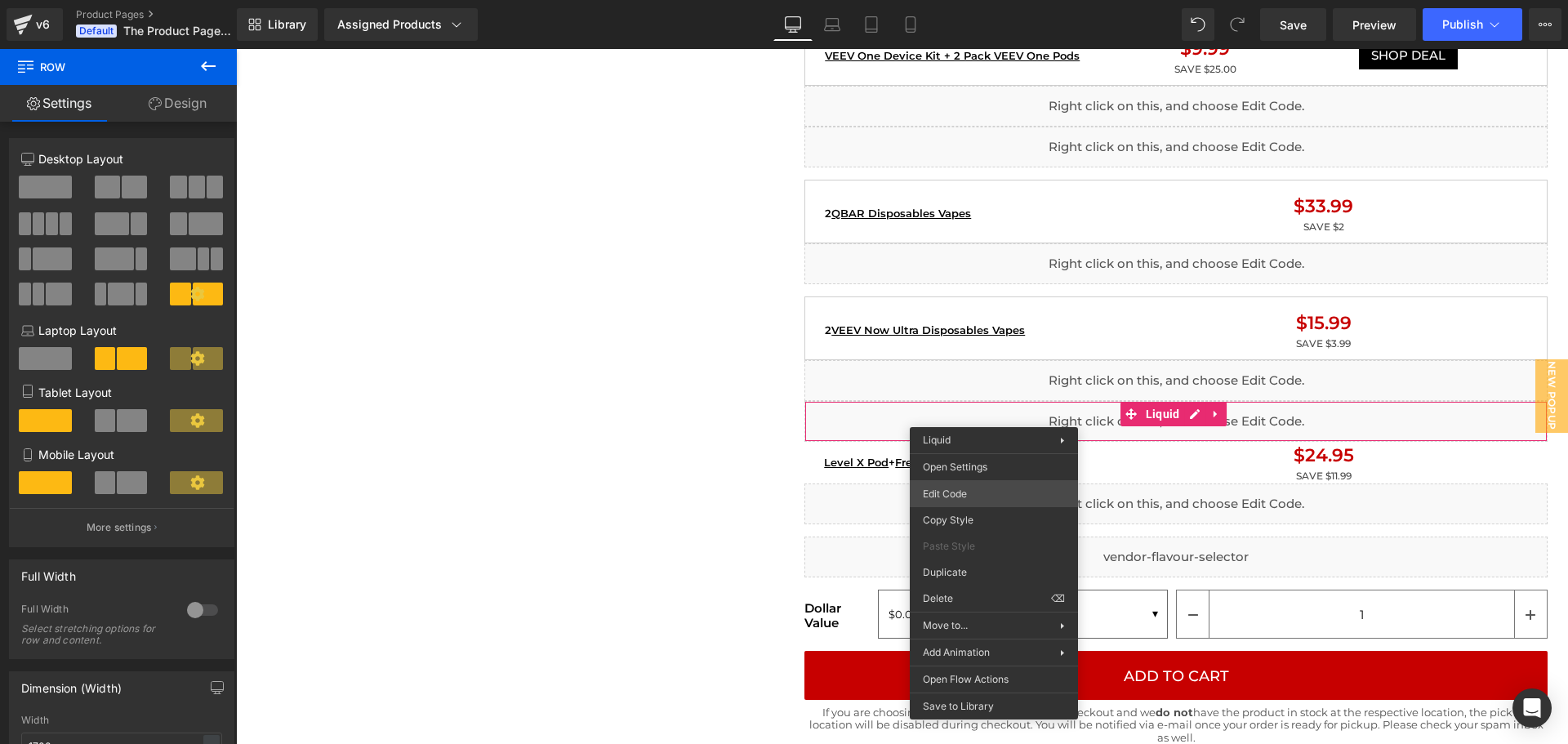
click at [967, 0] on div "Liquid You are previewing how the will restyle your page. You can not edit Elem…" at bounding box center [784, 0] width 1568 height 0
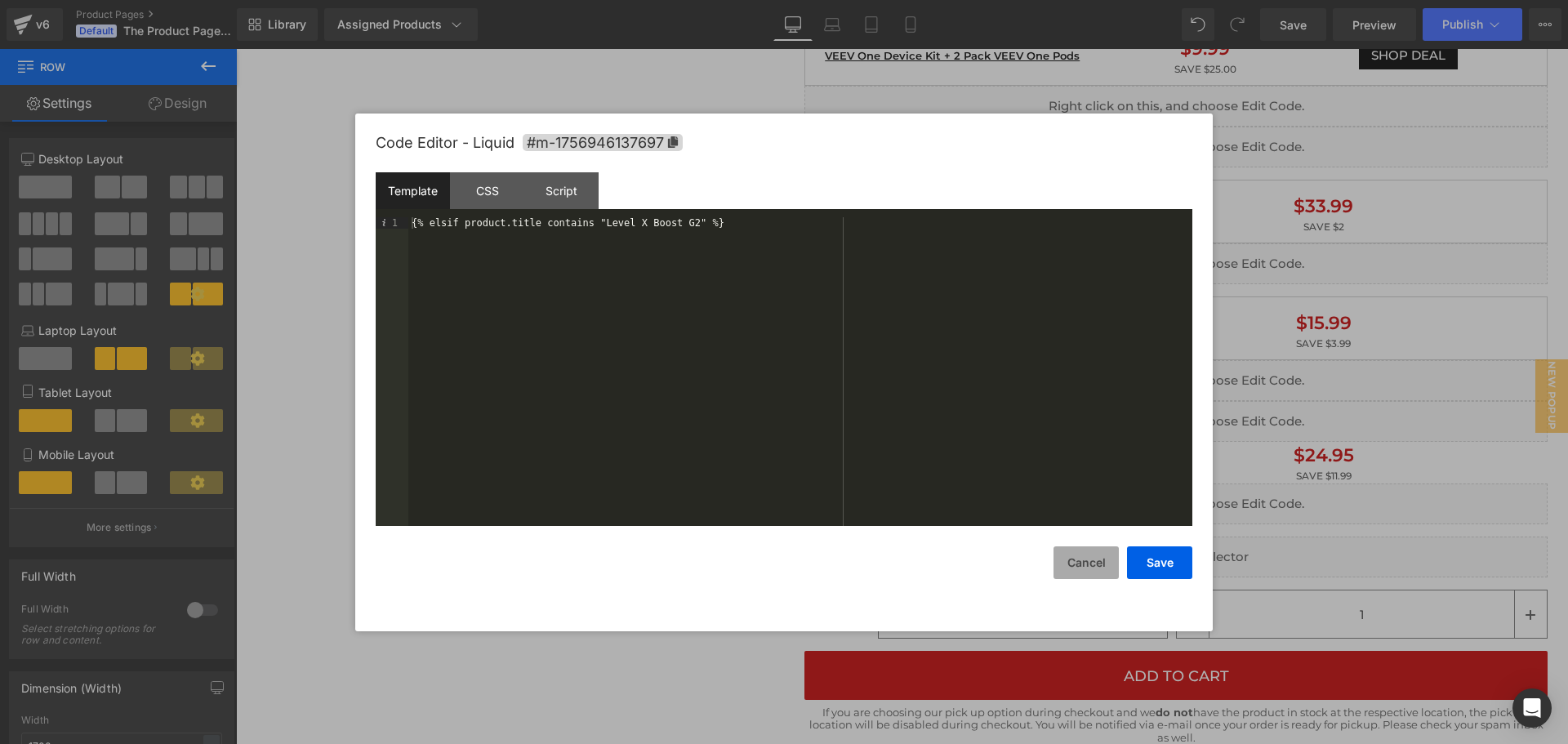
click at [1094, 572] on button "Cancel" at bounding box center [1085, 563] width 65 height 33
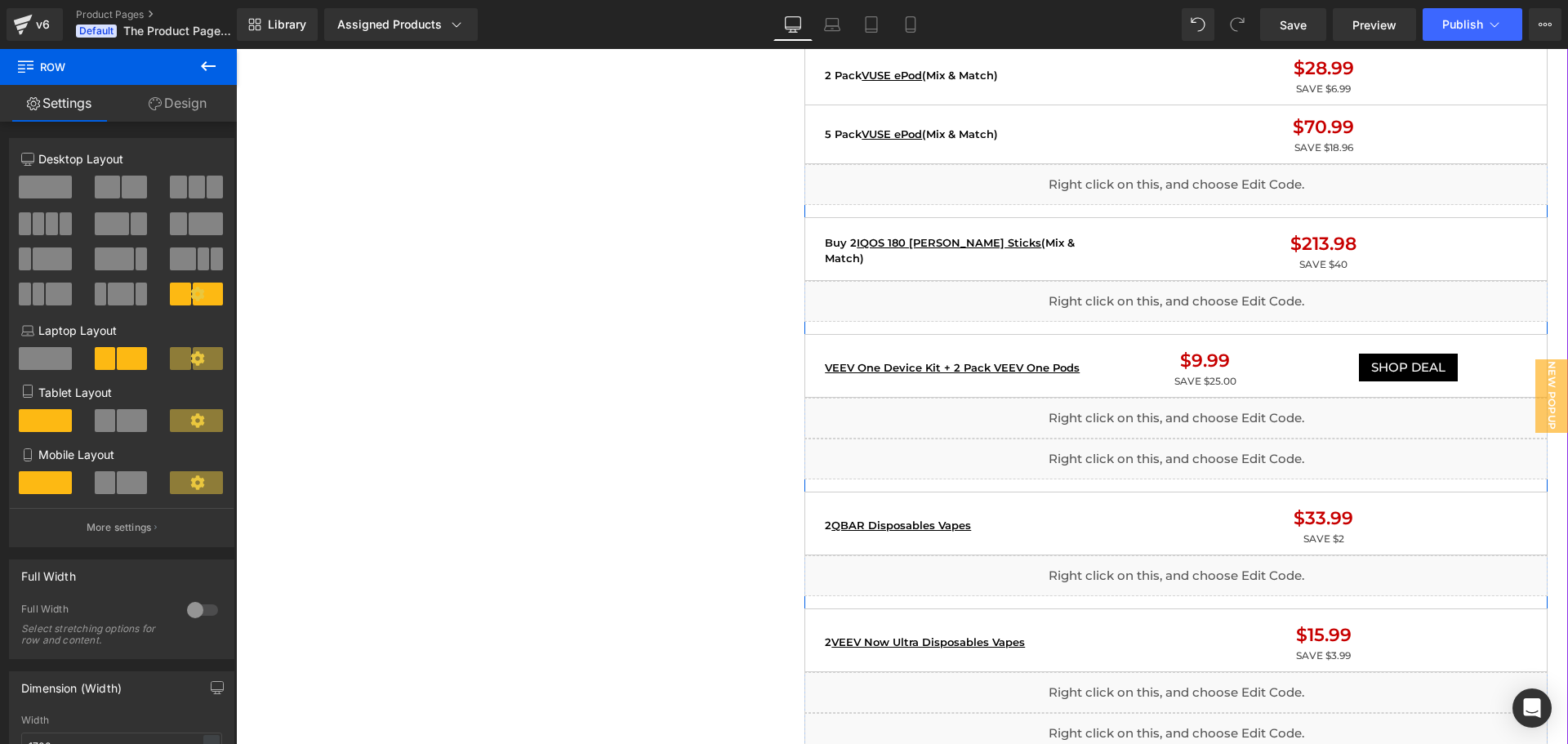
scroll to position [1470, 0]
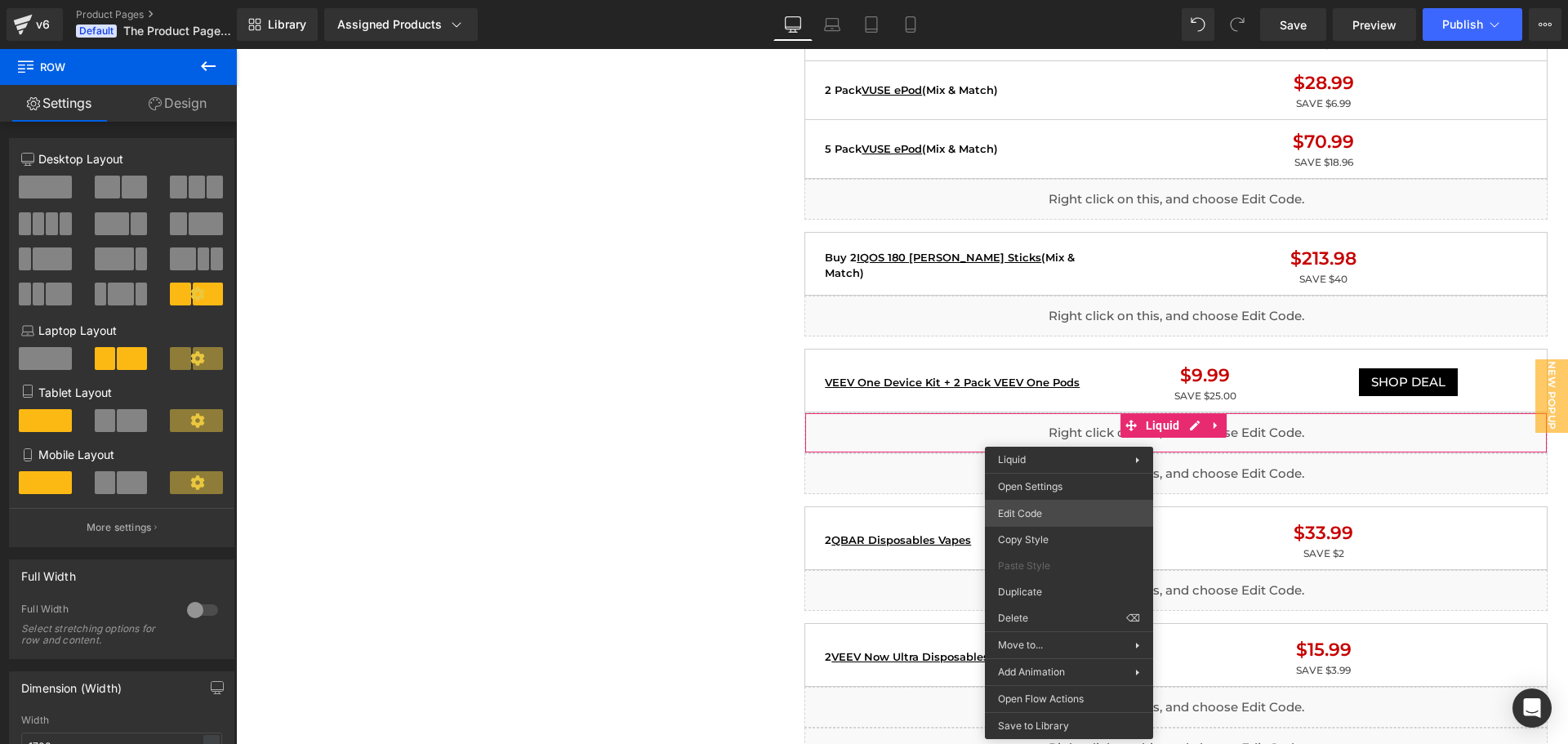
click at [1041, 0] on div "Liquid You are previewing how the will restyle your page. You can not edit Elem…" at bounding box center [784, 0] width 1568 height 0
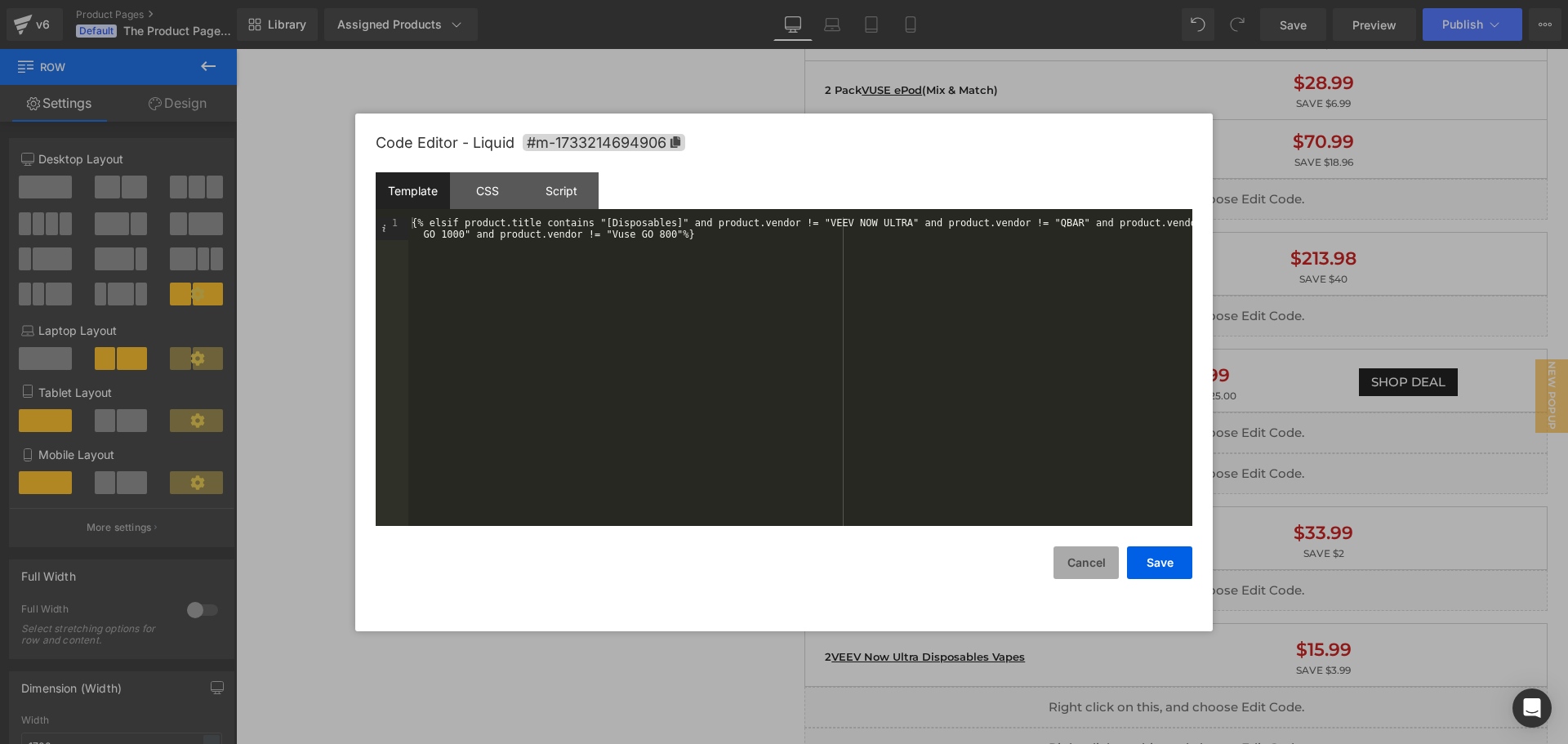
click at [1089, 559] on button "Cancel" at bounding box center [1085, 563] width 65 height 33
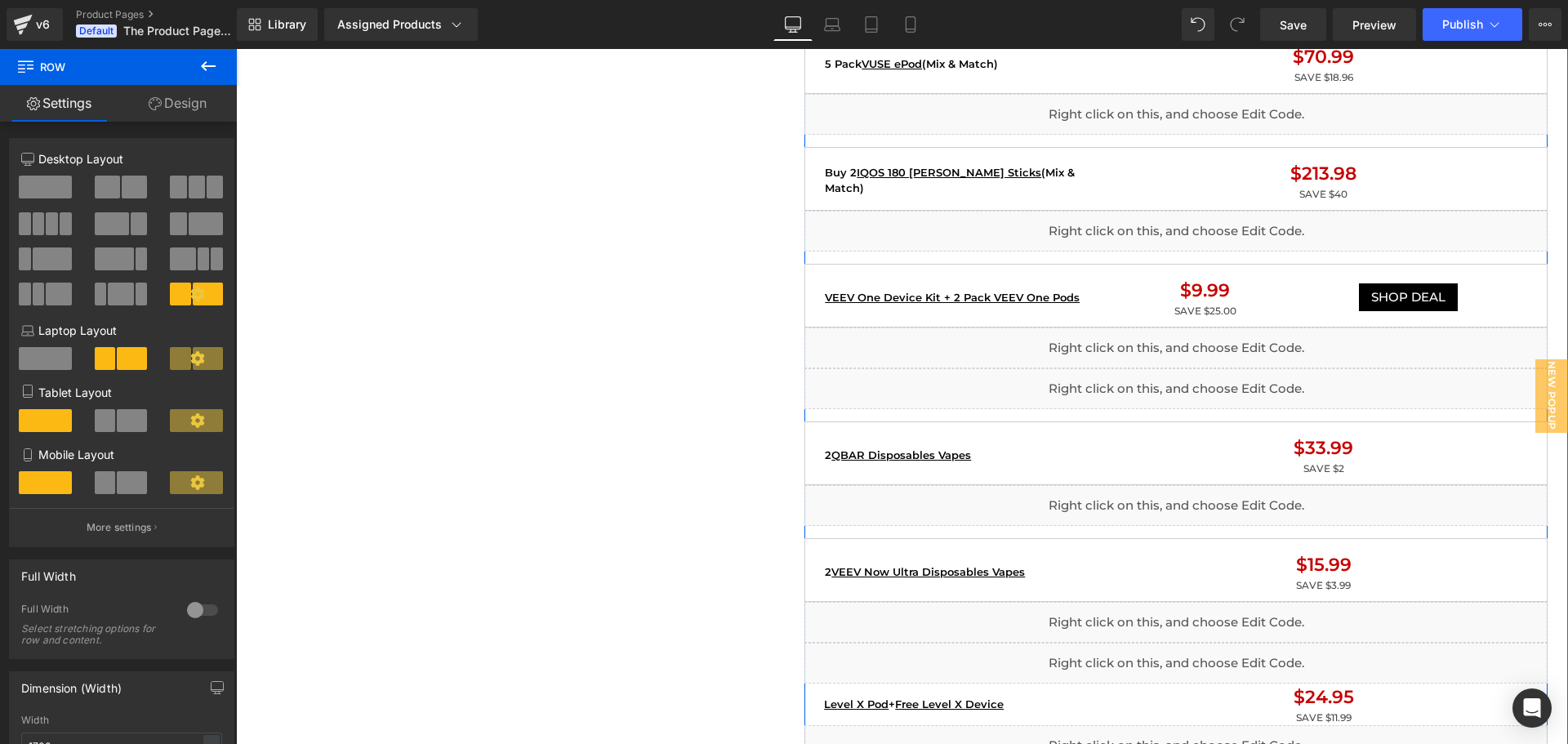
scroll to position [1551, 0]
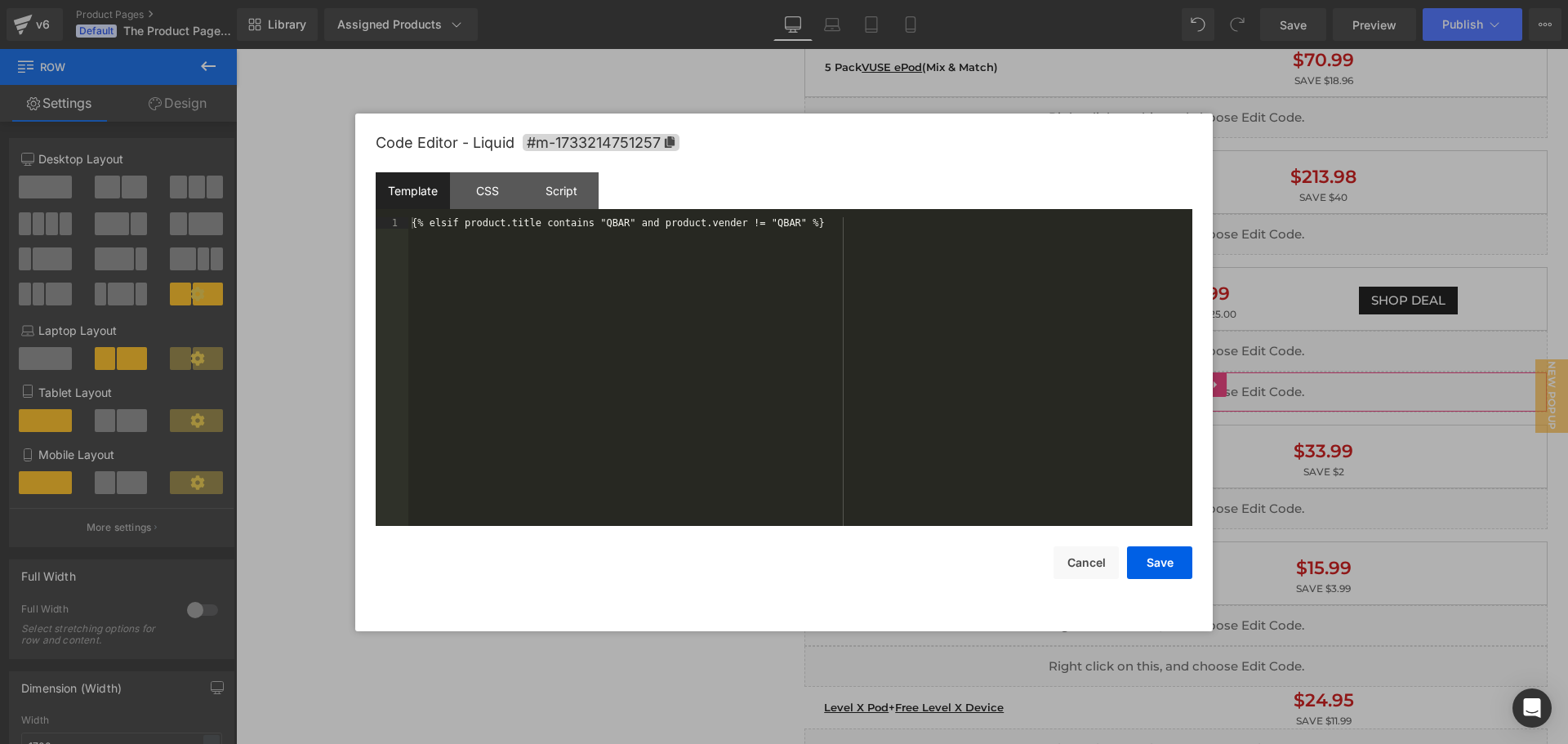
click at [1059, 0] on div "Liquid You are previewing how the will restyle your page. You can not edit Elem…" at bounding box center [784, 0] width 1568 height 0
click at [1086, 560] on button "Cancel" at bounding box center [1085, 563] width 65 height 33
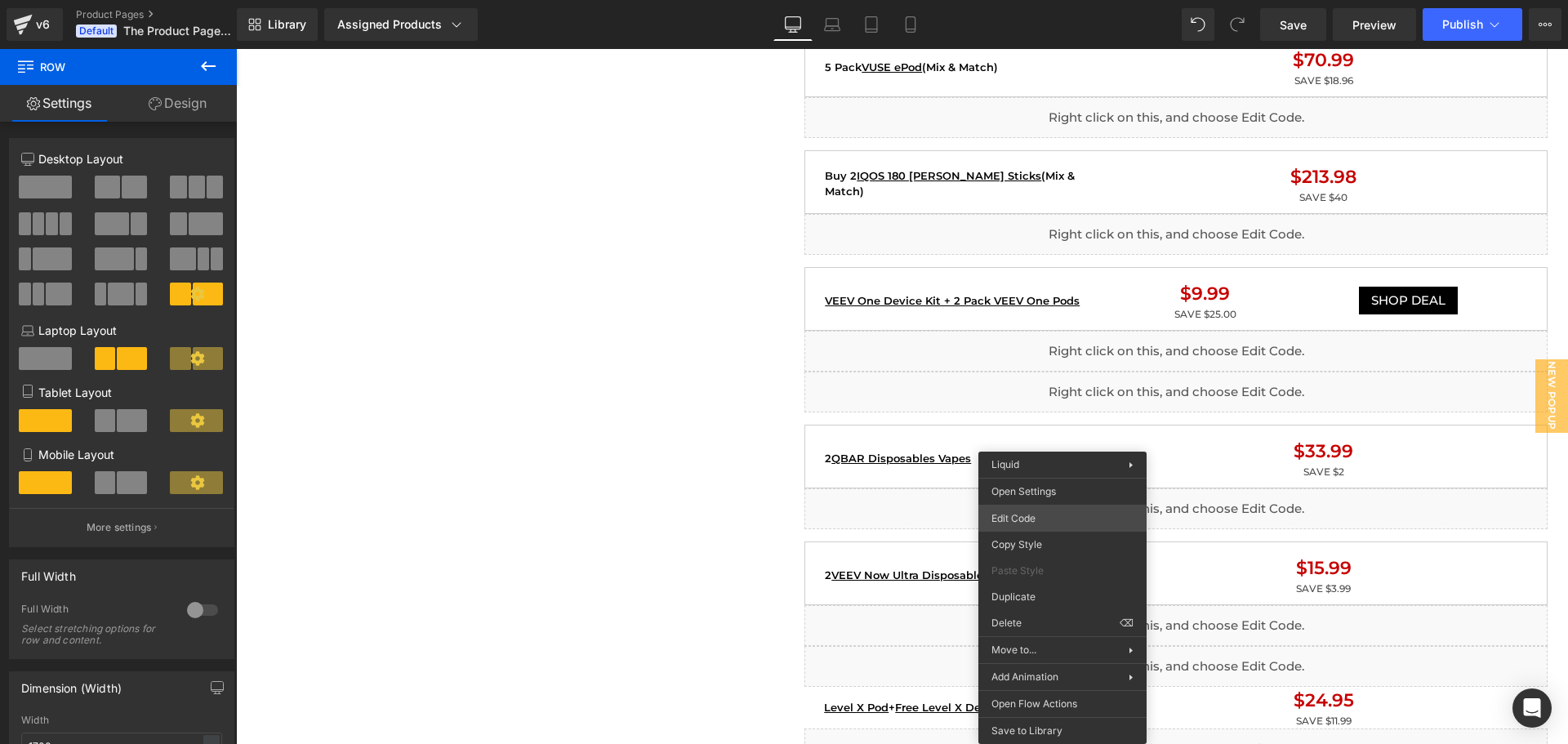
click at [1033, 0] on div "Liquid You are previewing how the will restyle your page. You can not edit Elem…" at bounding box center [784, 0] width 1568 height 0
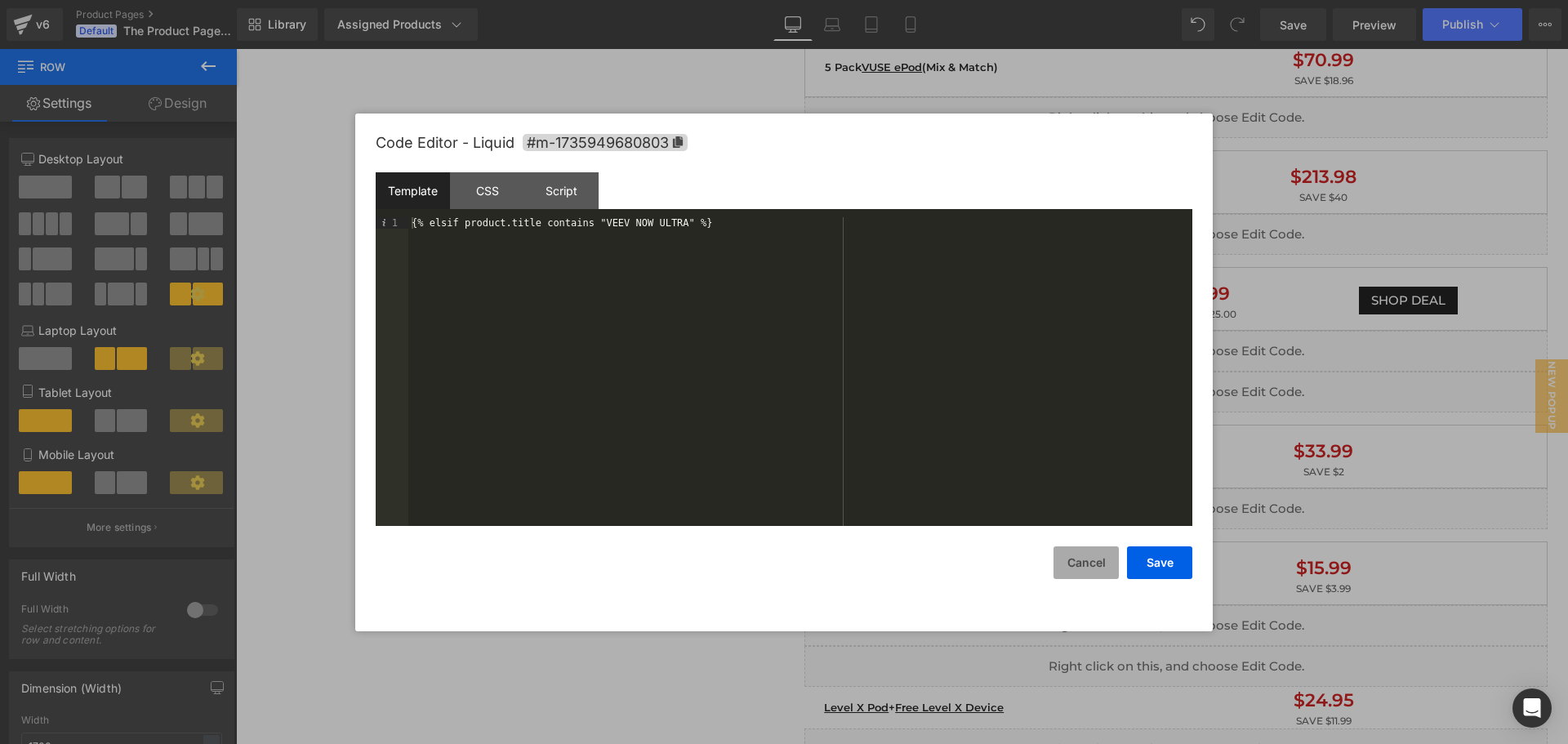
click at [1074, 562] on button "Cancel" at bounding box center [1085, 563] width 65 height 33
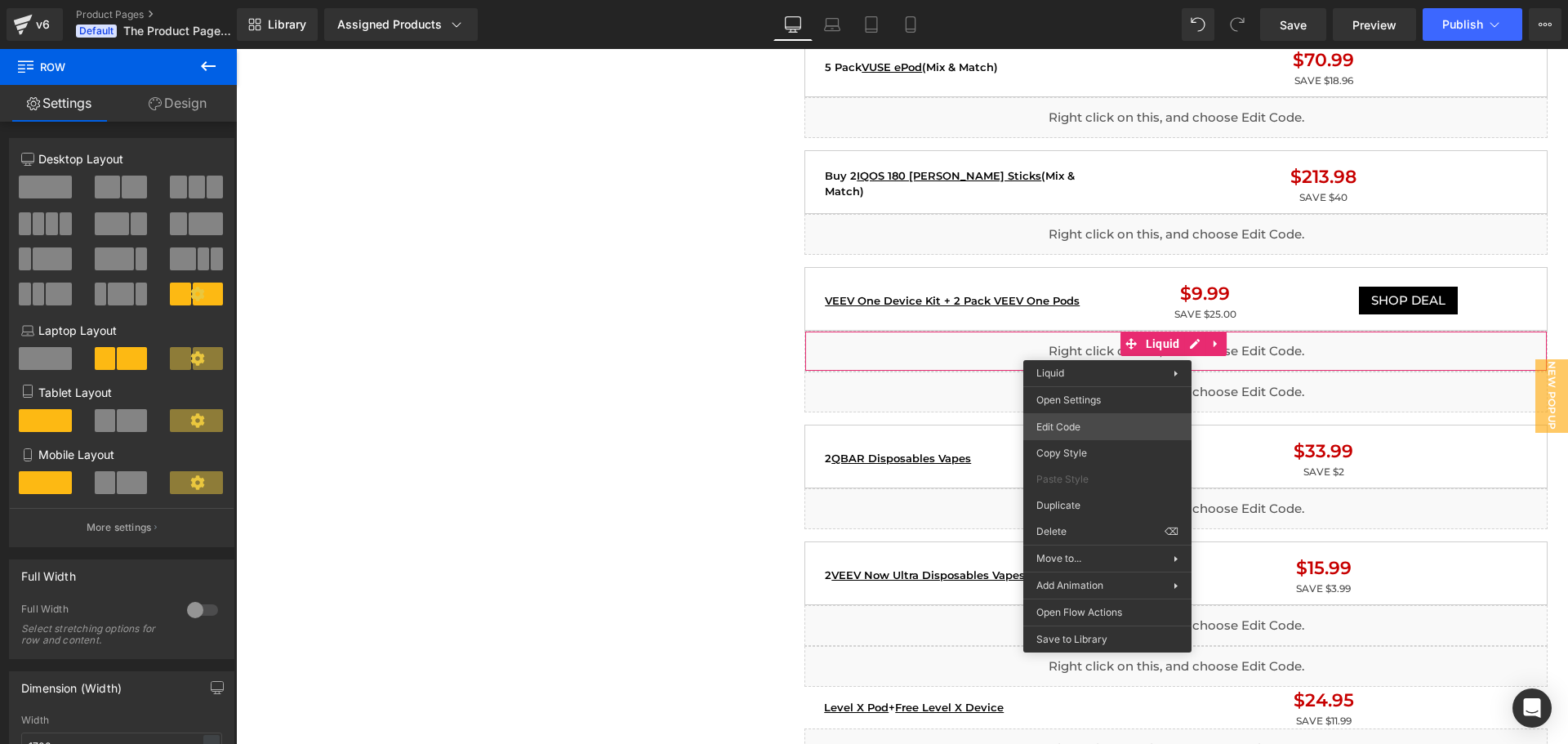
click at [1070, 0] on div "Liquid You are previewing how the will restyle your page. You can not edit Elem…" at bounding box center [784, 0] width 1568 height 0
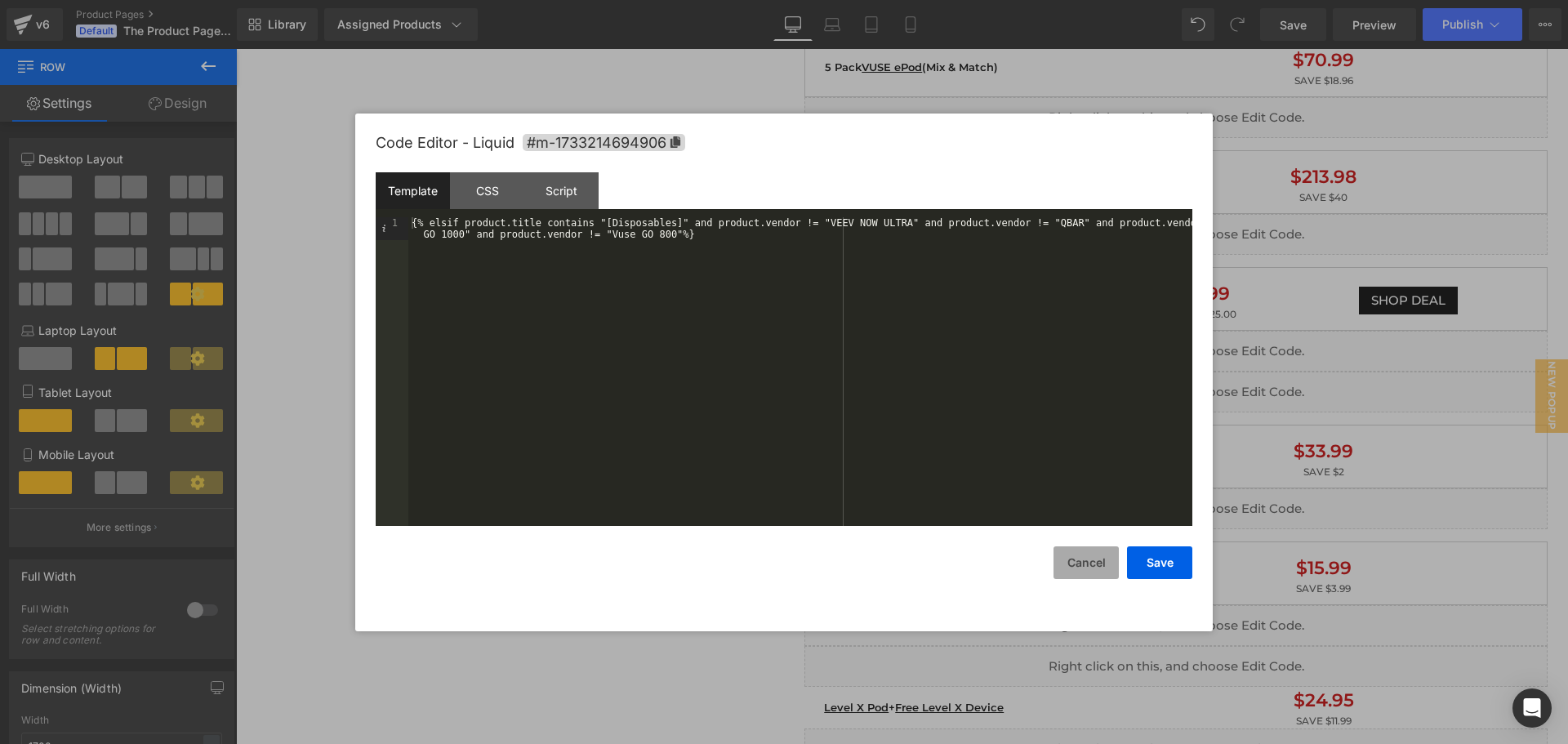
click at [1093, 564] on button "Cancel" at bounding box center [1085, 563] width 65 height 33
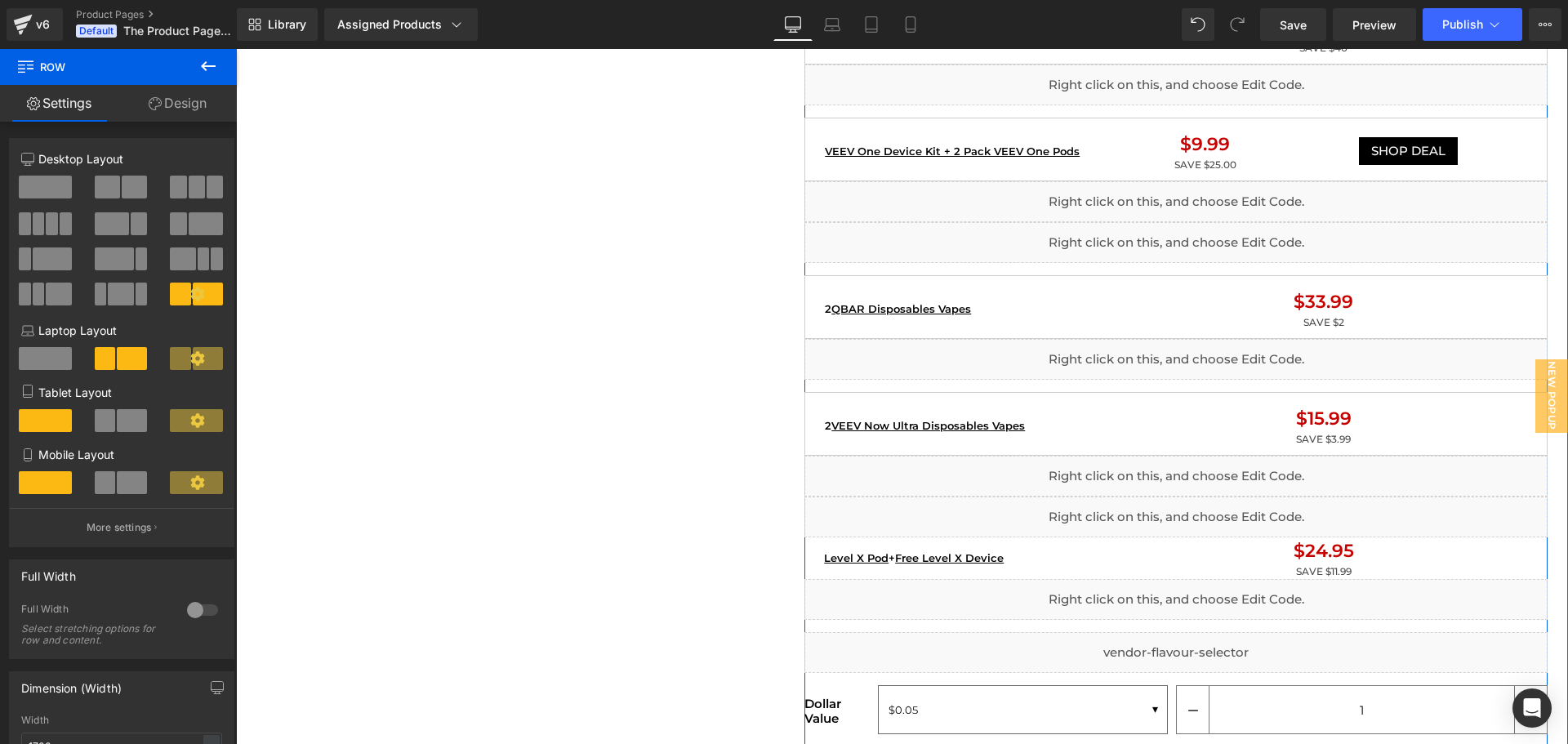
scroll to position [1715, 0]
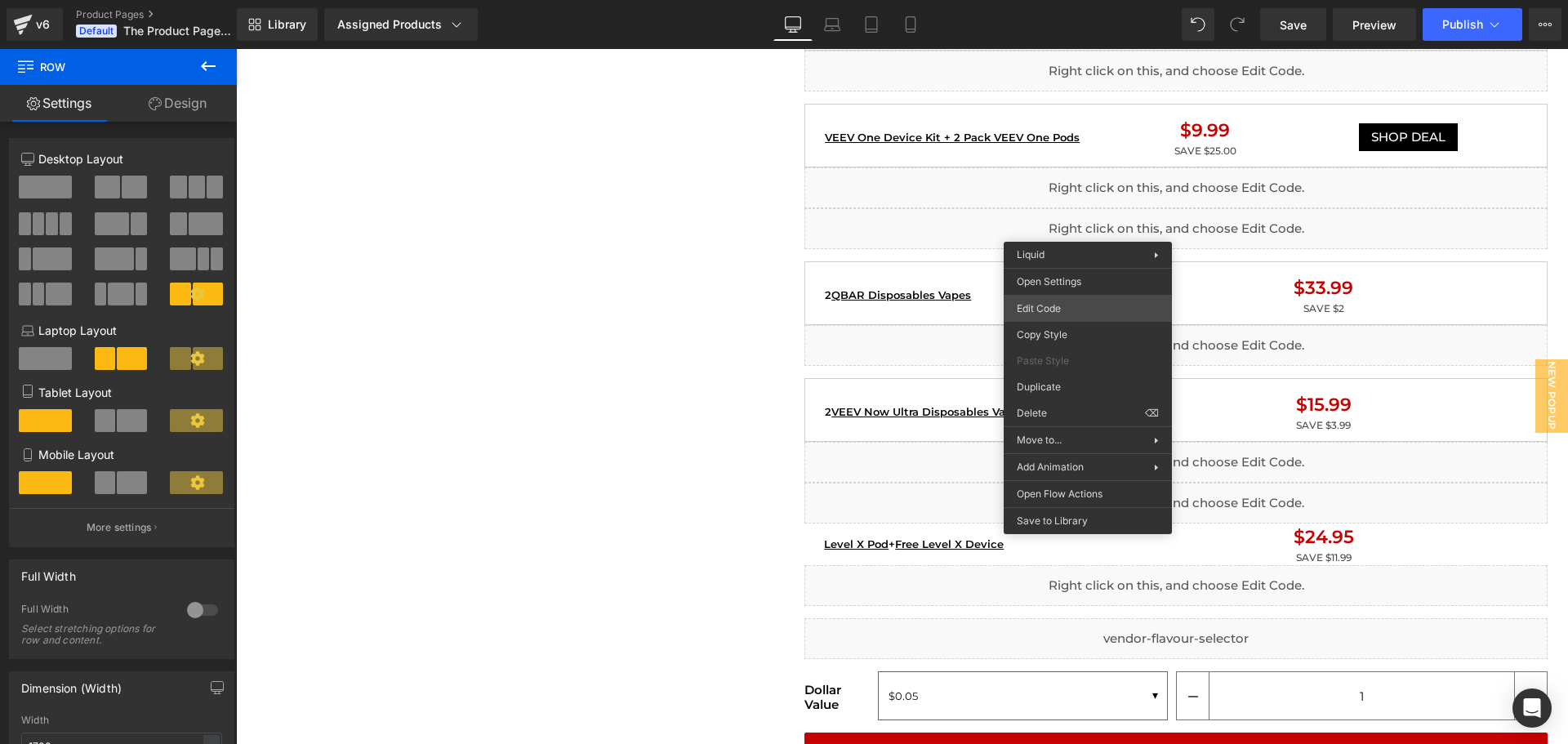
click at [1051, 0] on div "Liquid You are previewing how the will restyle your page. You can not edit Elem…" at bounding box center [784, 0] width 1568 height 0
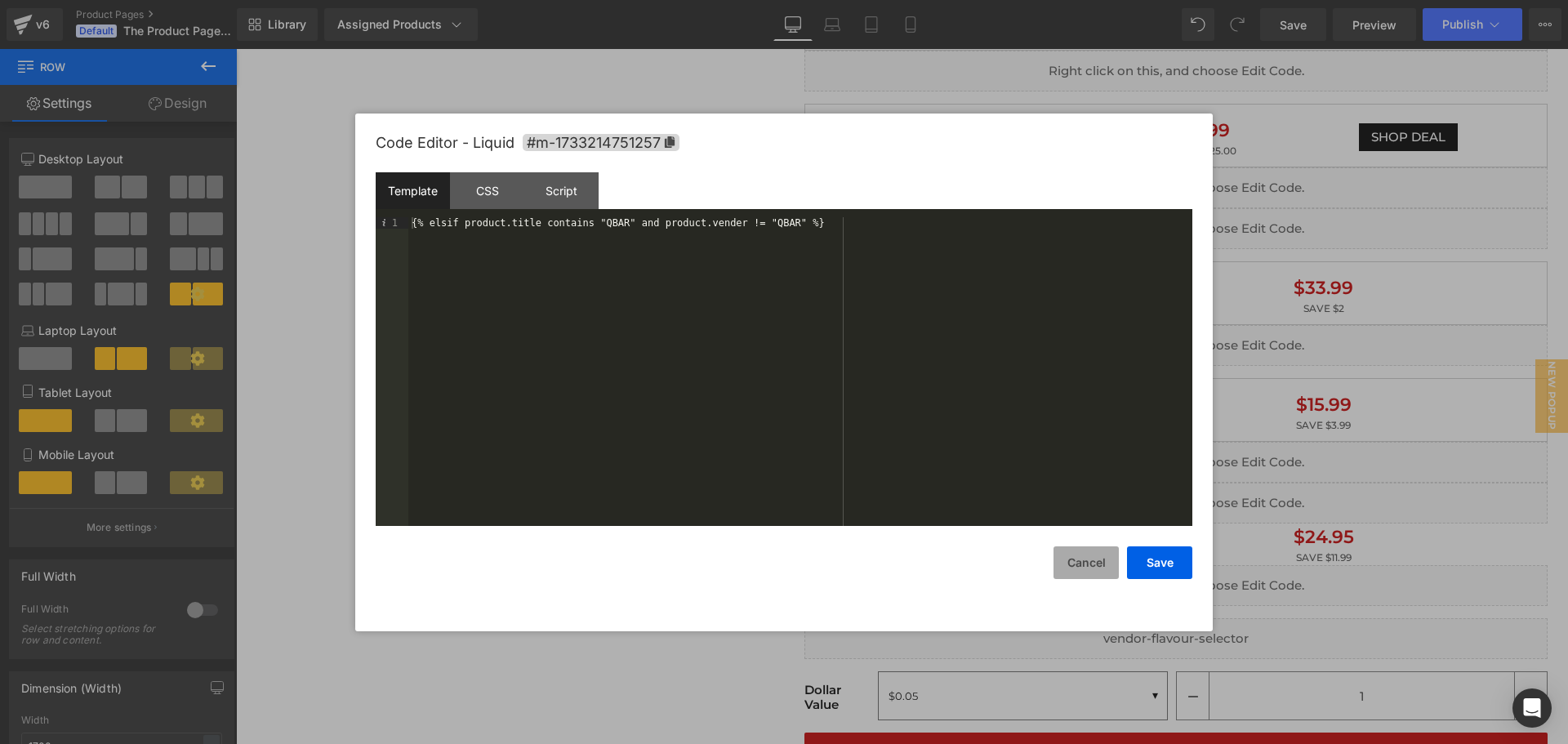
click at [1082, 560] on button "Cancel" at bounding box center [1085, 563] width 65 height 33
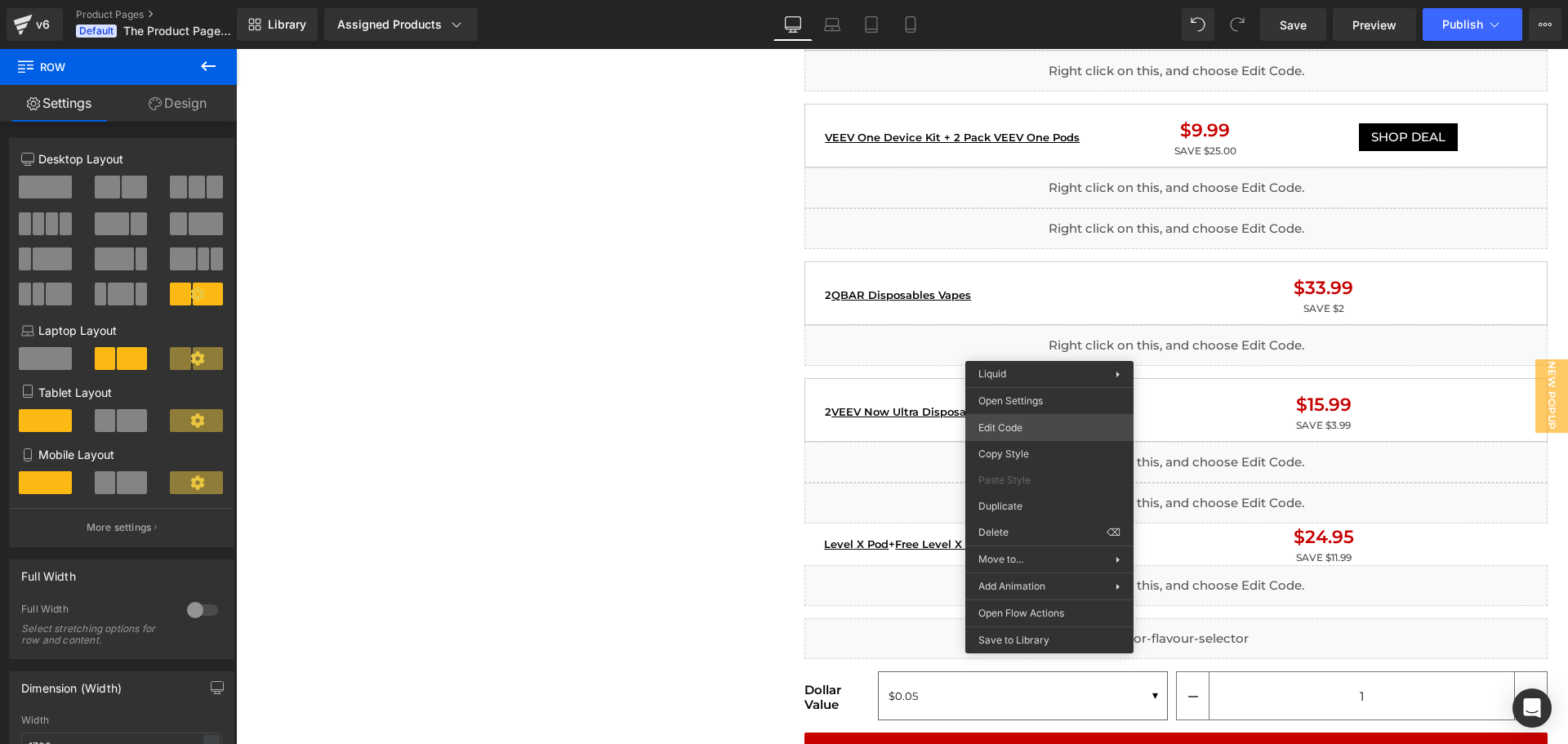
click at [1007, 0] on div "Liquid You are previewing how the will restyle your page. You can not edit Elem…" at bounding box center [784, 0] width 1568 height 0
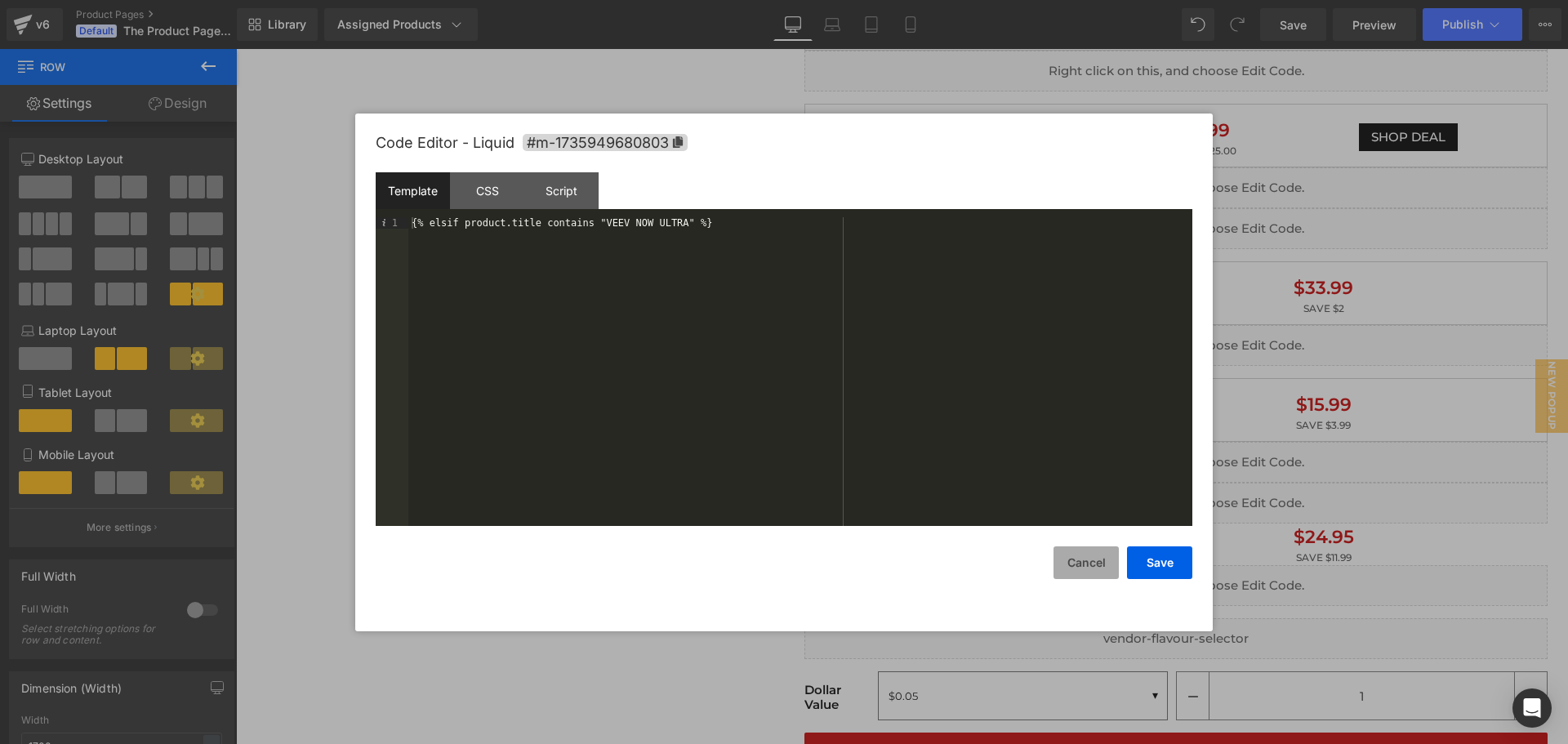
click at [1076, 560] on button "Cancel" at bounding box center [1085, 563] width 65 height 33
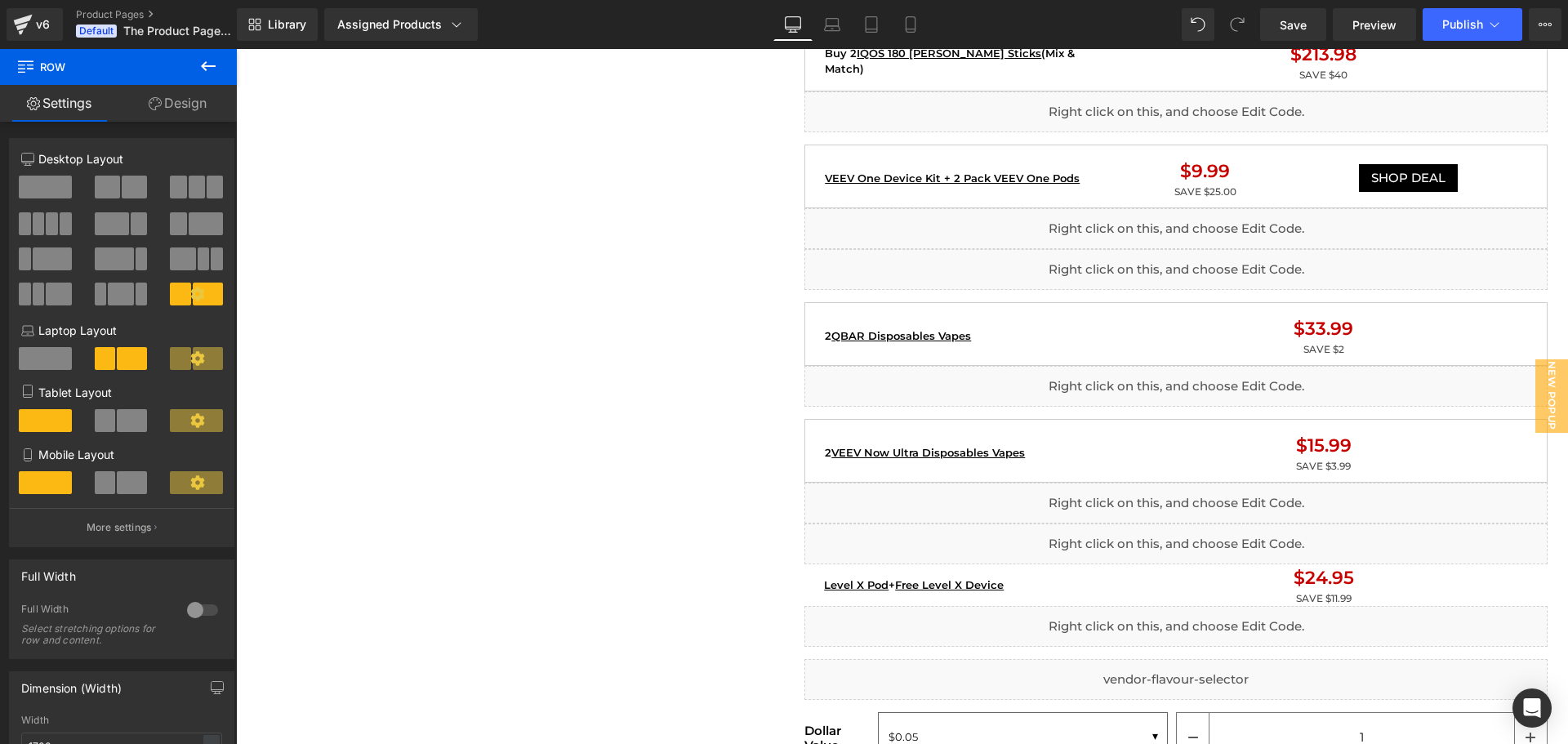
scroll to position [1633, 0]
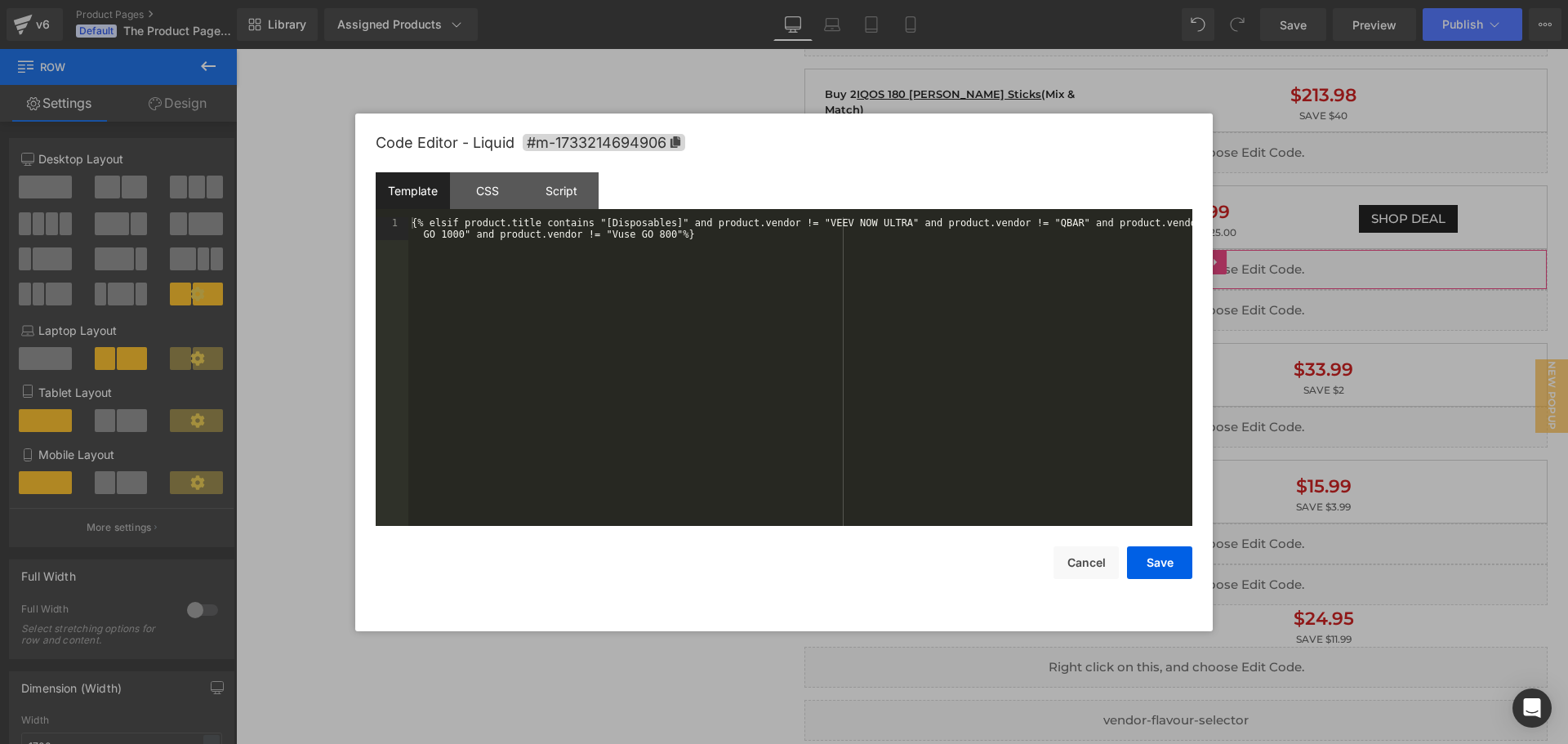
click at [1006, 0] on div "Liquid You are previewing how the will restyle your page. You can not edit Elem…" at bounding box center [784, 0] width 1568 height 0
click at [1085, 564] on button "Cancel" at bounding box center [1085, 563] width 65 height 33
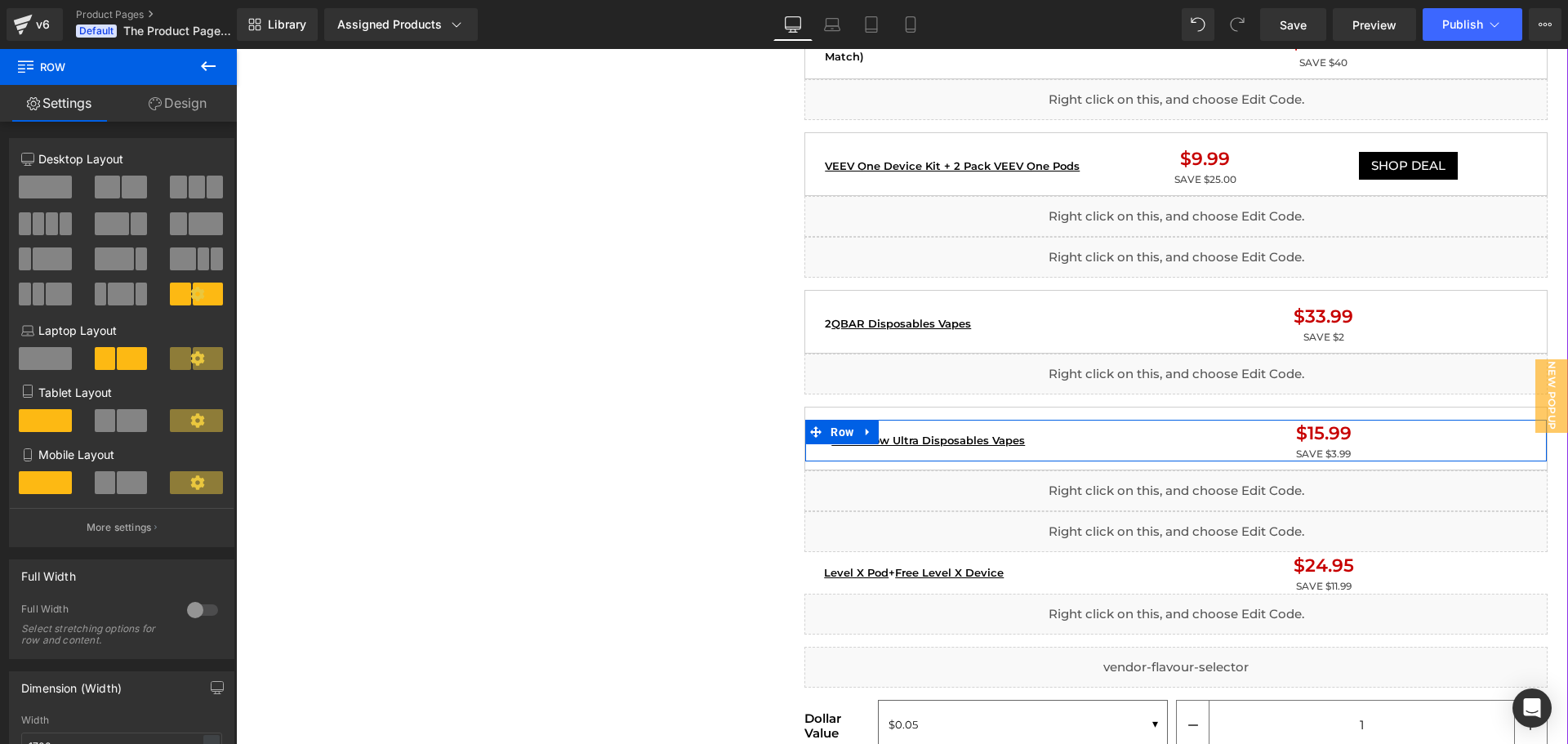
scroll to position [1796, 0]
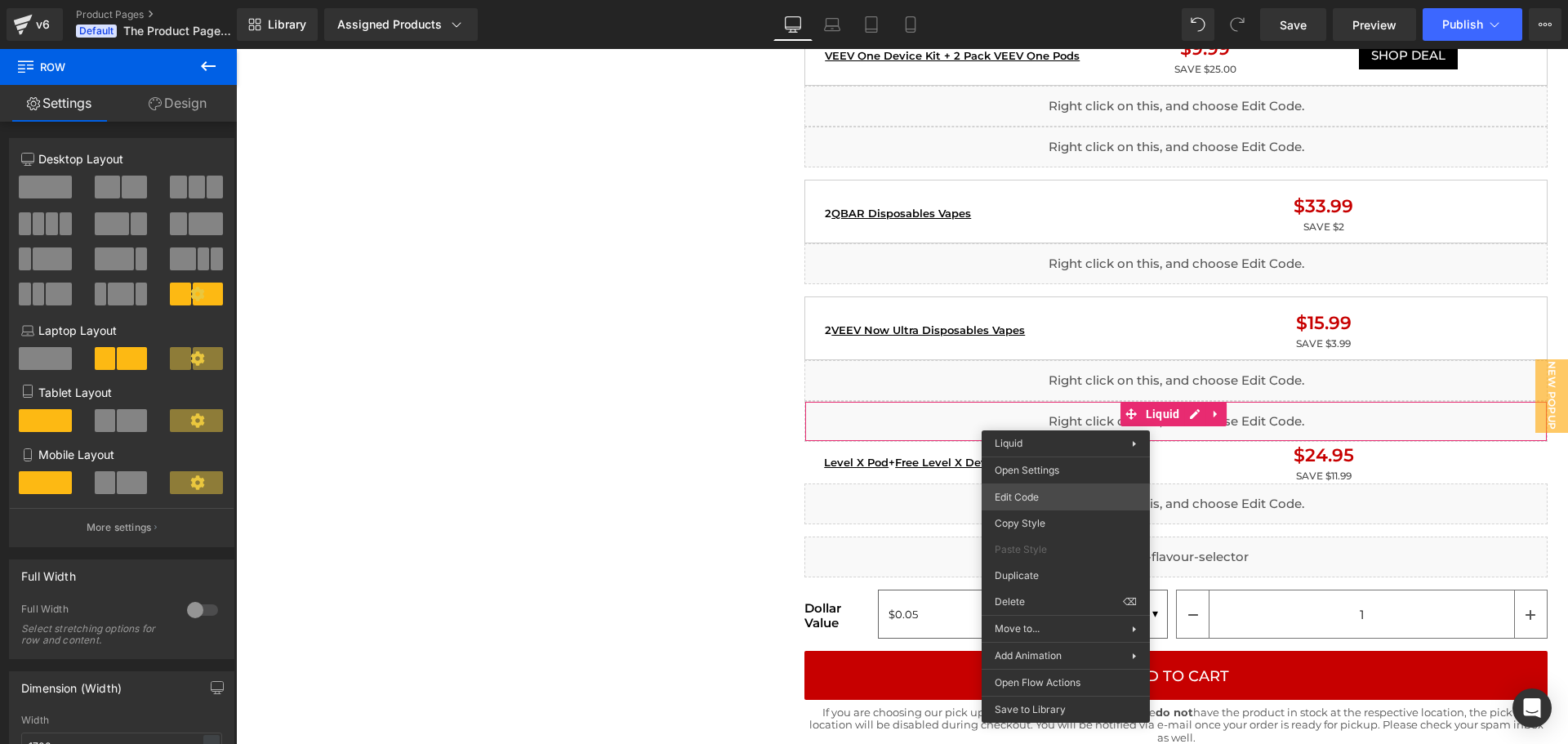
click at [1025, 0] on div "Liquid You are previewing how the will restyle your page. You can not edit Elem…" at bounding box center [784, 0] width 1568 height 0
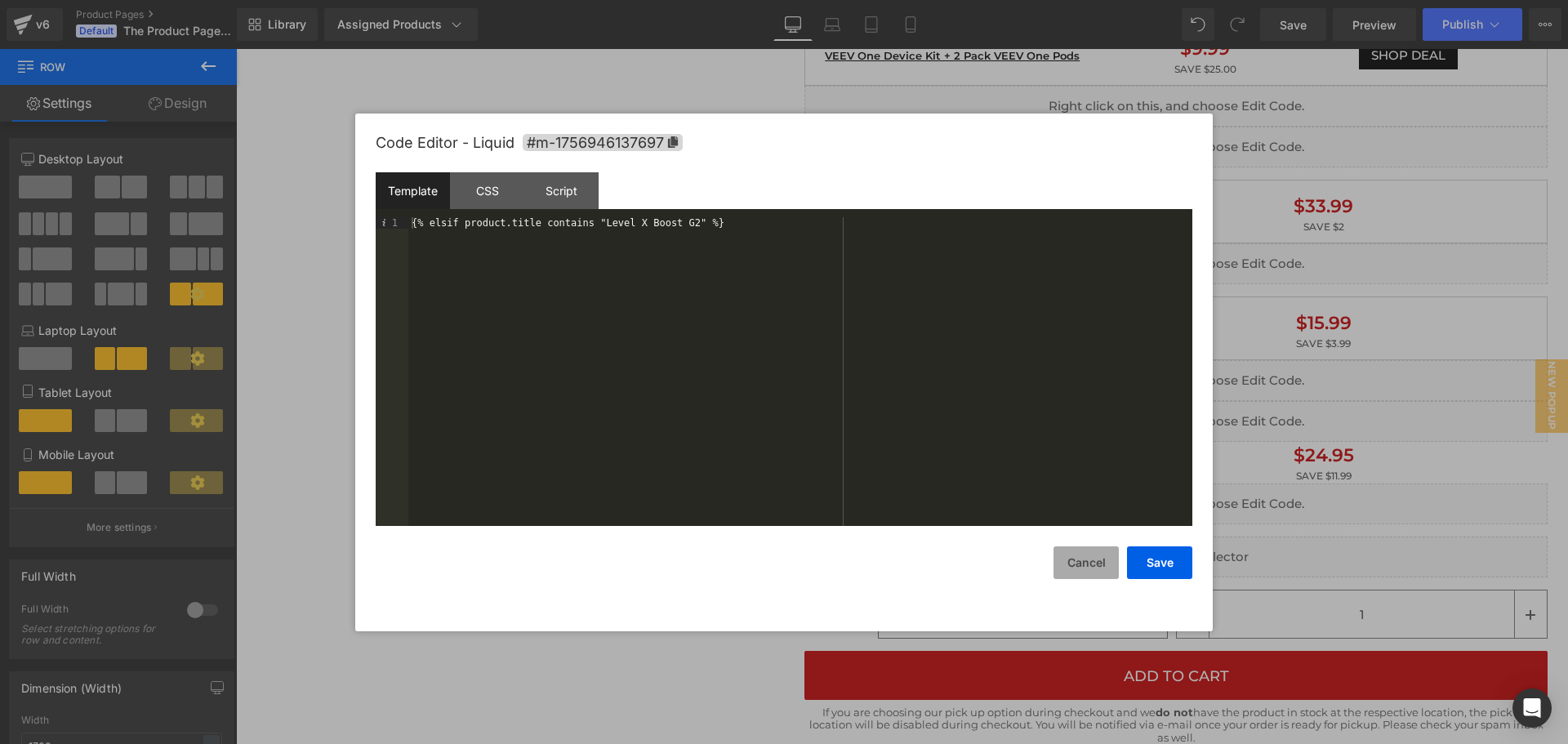
click at [1079, 568] on button "Cancel" at bounding box center [1085, 563] width 65 height 33
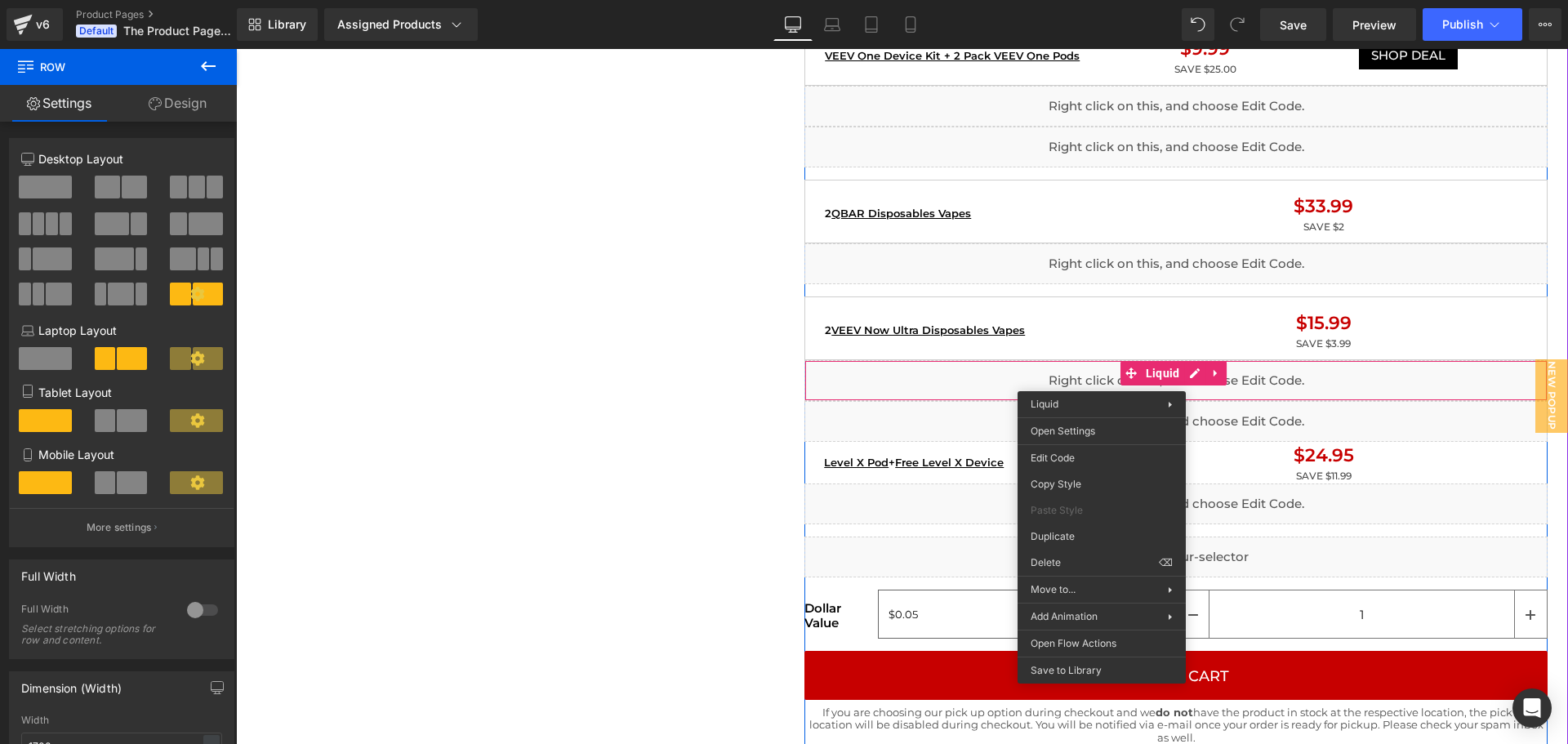
click at [1051, 367] on div "Liquid" at bounding box center [1176, 381] width 743 height 41
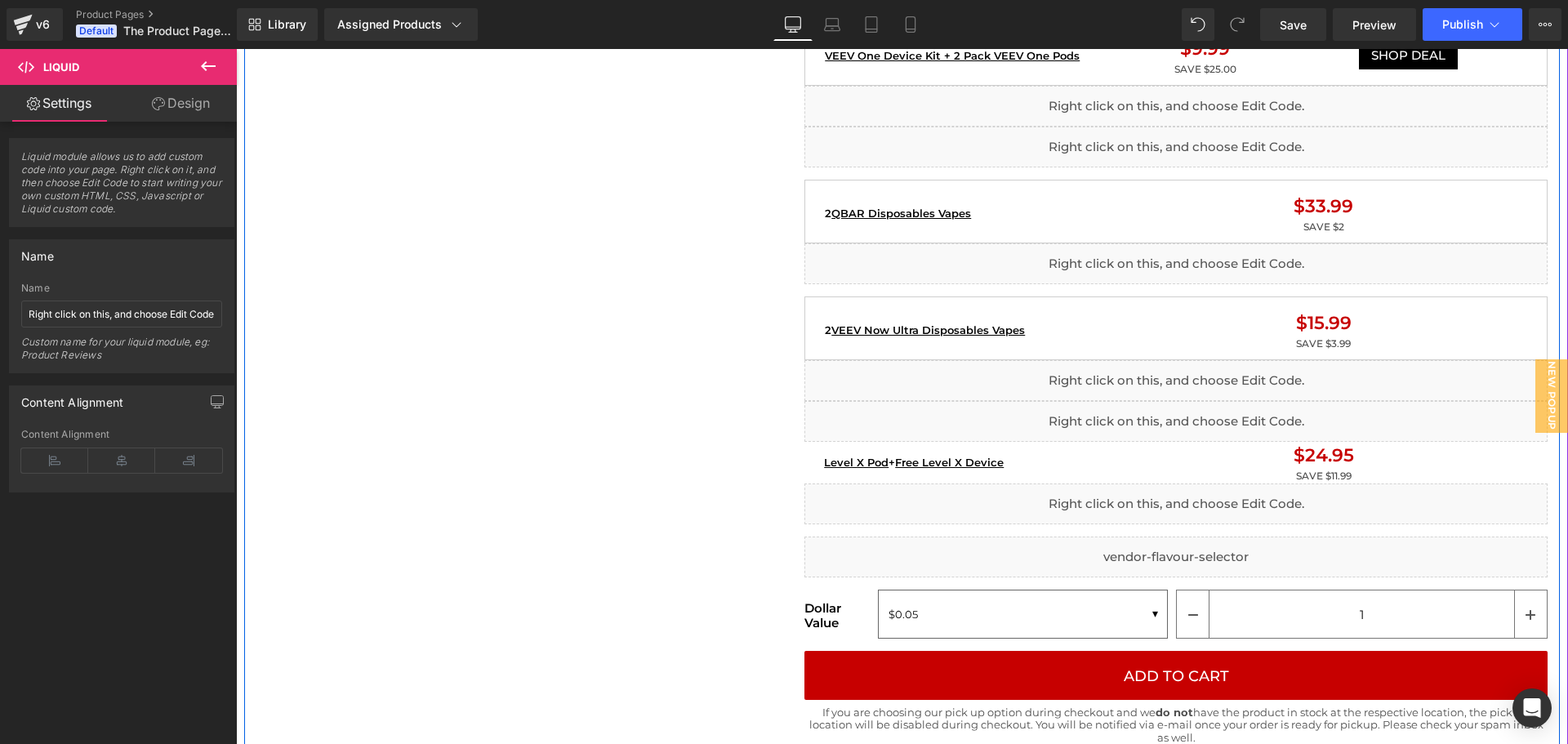
click at [882, 383] on div "Liquid" at bounding box center [1176, 381] width 743 height 41
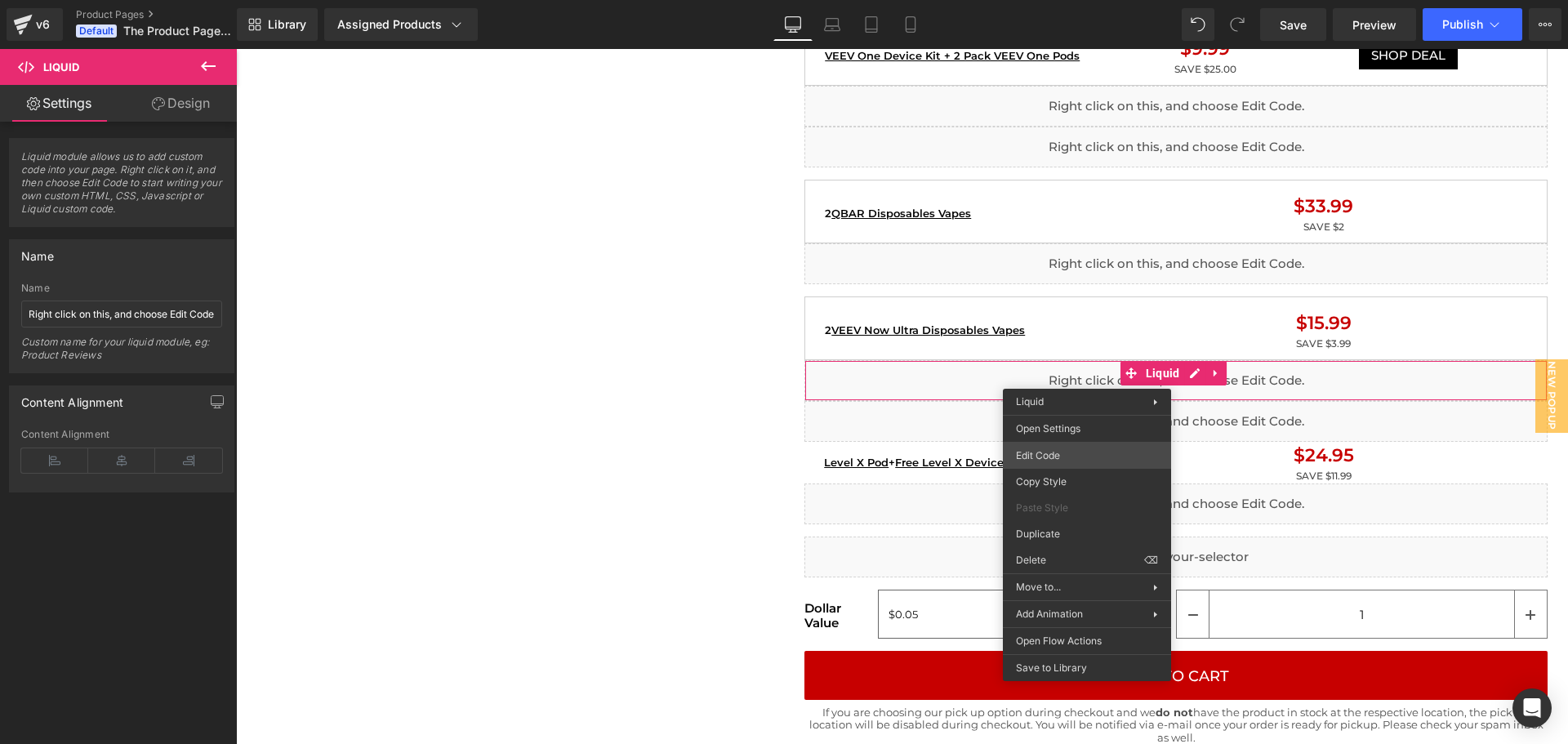
click at [1047, 0] on div "Liquid You are previewing how the will restyle your page. You can not edit Elem…" at bounding box center [784, 0] width 1568 height 0
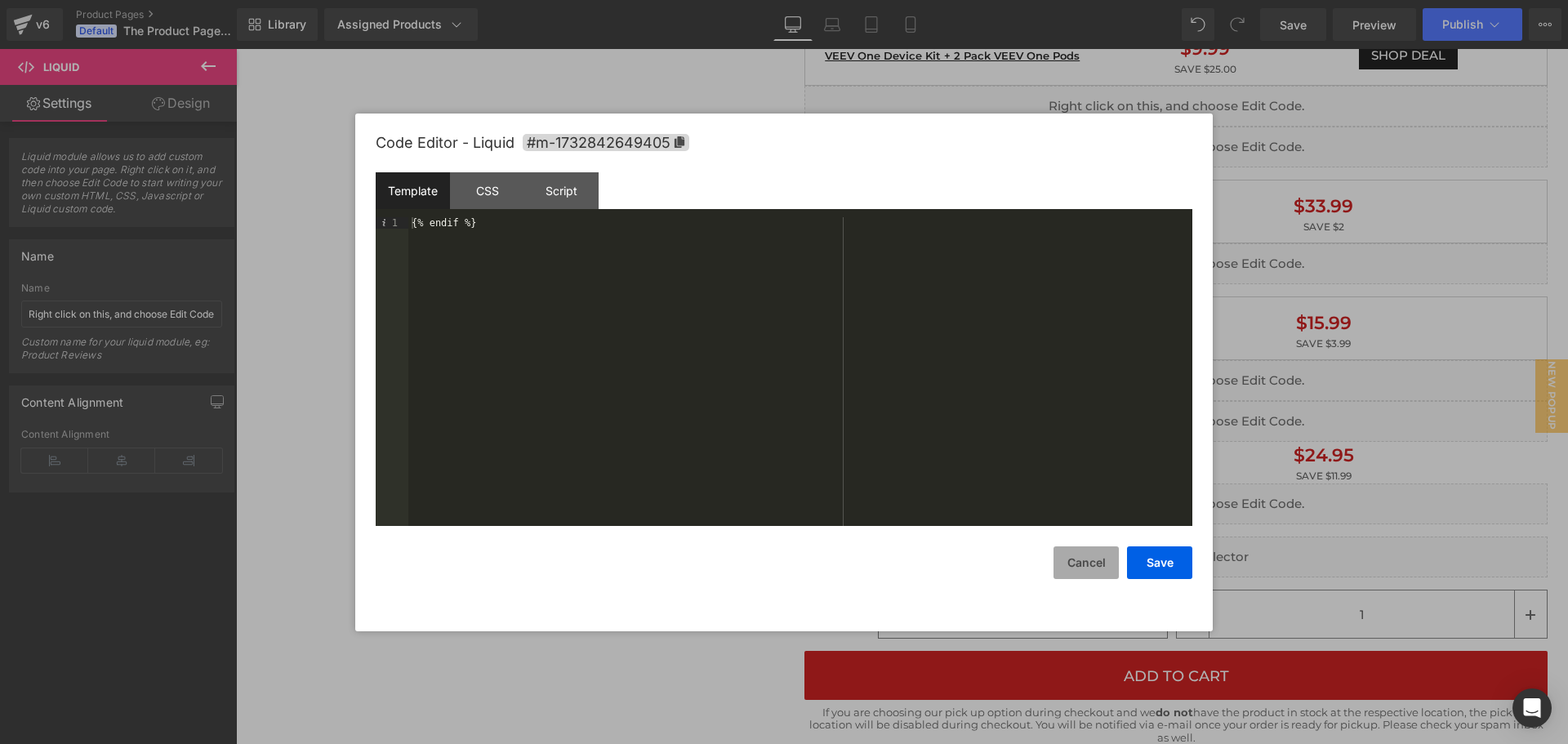
click at [1096, 555] on button "Cancel" at bounding box center [1085, 563] width 65 height 33
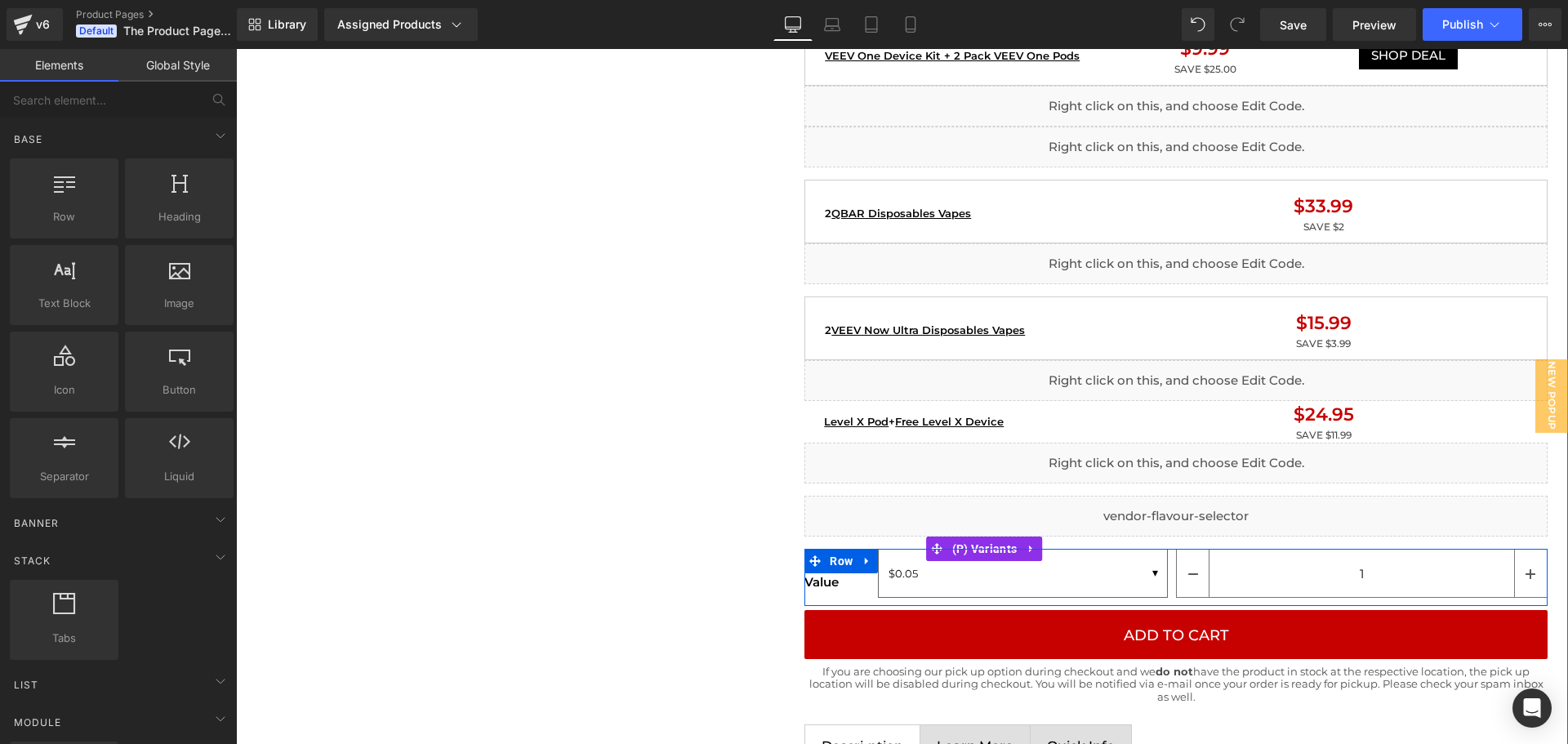
click at [740, 429] on div "Home / Product Title Breadcrumbs Sale Off (P) Image Liquid Image Liquid {% if p…" at bounding box center [902, 540] width 1316 height 4132
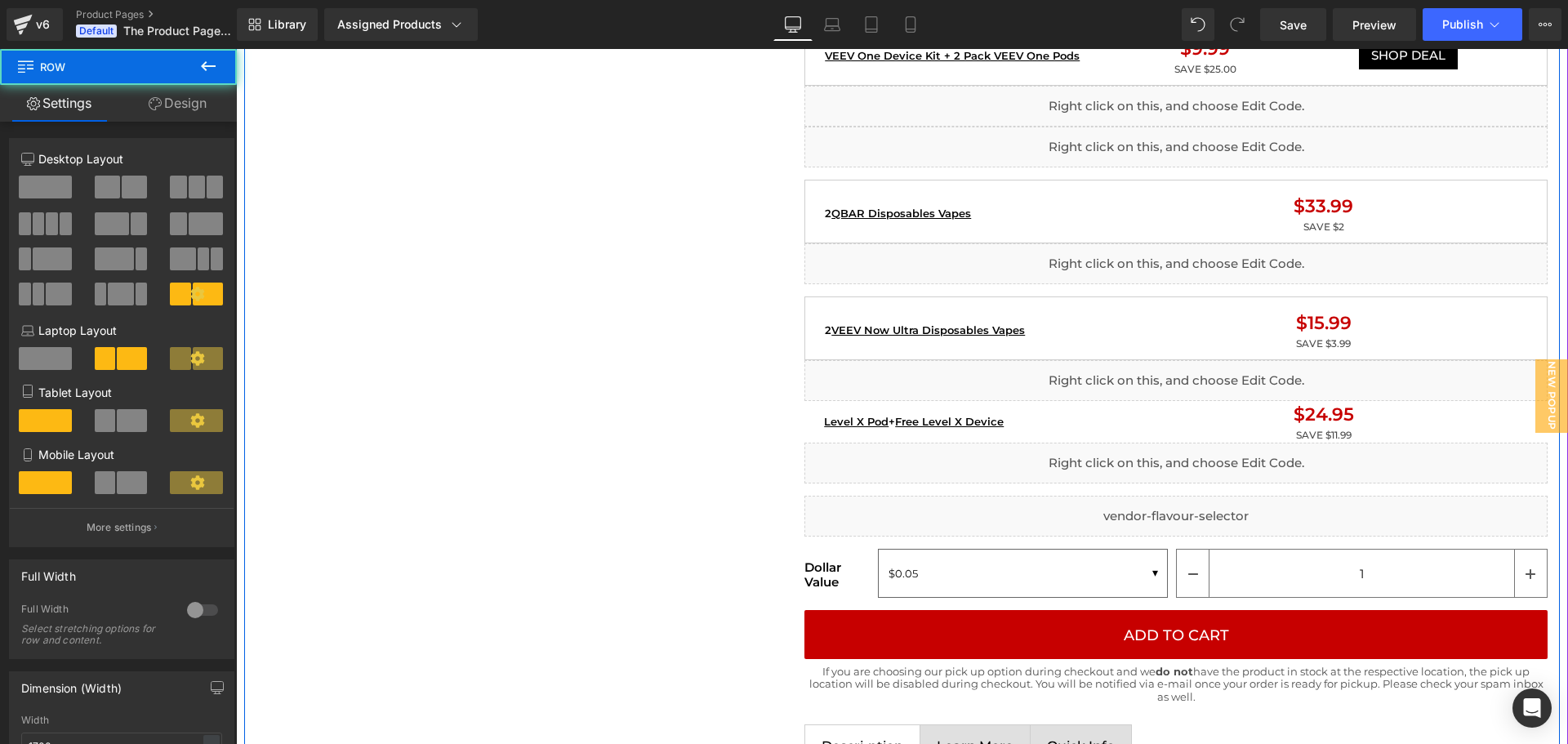
scroll to position [1633, 0]
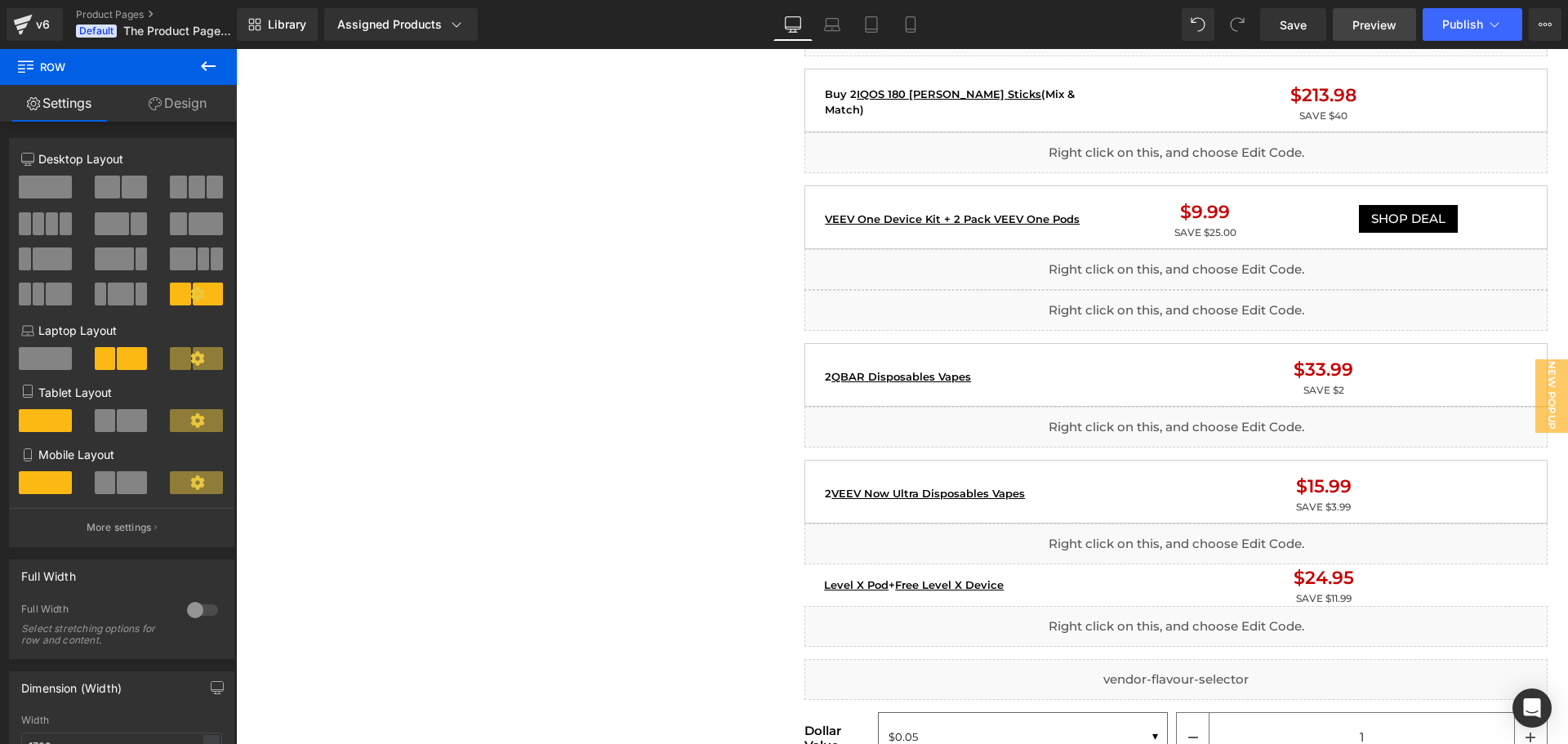
click at [1372, 23] on span "Preview" at bounding box center [1374, 25] width 44 height 17
click at [1378, 26] on span "Preview" at bounding box center [1374, 25] width 44 height 17
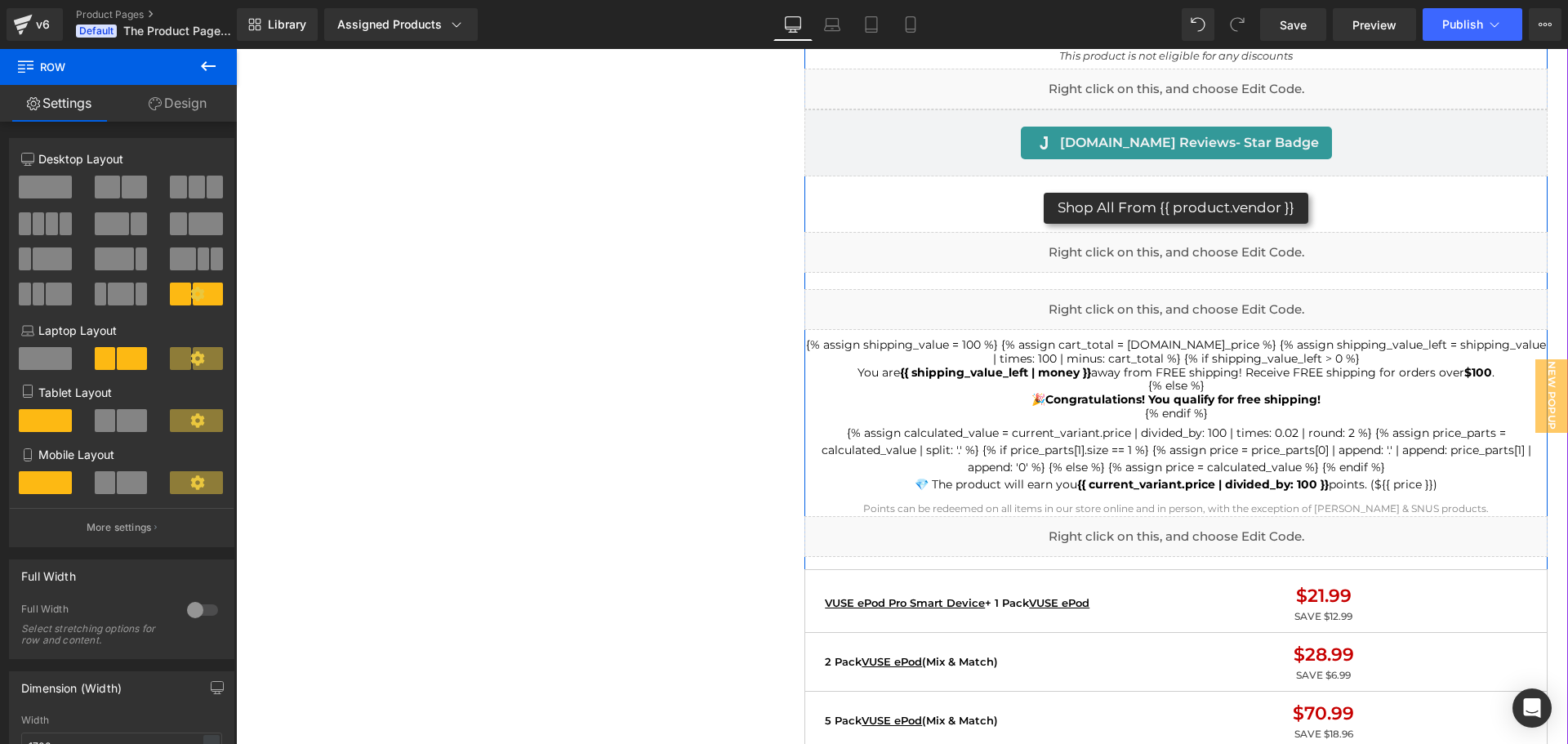
scroll to position [980, 0]
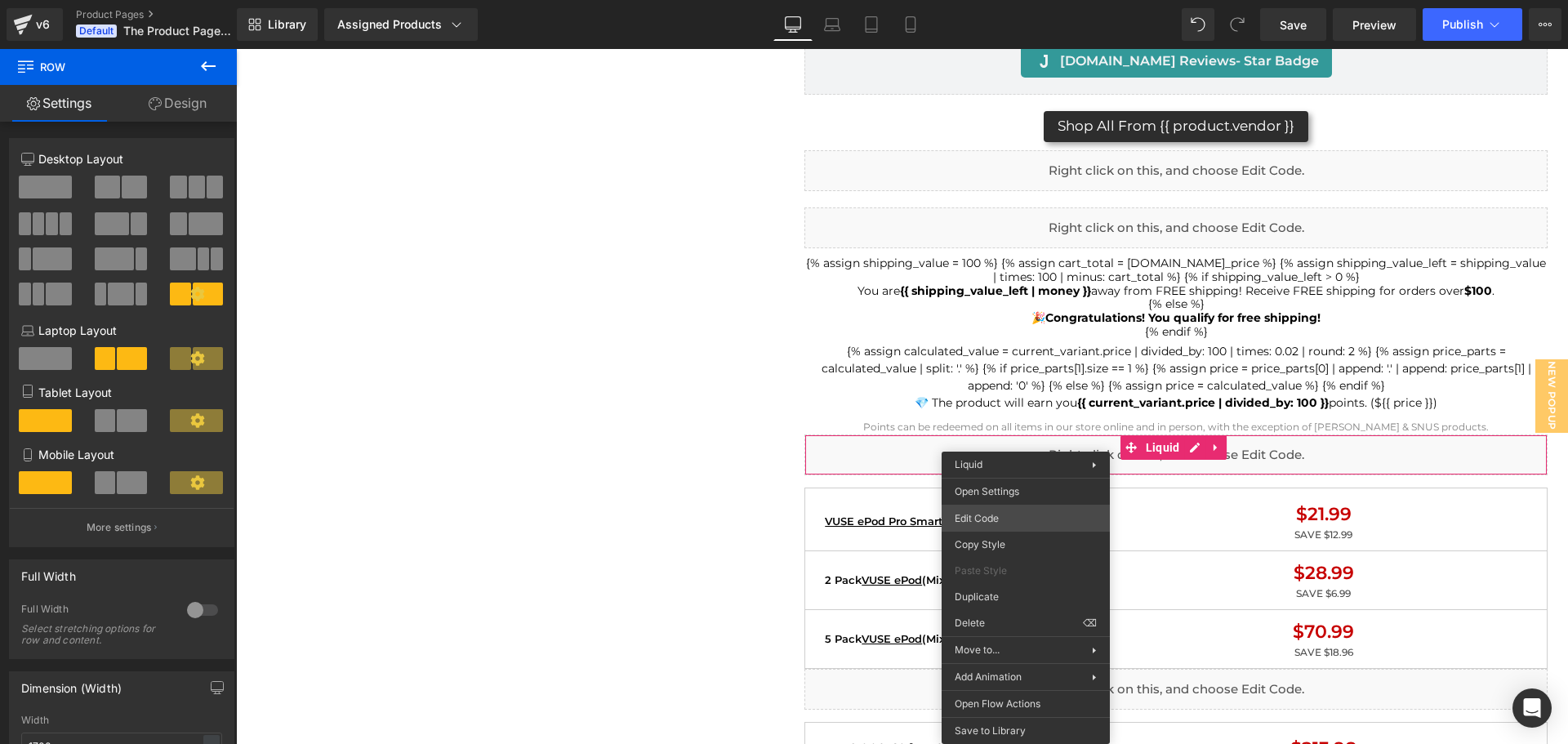
click at [996, 0] on div "Liquid You are previewing how the will restyle your page. You can not edit Elem…" at bounding box center [784, 0] width 1568 height 0
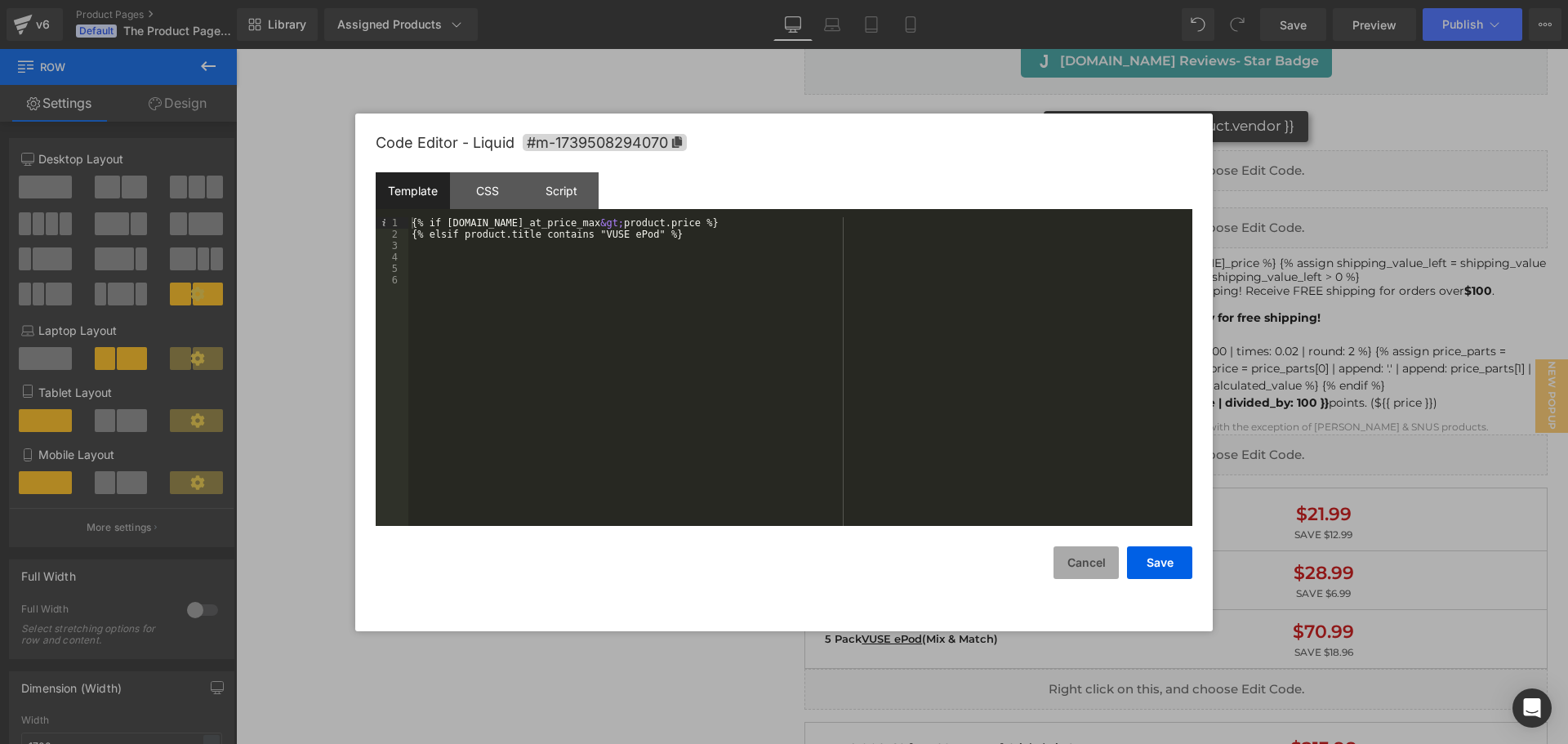
click at [1069, 566] on button "Cancel" at bounding box center [1085, 563] width 65 height 33
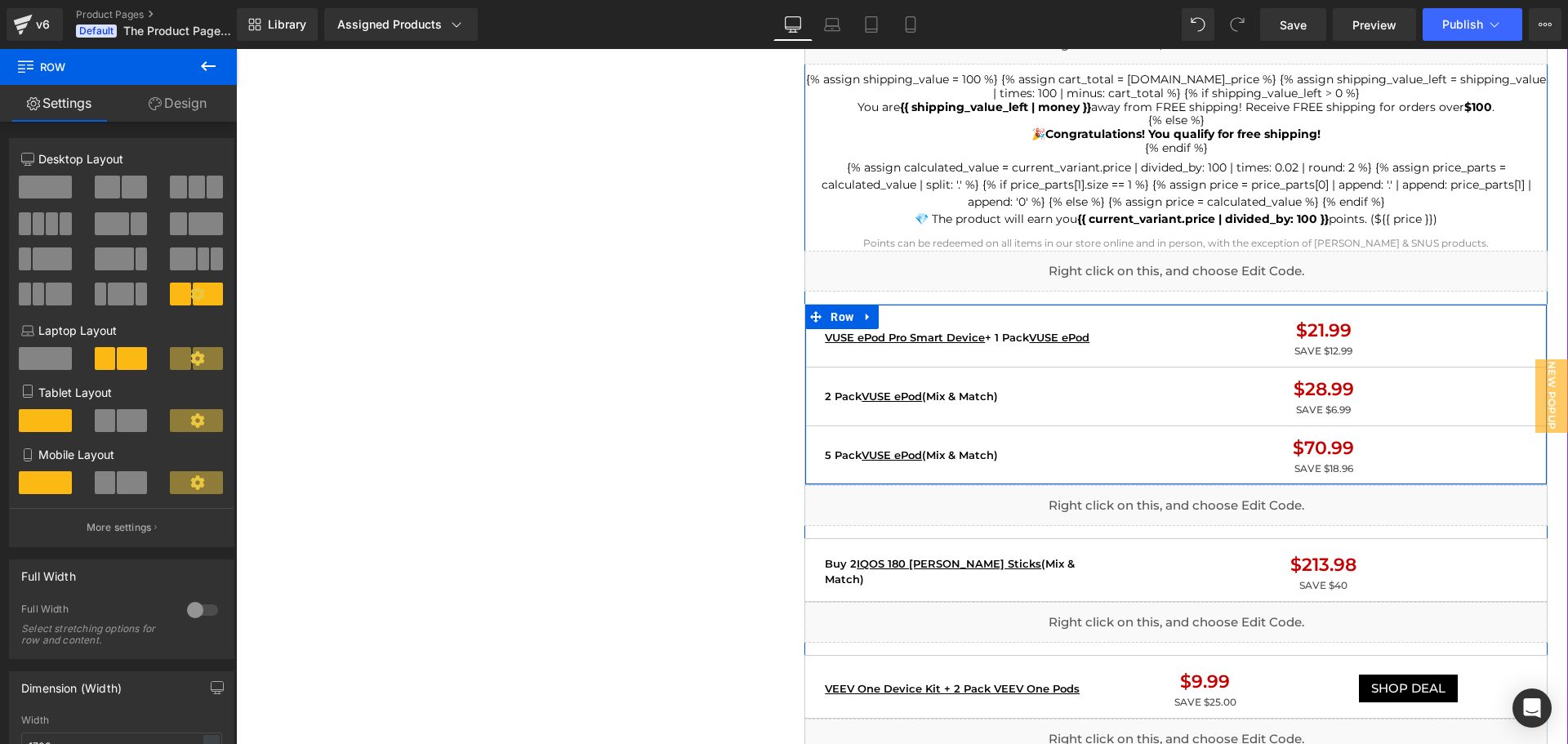
scroll to position [1225, 0]
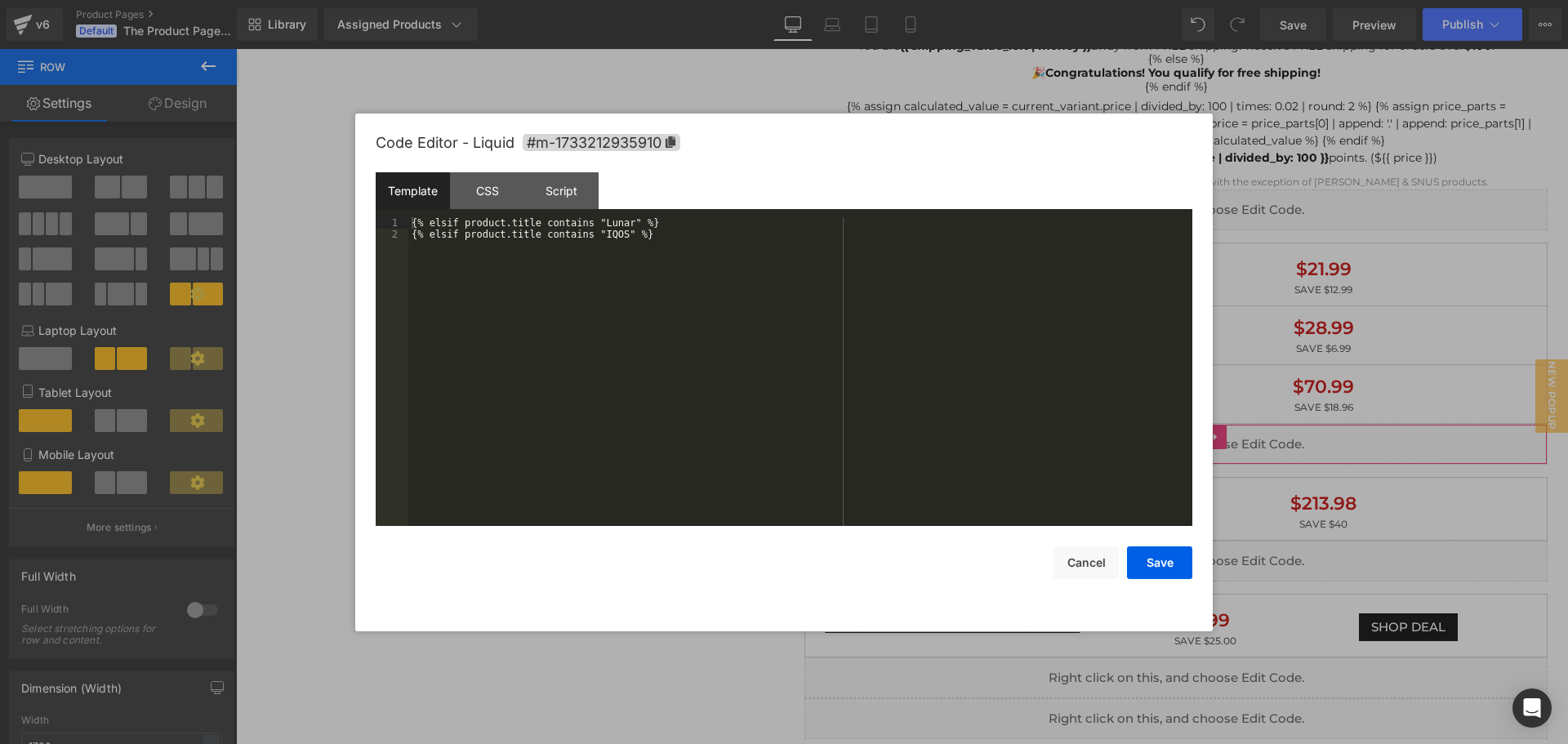
click at [1041, 0] on div "Liquid You are previewing how the will restyle your page. You can not edit Elem…" at bounding box center [784, 0] width 1568 height 0
click at [1079, 555] on button "Cancel" at bounding box center [1085, 563] width 65 height 33
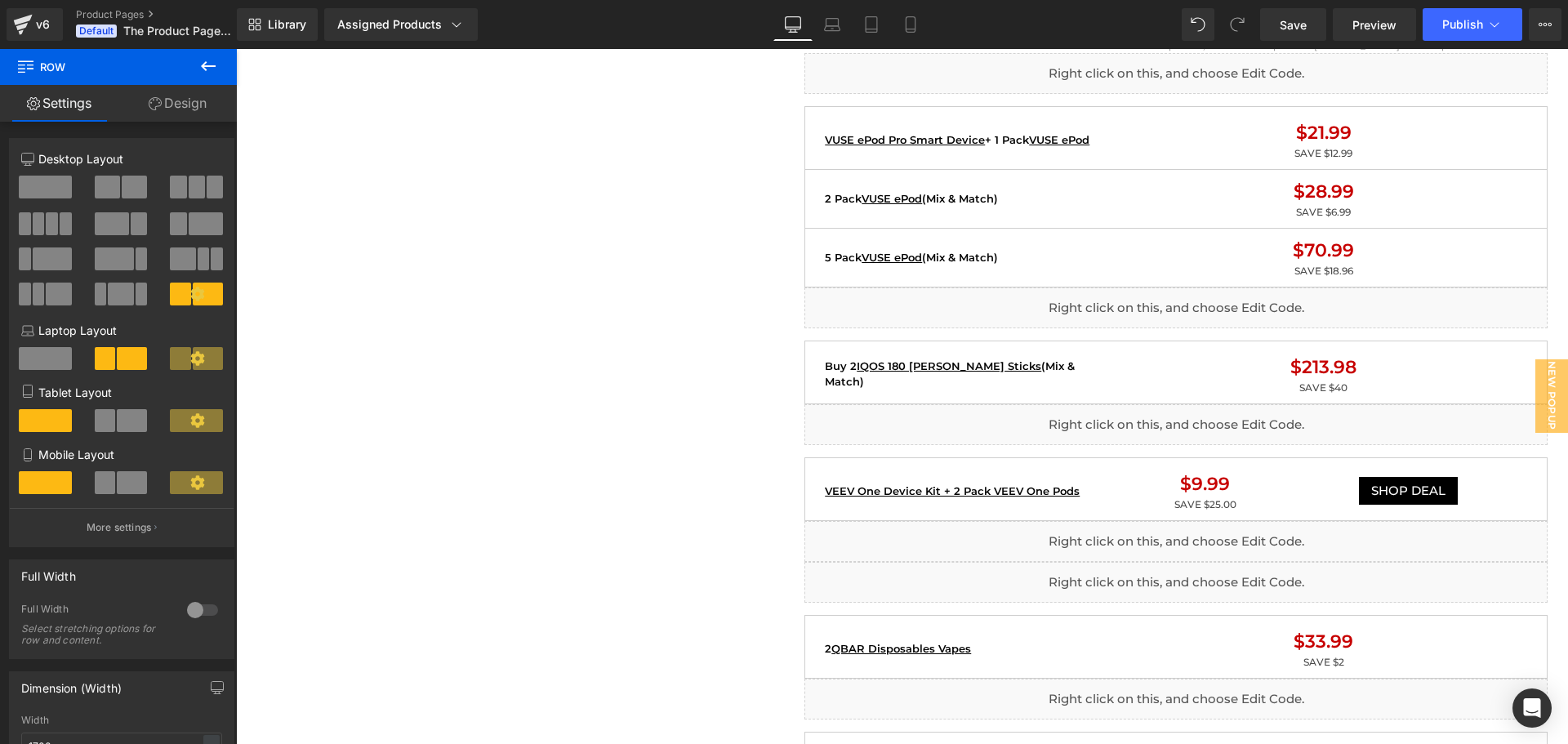
scroll to position [1388, 0]
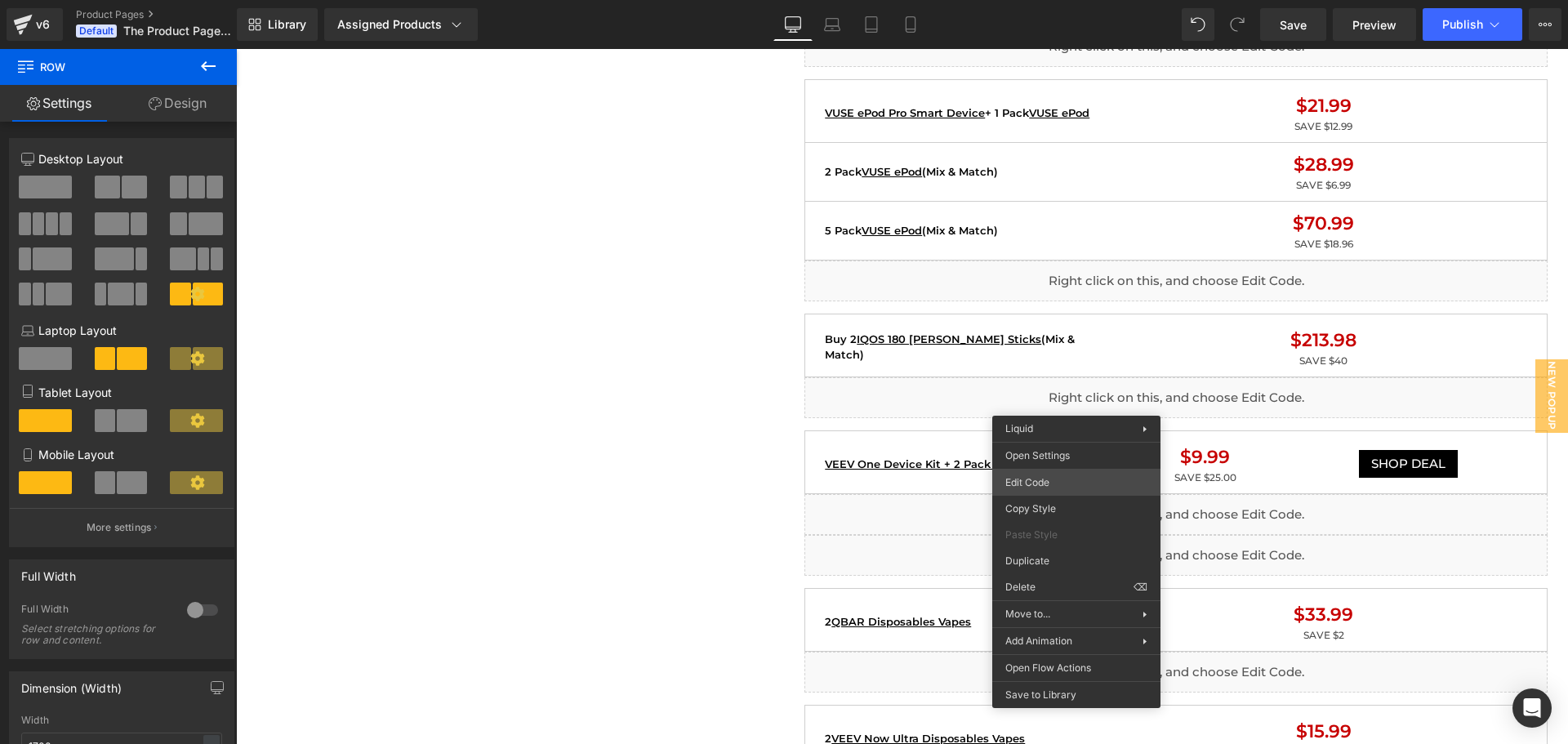
click at [1046, 0] on div "Liquid You are previewing how the will restyle your page. You can not edit Elem…" at bounding box center [784, 0] width 1568 height 0
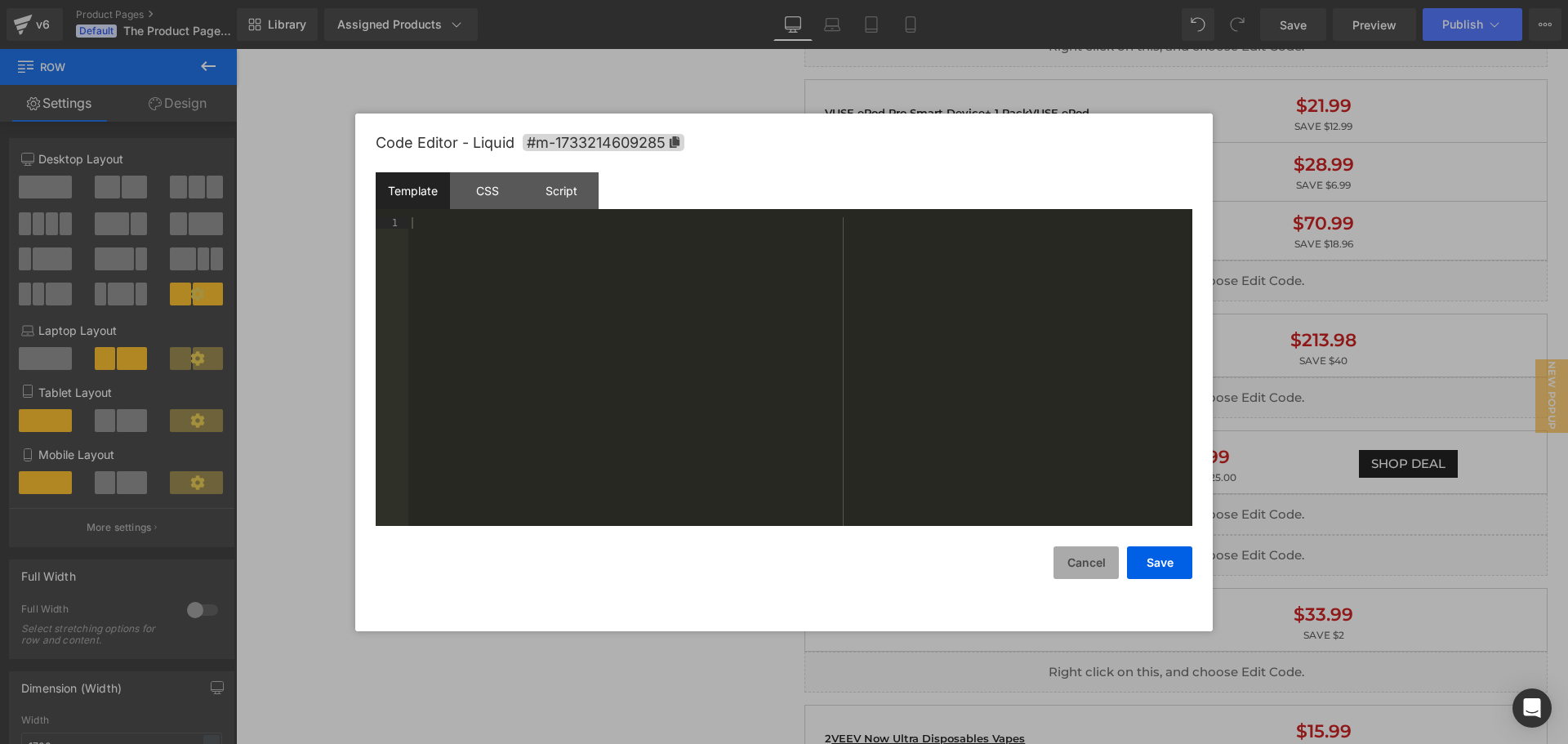
click at [1093, 558] on button "Cancel" at bounding box center [1085, 563] width 65 height 33
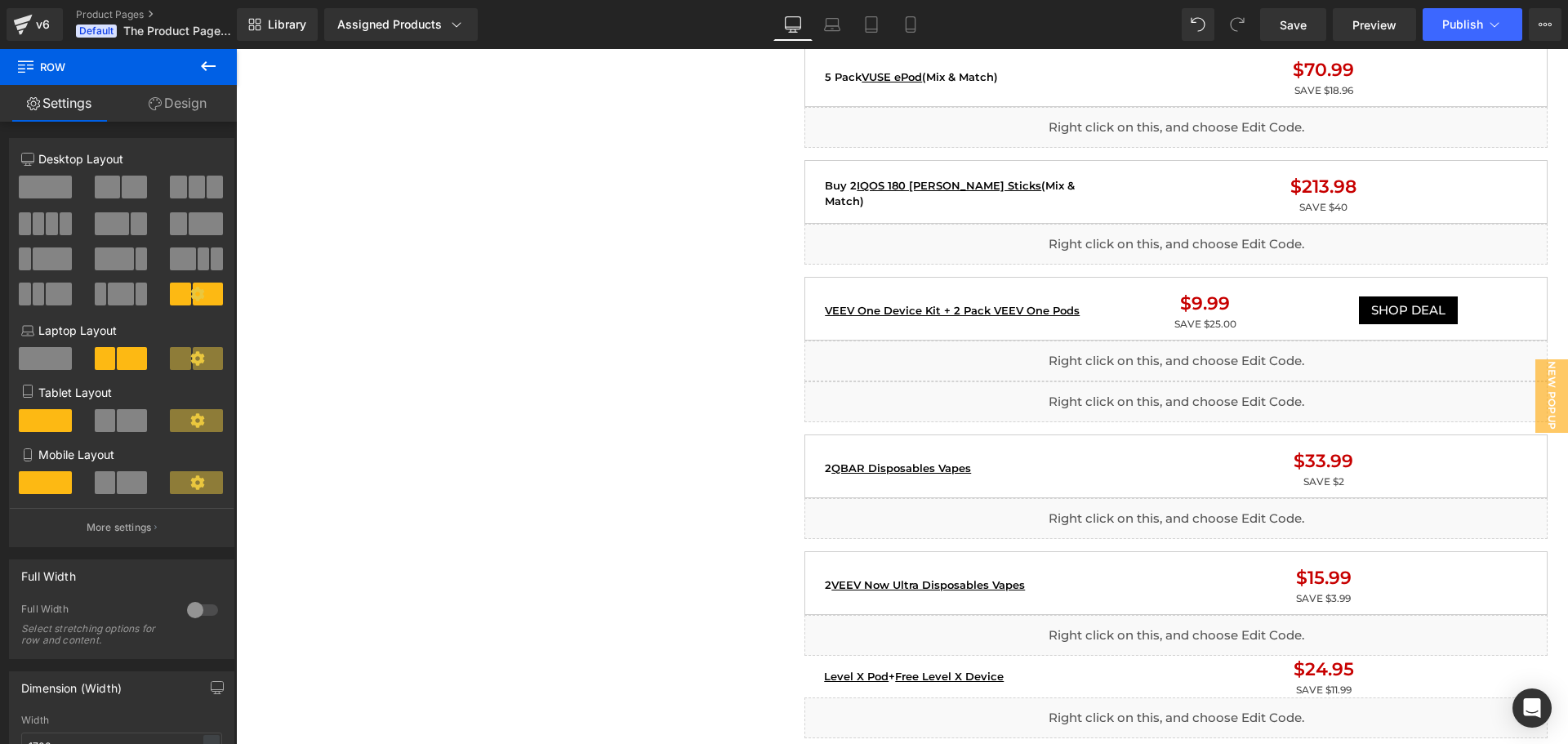
scroll to position [1551, 0]
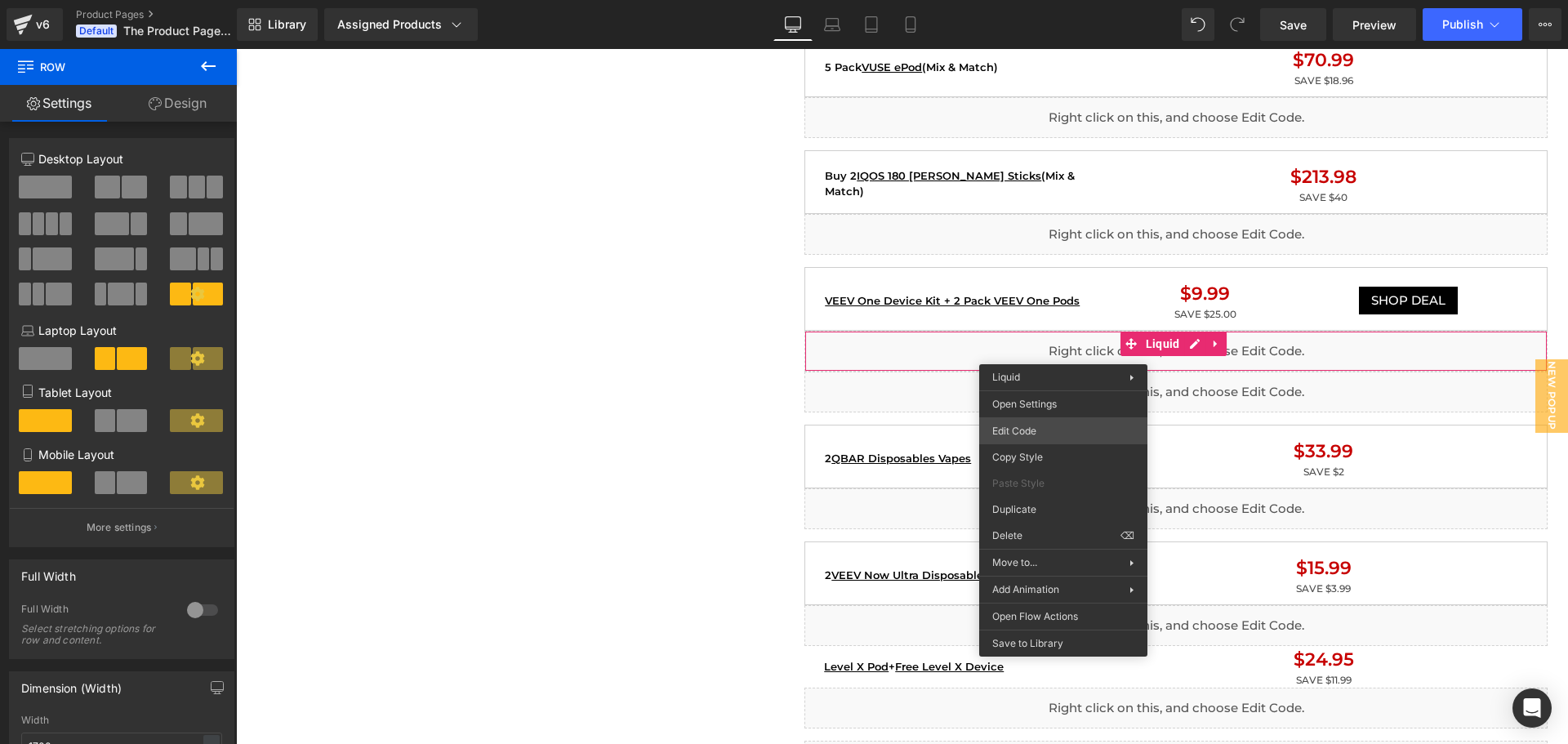
click at [1027, 0] on div "Liquid You are previewing how the will restyle your page. You can not edit Elem…" at bounding box center [784, 0] width 1568 height 0
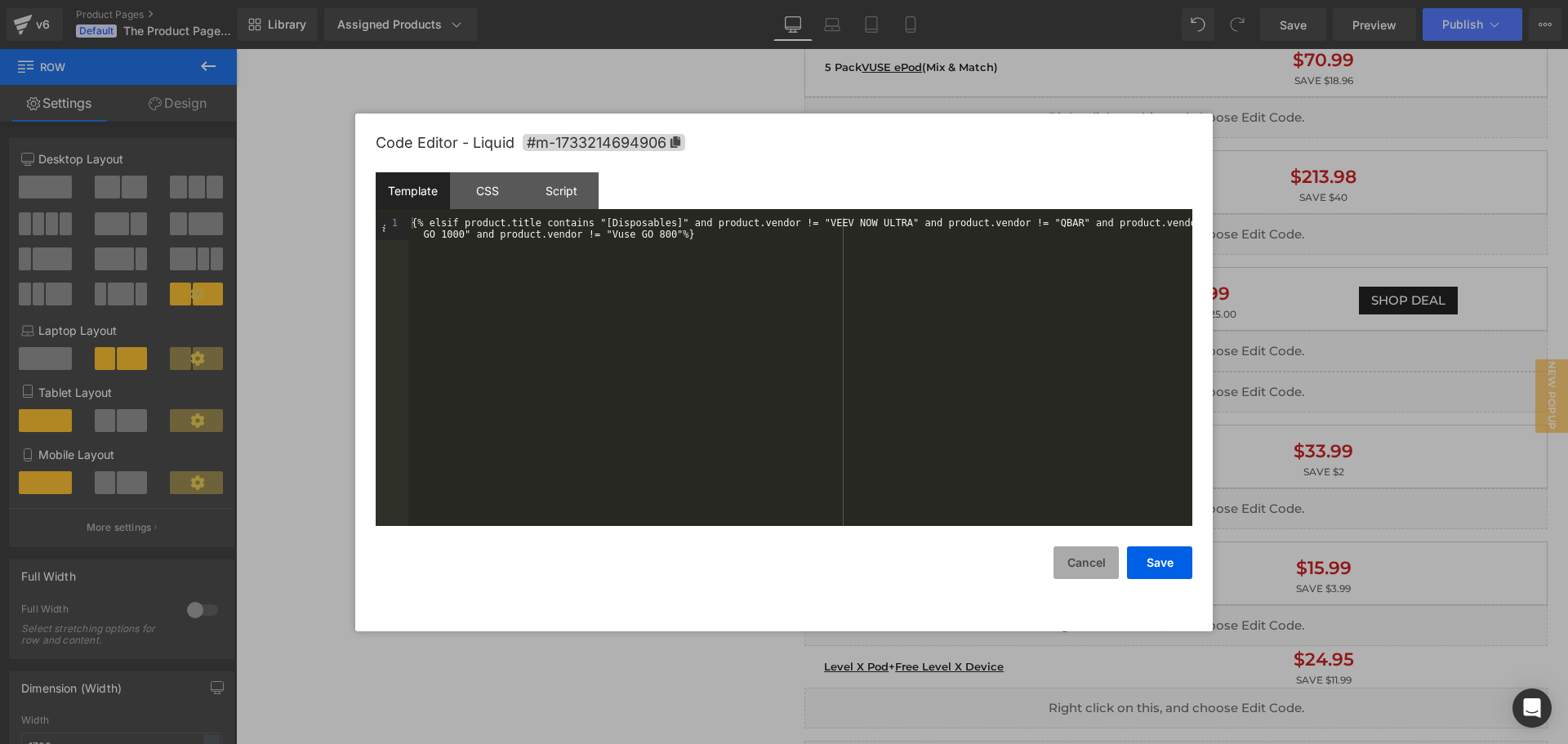
click at [1072, 561] on button "Cancel" at bounding box center [1085, 563] width 65 height 33
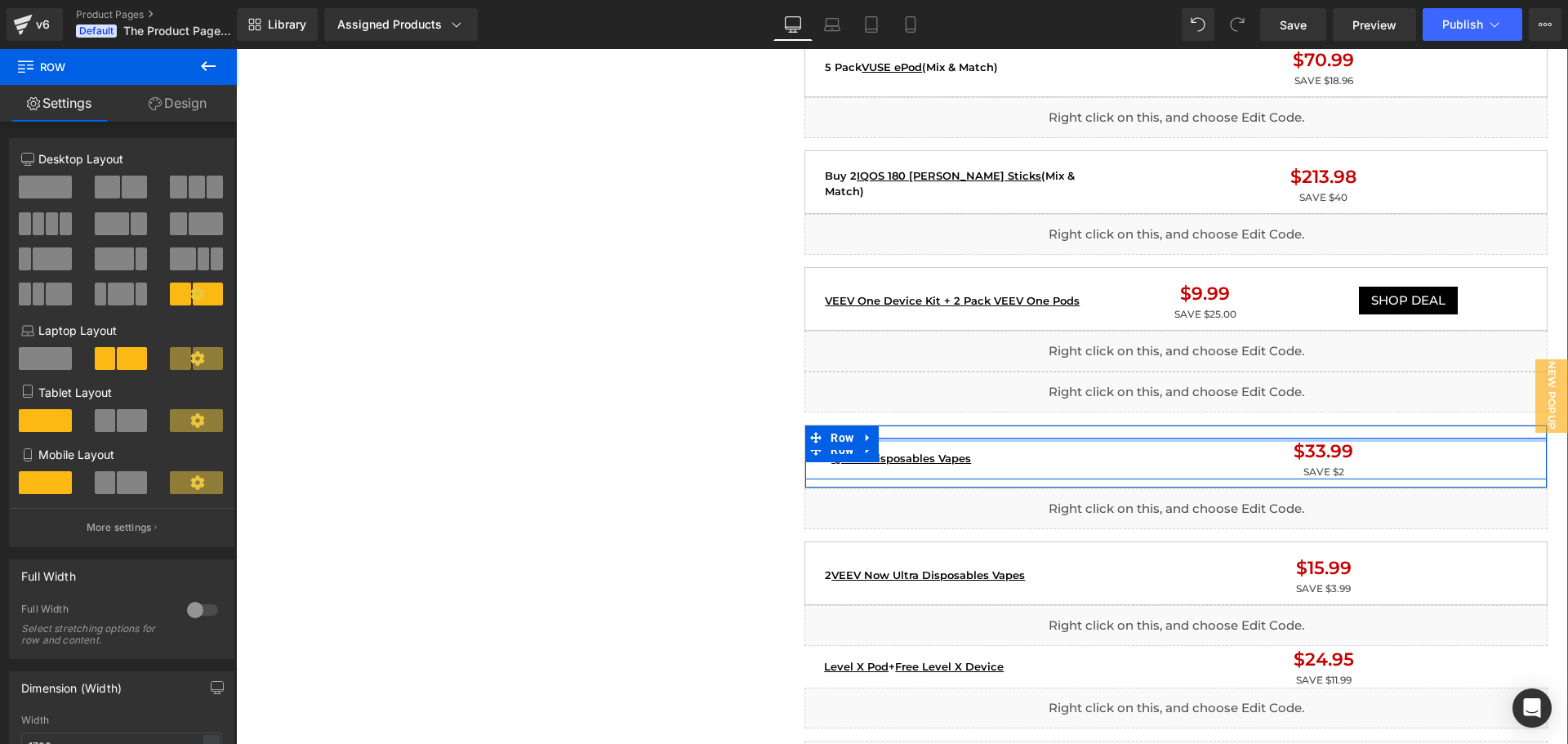
scroll to position [1633, 0]
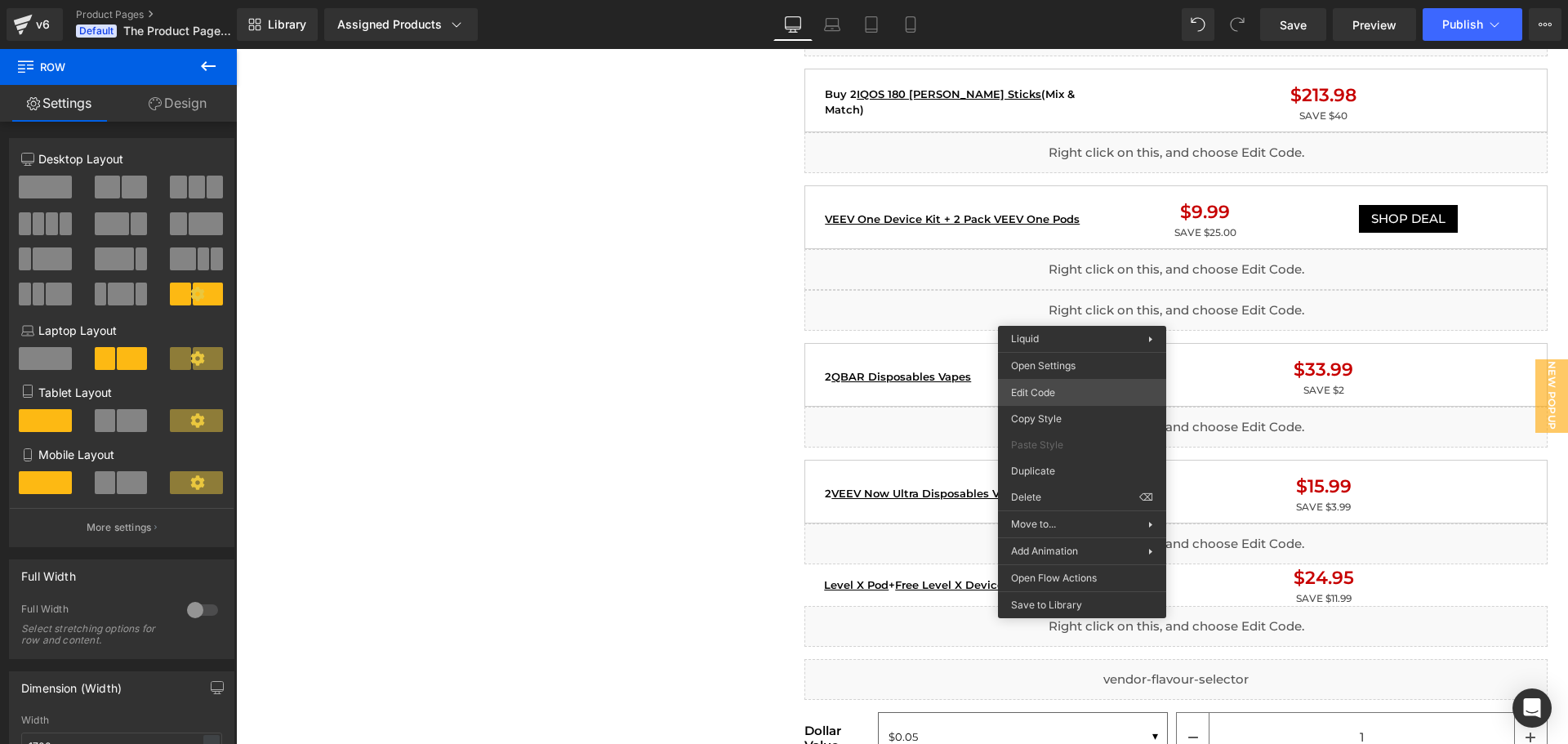
click at [1045, 0] on div "Liquid You are previewing how the will restyle your page. You can not edit Elem…" at bounding box center [784, 0] width 1568 height 0
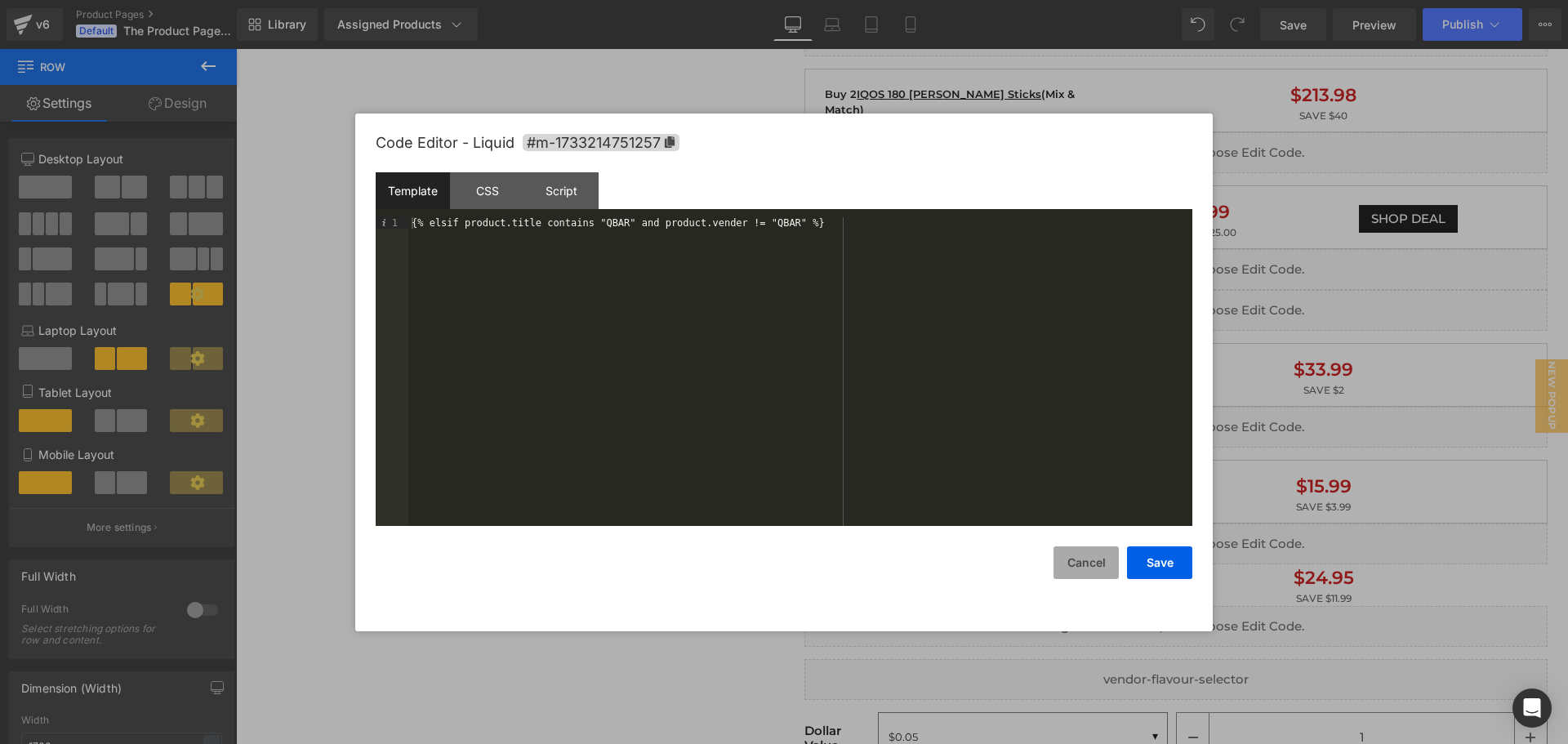
click at [1081, 556] on button "Cancel" at bounding box center [1085, 563] width 65 height 33
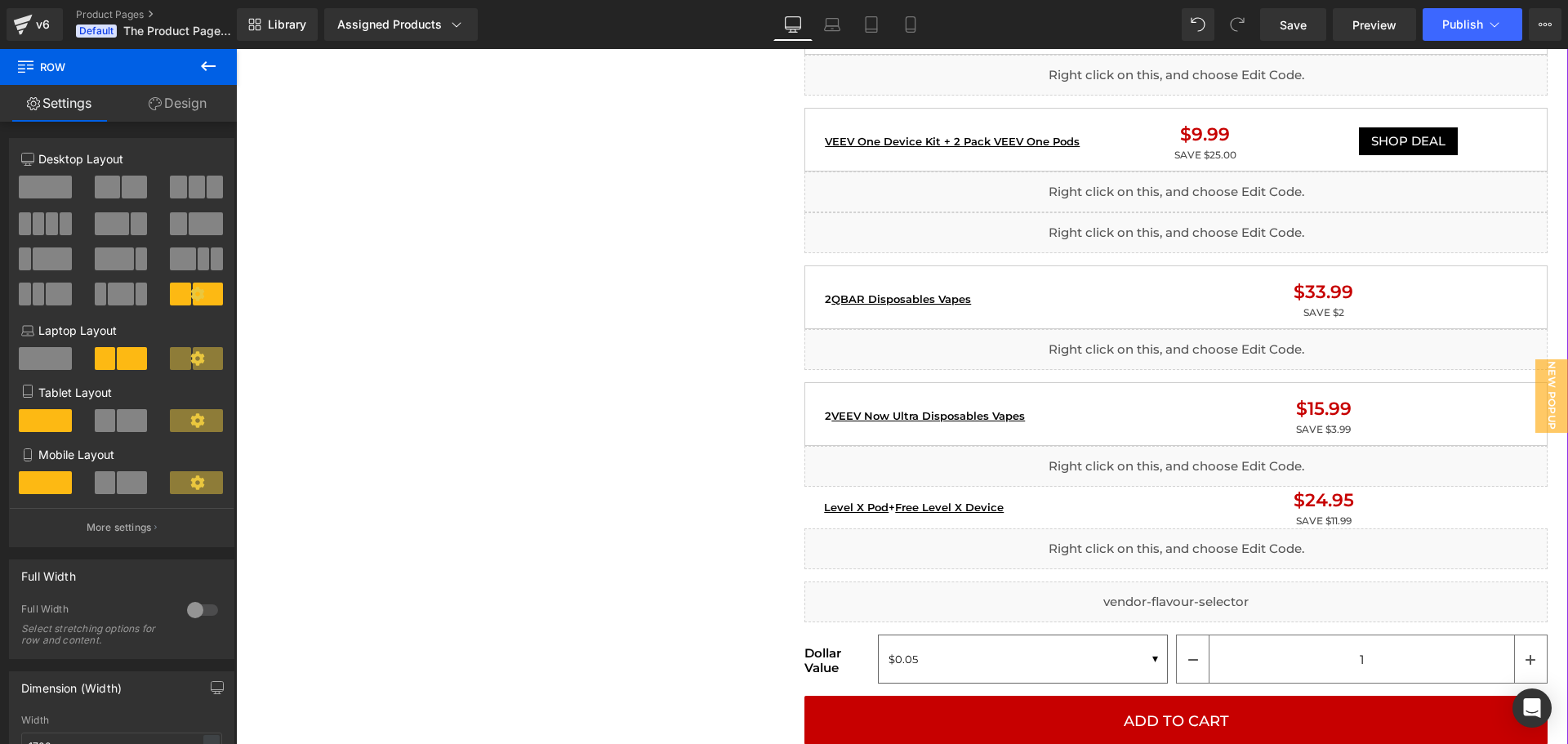
scroll to position [1796, 0]
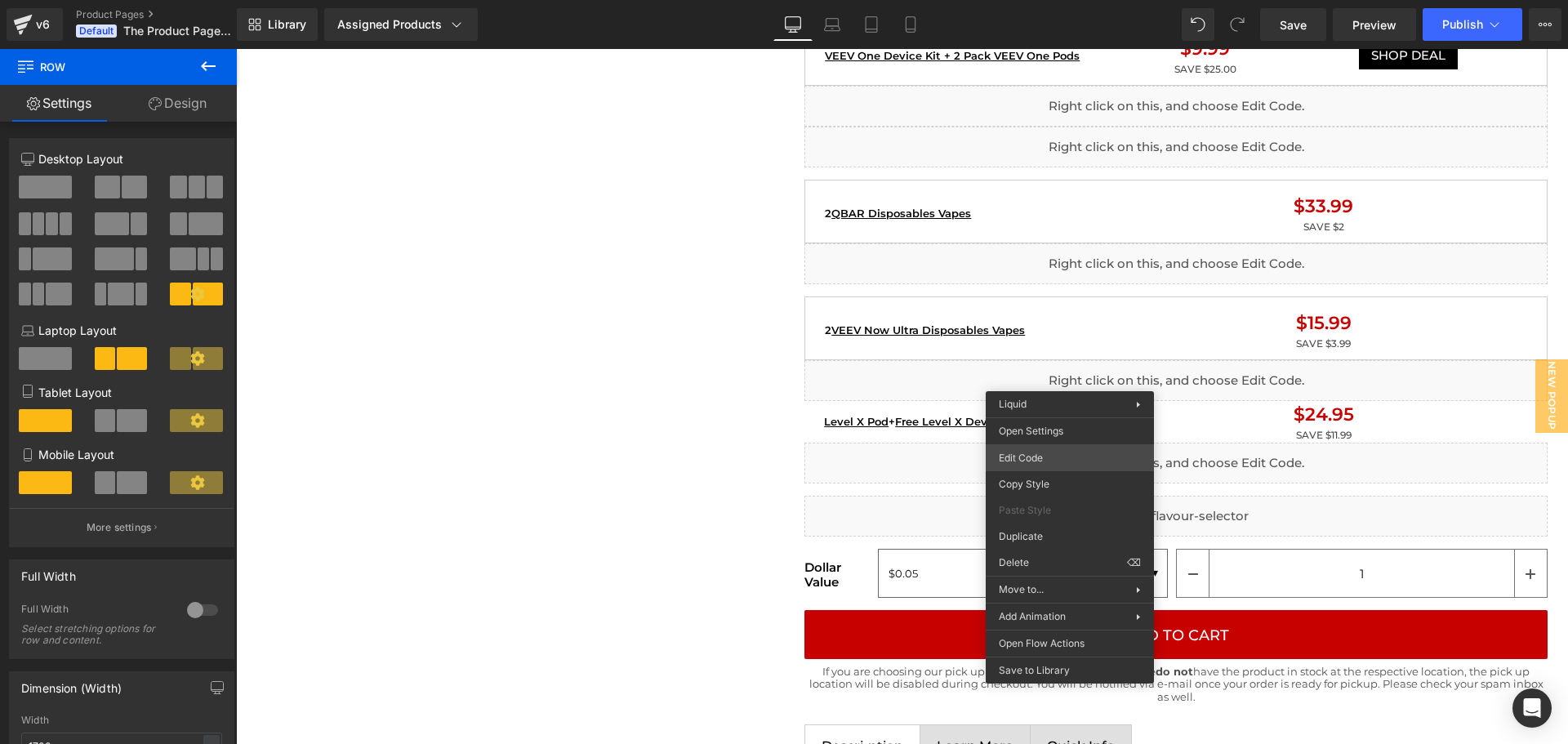
click at [1046, 0] on div "Liquid You are previewing how the will restyle your page. You can not edit Elem…" at bounding box center [784, 0] width 1568 height 0
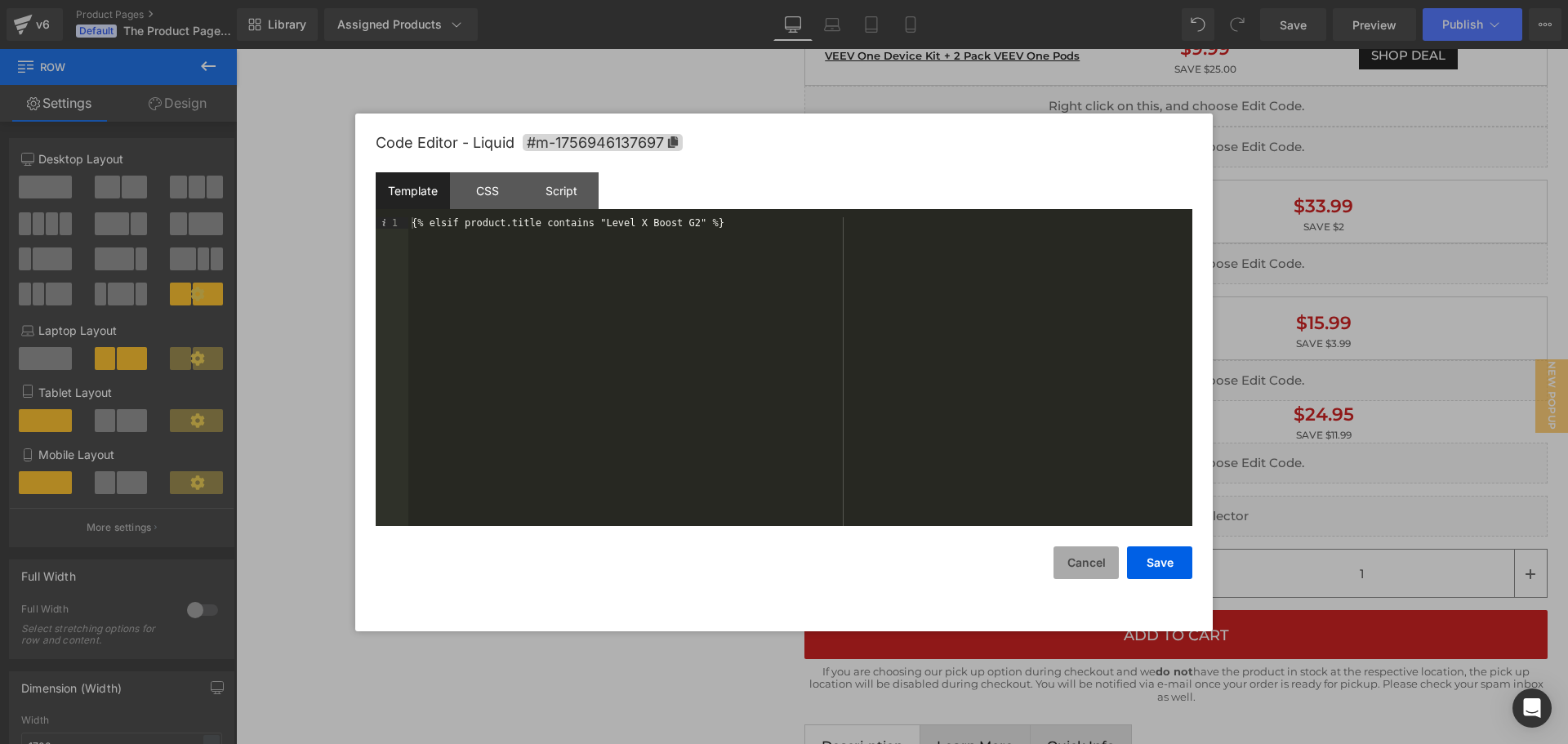
click at [1073, 565] on button "Cancel" at bounding box center [1085, 563] width 65 height 33
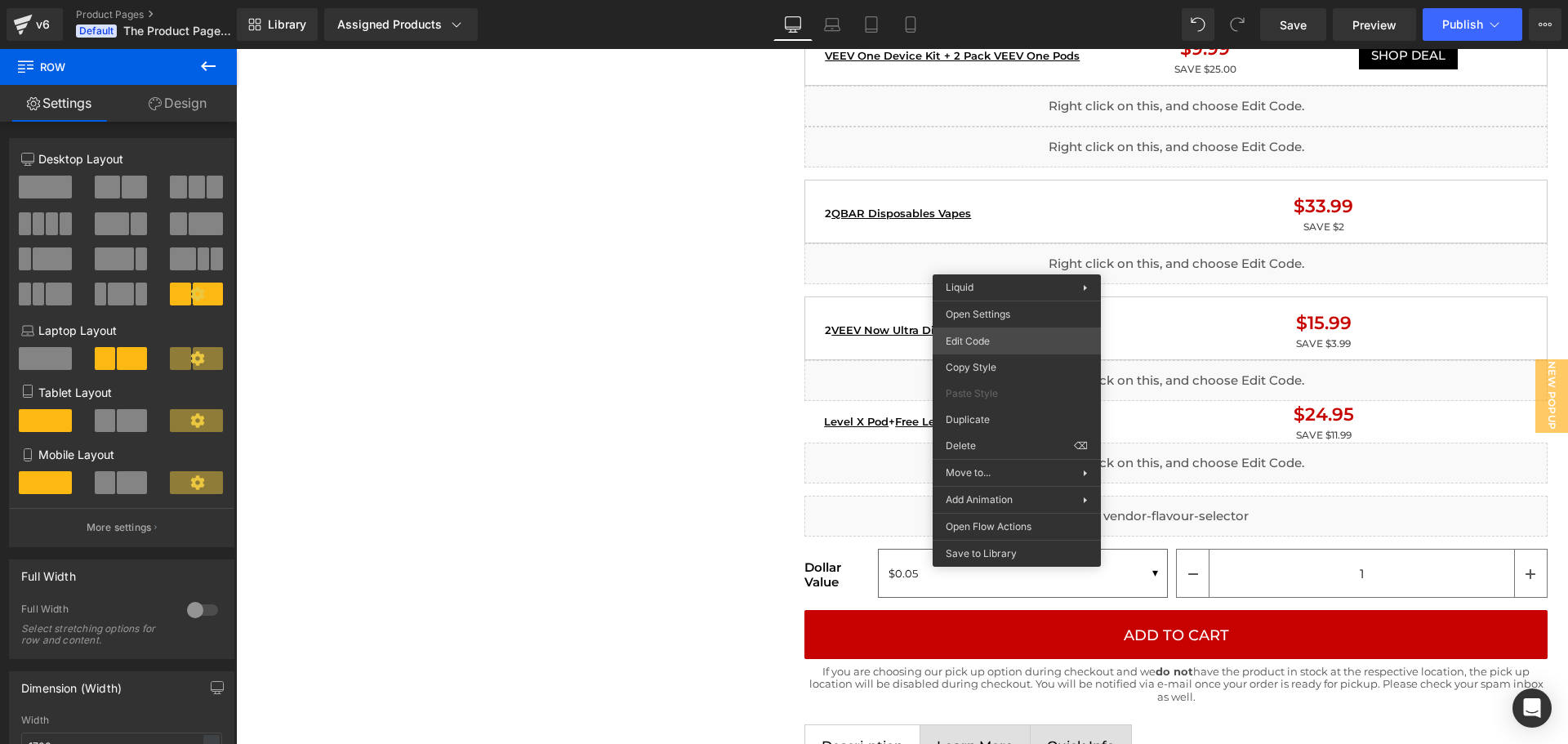
click at [984, 0] on div "Liquid You are previewing how the will restyle your page. You can not edit Elem…" at bounding box center [784, 0] width 1568 height 0
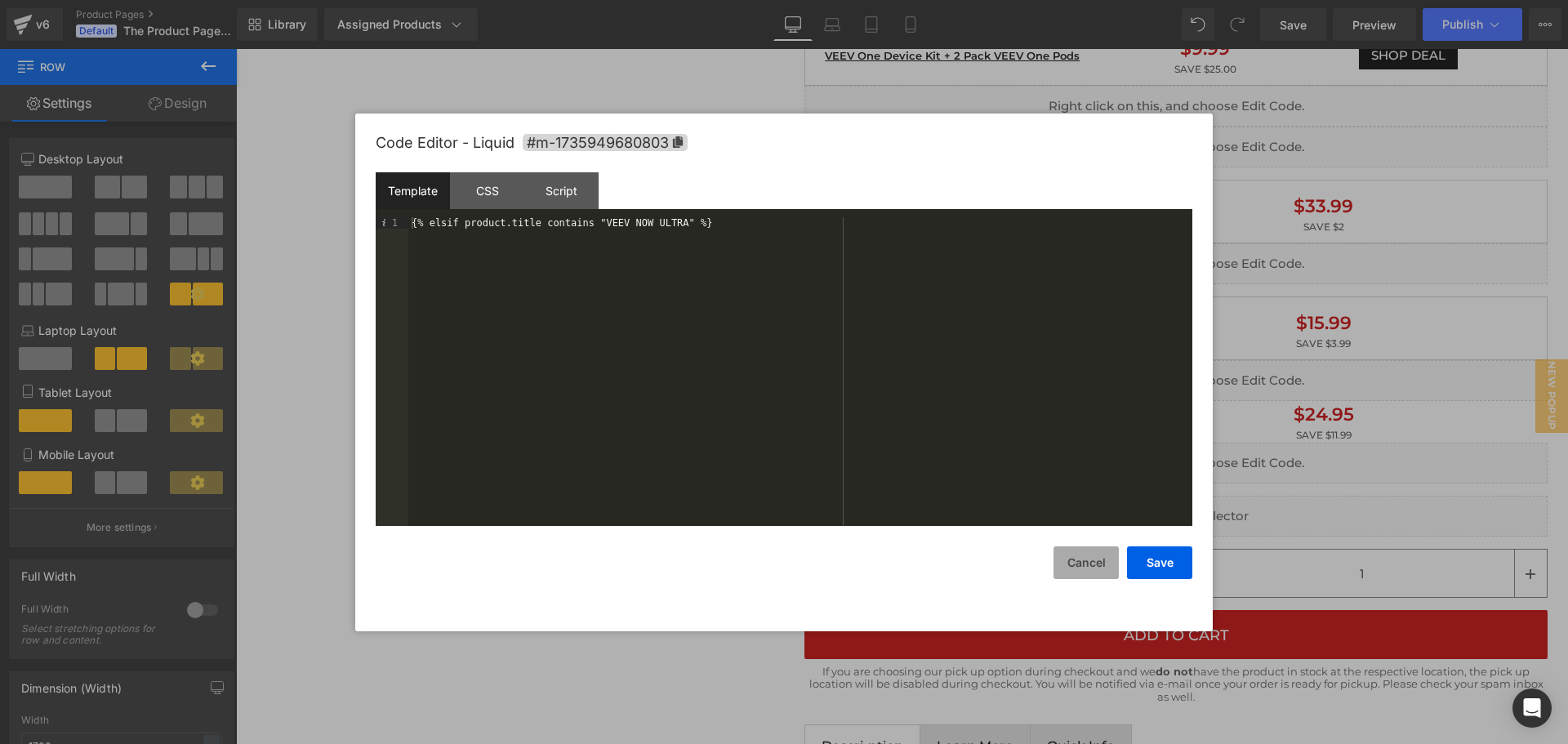
click at [1073, 554] on button "Cancel" at bounding box center [1085, 563] width 65 height 33
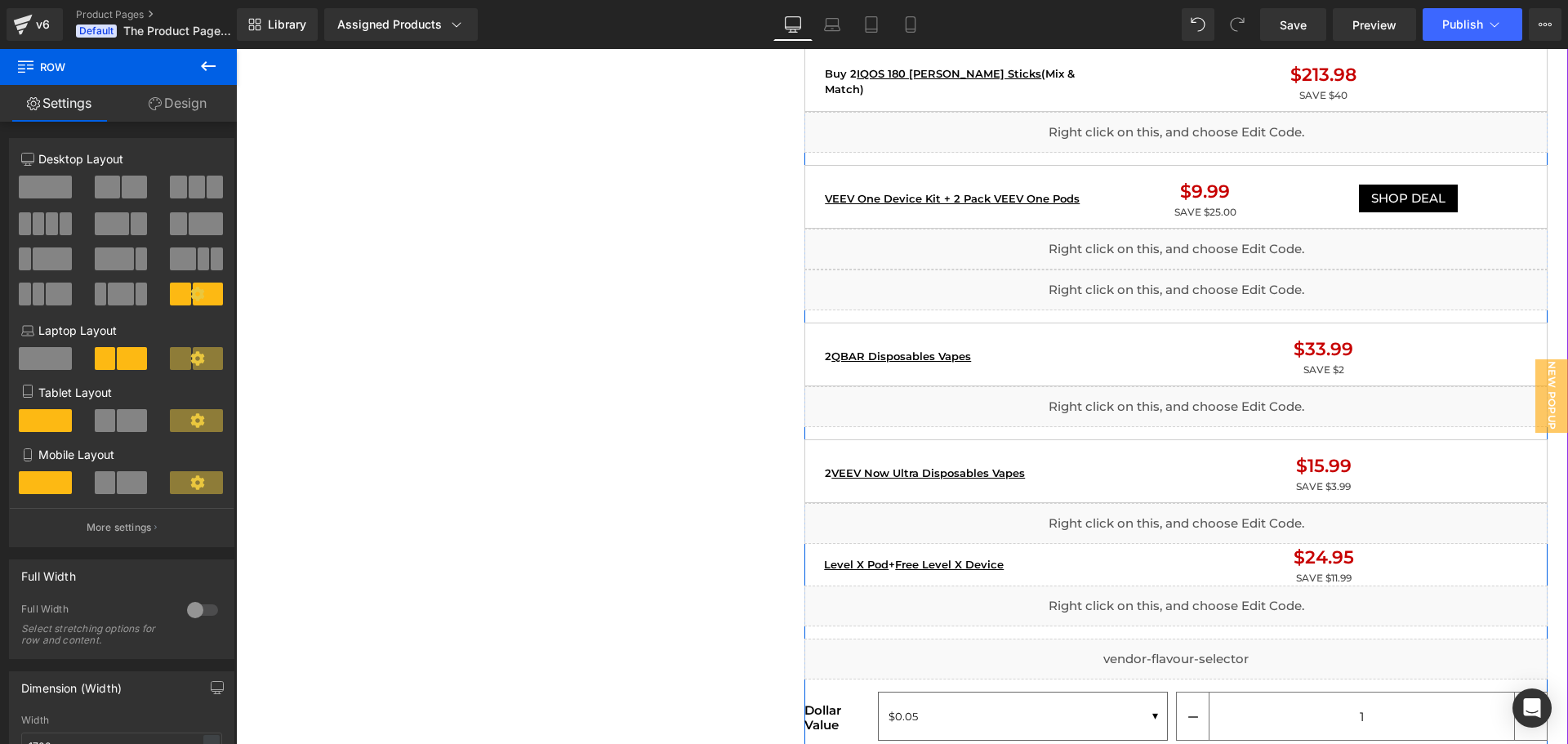
scroll to position [1633, 0]
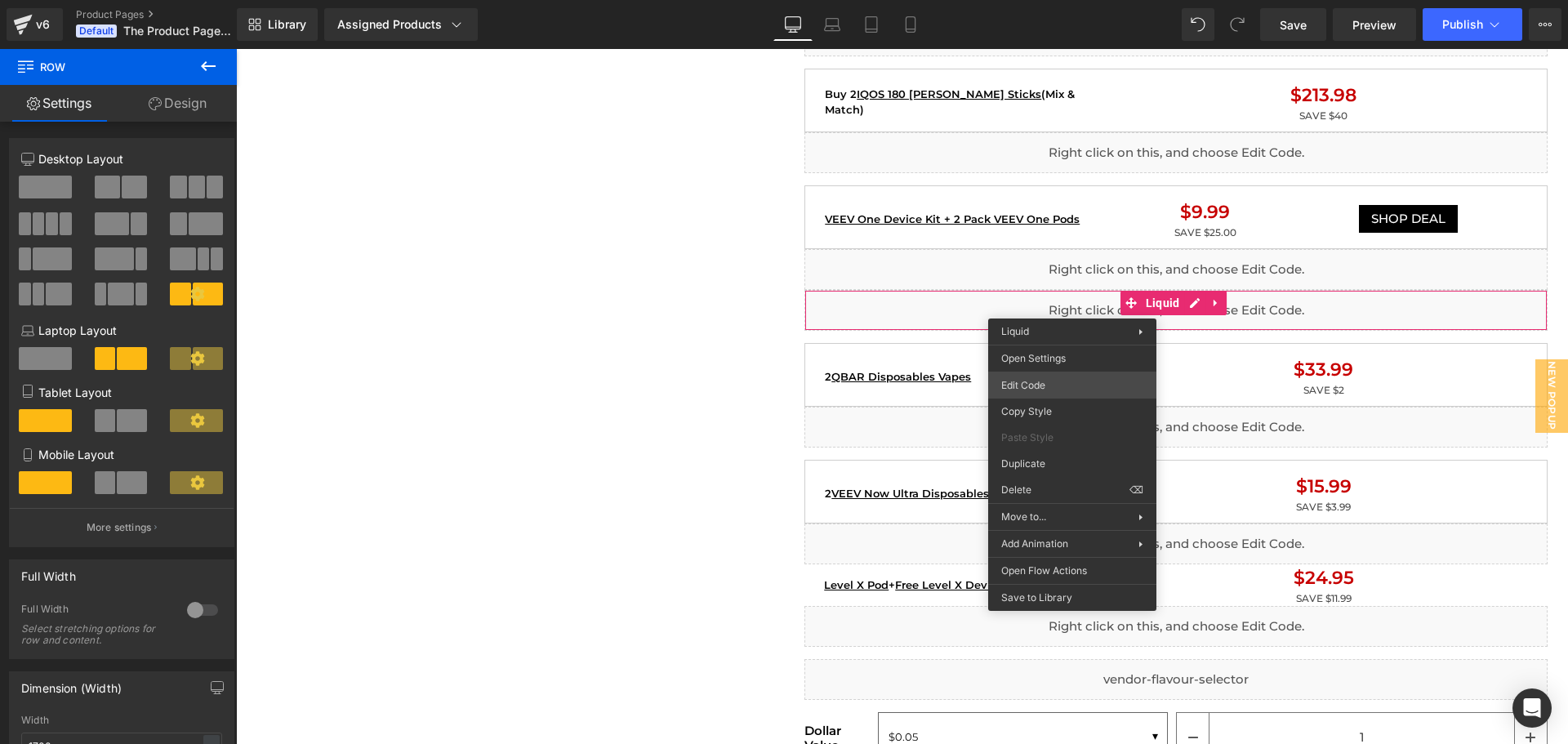
click at [1032, 0] on div "Liquid You are previewing how the will restyle your page. You can not edit Elem…" at bounding box center [784, 0] width 1568 height 0
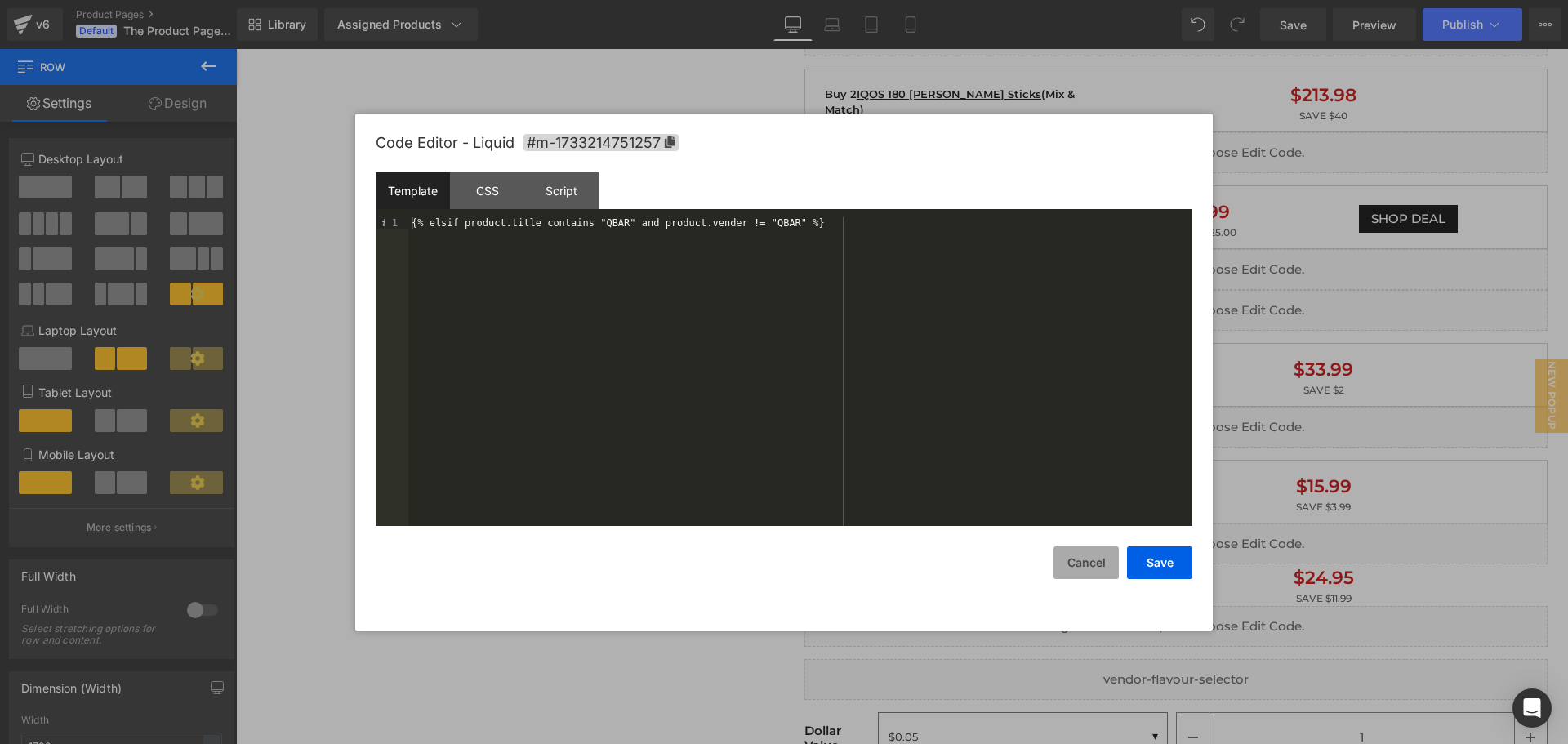
click at [1070, 562] on button "Cancel" at bounding box center [1085, 563] width 65 height 33
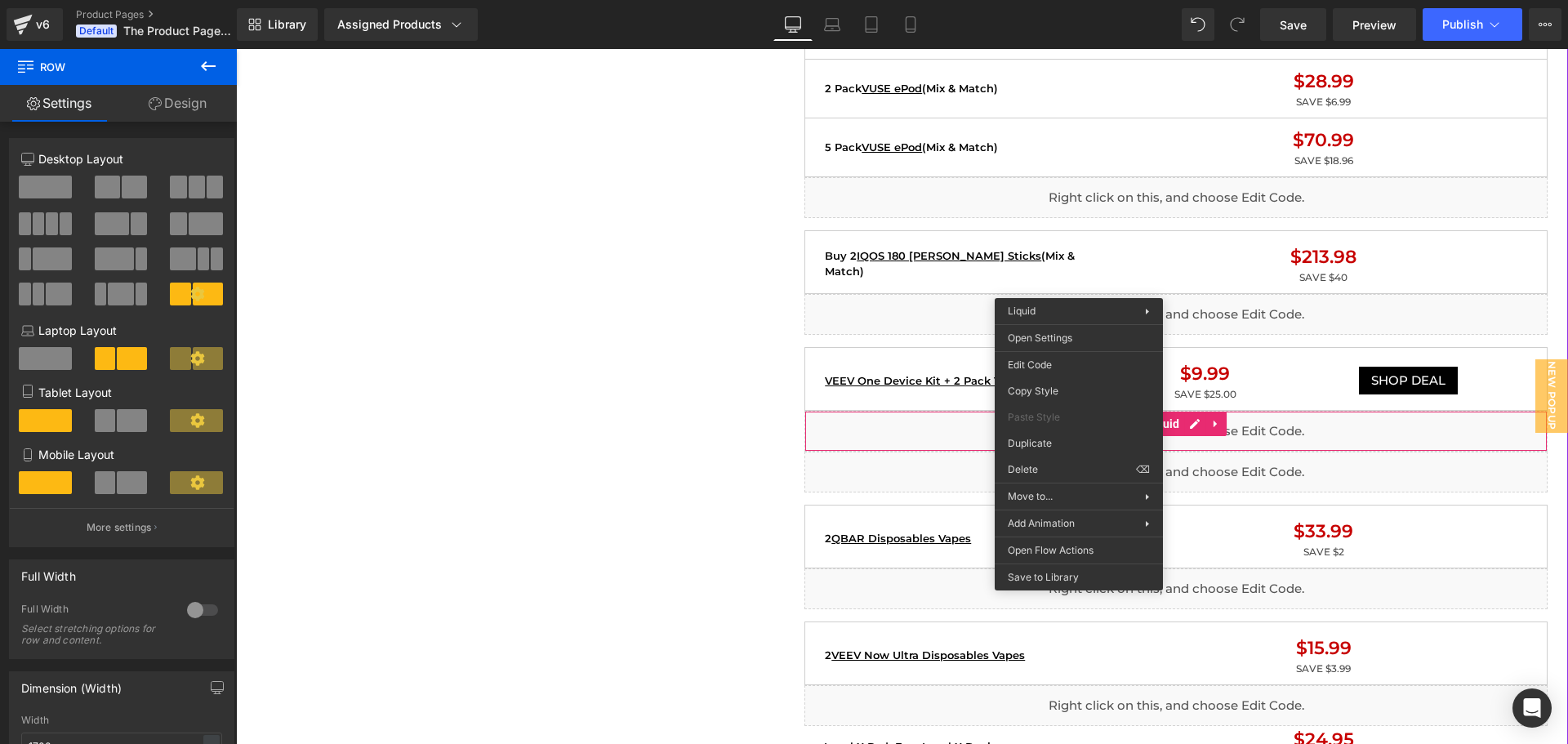
scroll to position [1470, 0]
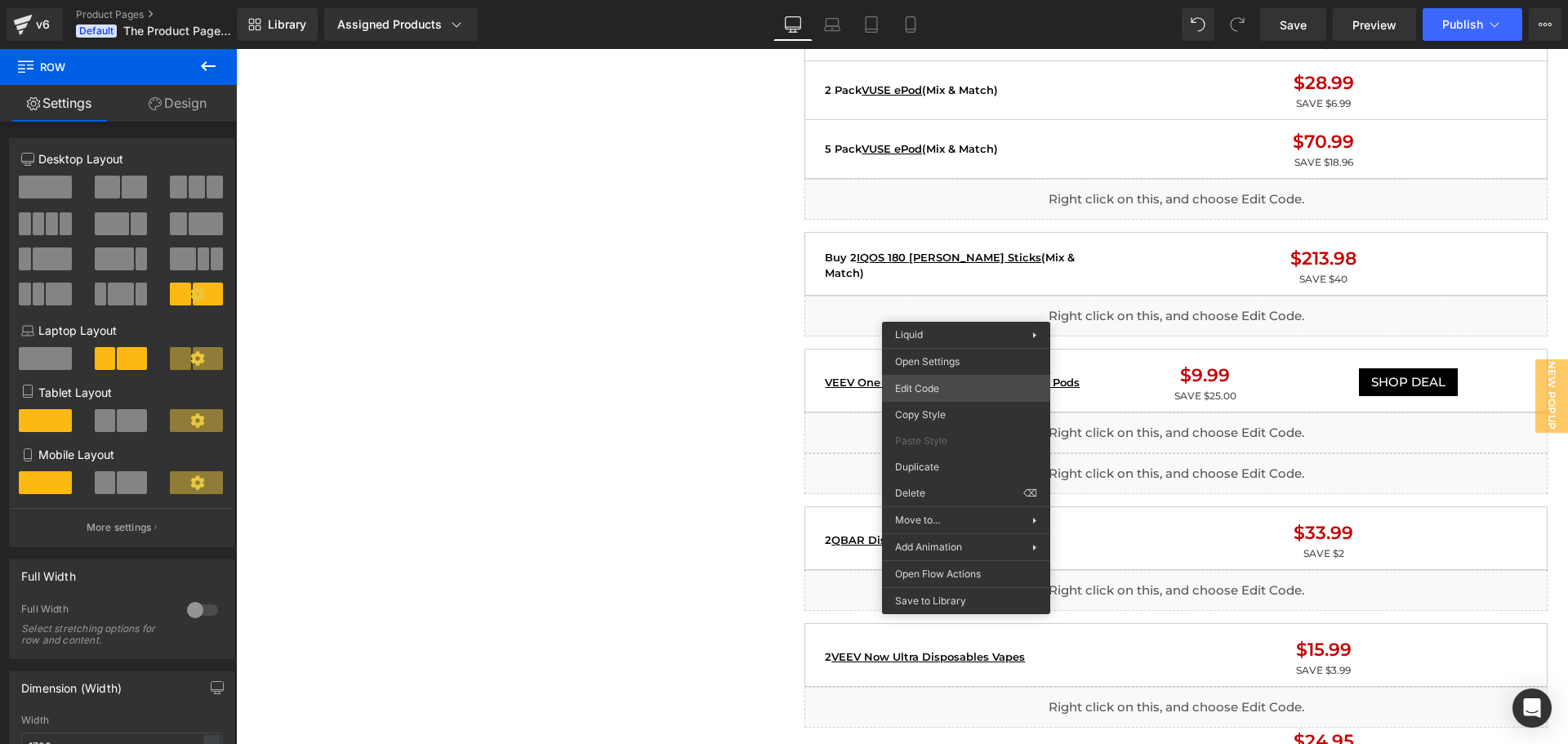
click at [933, 0] on div "Liquid You are previewing how the will restyle your page. You can not edit Elem…" at bounding box center [784, 0] width 1568 height 0
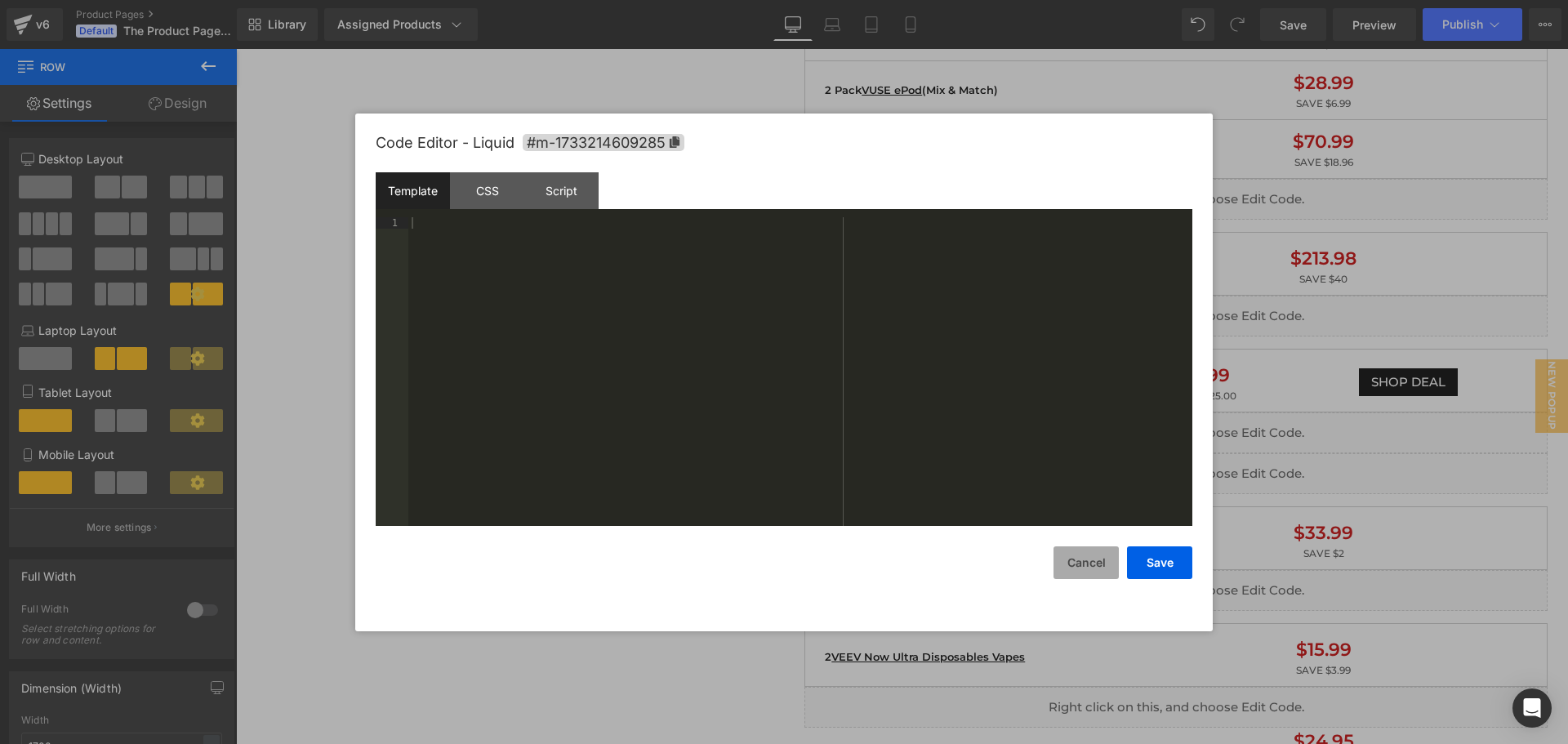
click at [1093, 577] on button "Cancel" at bounding box center [1085, 563] width 65 height 33
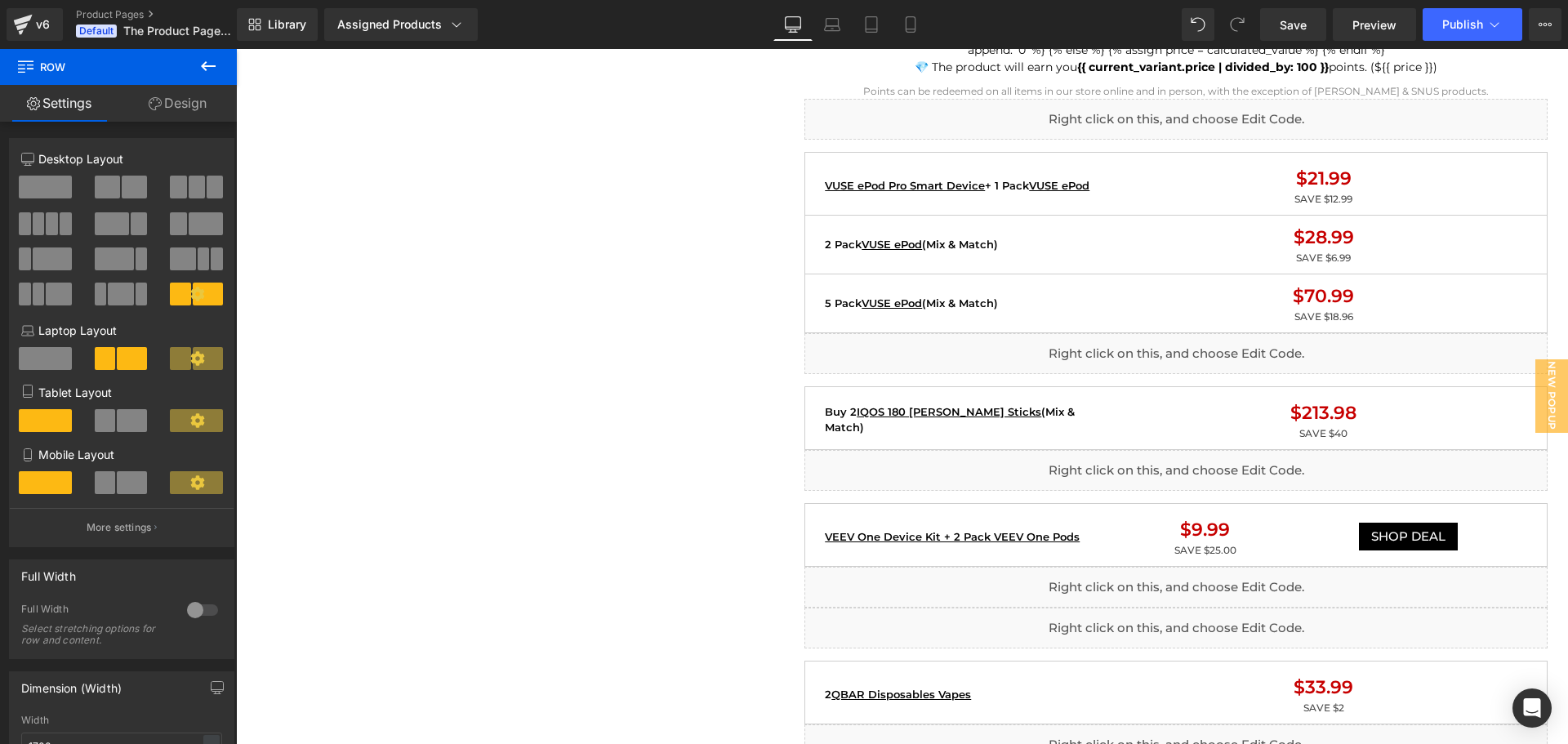
scroll to position [1306, 0]
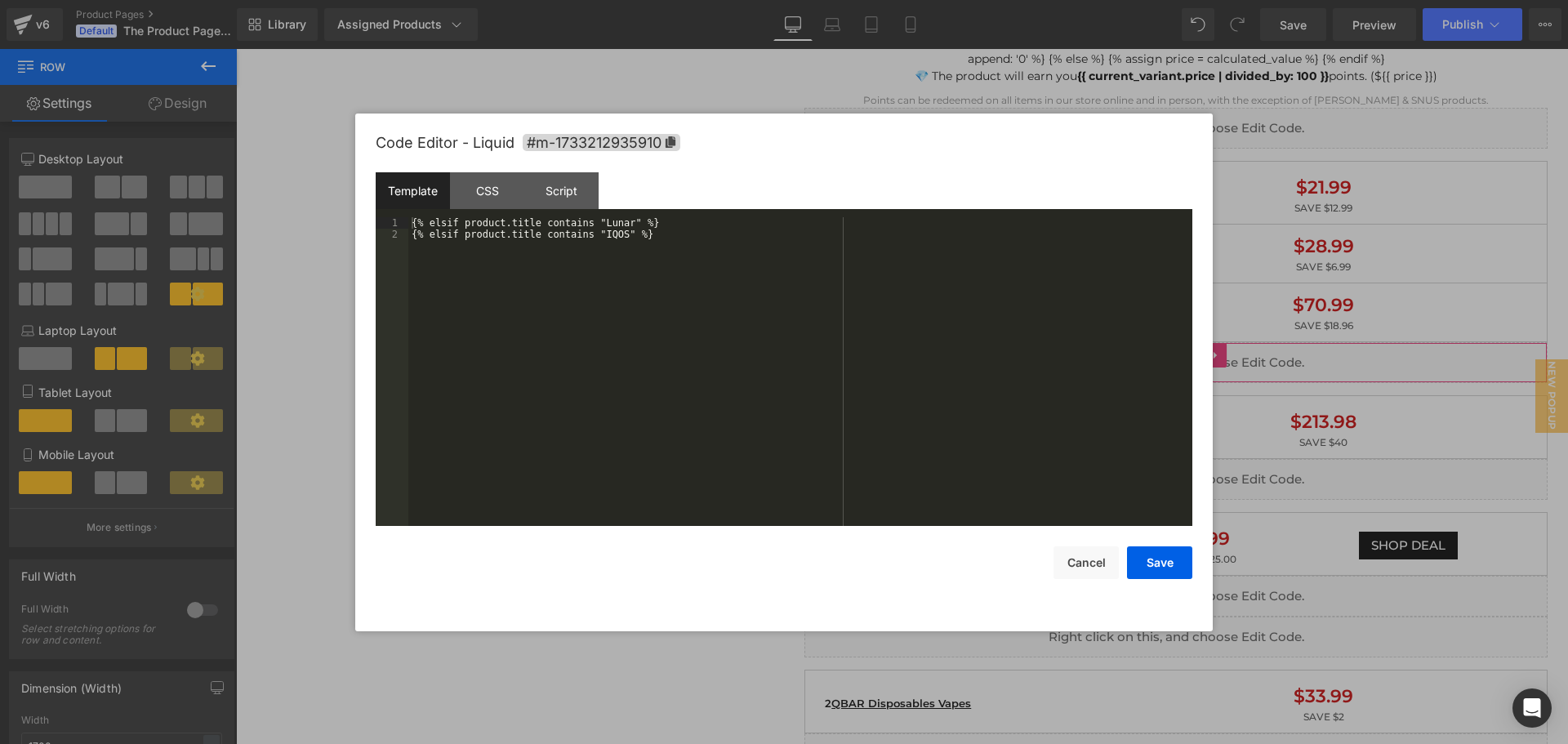
click at [980, 0] on div "Liquid You are previewing how the will restyle your page. You can not edit Elem…" at bounding box center [784, 0] width 1568 height 0
click at [1071, 554] on button "Cancel" at bounding box center [1085, 563] width 65 height 33
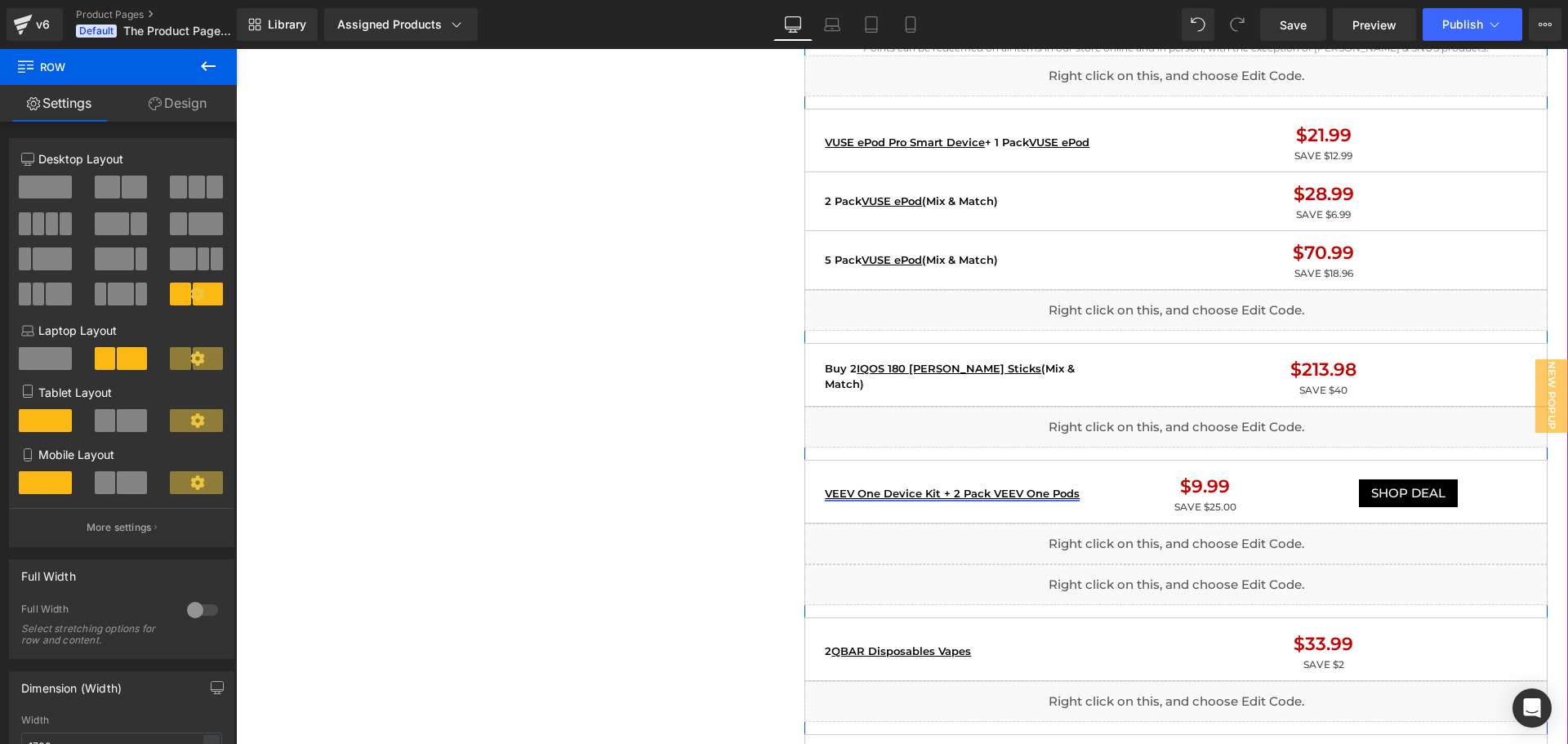
scroll to position [1388, 0]
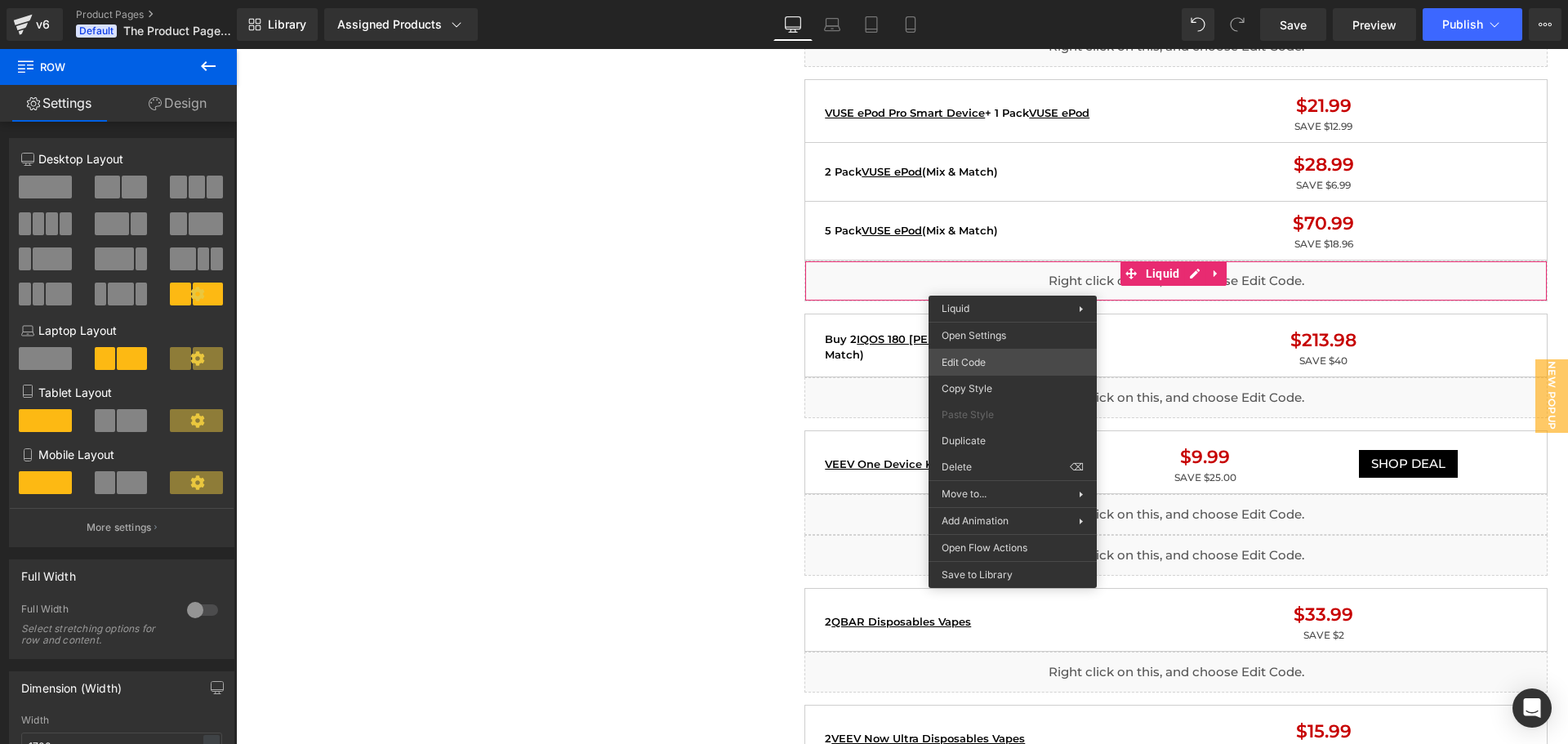
click at [985, 0] on div "Liquid You are previewing how the will restyle your page. You can not edit Elem…" at bounding box center [784, 0] width 1568 height 0
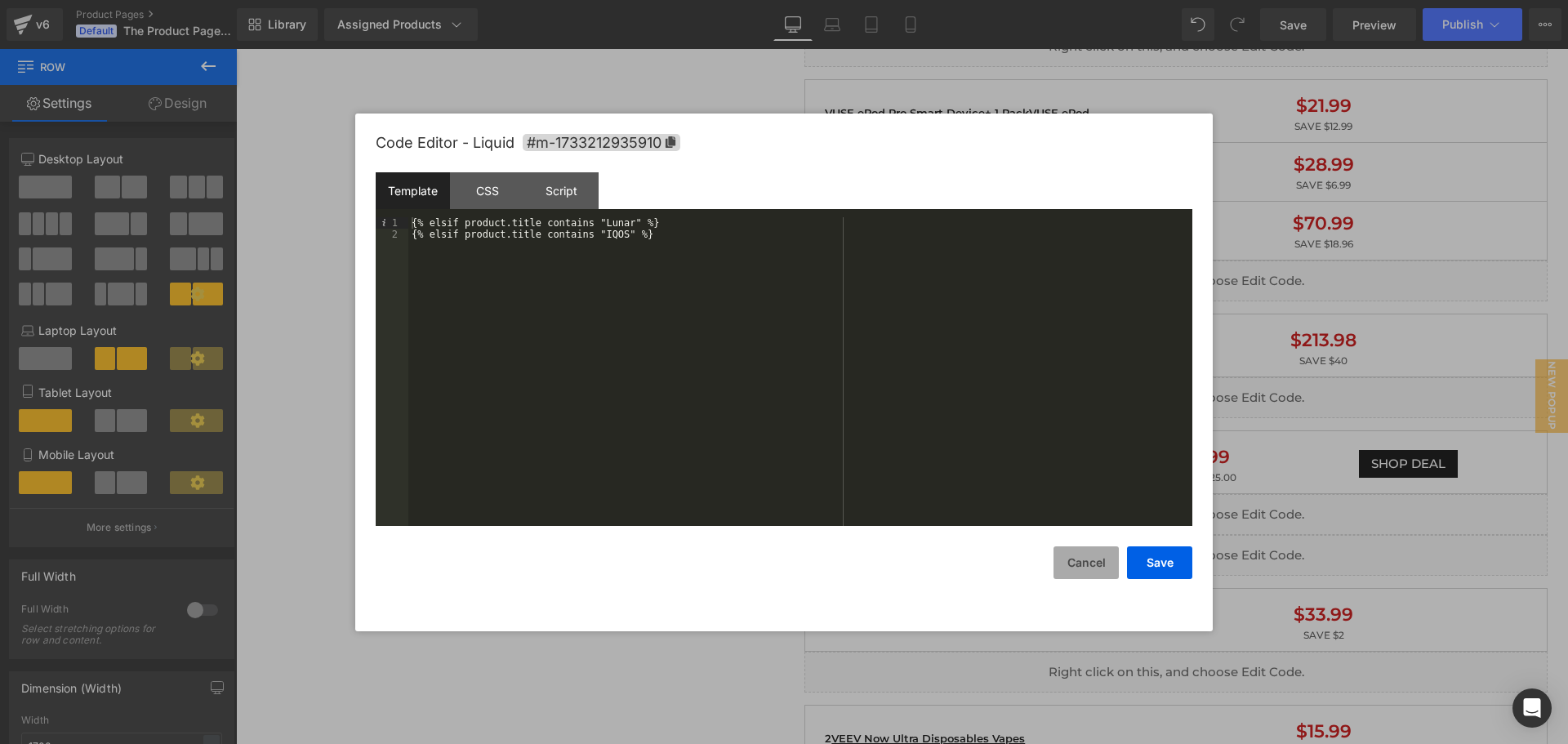
click at [1068, 559] on button "Cancel" at bounding box center [1085, 563] width 65 height 33
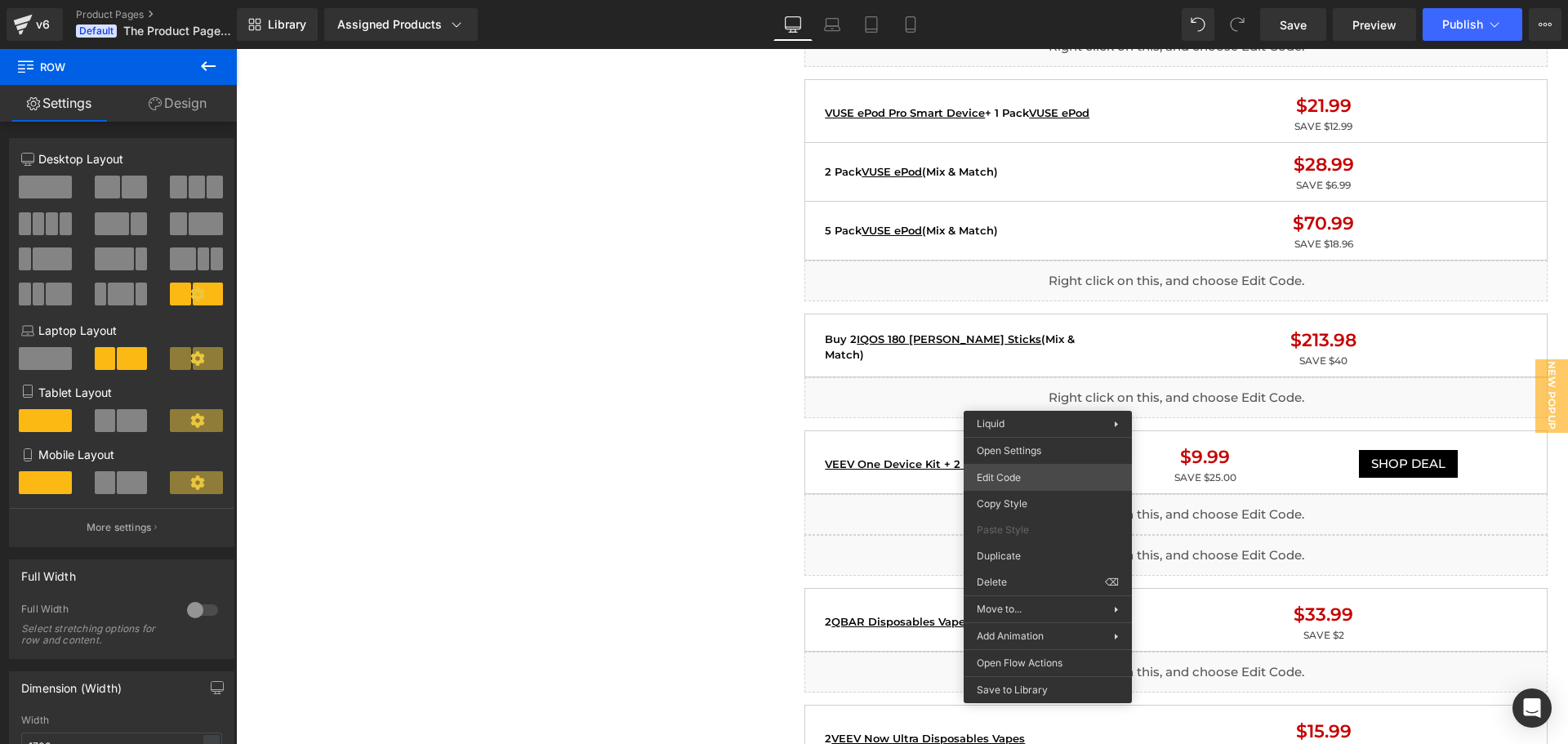
click at [1004, 0] on div "Liquid You are previewing how the will restyle your page. You can not edit Elem…" at bounding box center [784, 0] width 1568 height 0
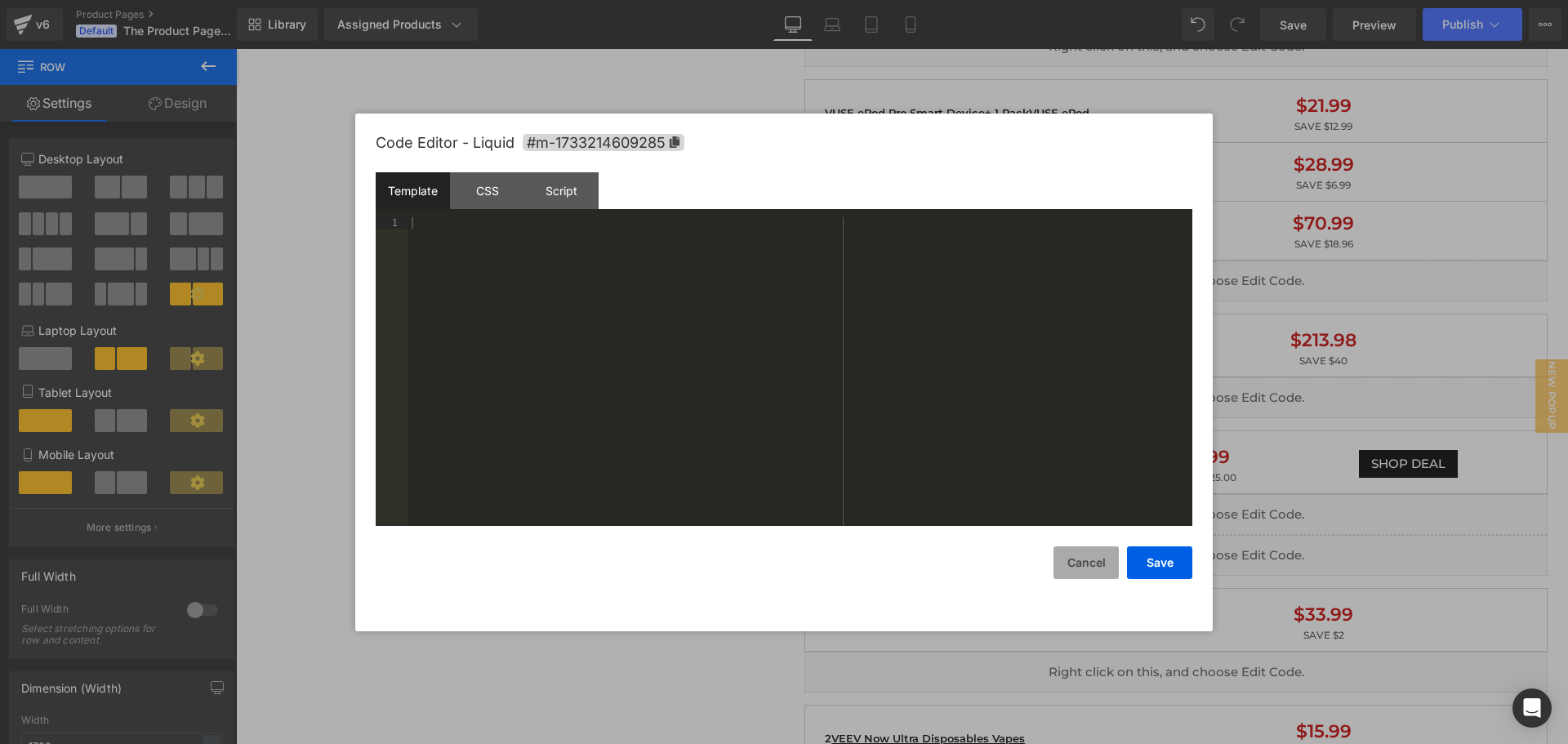
click at [1091, 560] on button "Cancel" at bounding box center [1085, 563] width 65 height 33
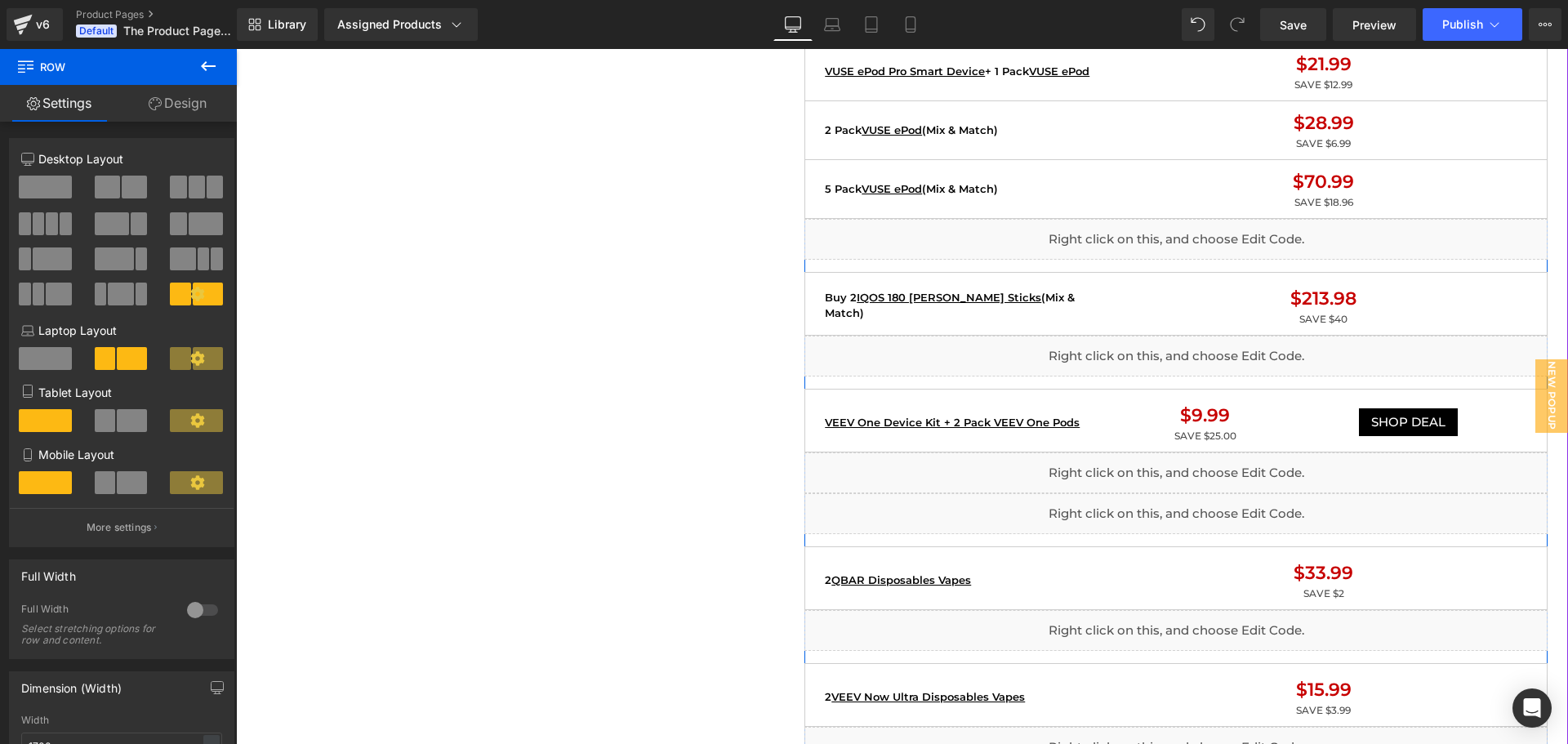
scroll to position [1470, 0]
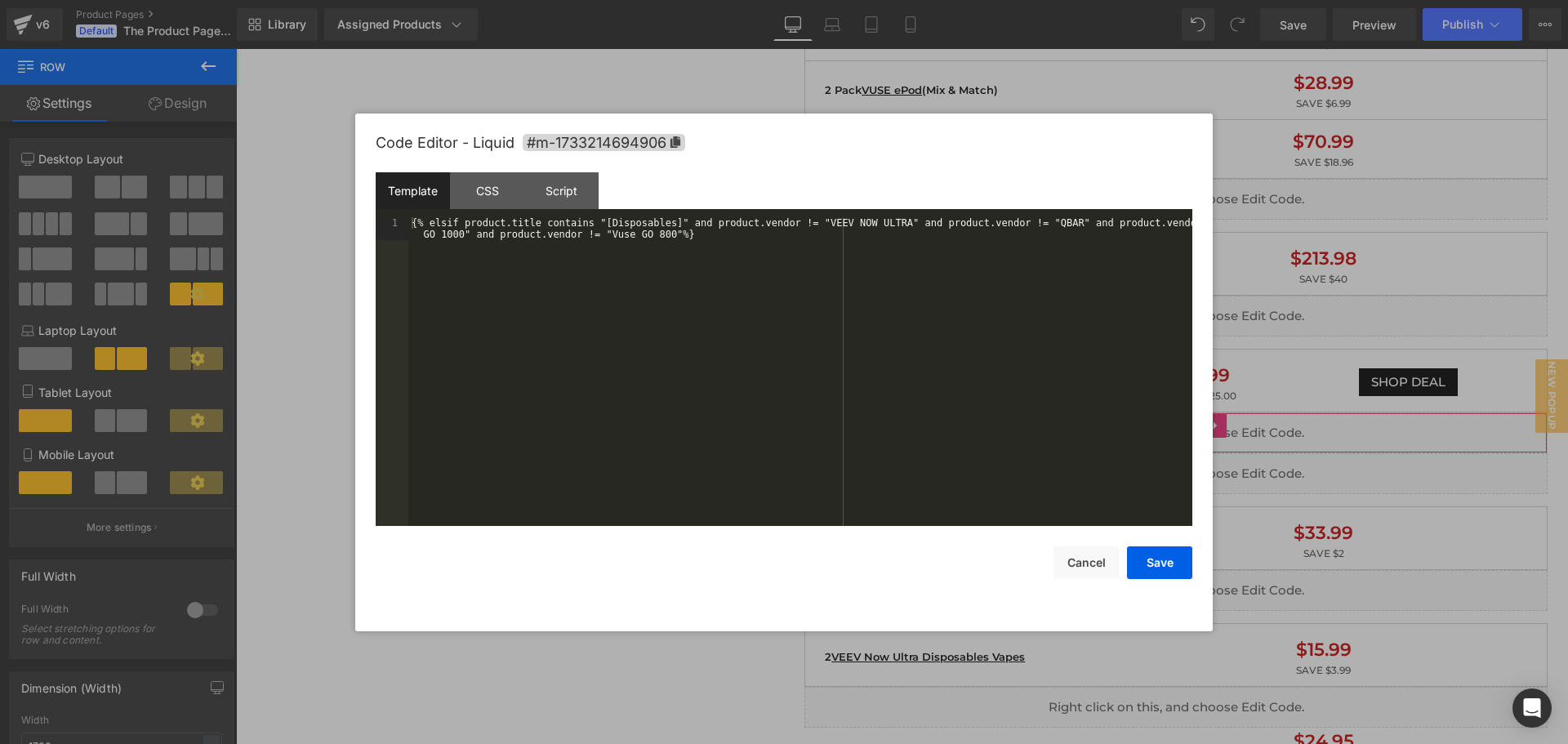
click at [951, 0] on div "Liquid You are previewing how the will restyle your page. You can not edit Elem…" at bounding box center [784, 0] width 1568 height 0
click at [1074, 569] on button "Cancel" at bounding box center [1085, 563] width 65 height 33
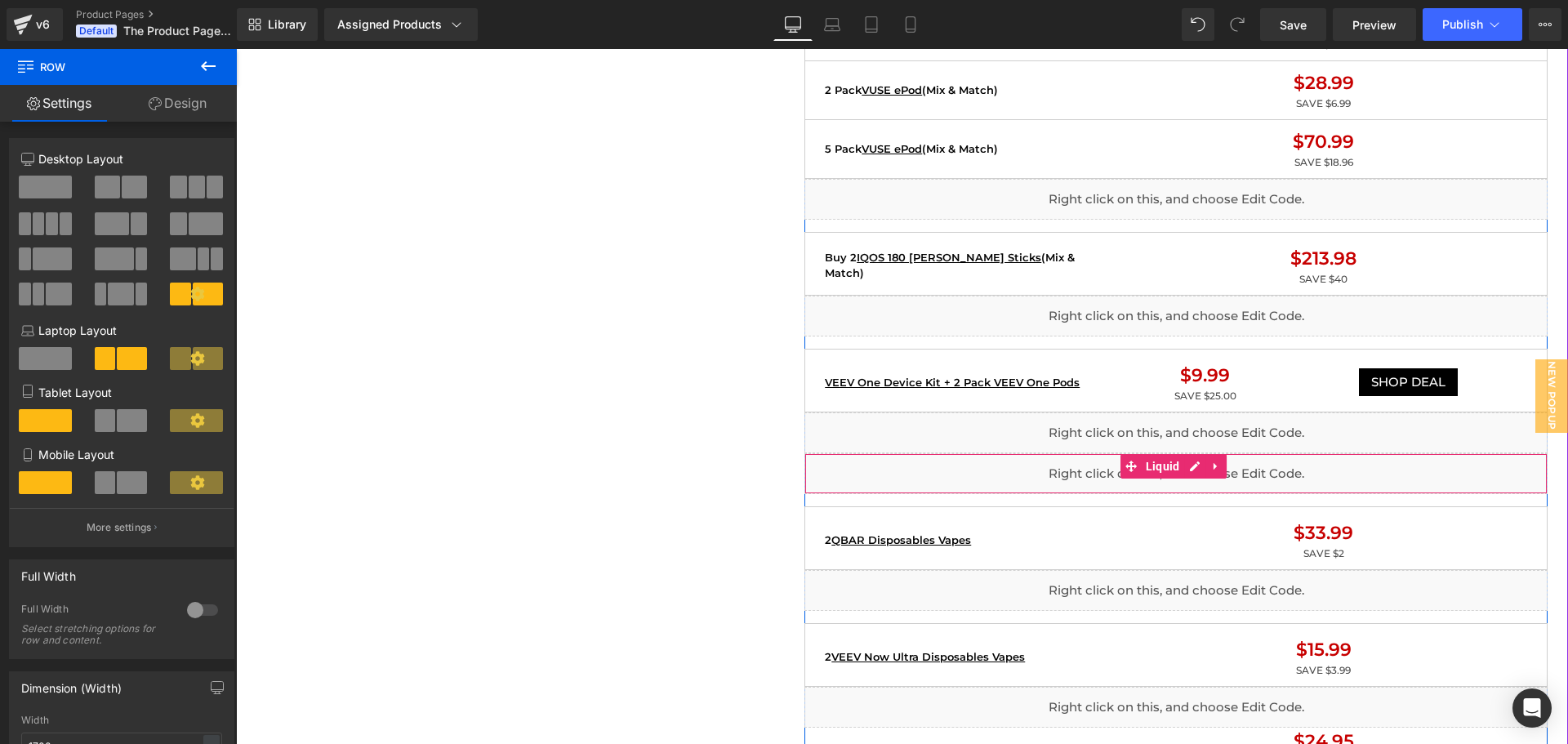
scroll to position [1551, 0]
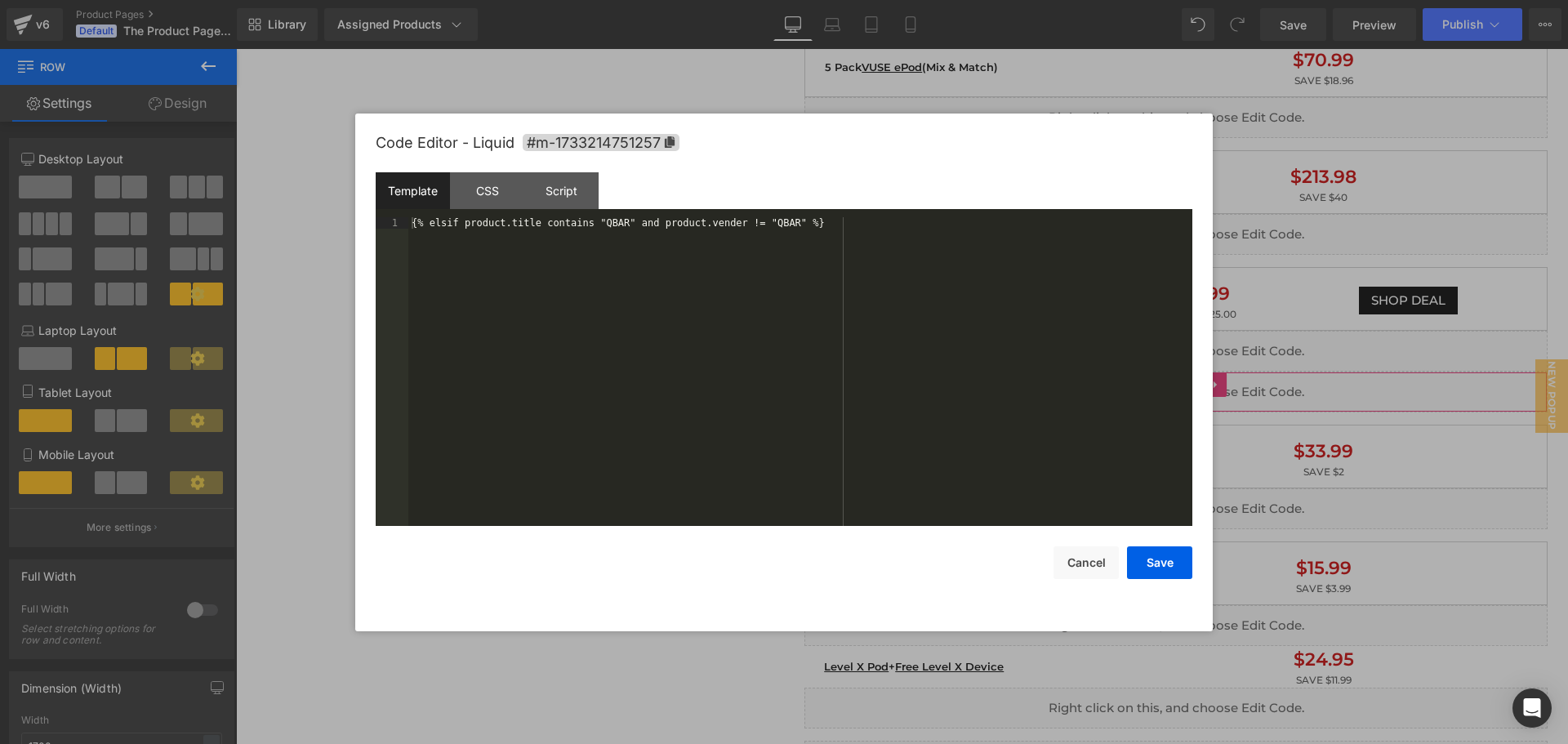
click at [984, 0] on div "Liquid You are previewing how the will restyle your page. You can not edit Elem…" at bounding box center [784, 0] width 1568 height 0
click at [1056, 561] on button "Cancel" at bounding box center [1085, 563] width 65 height 33
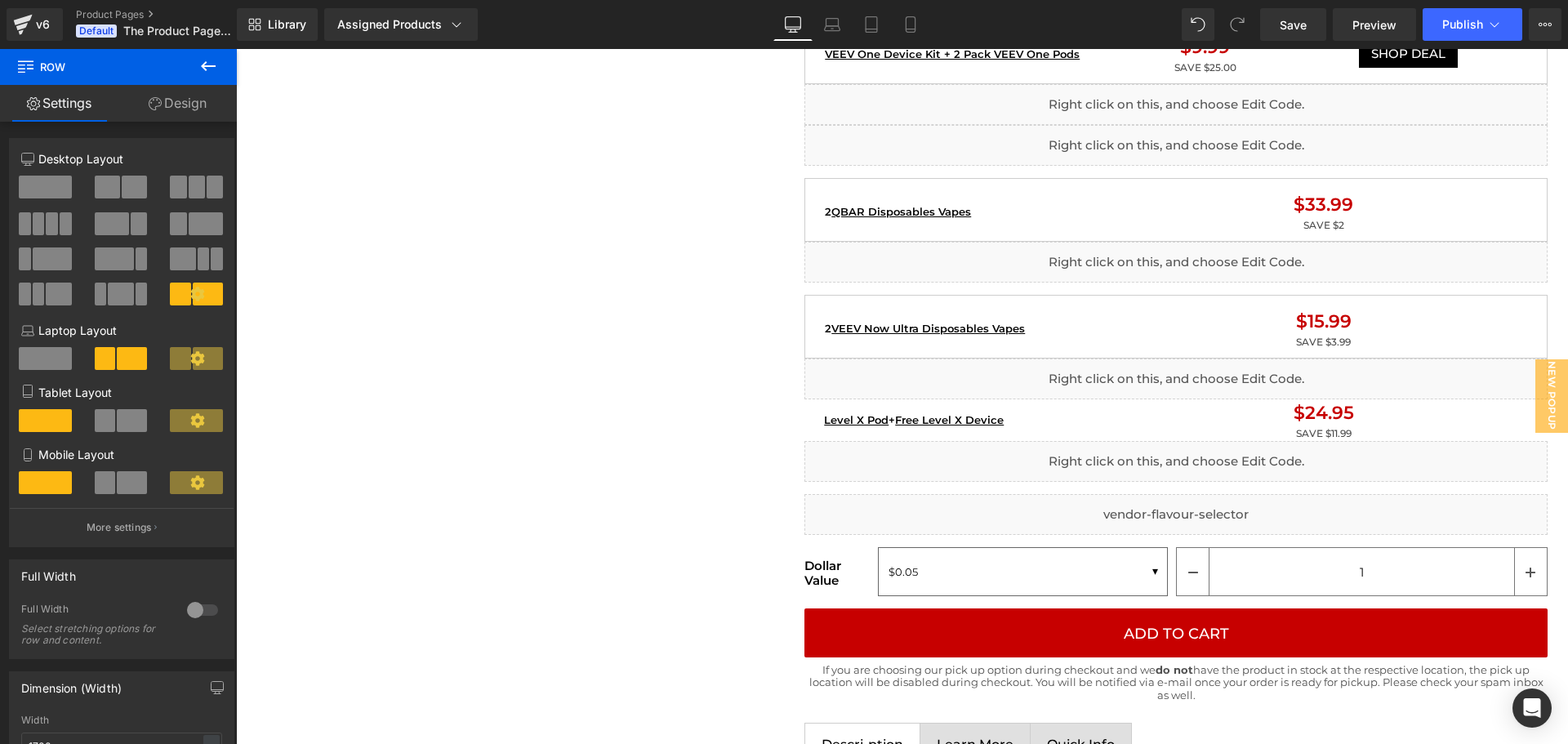
scroll to position [1796, 0]
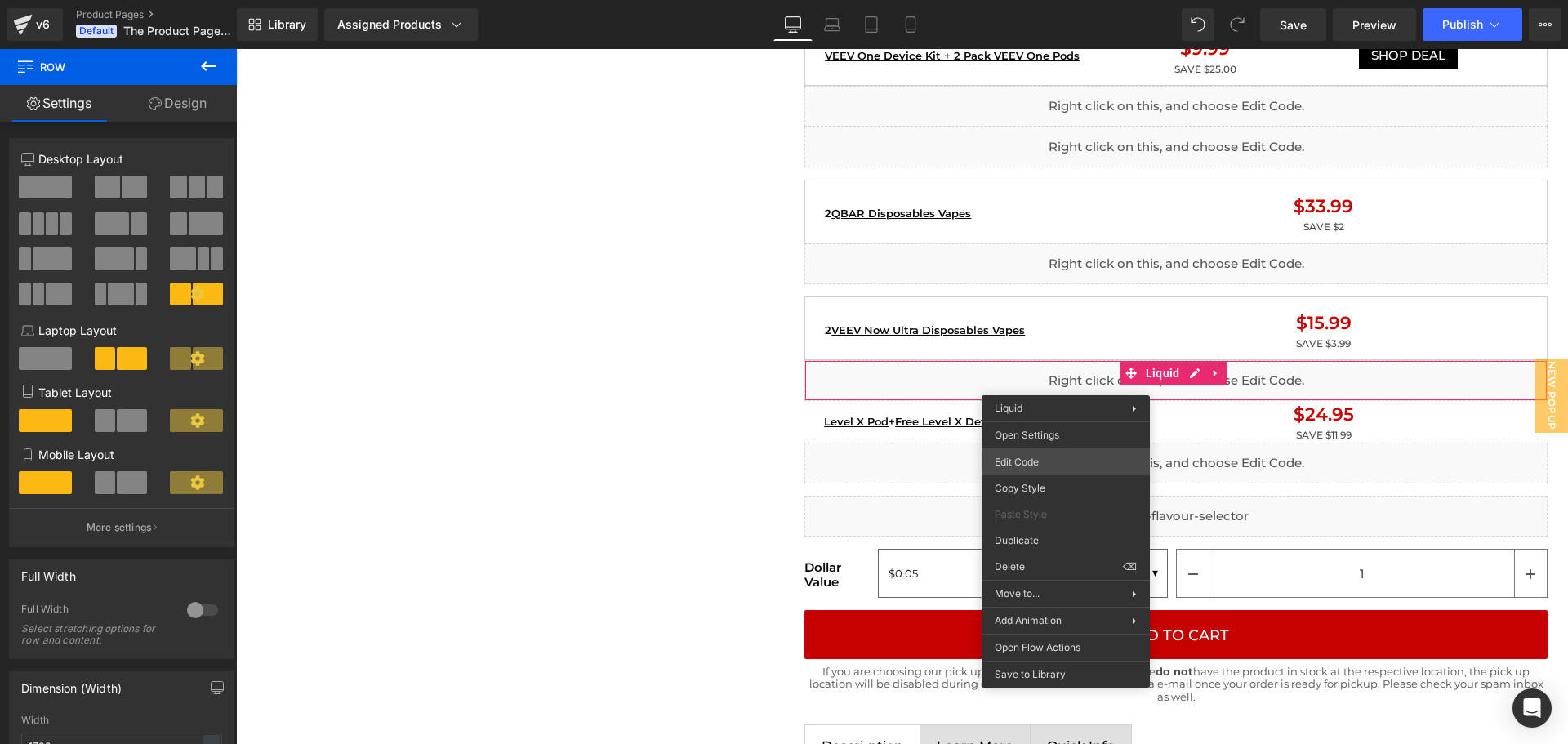
click at [1031, 0] on div "Liquid You are previewing how the will restyle your page. You can not edit Elem…" at bounding box center [784, 0] width 1568 height 0
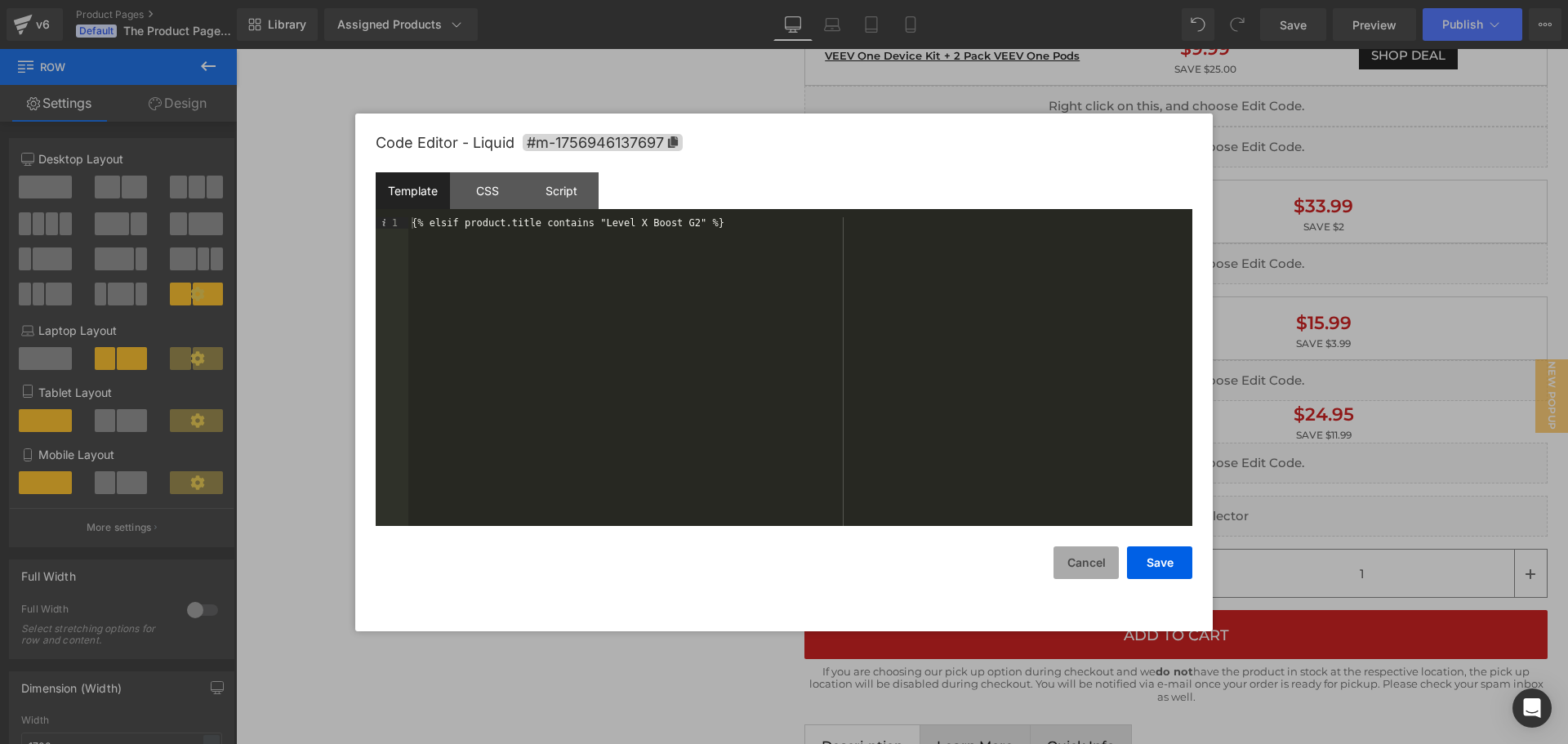
click at [1081, 569] on button "Cancel" at bounding box center [1085, 563] width 65 height 33
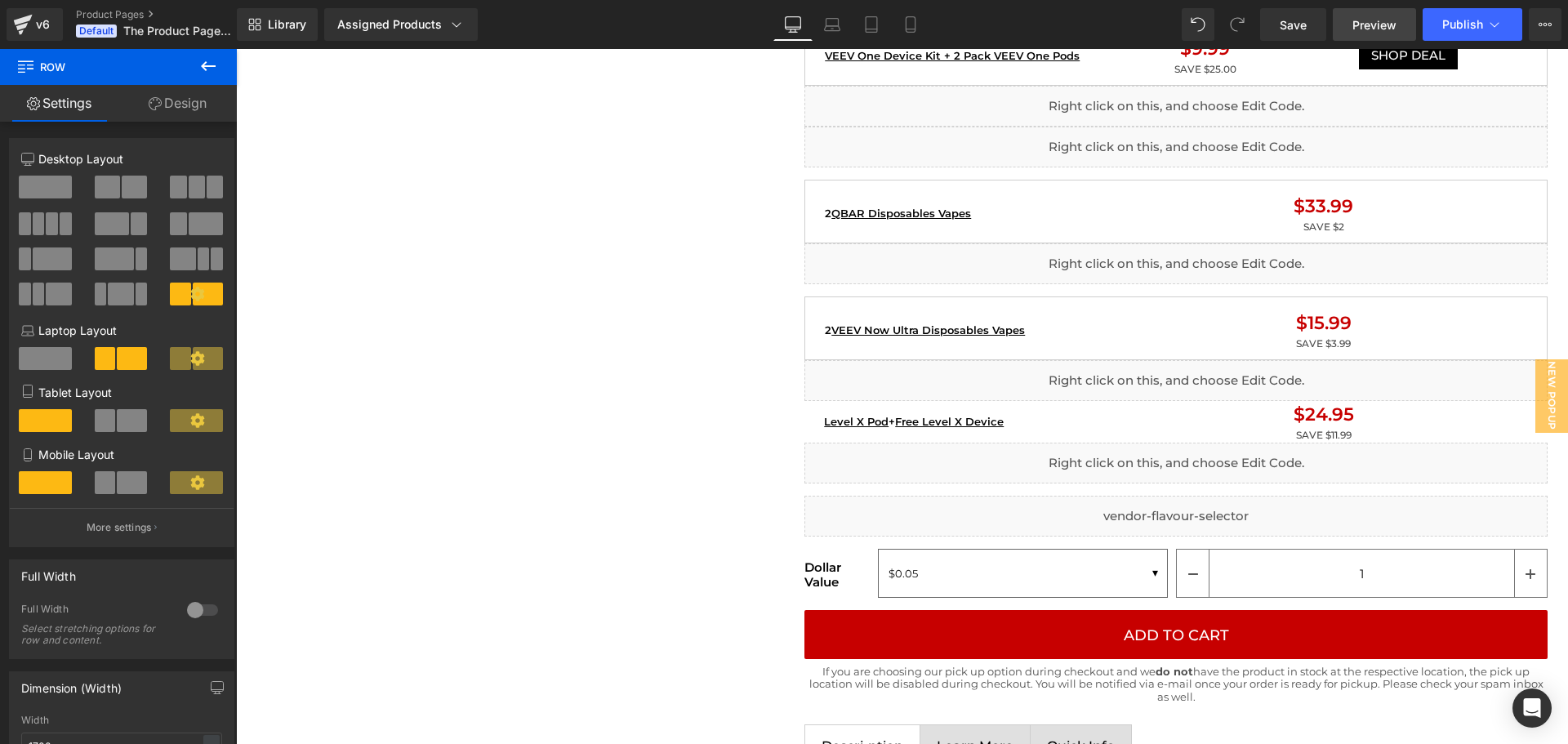
click at [1354, 20] on span "Preview" at bounding box center [1374, 25] width 44 height 17
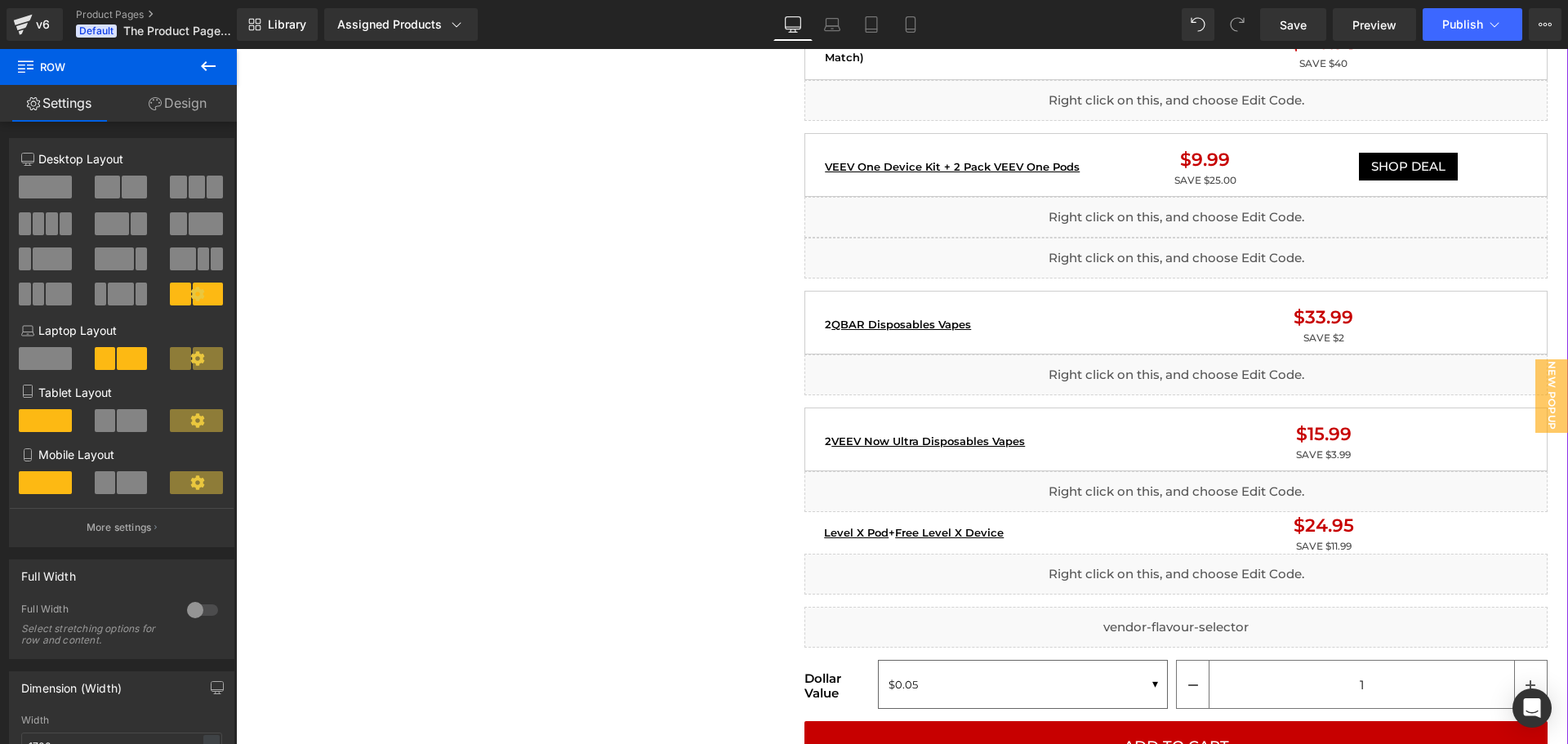
scroll to position [1551, 0]
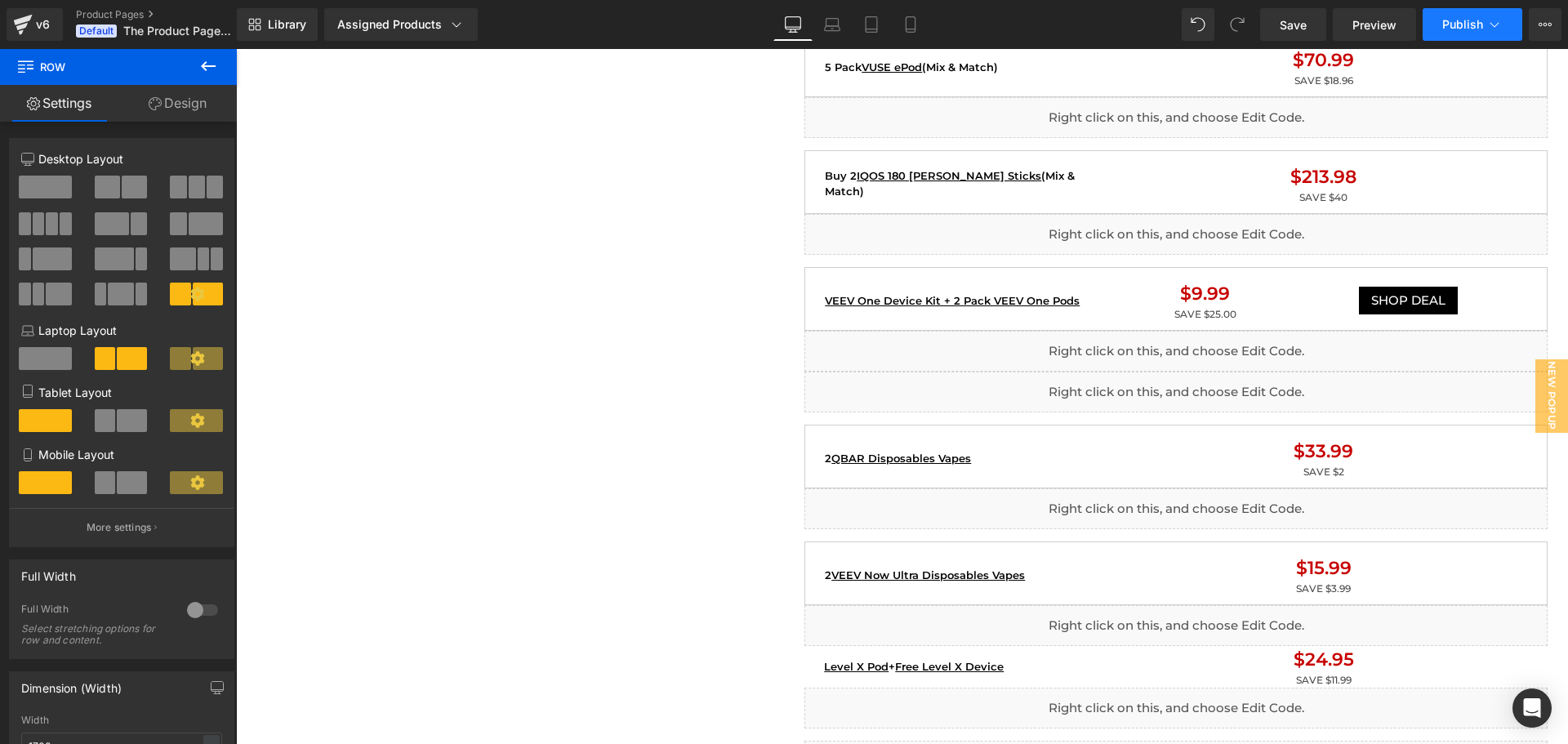
click at [1450, 16] on button "Publish" at bounding box center [1473, 25] width 100 height 33
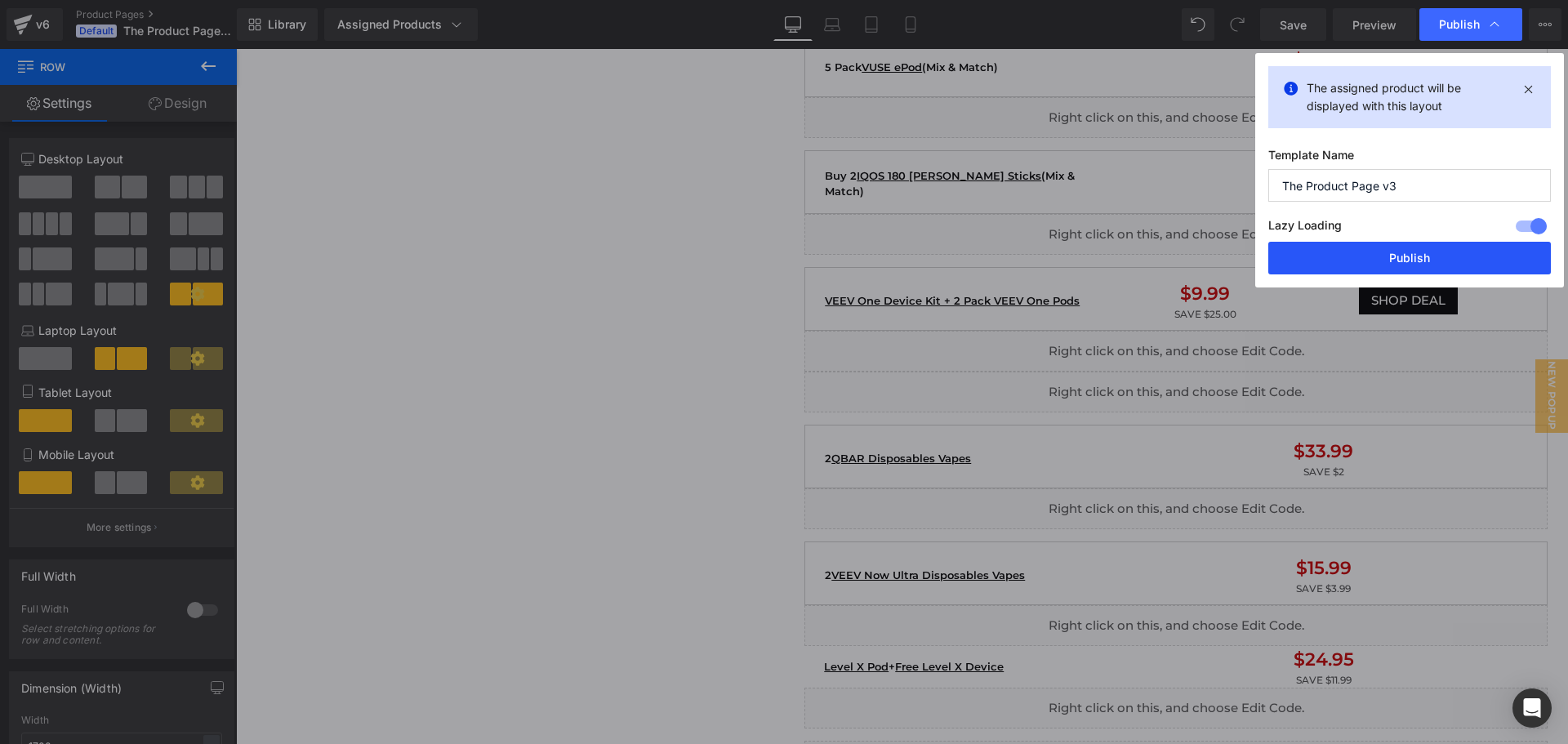
click at [1364, 253] on button "Publish" at bounding box center [1409, 258] width 283 height 33
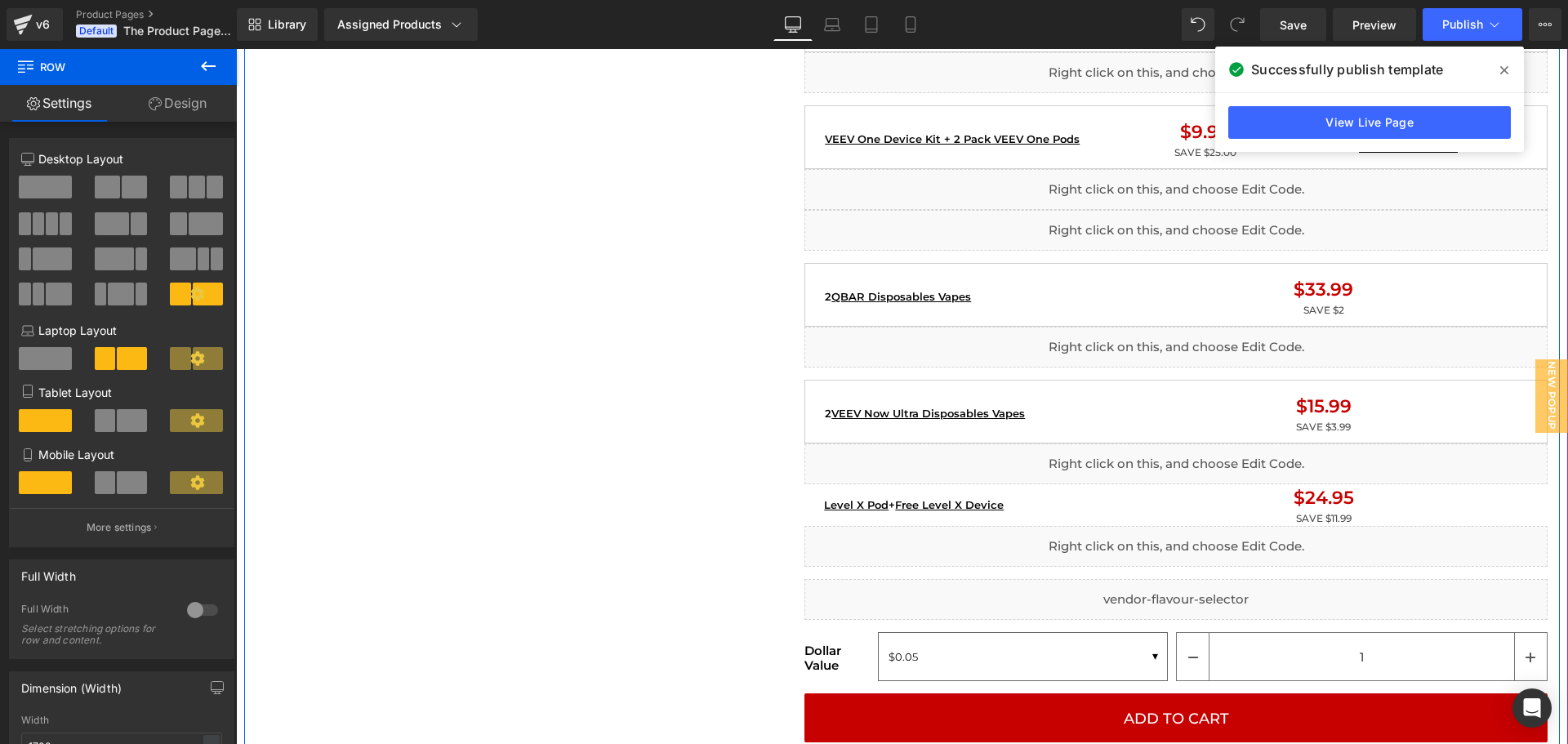
scroll to position [1633, 0]
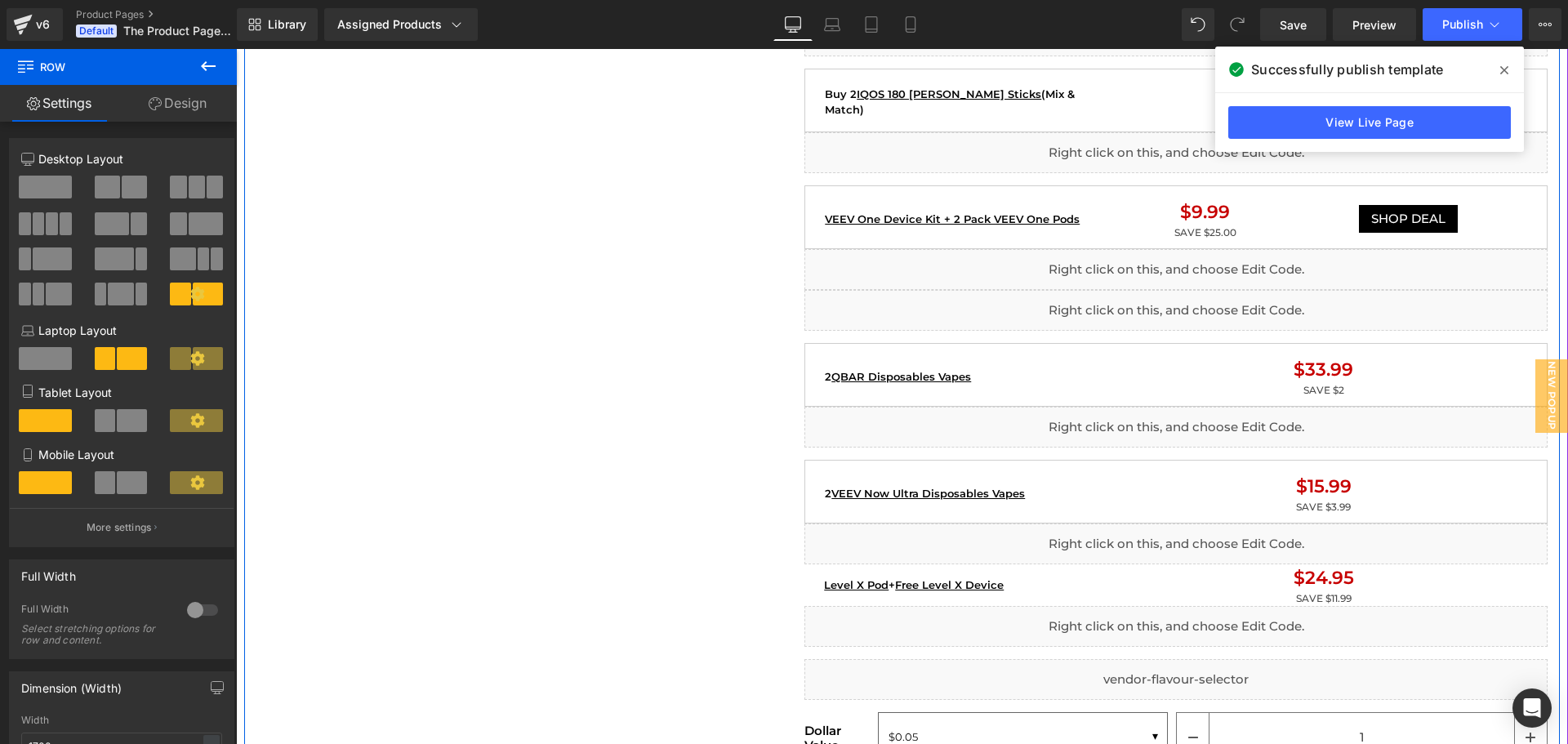
drag, startPoint x: 1081, startPoint y: 479, endPoint x: 1068, endPoint y: 474, distance: 13.9
click at [1081, 479] on div "2 VEEV Now Ultra Disposables Vapes Text Block" at bounding box center [969, 493] width 295 height 41
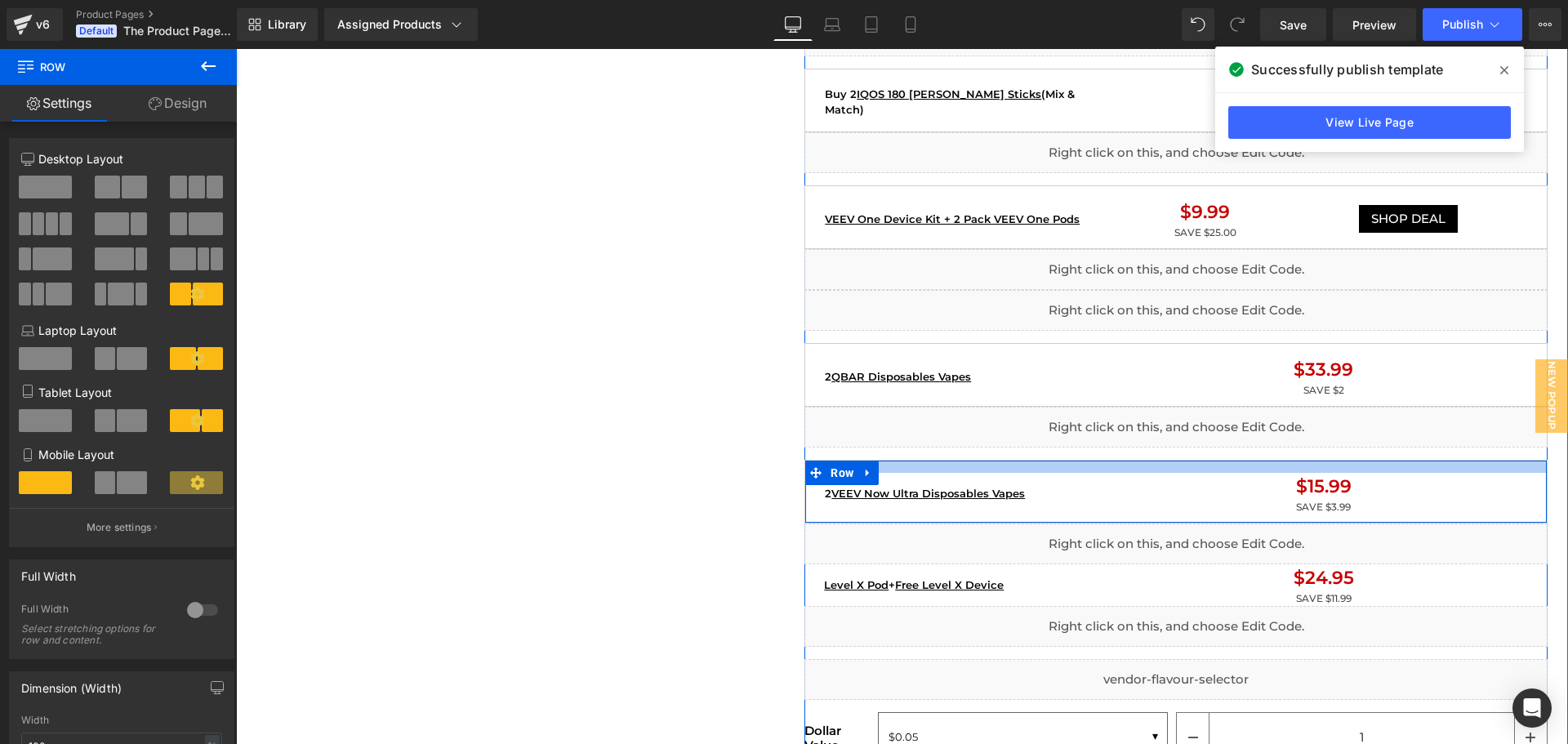
click at [993, 461] on div at bounding box center [1176, 466] width 741 height 12
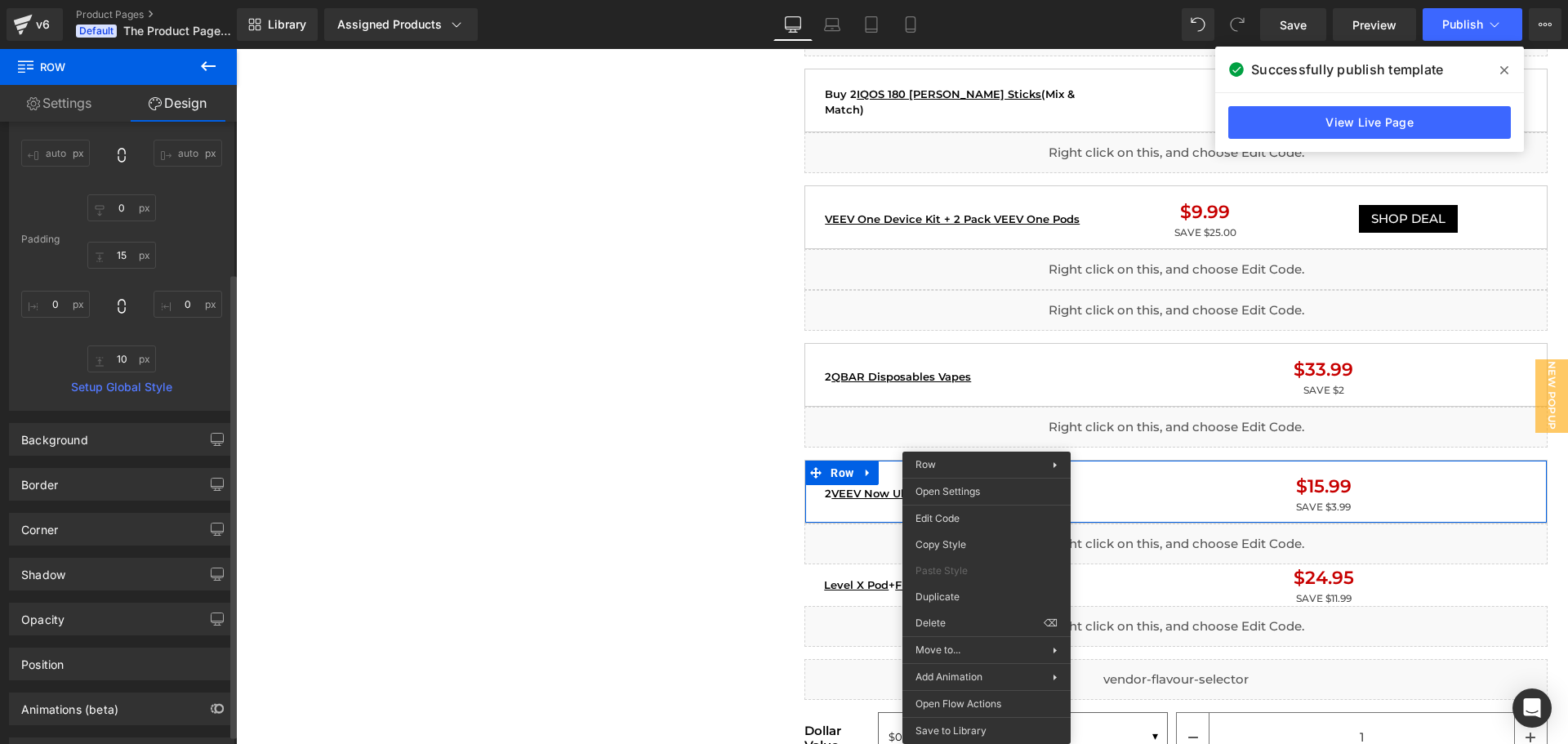
scroll to position [0, 0]
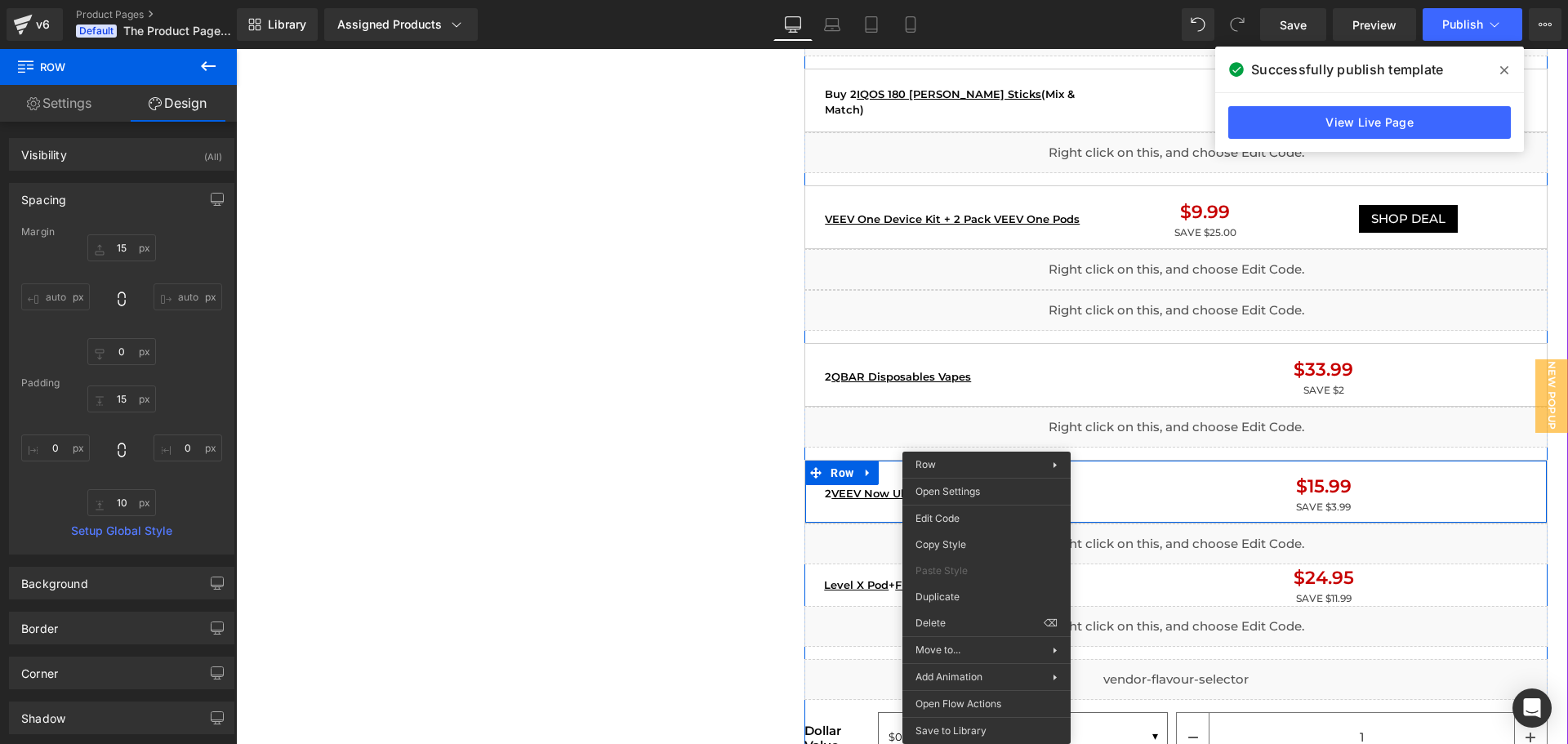
click at [658, 485] on div "Home / Product Title Breadcrumbs Sale Off (P) Image Liquid Image Liquid {% if p…" at bounding box center [902, 704] width 1316 height 4132
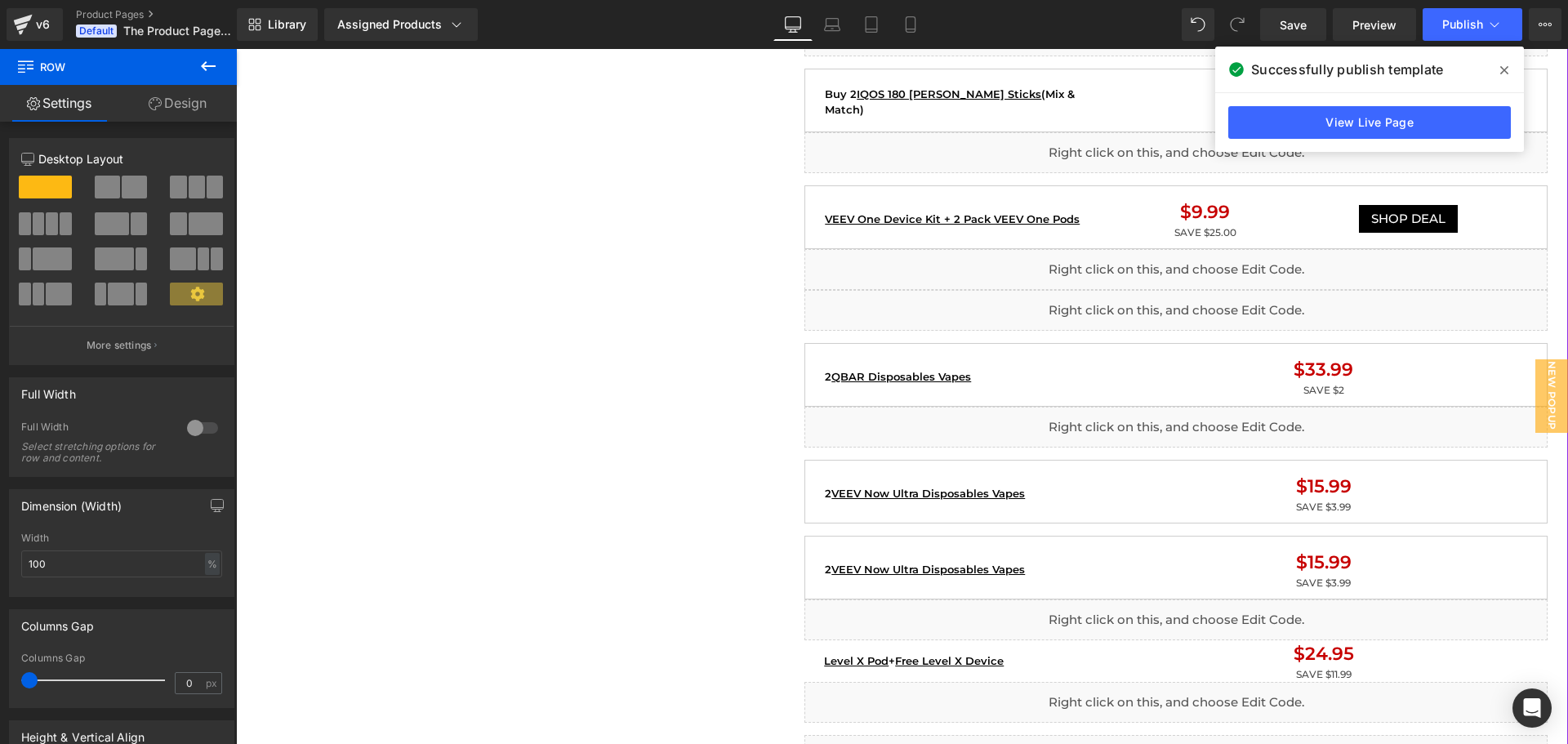
scroll to position [1796, 0]
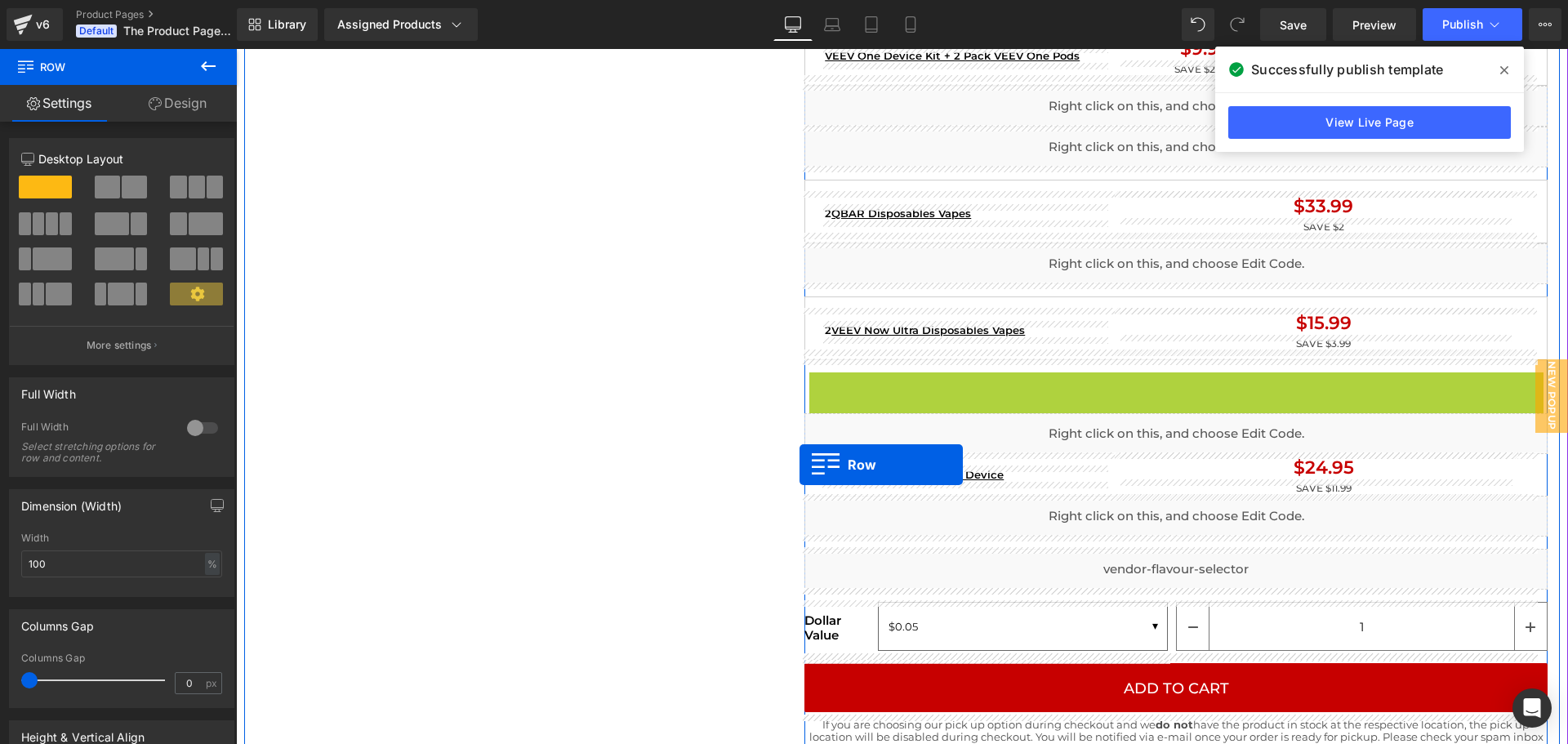
drag, startPoint x: 805, startPoint y: 383, endPoint x: 799, endPoint y: 464, distance: 81.2
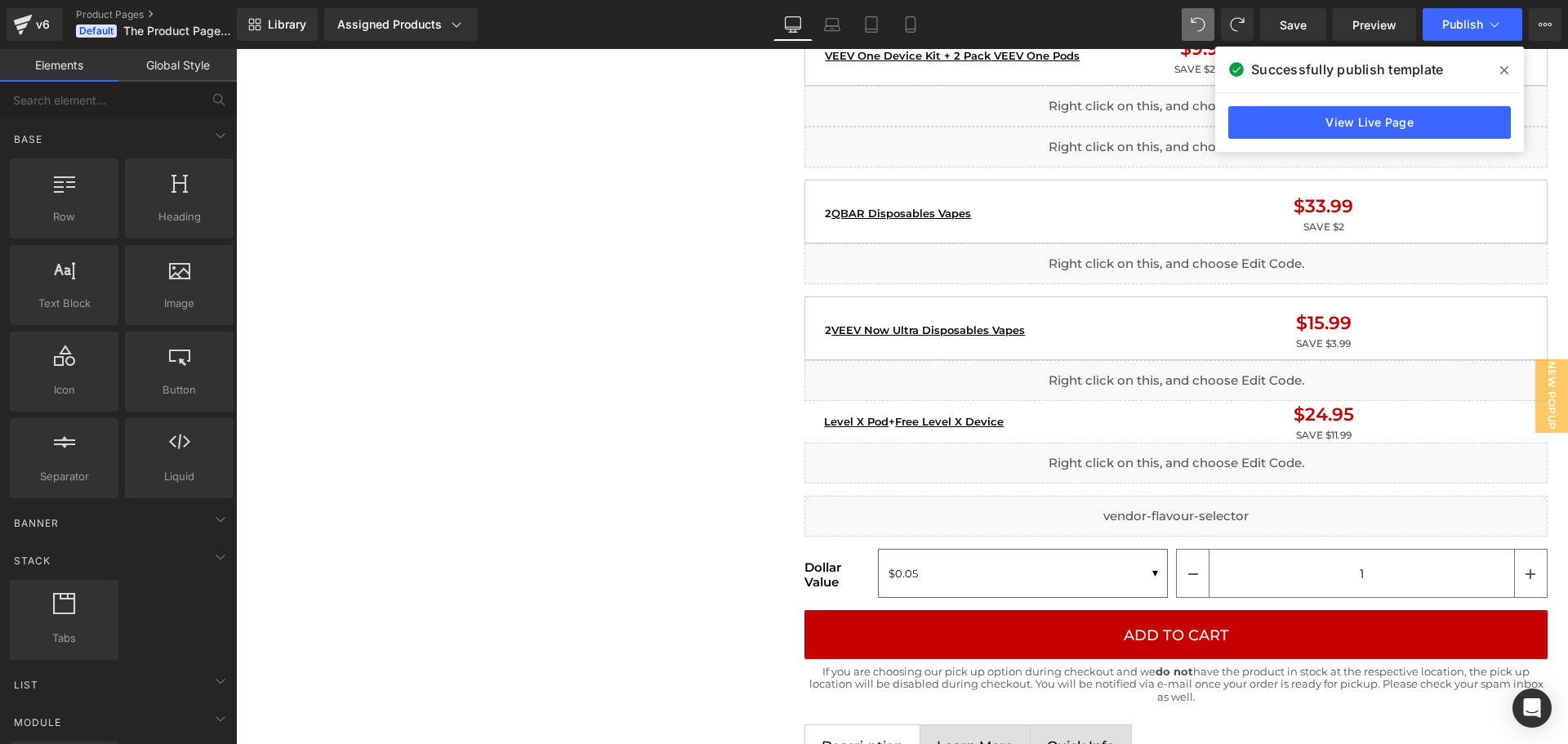
click at [1506, 64] on icon at bounding box center [1504, 70] width 8 height 13
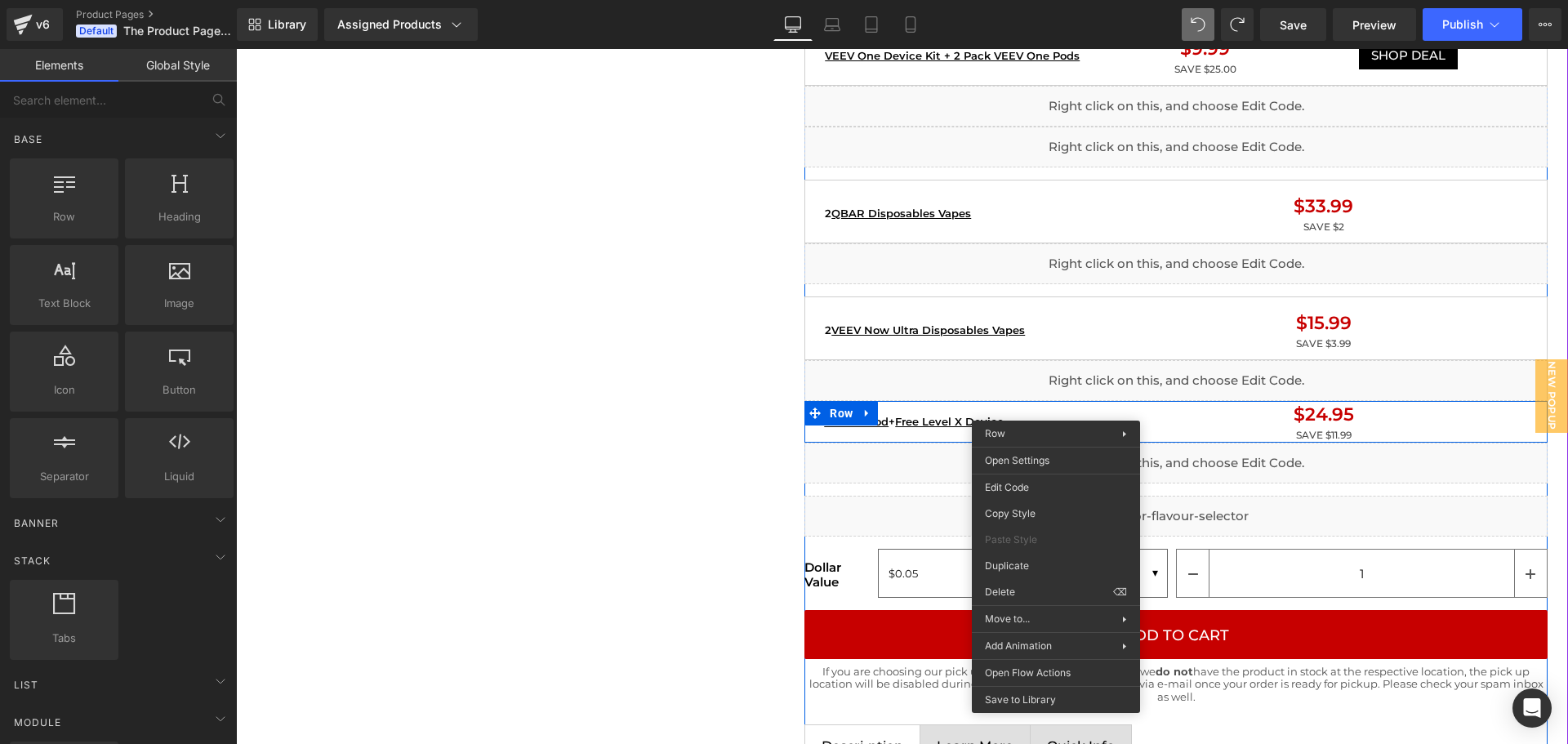
click at [946, 405] on div "Level X Pod + Free Level X Device Text Block" at bounding box center [969, 421] width 295 height 41
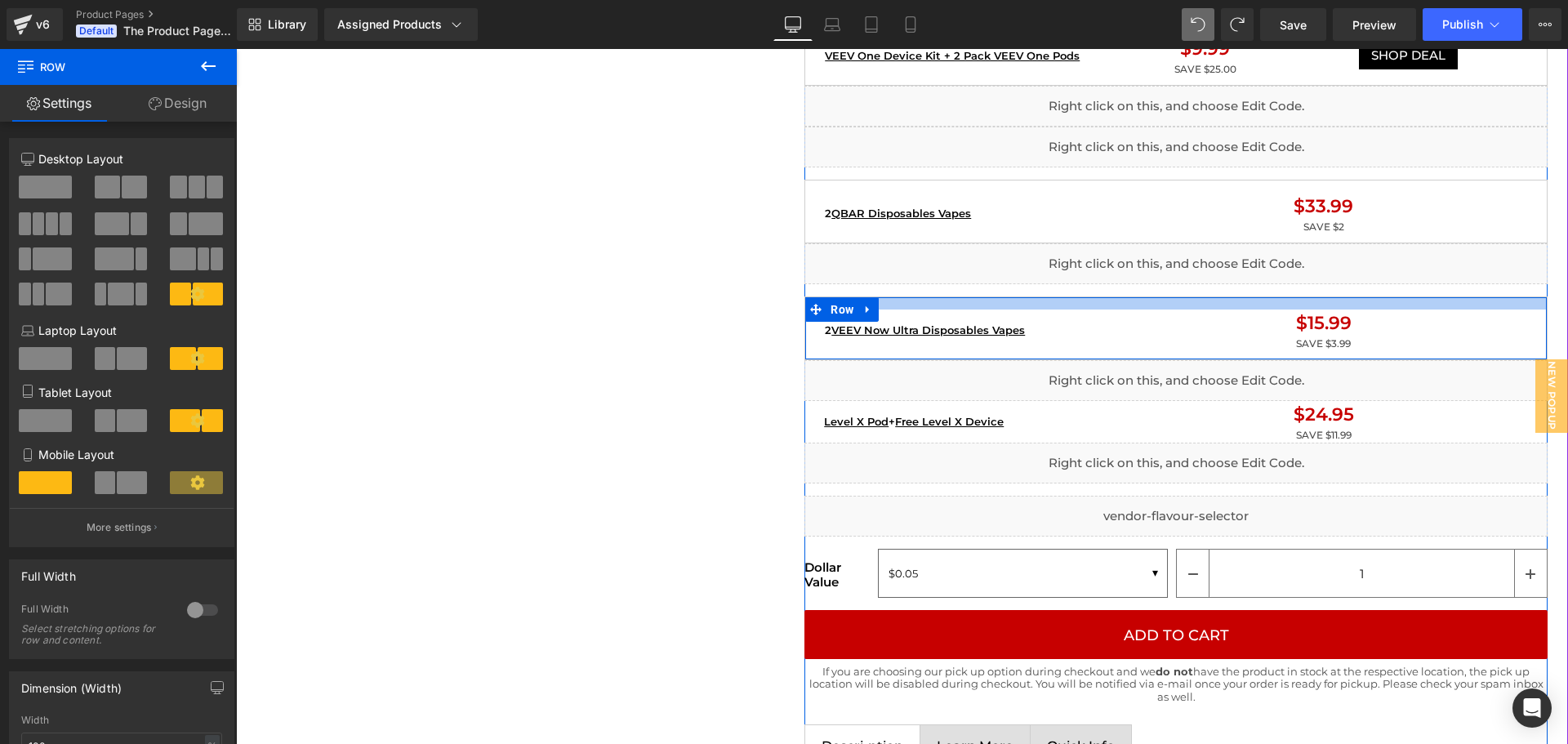
drag, startPoint x: 1060, startPoint y: 304, endPoint x: 1051, endPoint y: 307, distance: 9.5
click at [1060, 304] on div at bounding box center [1176, 303] width 741 height 12
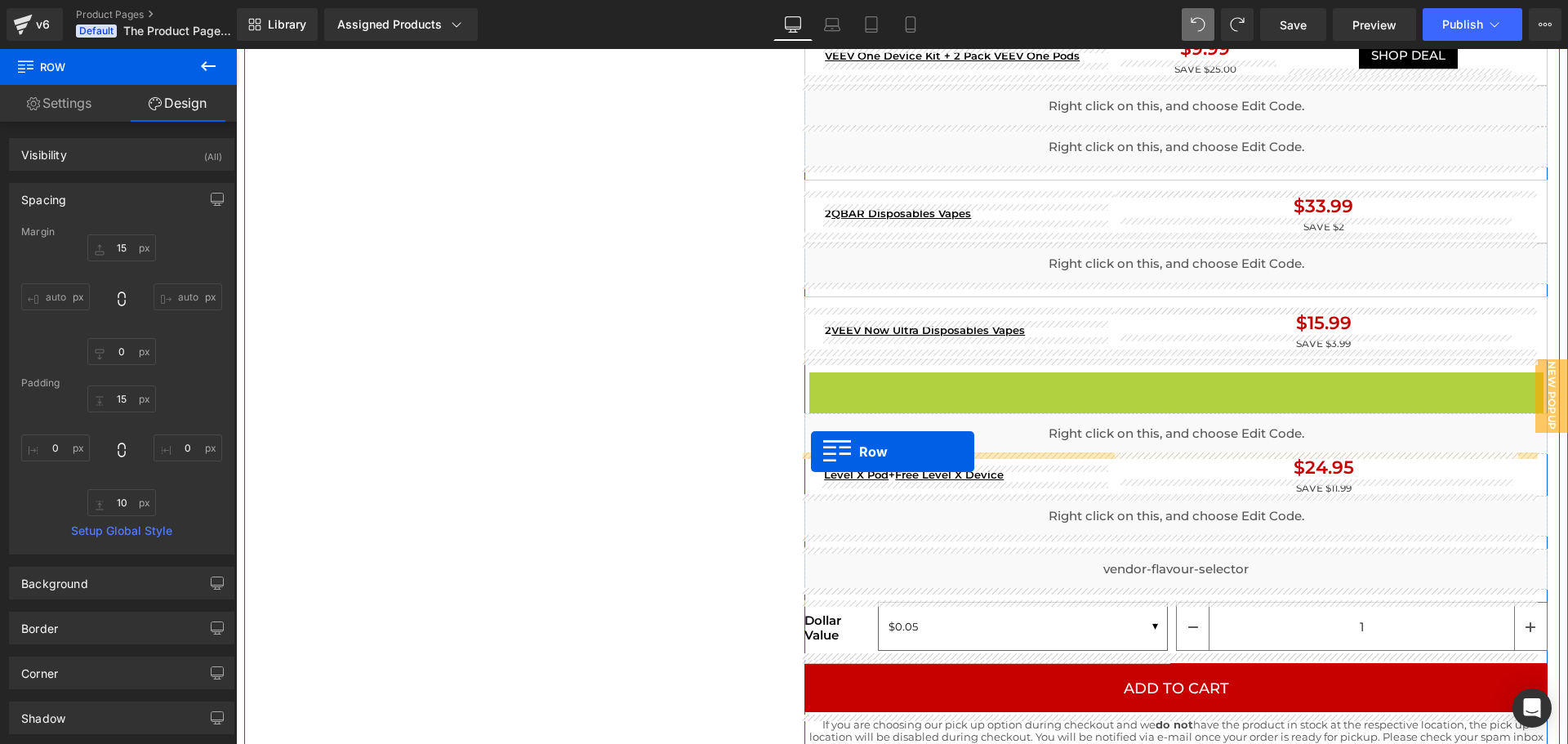
drag, startPoint x: 812, startPoint y: 383, endPoint x: 811, endPoint y: 451, distance: 68.0
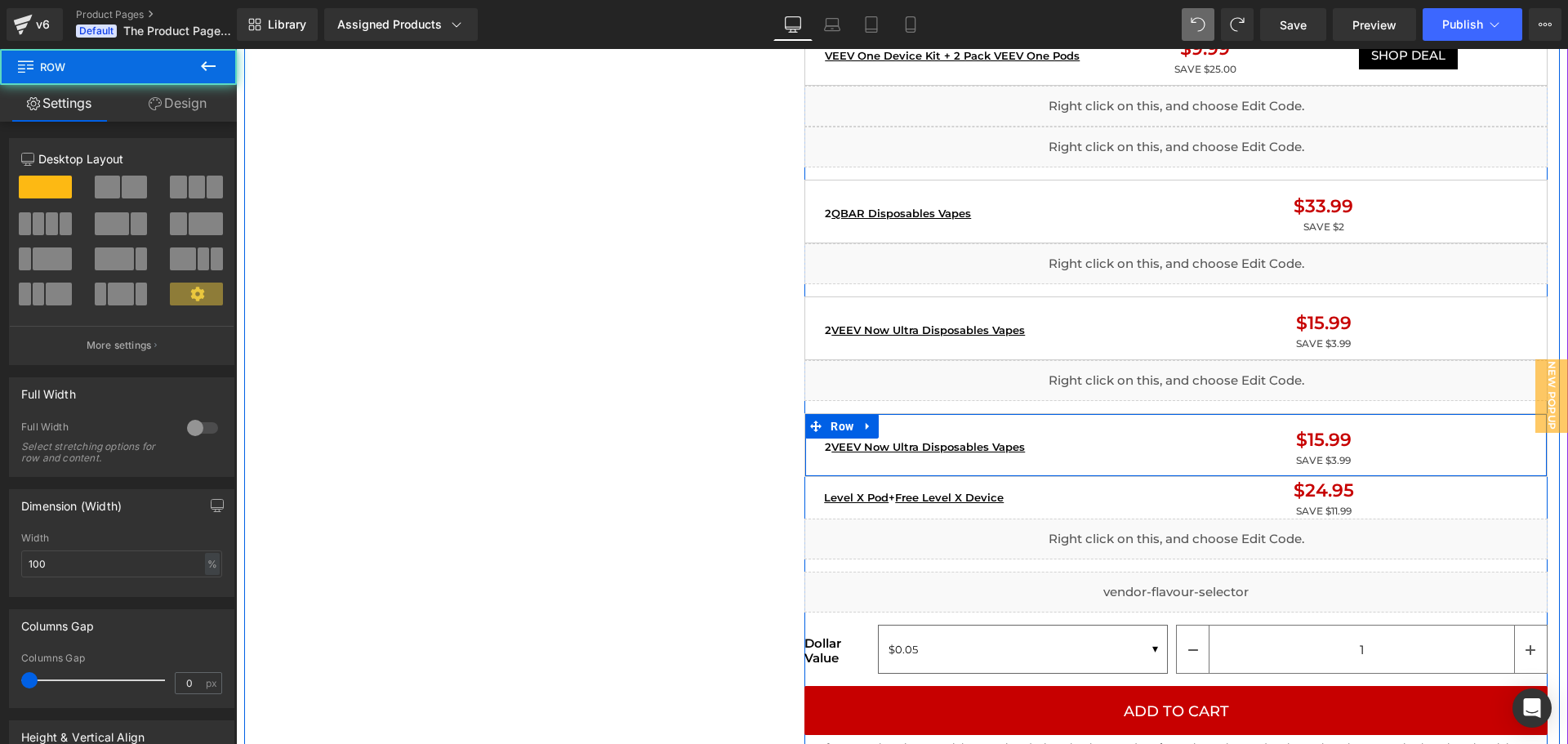
click at [782, 507] on div "Home / Product Title Breadcrumbs Sale Off (P) Image Liquid Image Liquid {% if p…" at bounding box center [902, 578] width 1316 height 4208
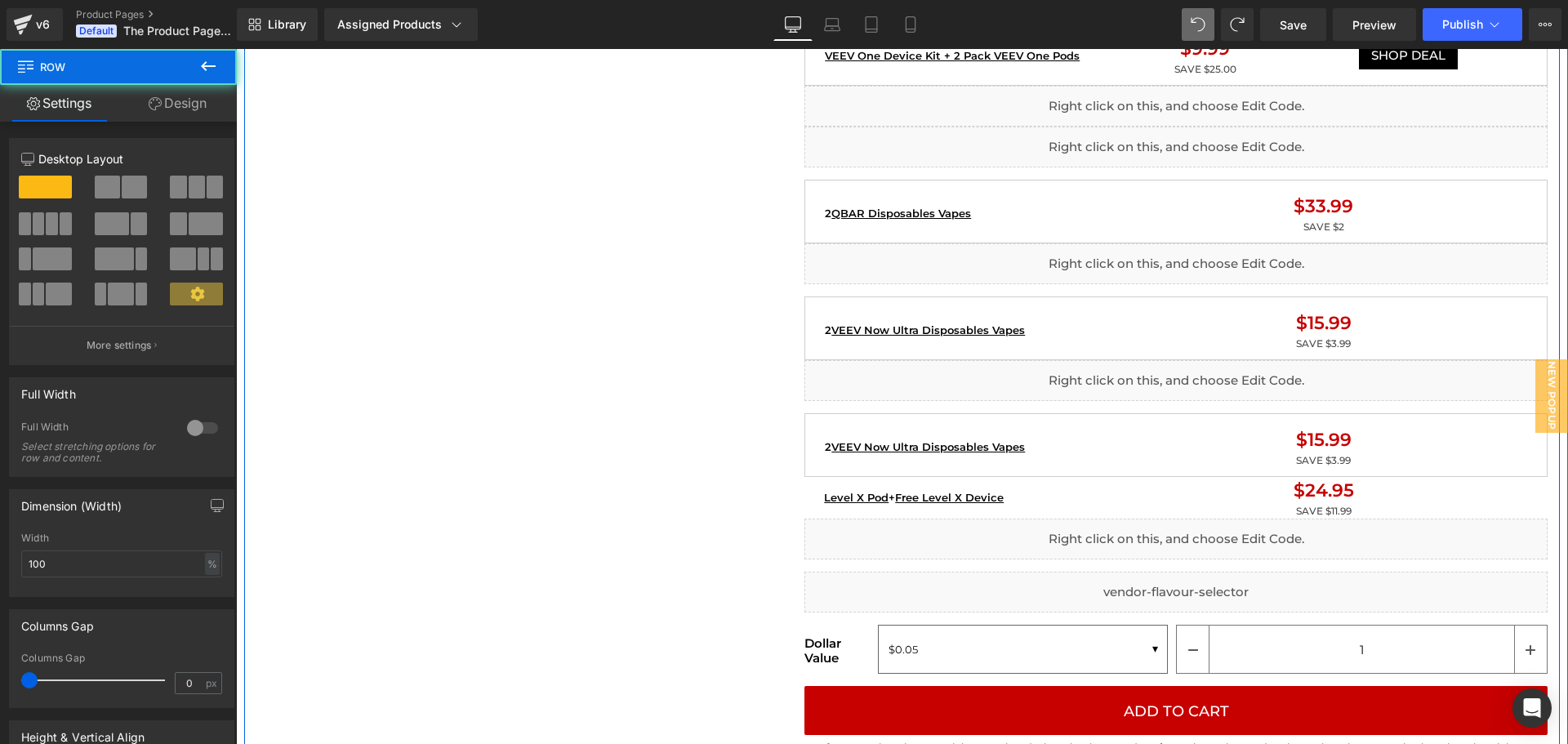
click at [724, 516] on div "Home / Product Title Breadcrumbs Sale Off (P) Image Liquid Image Liquid {% if p…" at bounding box center [902, 578] width 1316 height 4208
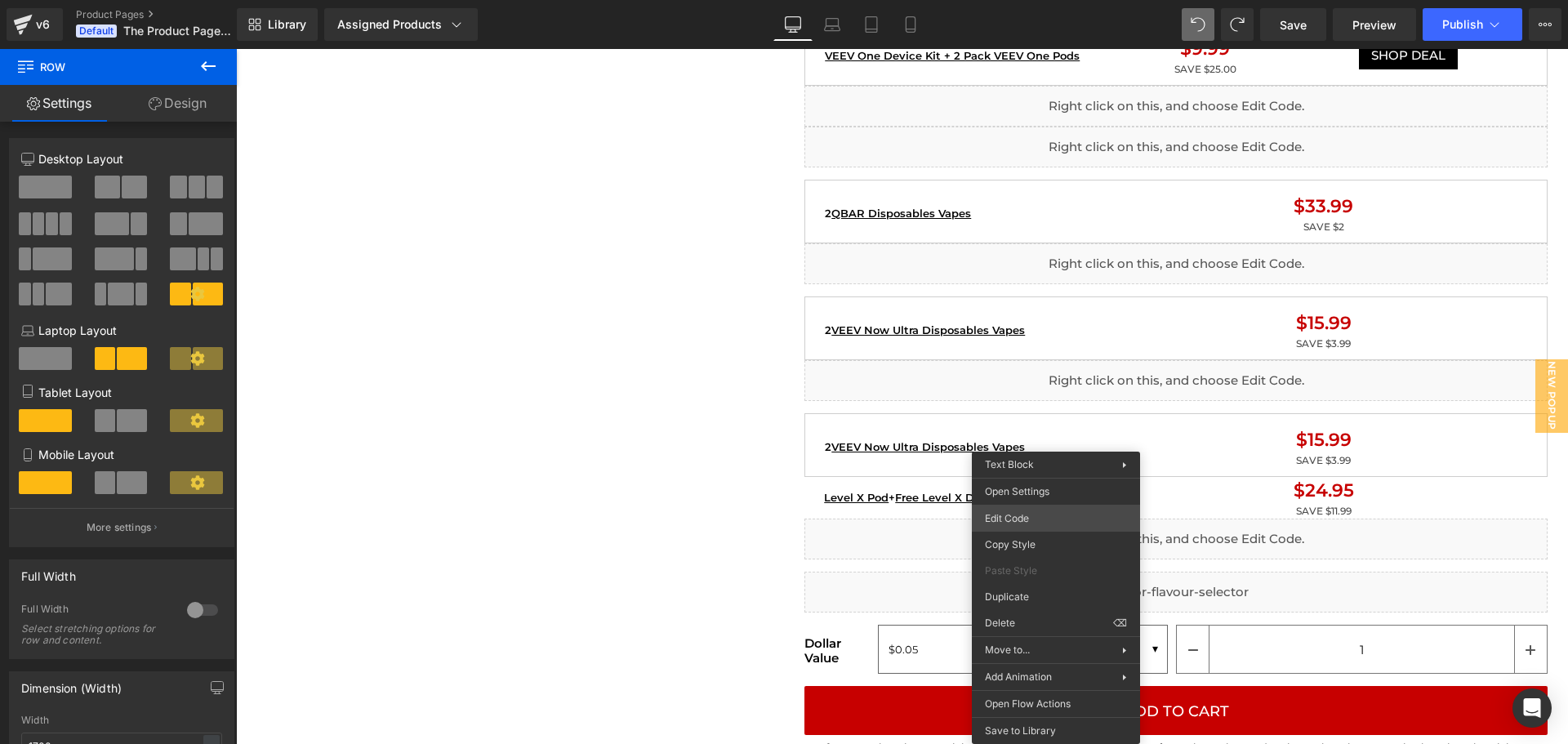
click at [1038, 0] on div "Row You are previewing how the will restyle your page. You can not edit Element…" at bounding box center [784, 0] width 1568 height 0
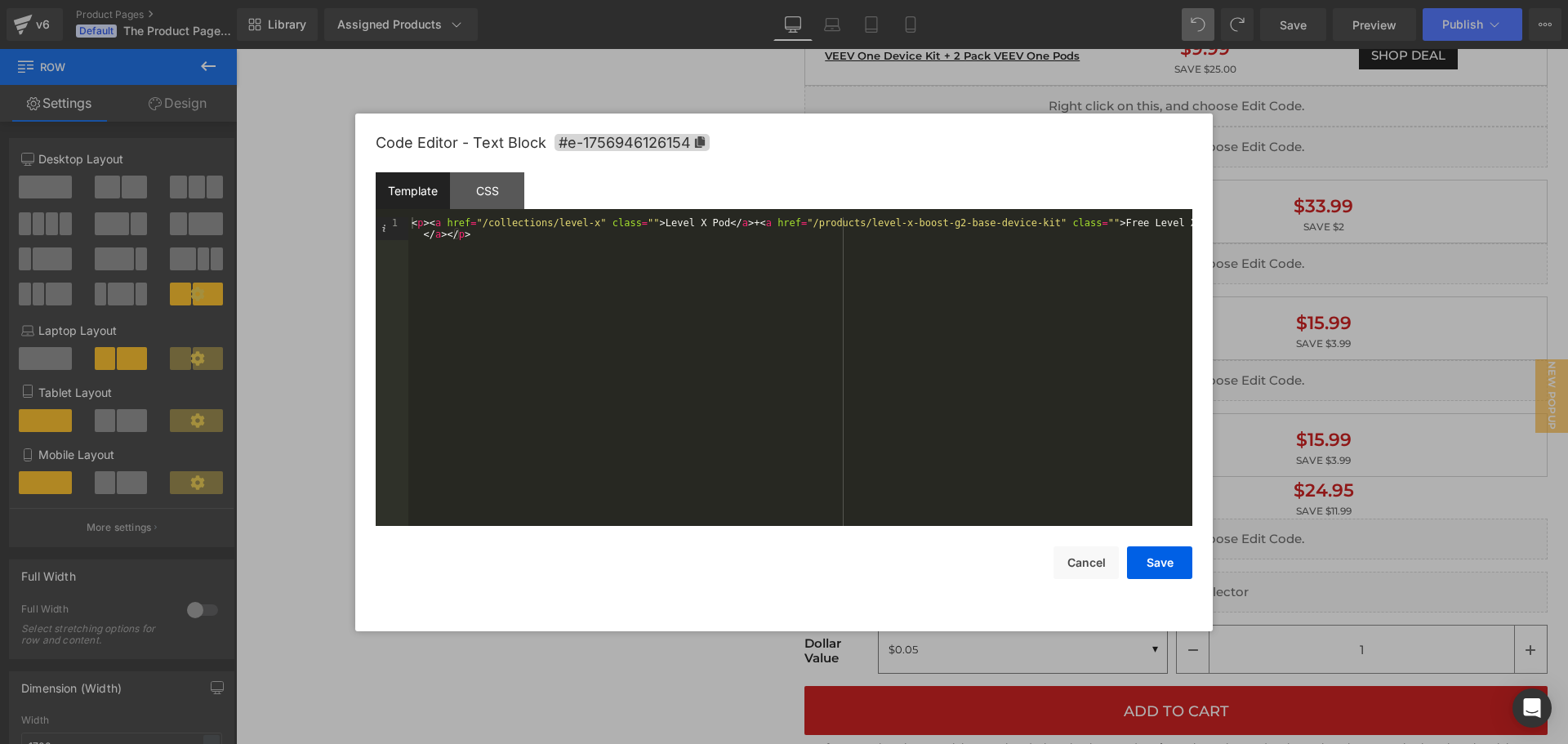
click at [722, 293] on div "< p > < a href = "/collections/level-x" class = "" > Level X Pod </ a > + < a h…" at bounding box center [800, 394] width 784 height 354
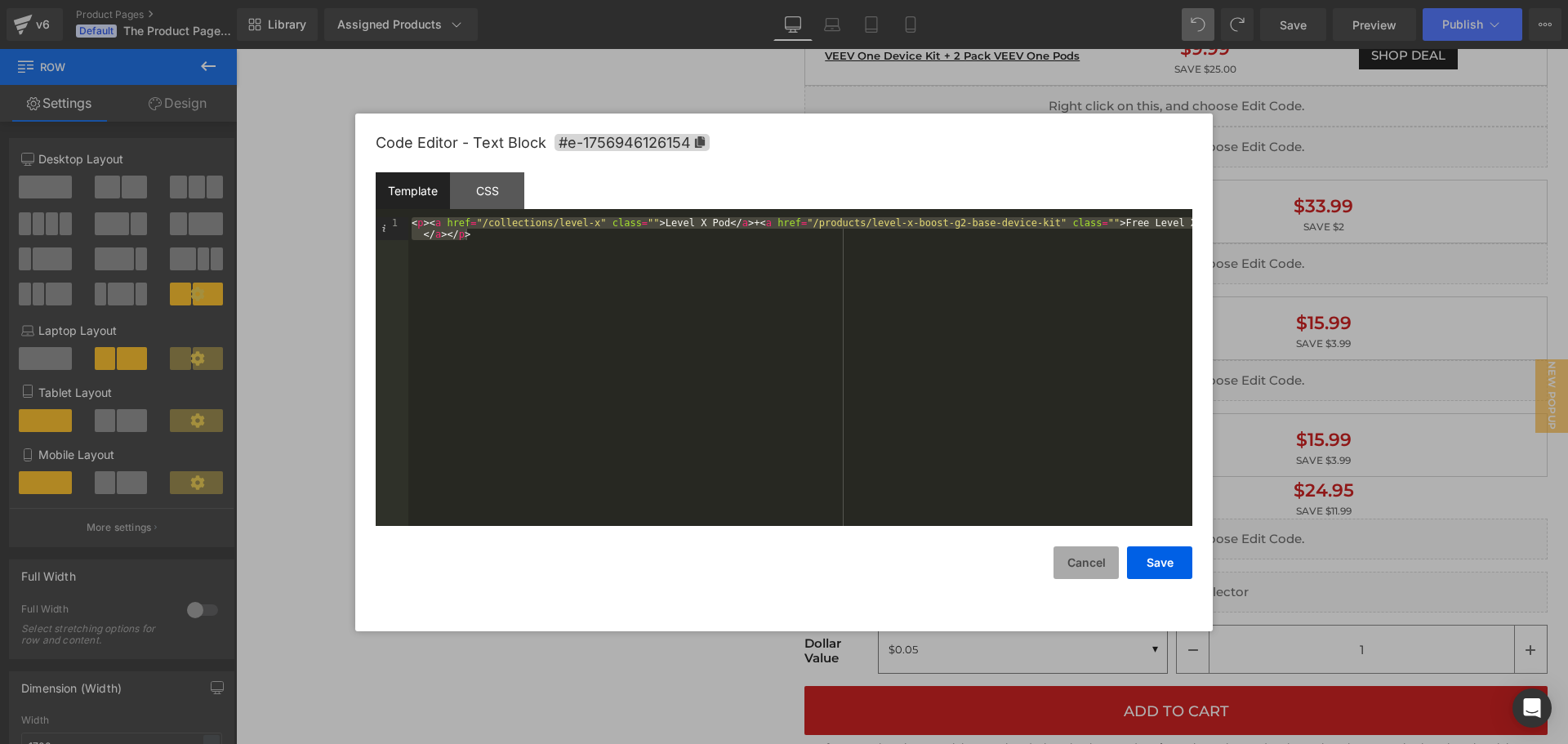
click at [1080, 561] on button "Cancel" at bounding box center [1085, 563] width 65 height 33
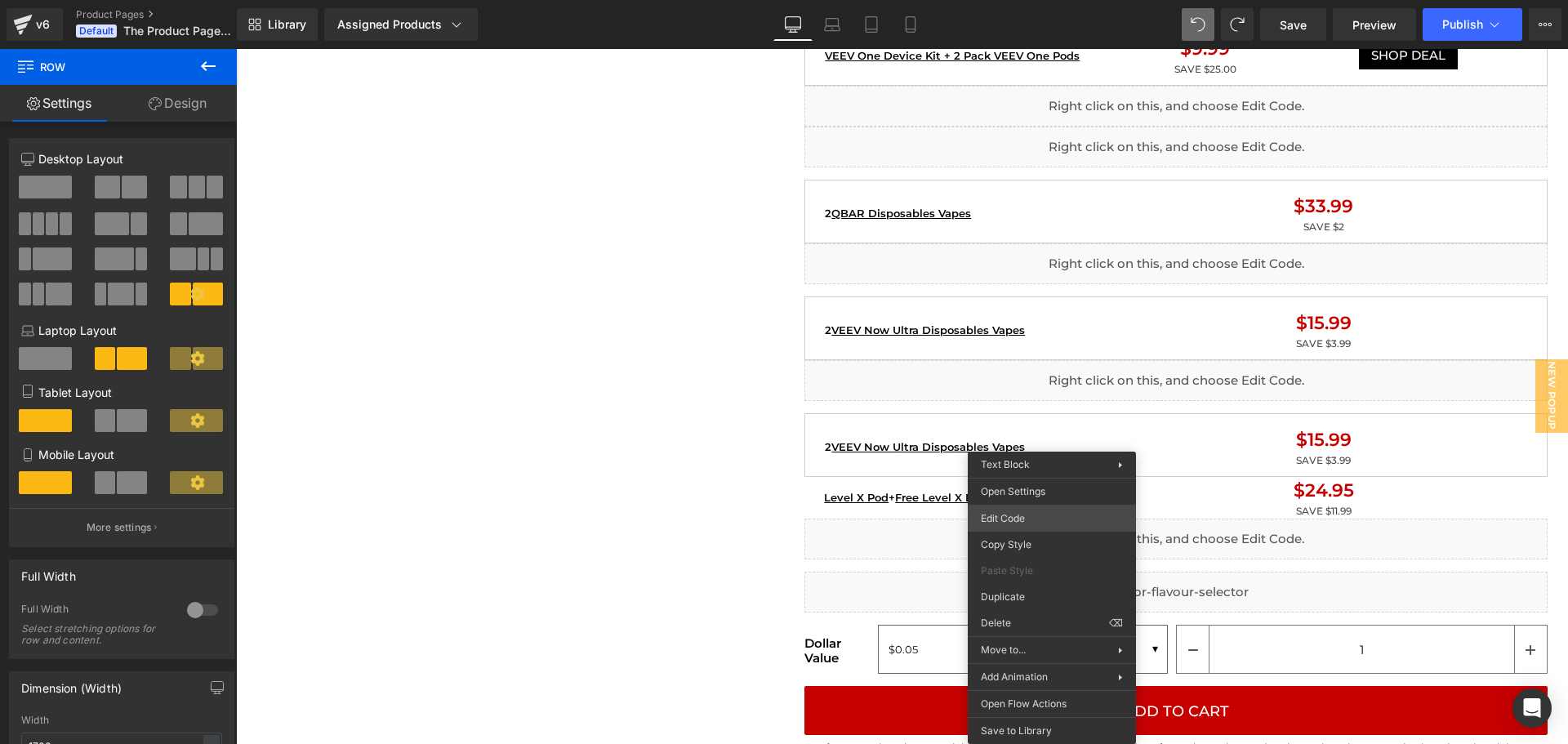
click at [1028, 0] on div "Row You are previewing how the will restyle your page. You can not edit Element…" at bounding box center [784, 0] width 1568 height 0
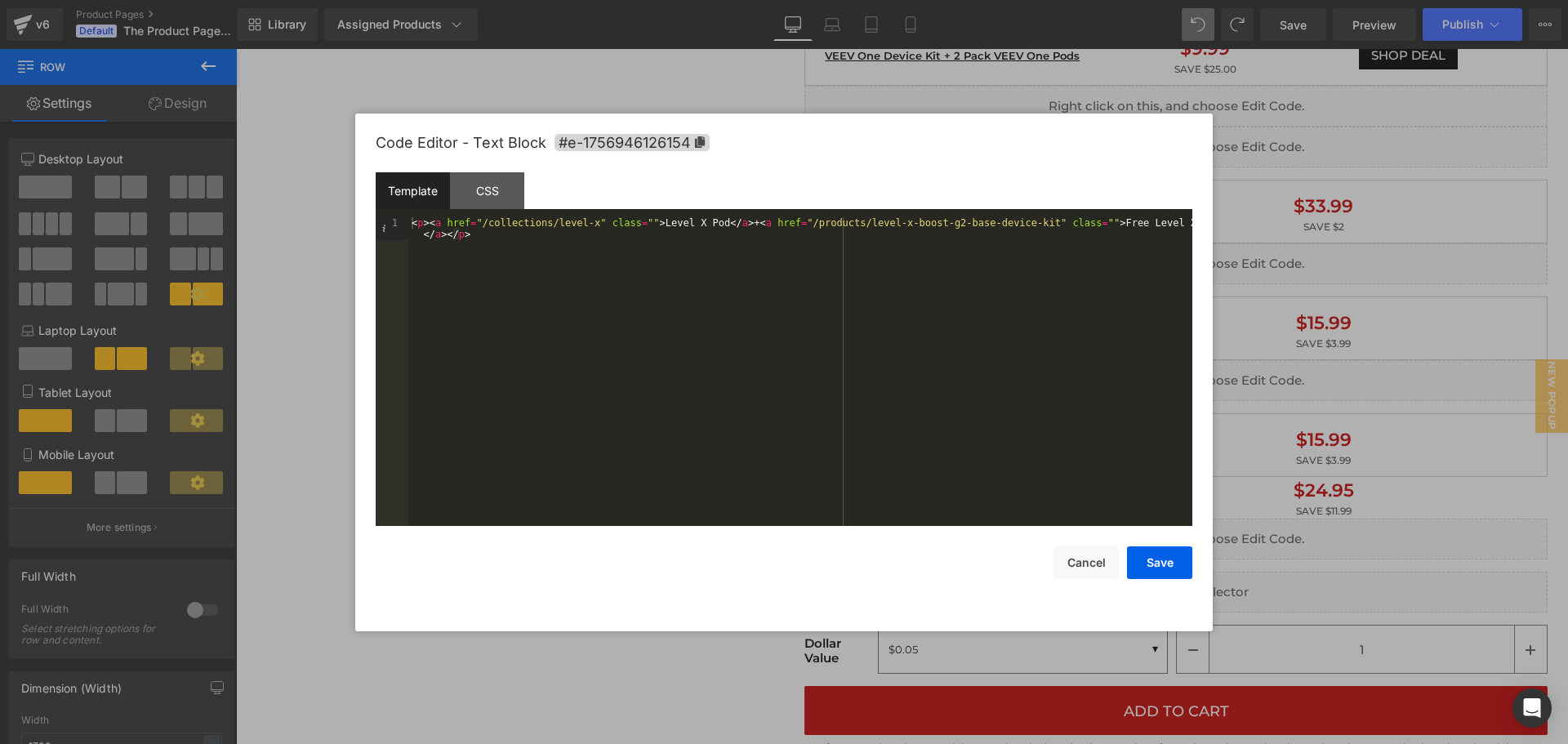
click at [622, 272] on div "< p > < a href = "/collections/level-x" class = "" > Level X Pod </ a > + < a h…" at bounding box center [800, 394] width 784 height 354
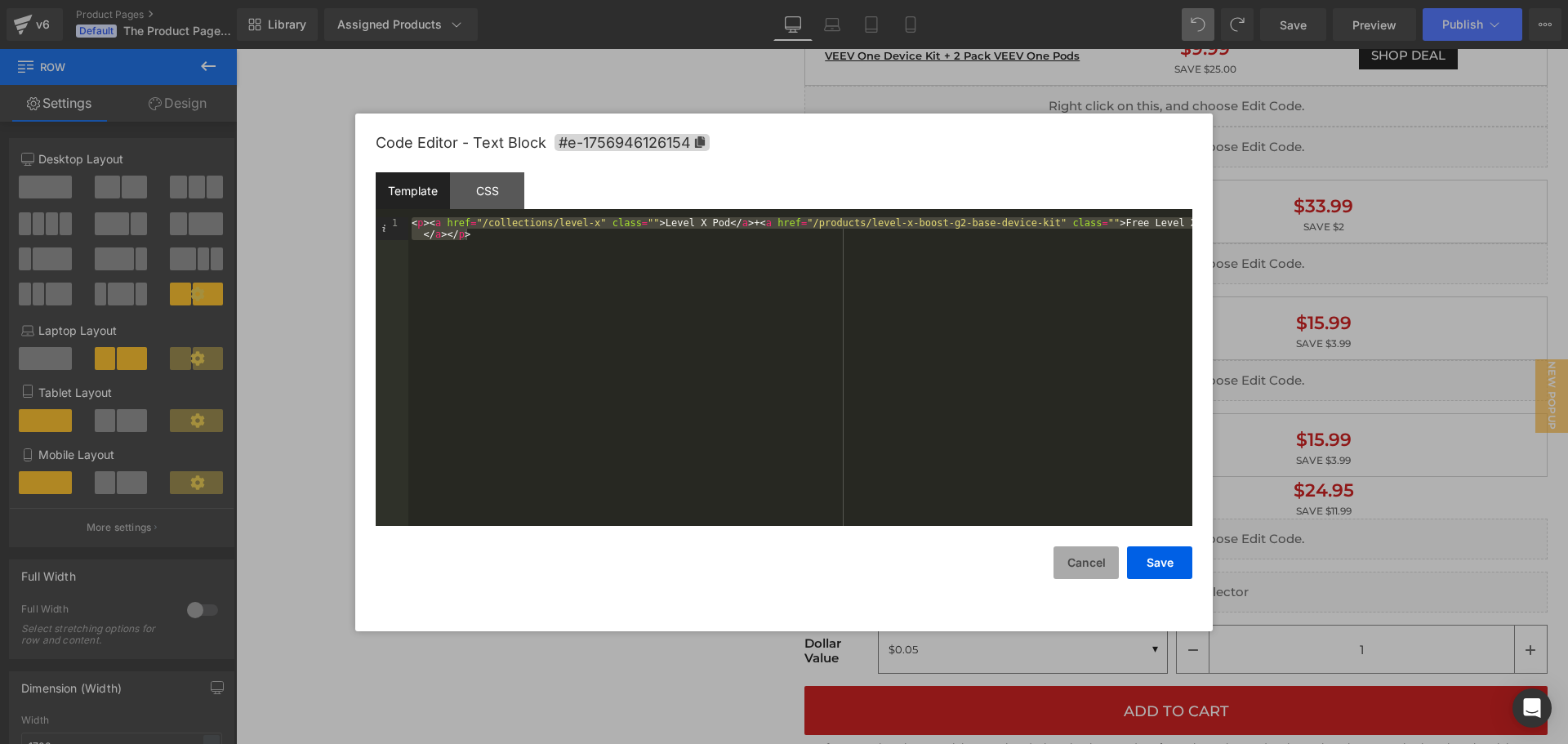
click at [1100, 559] on button "Cancel" at bounding box center [1085, 563] width 65 height 33
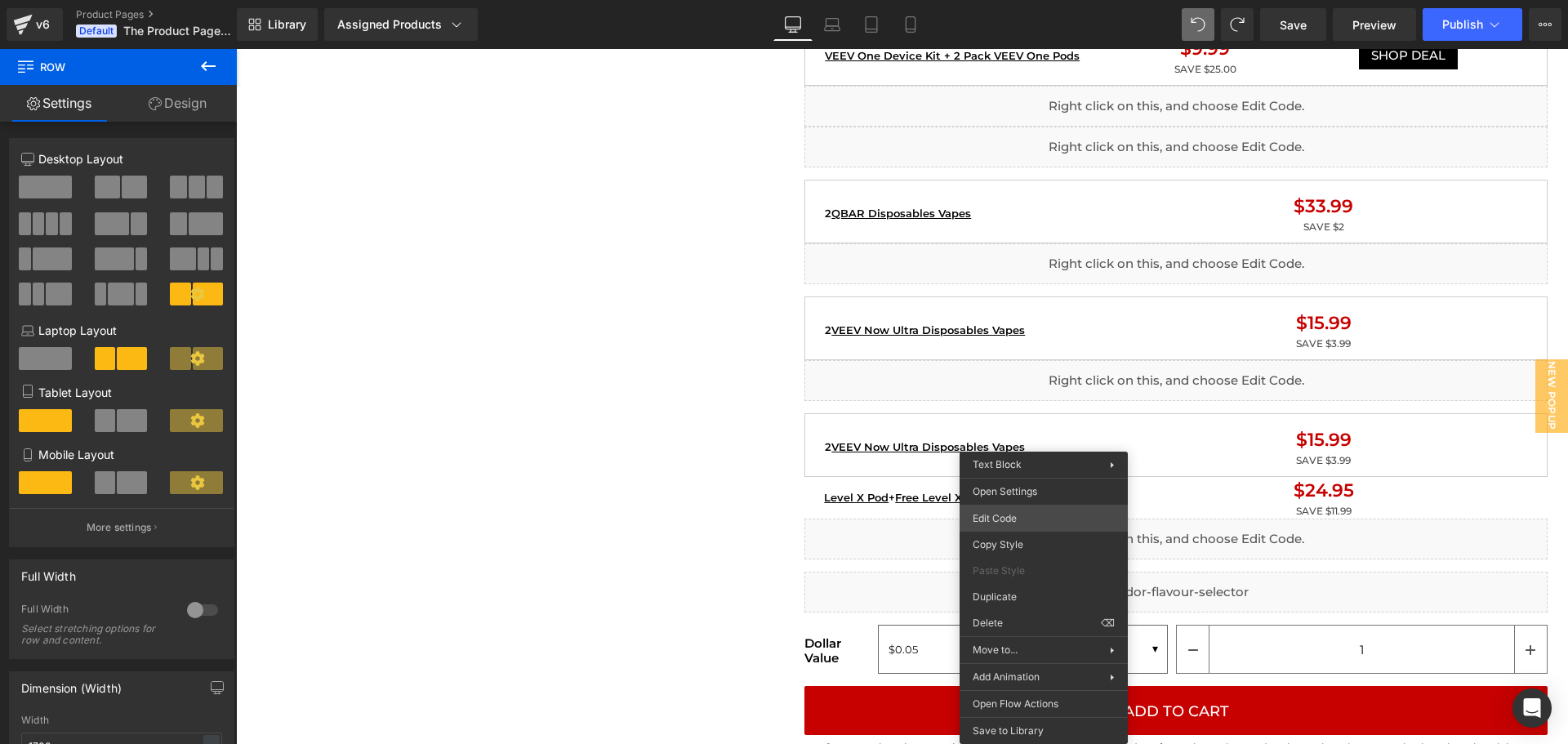
click at [1029, 0] on div "Row You are previewing how the will restyle your page. You can not edit Element…" at bounding box center [784, 0] width 1568 height 0
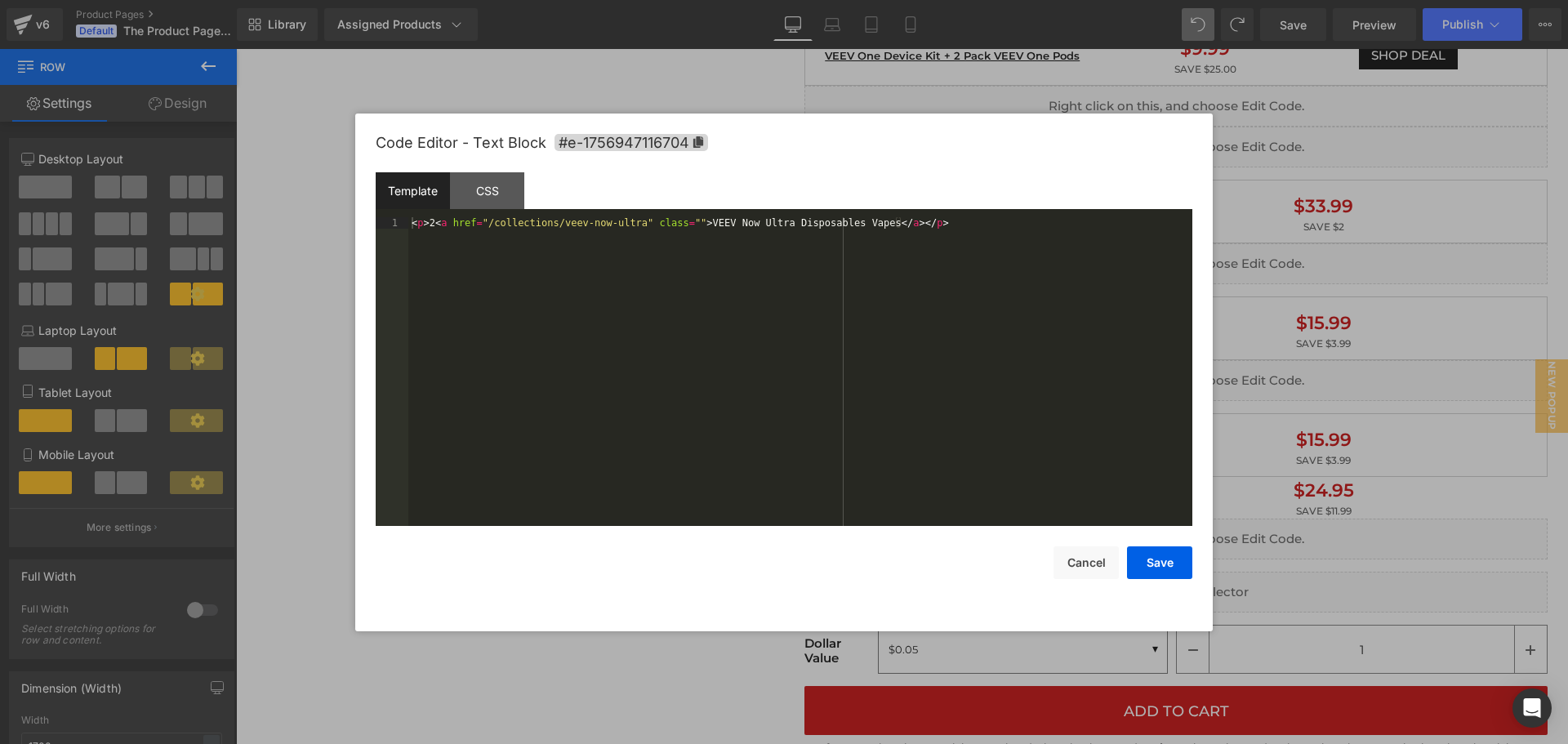
click at [758, 360] on div "< p > 2 < a href = "/collections/veev-now-ultra" class = "" > VEEV Now Ultra Di…" at bounding box center [800, 383] width 784 height 331
drag, startPoint x: 1075, startPoint y: 220, endPoint x: 1111, endPoint y: 231, distance: 37.6
click at [1111, 231] on div "< p > < a href = "/collections/level-x" class = "" > Level X Pod </ a > + < a h…" at bounding box center [800, 394] width 784 height 354
click at [940, 252] on div "< p > < a href = "/collections/level-x" class = "" > Level X Pod </ a > + < a h…" at bounding box center [800, 372] width 784 height 308
drag, startPoint x: 446, startPoint y: 234, endPoint x: 741, endPoint y: 223, distance: 295.2
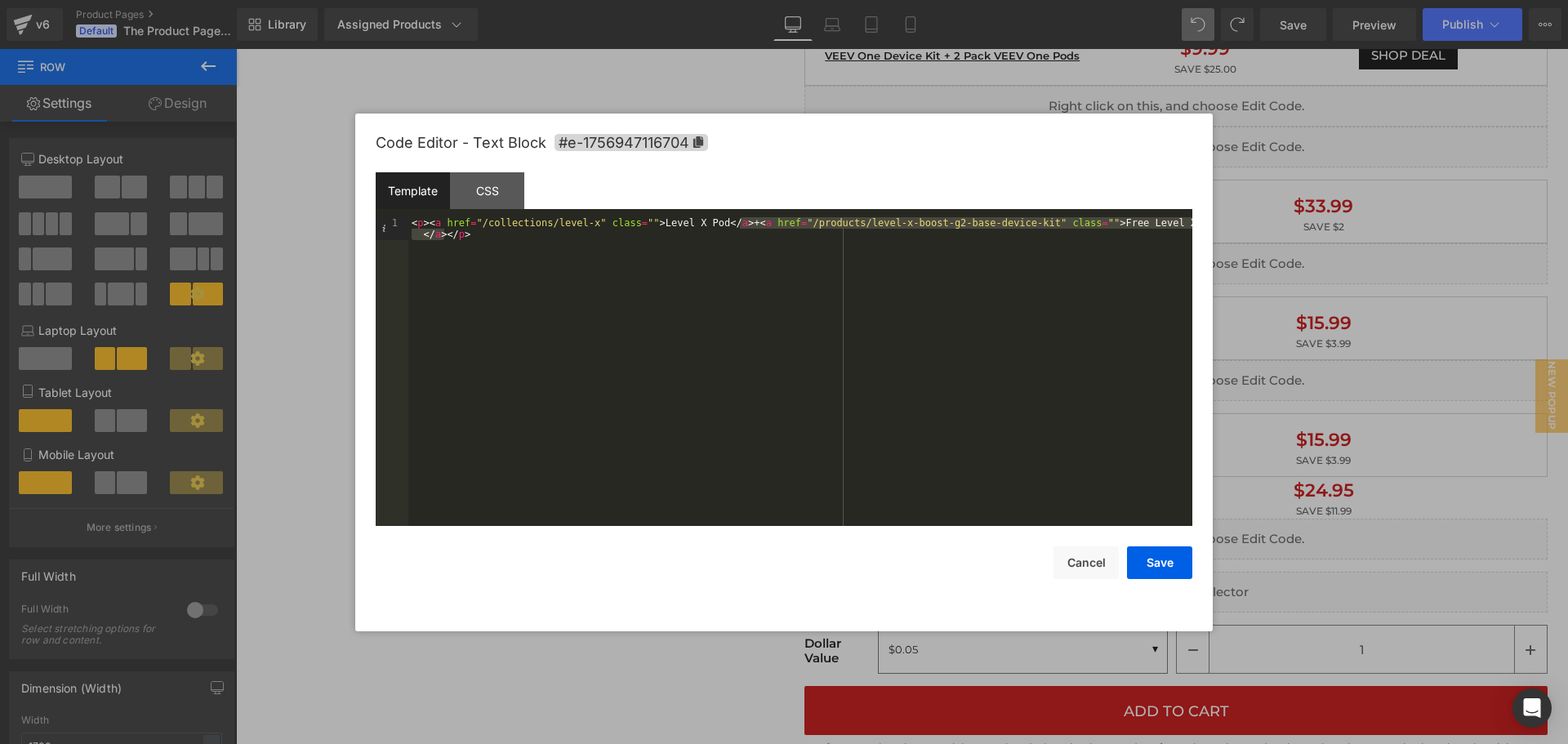
click at [741, 223] on div "< p > < a href = "/collections/level-x" class = "" > Level X Pod </ a > + < a h…" at bounding box center [800, 394] width 784 height 354
click at [1092, 561] on button "Cancel" at bounding box center [1085, 563] width 65 height 33
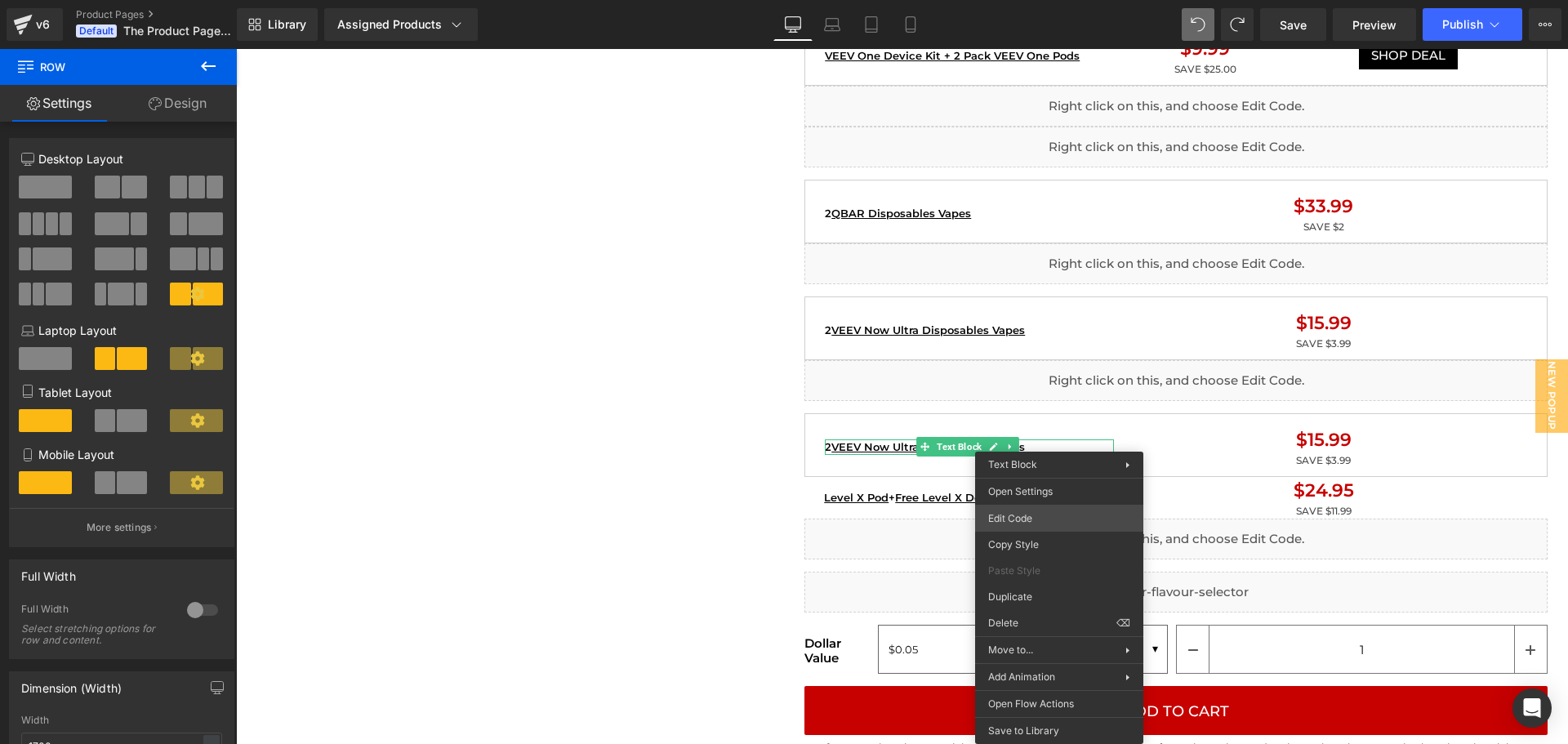
click at [1030, 0] on div "Row You are previewing how the will restyle your page. You can not edit Element…" at bounding box center [784, 0] width 1568 height 0
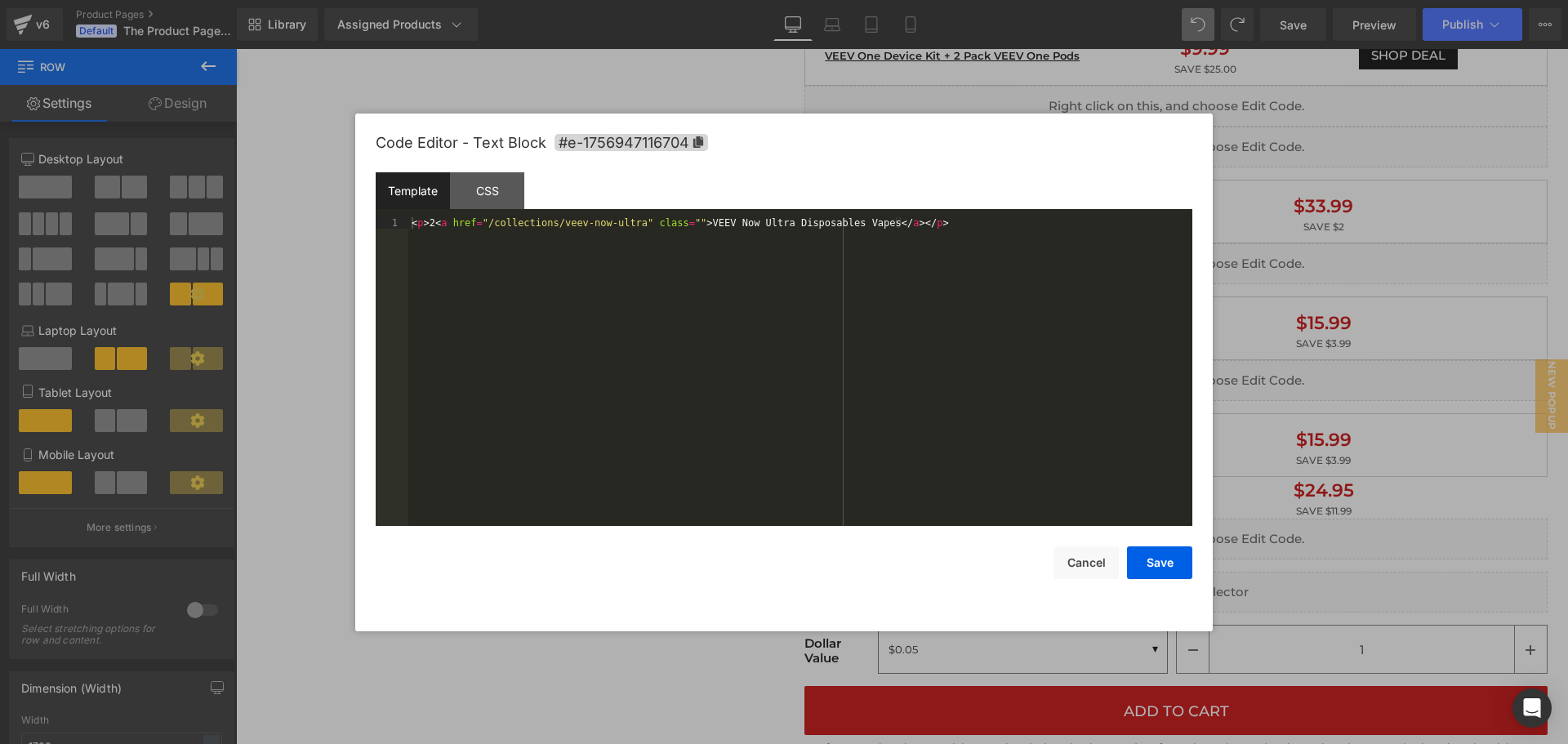
click at [821, 339] on div "< p > 2 < a href = "/collections/veev-now-ultra" class = "" > VEEV Now Ultra Di…" at bounding box center [800, 383] width 784 height 331
drag, startPoint x: 1075, startPoint y: 224, endPoint x: 445, endPoint y: 239, distance: 630.2
click at [445, 239] on div "< p > < a href = "/collections/level-x" class = "" > Level X Pod </ a > + < a h…" at bounding box center [800, 394] width 784 height 354
click at [428, 224] on div "< p > < a href = "/collections/level-x" class = "" > Level X Pod </ a > + < a h…" at bounding box center [800, 383] width 784 height 331
drag, startPoint x: 840, startPoint y: 250, endPoint x: 817, endPoint y: 252, distance: 23.1
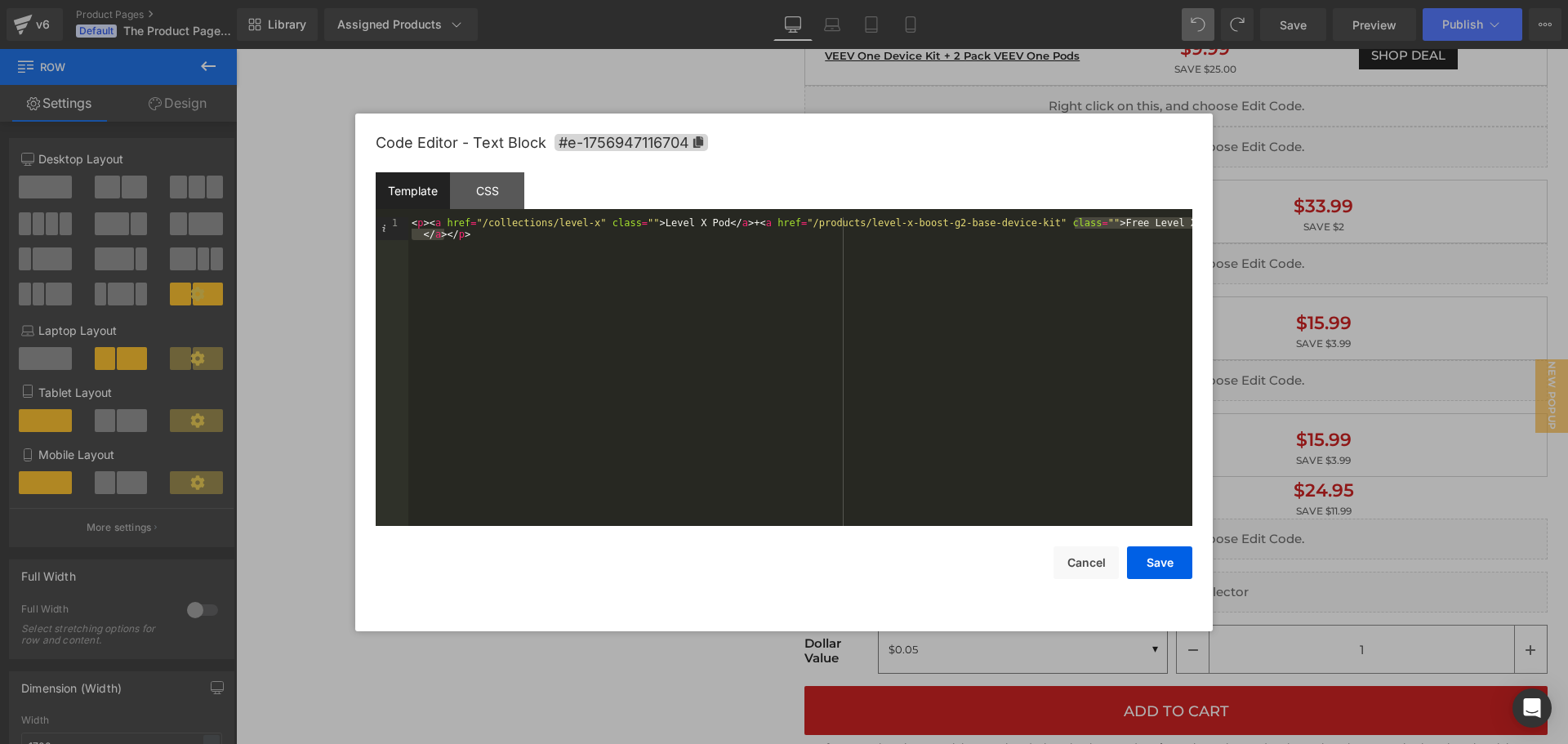
click at [840, 250] on div "< p > < a href = "/collections/level-x" class = "" > Level X Pod </ a > + < a h…" at bounding box center [800, 394] width 784 height 354
drag, startPoint x: 444, startPoint y: 236, endPoint x: 739, endPoint y: 223, distance: 295.3
click at [739, 223] on div "< p > < a href = "/collections/level-x" class = "" > Level X Pod </ a > + < a h…" at bounding box center [800, 394] width 784 height 354
click at [428, 221] on div "< p > < a href = "/collections/level-x" class = "" > Level X Pod </ a > + </ p >" at bounding box center [800, 383] width 784 height 331
click at [450, 237] on div "< p > < a href = "/products/level-x-boost-g2-base-device-kit" class = "" > Free…" at bounding box center [800, 394] width 784 height 354
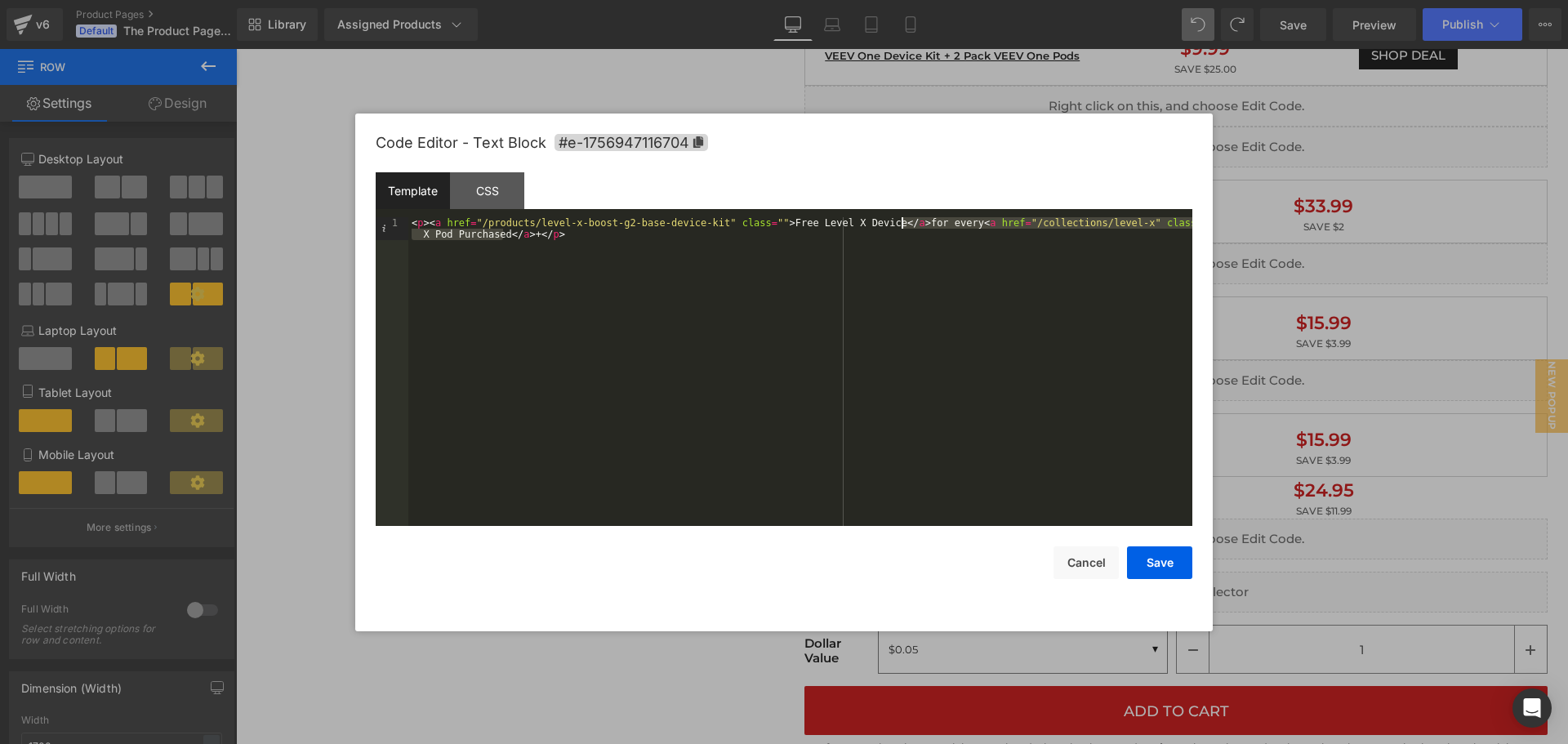
drag, startPoint x: 502, startPoint y: 233, endPoint x: 876, endPoint y: 230, distance: 374.0
click at [902, 222] on div "< p > < a href = "/products/level-x-boost-g2-base-device-kit" class = "" > Free…" at bounding box center [800, 394] width 784 height 354
click at [620, 246] on div "< p > < a href = "/products/level-x-boost-g2-base-device-kit" class = "" > Free…" at bounding box center [800, 394] width 784 height 354
click at [541, 234] on div "< p > < a href = "/products/level-x-boost-g2-base-device-kit" class = "" > Free…" at bounding box center [800, 394] width 784 height 354
click at [1149, 547] on button "Save" at bounding box center [1159, 563] width 65 height 33
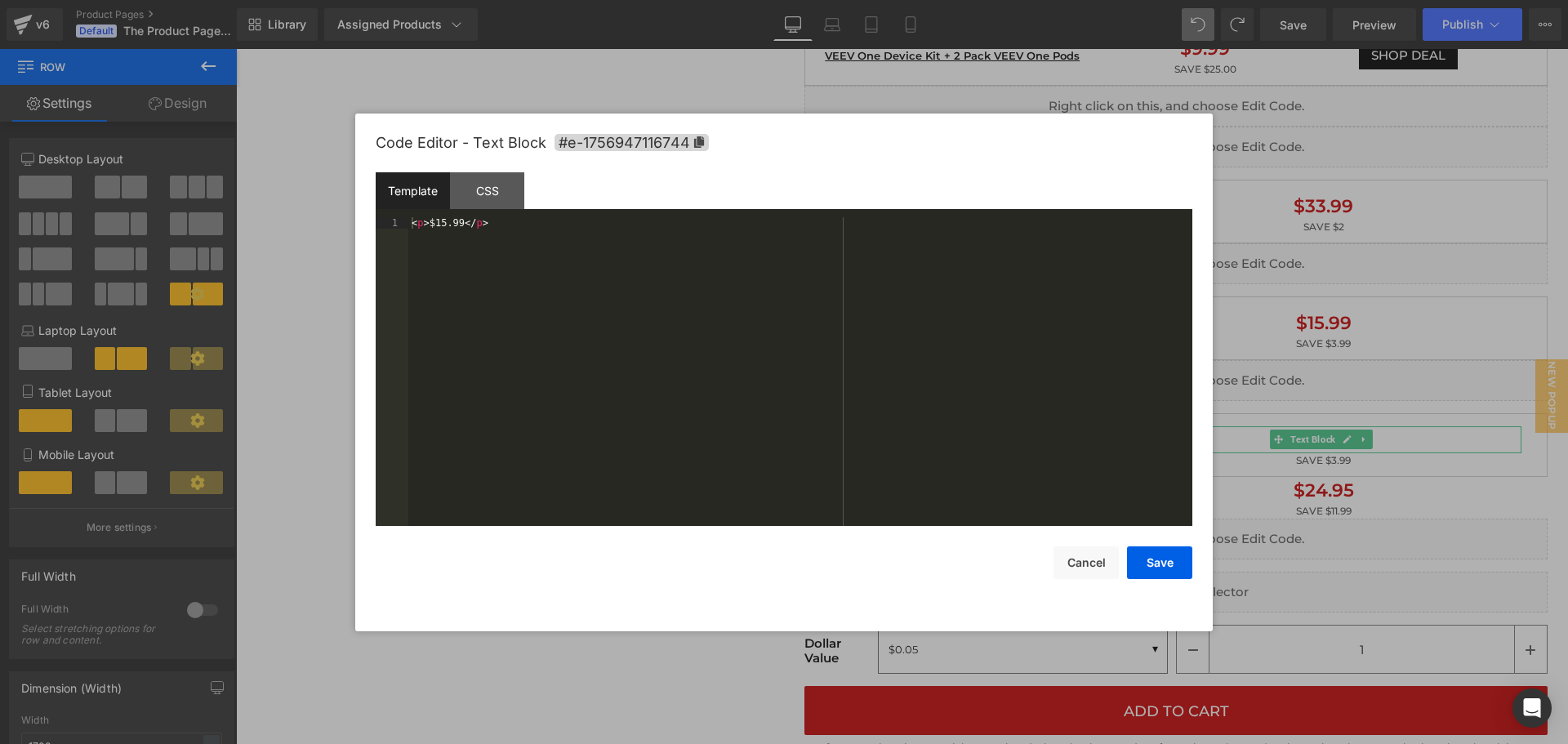
click at [1385, 503] on body "Row You are previewing how the will restyle your page. You can not edit Element…" at bounding box center [784, 372] width 1568 height 744
click at [442, 220] on div "< p > $15.99 </ p >" at bounding box center [800, 383] width 784 height 331
click at [464, 225] on div "< p > $24.99 </ p >" at bounding box center [800, 383] width 784 height 331
click at [1156, 559] on button "Save" at bounding box center [1159, 563] width 65 height 33
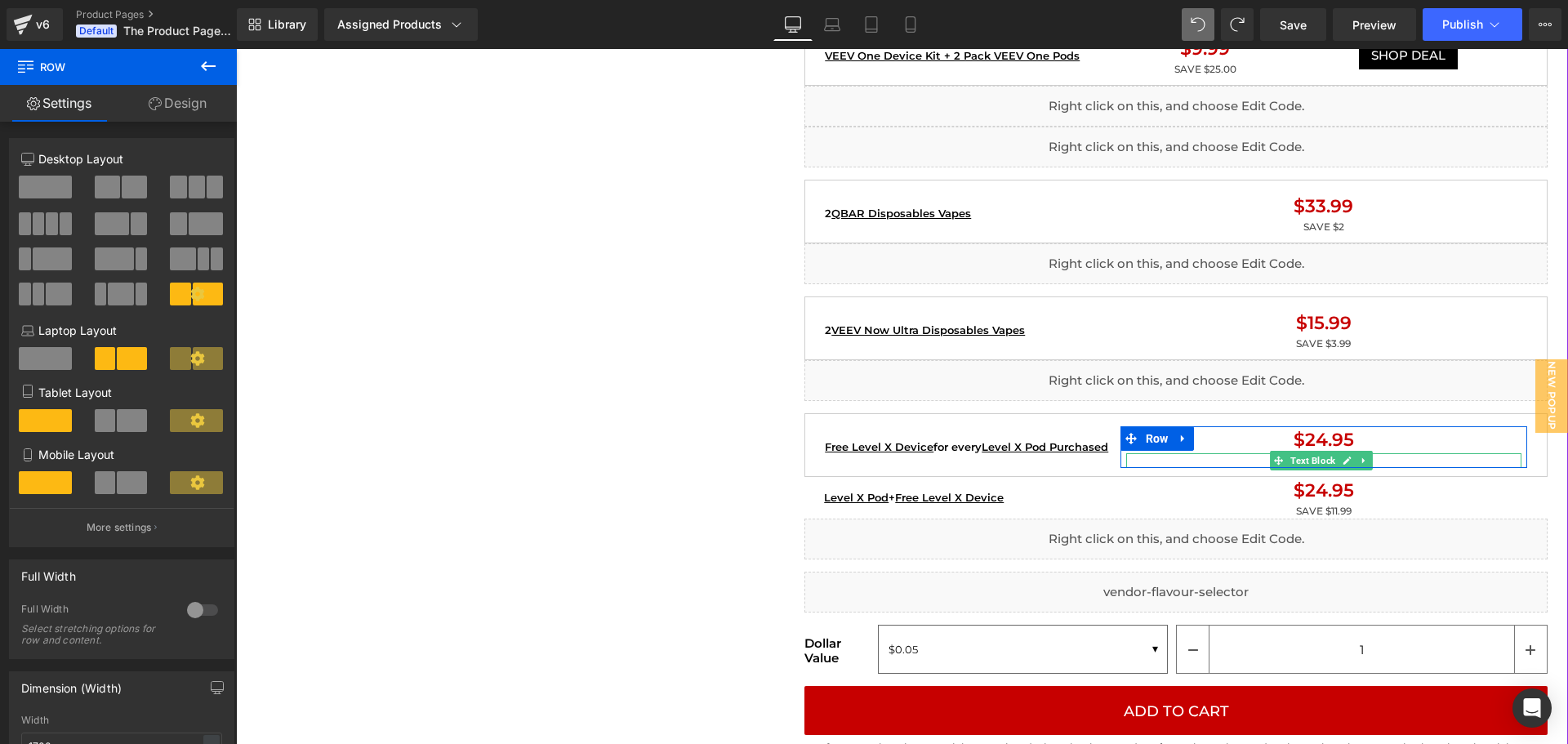
drag, startPoint x: 1334, startPoint y: 461, endPoint x: 1611, endPoint y: 487, distance: 278.2
click at [1334, 461] on div "SAVE $3.99 Text Block" at bounding box center [1324, 461] width 395 height 15
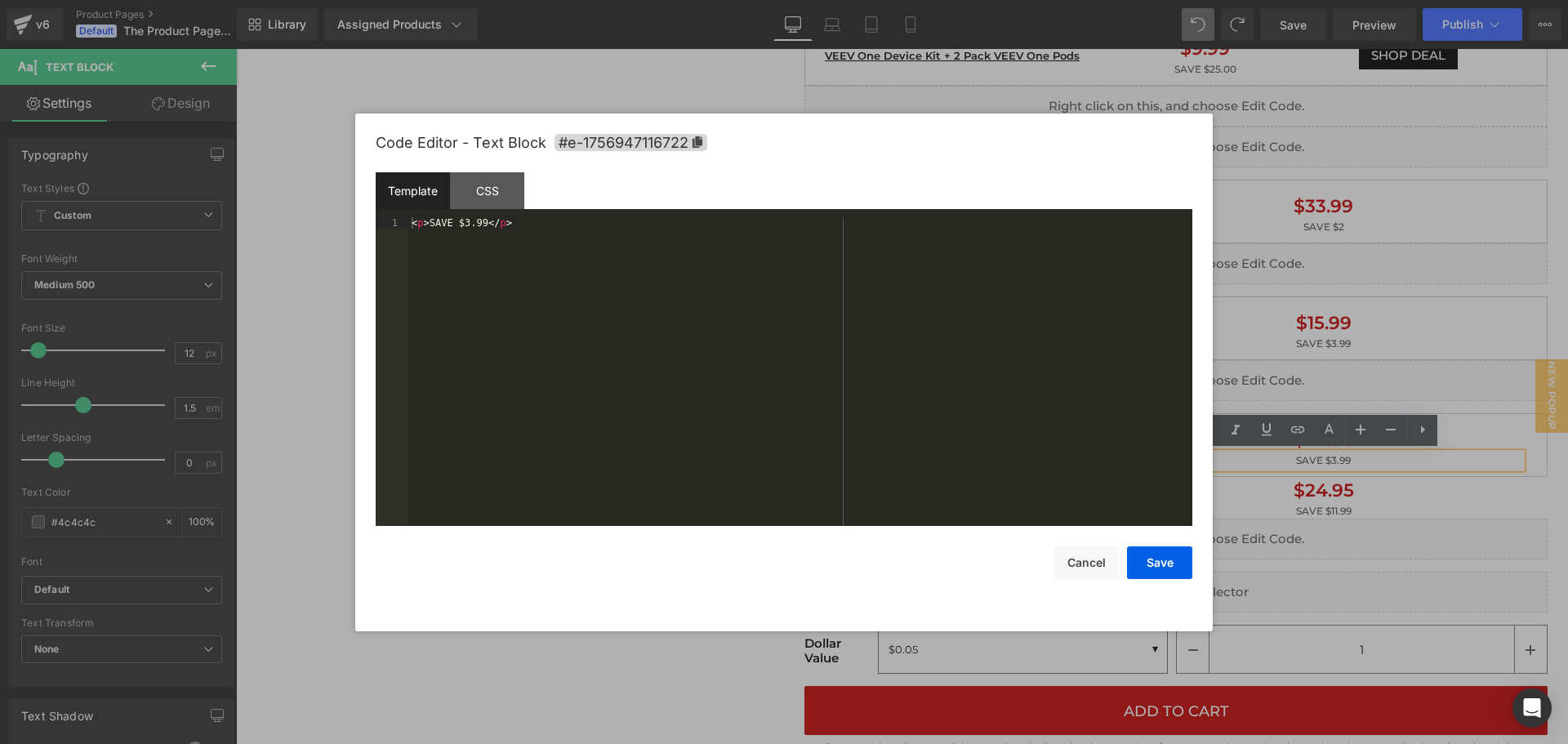
click at [1330, 518] on body "Row You are previewing how the will restyle your page. You can not edit Element…" at bounding box center [784, 372] width 1568 height 744
click at [464, 221] on div "< p > SAVE $3.99 </ p >" at bounding box center [800, 383] width 784 height 331
click at [1162, 561] on button "Save" at bounding box center [1159, 563] width 65 height 33
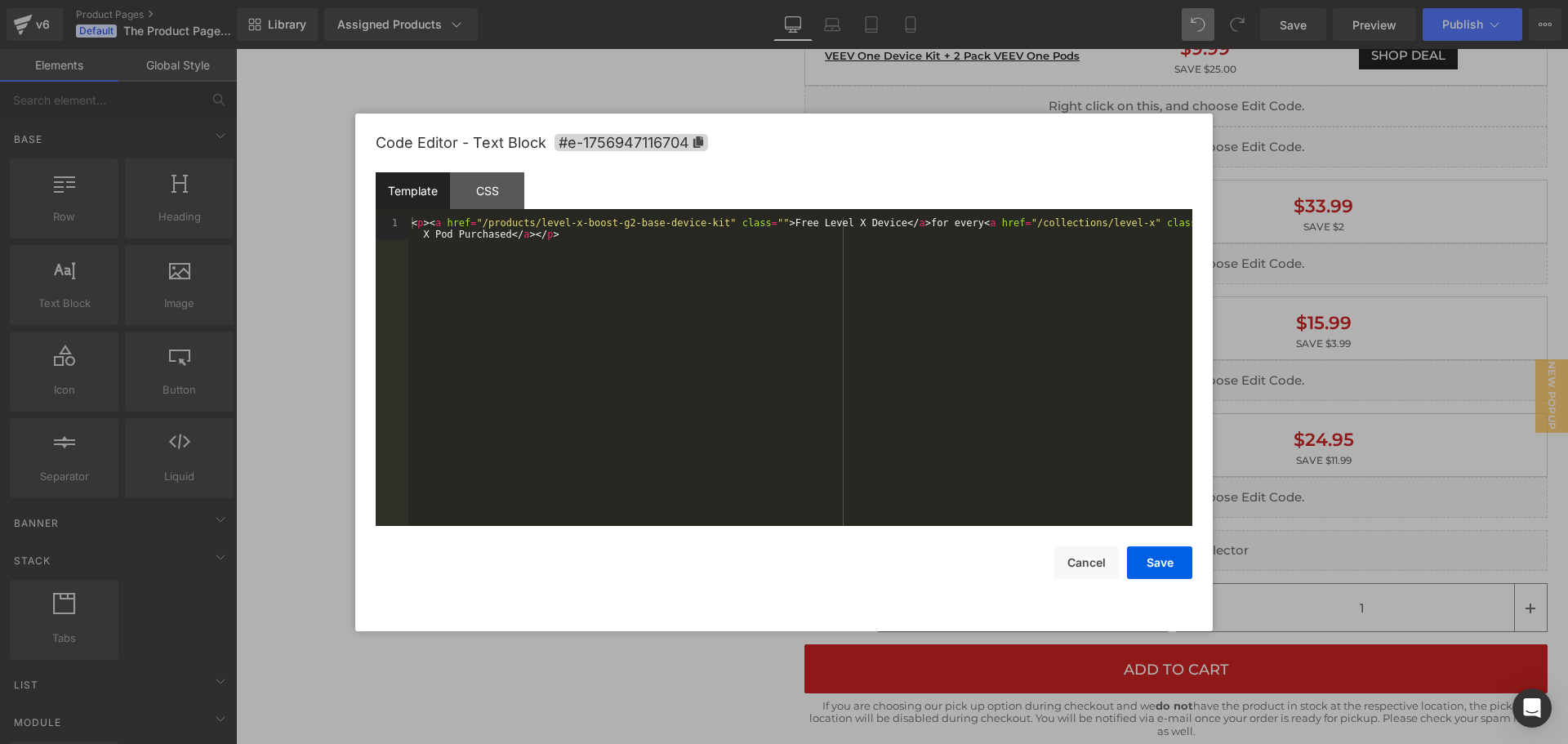
click at [1060, 0] on div "Row You are previewing how the will restyle your page. You can not edit Element…" at bounding box center [784, 0] width 1568 height 0
click at [525, 237] on div "< p > < a href = "/products/level-x-boost-g2-base-device-kit" class = "" > Free…" at bounding box center [800, 394] width 784 height 354
click at [1179, 561] on button "Save" at bounding box center [1159, 563] width 65 height 33
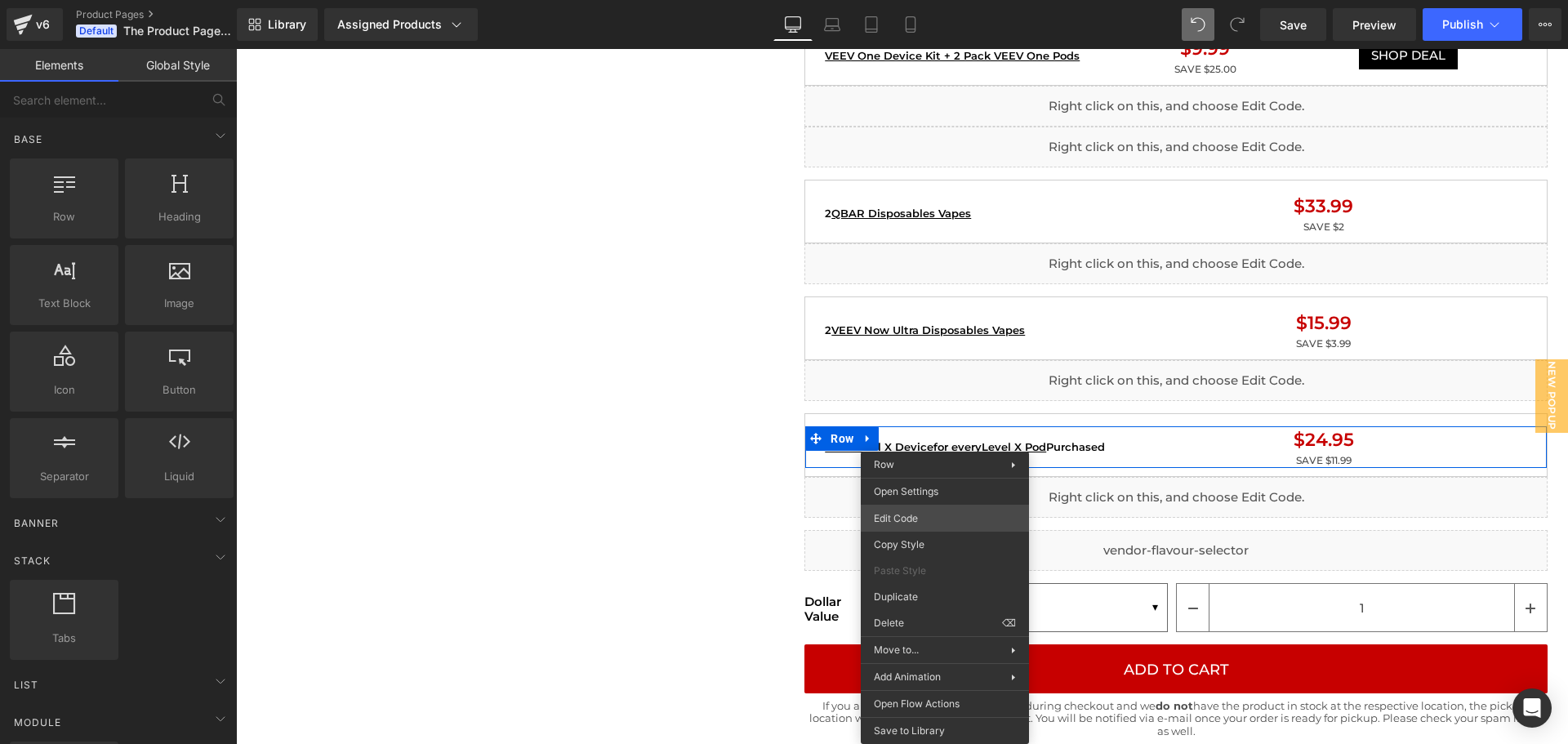
click at [914, 0] on div "Row You are previewing how the will restyle your page. You can not edit Element…" at bounding box center [784, 0] width 1568 height 0
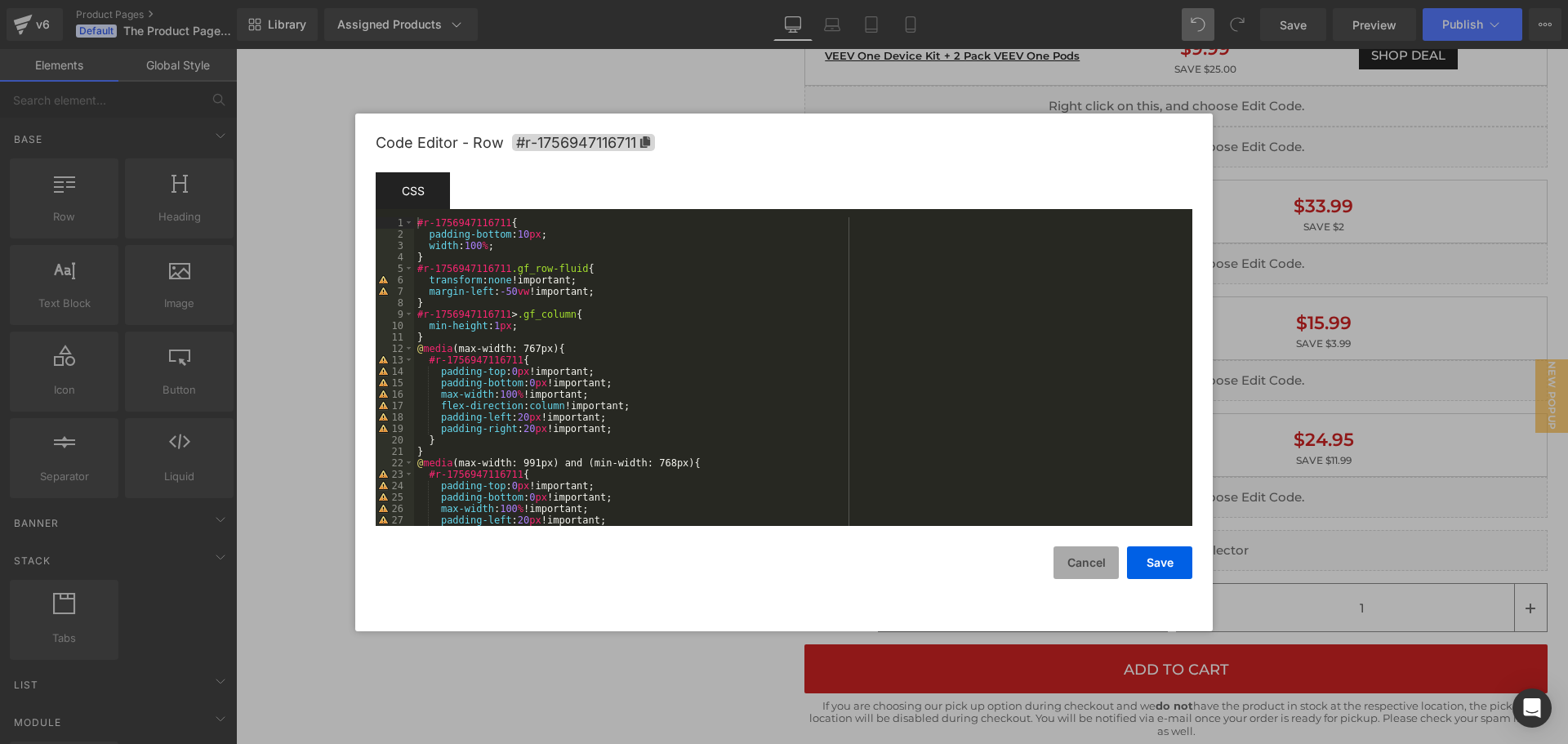
click at [1098, 565] on button "Cancel" at bounding box center [1085, 563] width 65 height 33
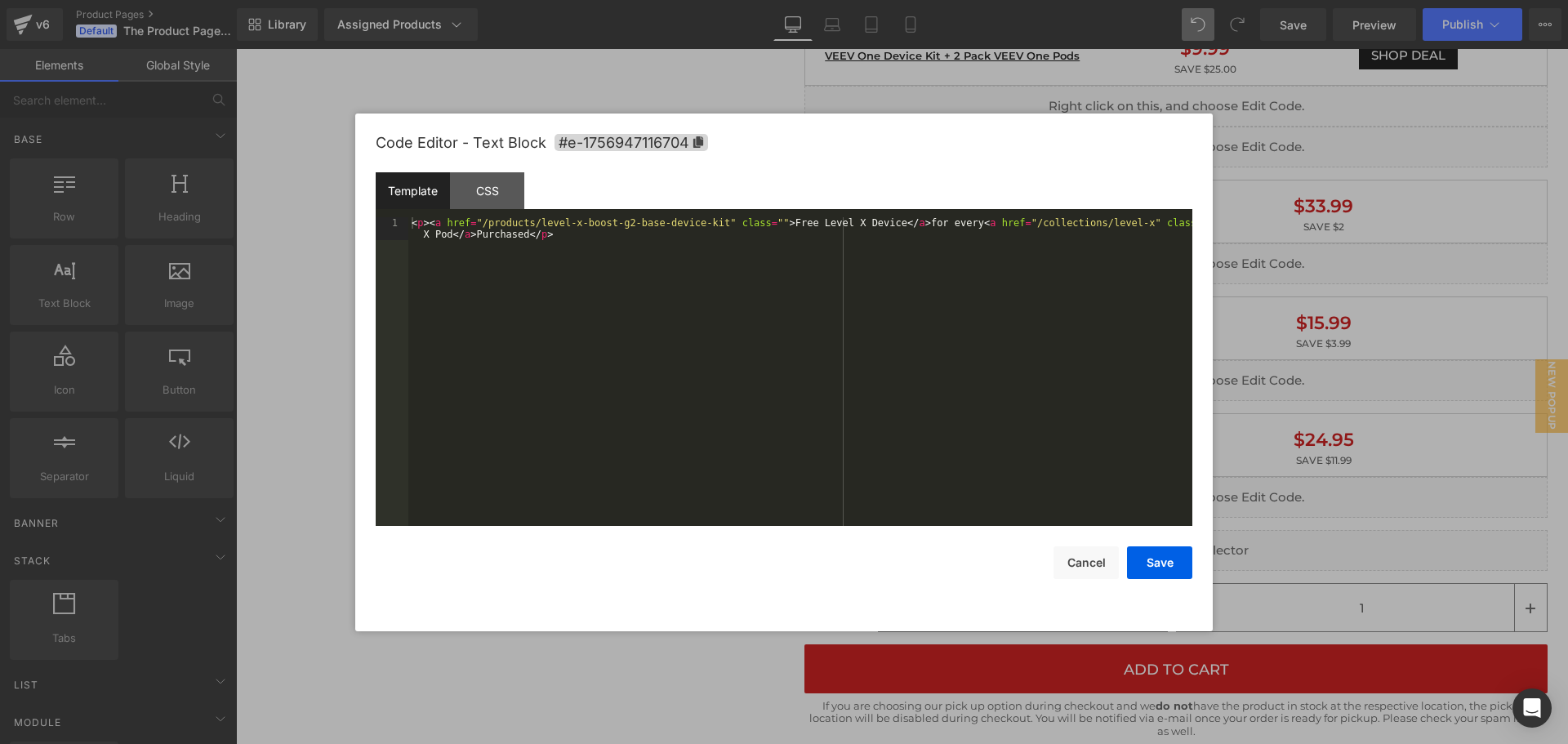
click at [1002, 0] on div "Row You are previewing how the will restyle your page. You can not edit Element…" at bounding box center [784, 0] width 1568 height 0
drag, startPoint x: 787, startPoint y: 227, endPoint x: 764, endPoint y: 227, distance: 23.0
click at [764, 227] on div "< p > < a href = "/products/level-x-boost-g2-base-device-kit" class = "" > Free…" at bounding box center [800, 394] width 784 height 354
click at [431, 227] on div "< p > < a href = "/products/level-x-boost-g2-base-device-kit" class = "" > Leve…" at bounding box center [800, 394] width 784 height 354
click at [428, 226] on div "< p > < a href = "/products/level-x-boost-g2-base-device-kit" class = "" > Leve…" at bounding box center [800, 394] width 784 height 354
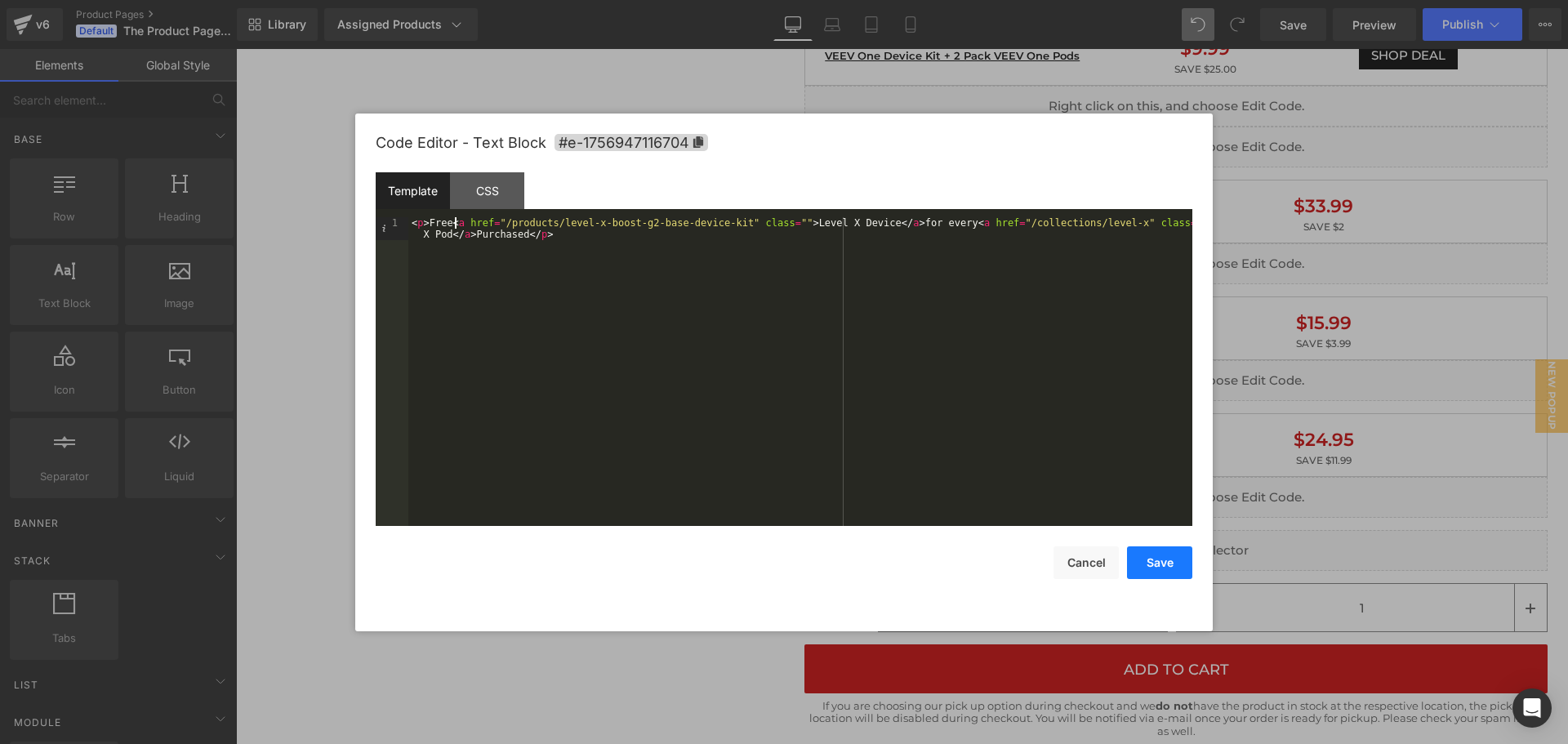
click at [1165, 564] on button "Save" at bounding box center [1159, 563] width 65 height 33
click at [1052, 0] on div "Row You are previewing how the will restyle your page. You can not edit Element…" at bounding box center [784, 0] width 1568 height 0
click at [918, 286] on div "< p > Free < a href = "/products/level-x-boost-g2-base-device-kit" class = "" >…" at bounding box center [800, 394] width 784 height 354
click at [1161, 569] on button "Save" at bounding box center [1159, 563] width 65 height 33
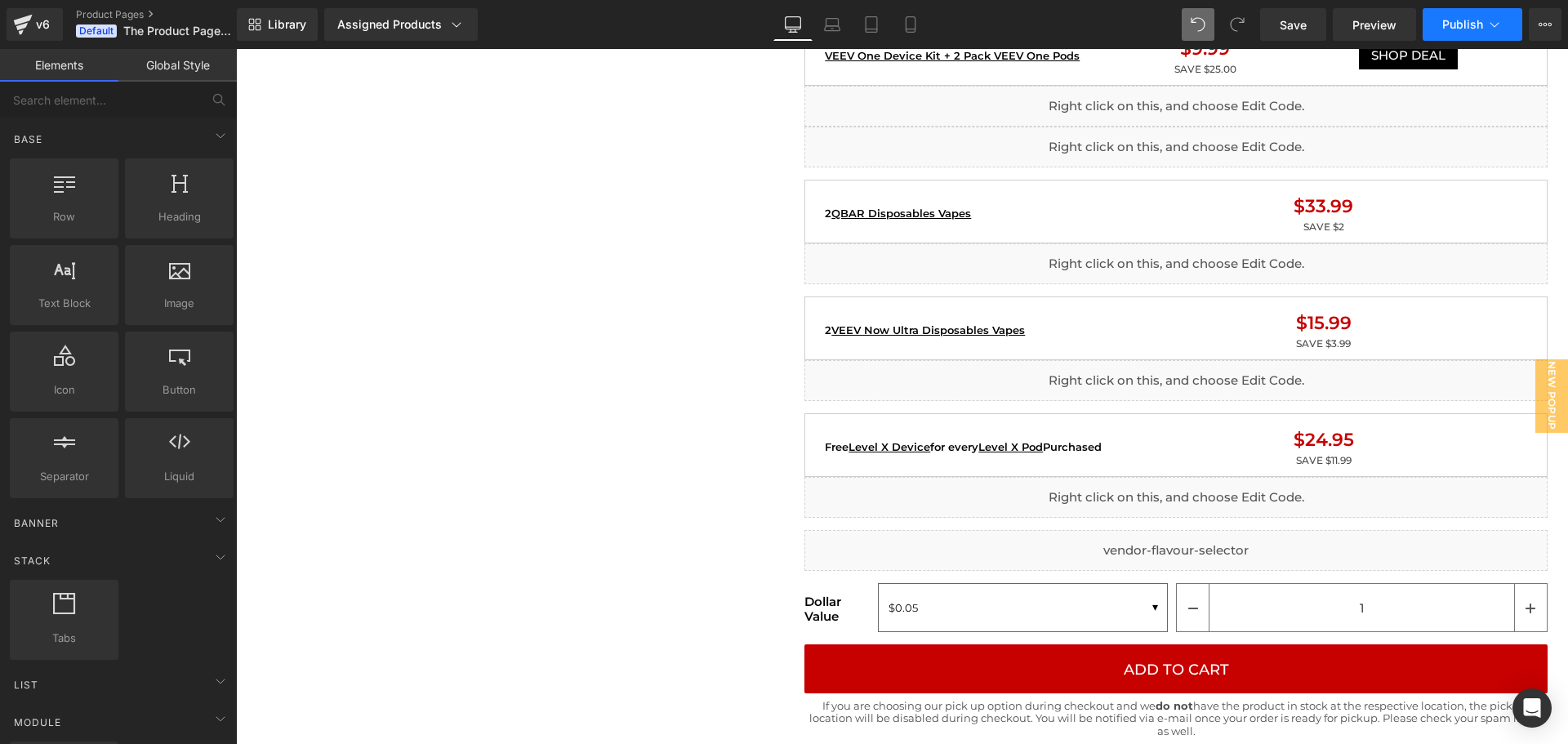
click at [1478, 25] on span "Publish" at bounding box center [1462, 25] width 41 height 13
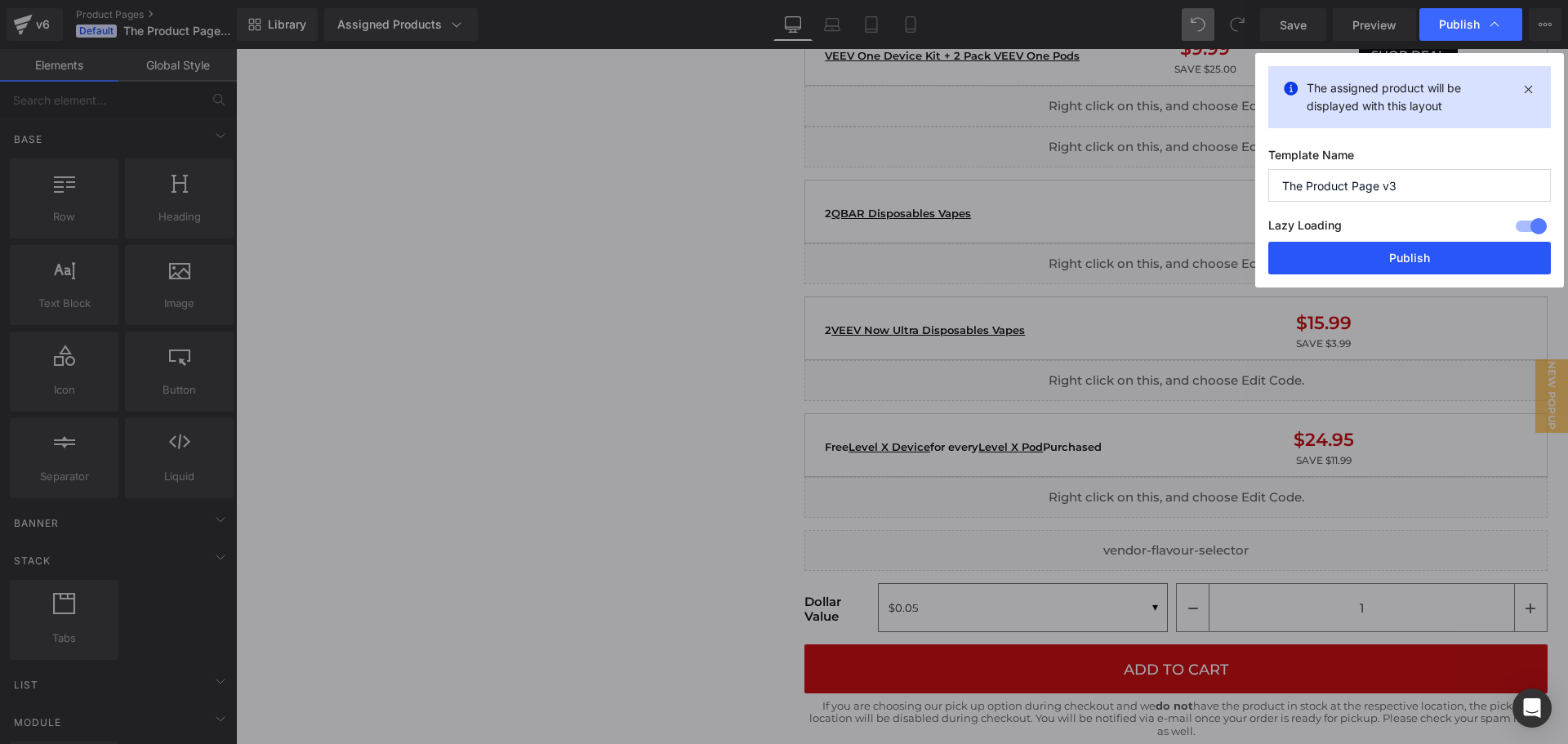
click at [1392, 257] on button "Publish" at bounding box center [1409, 258] width 283 height 33
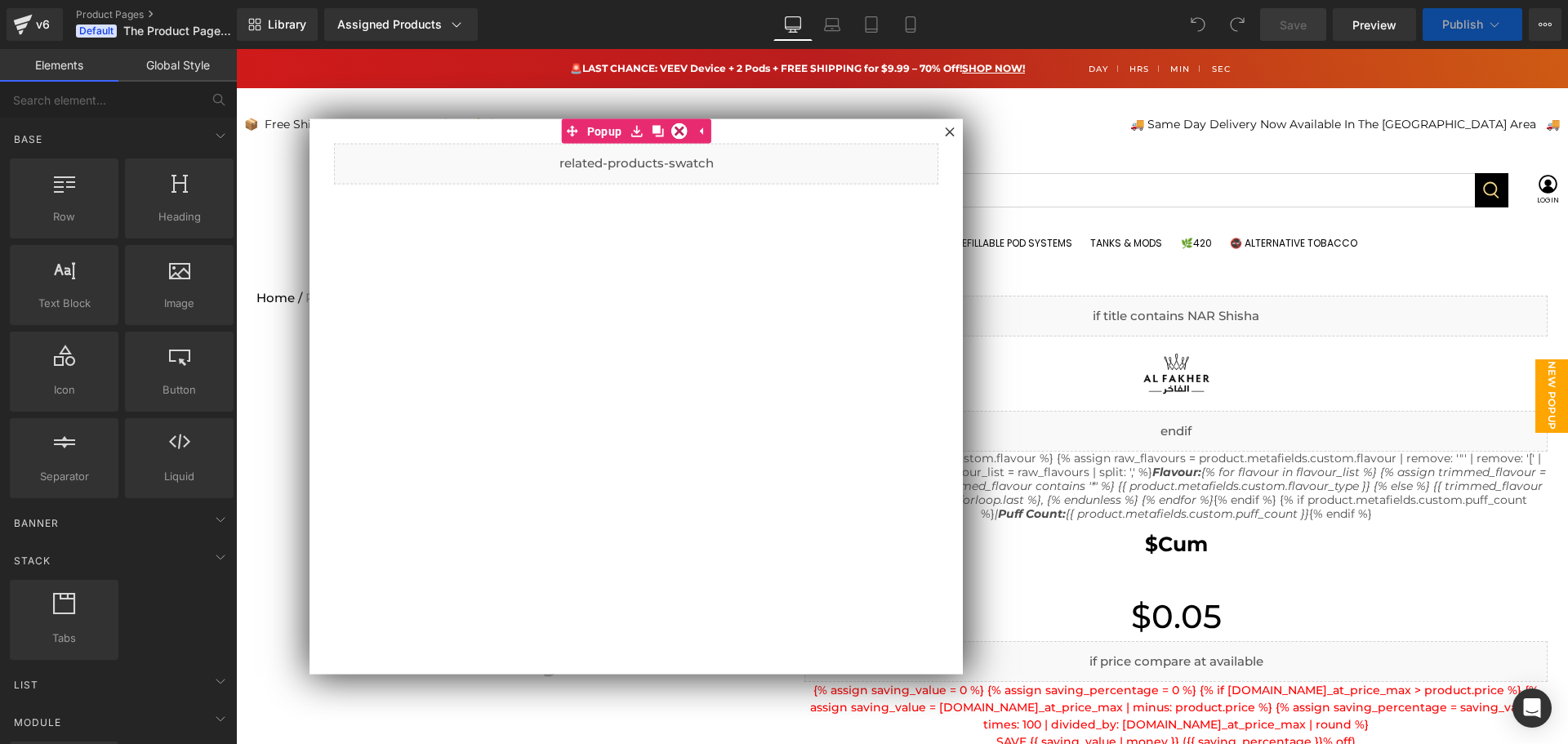
click at [951, 133] on icon at bounding box center [950, 132] width 9 height 9
